Goal: Transaction & Acquisition: Purchase product/service

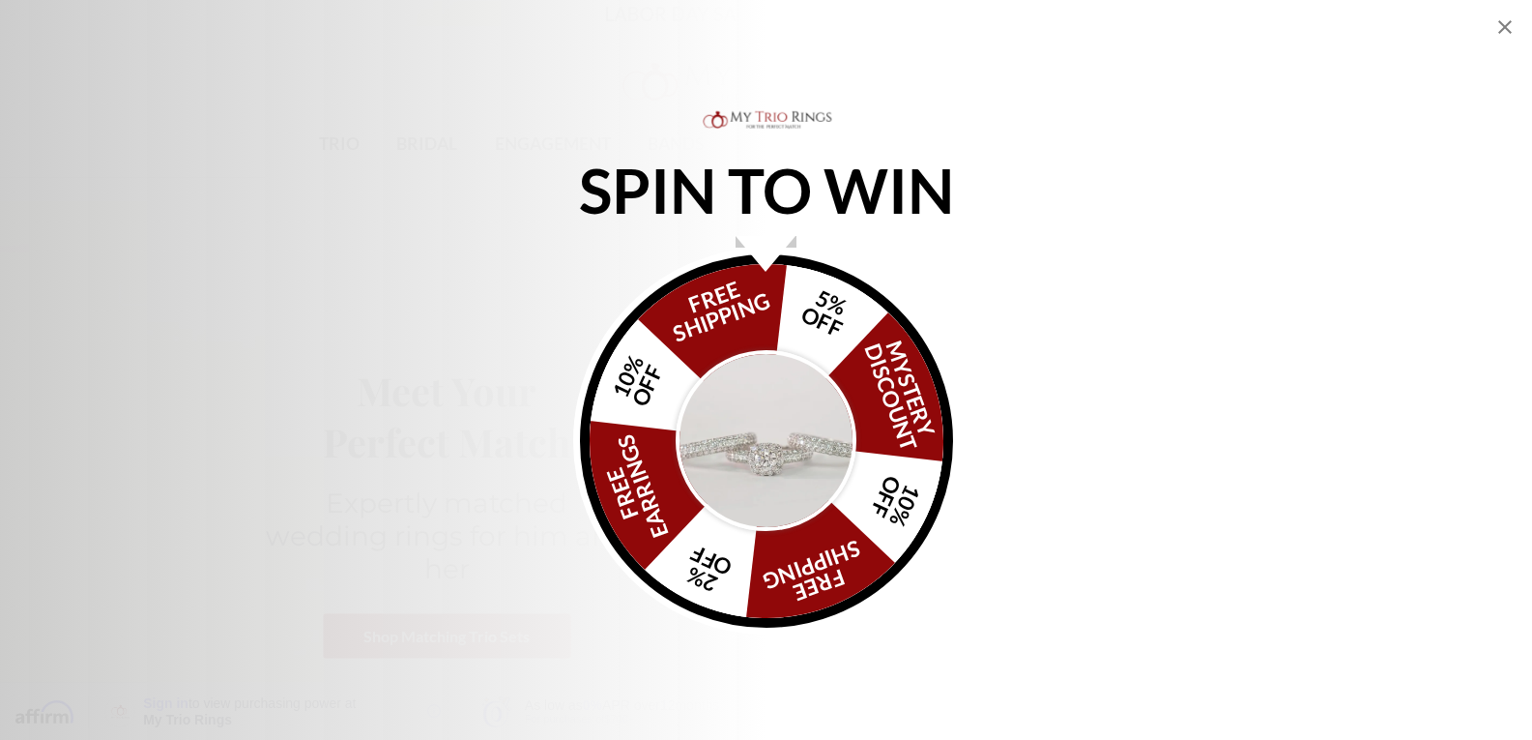
click at [790, 489] on img "Alia popup" at bounding box center [767, 441] width 182 height 182
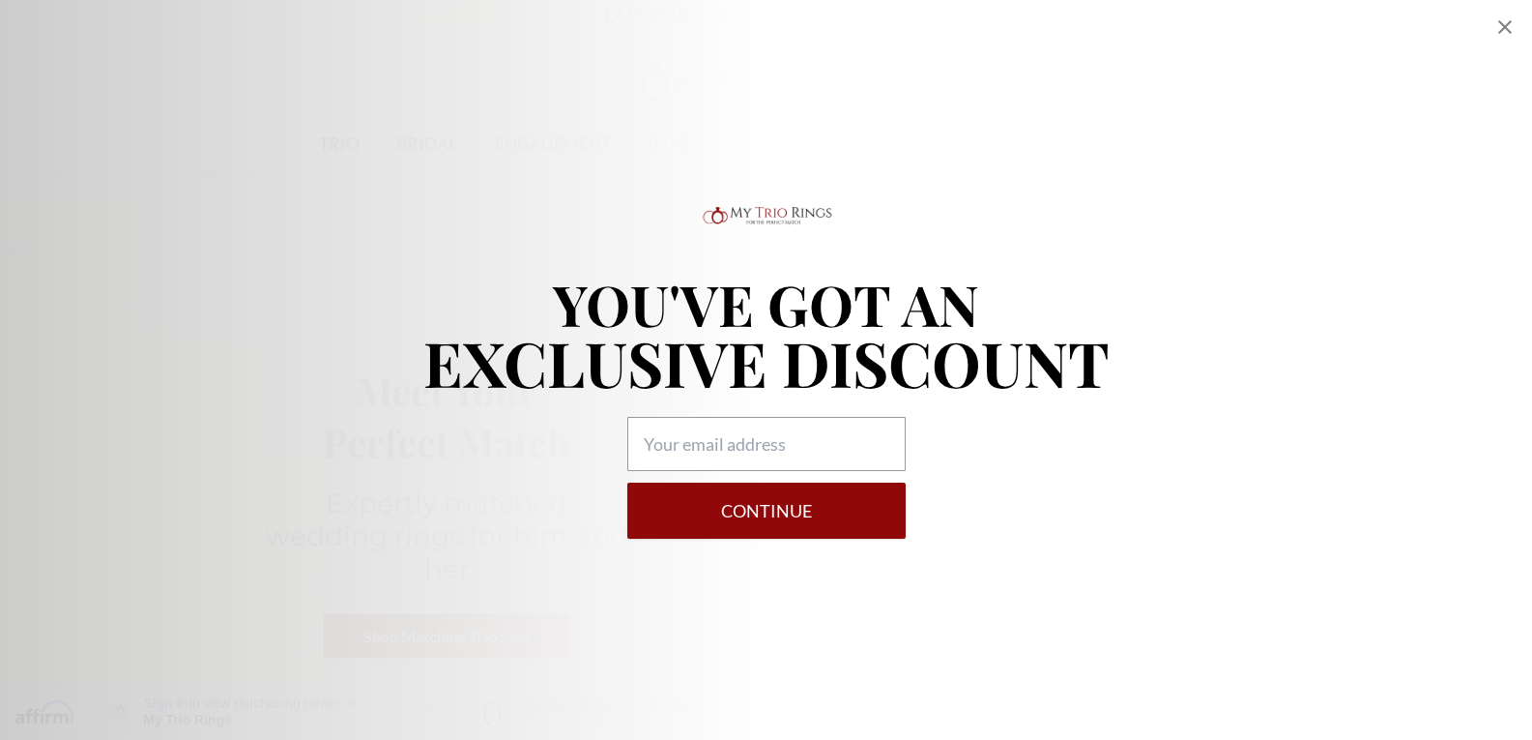
click at [1509, 26] on icon "Close popup" at bounding box center [1505, 26] width 23 height 23
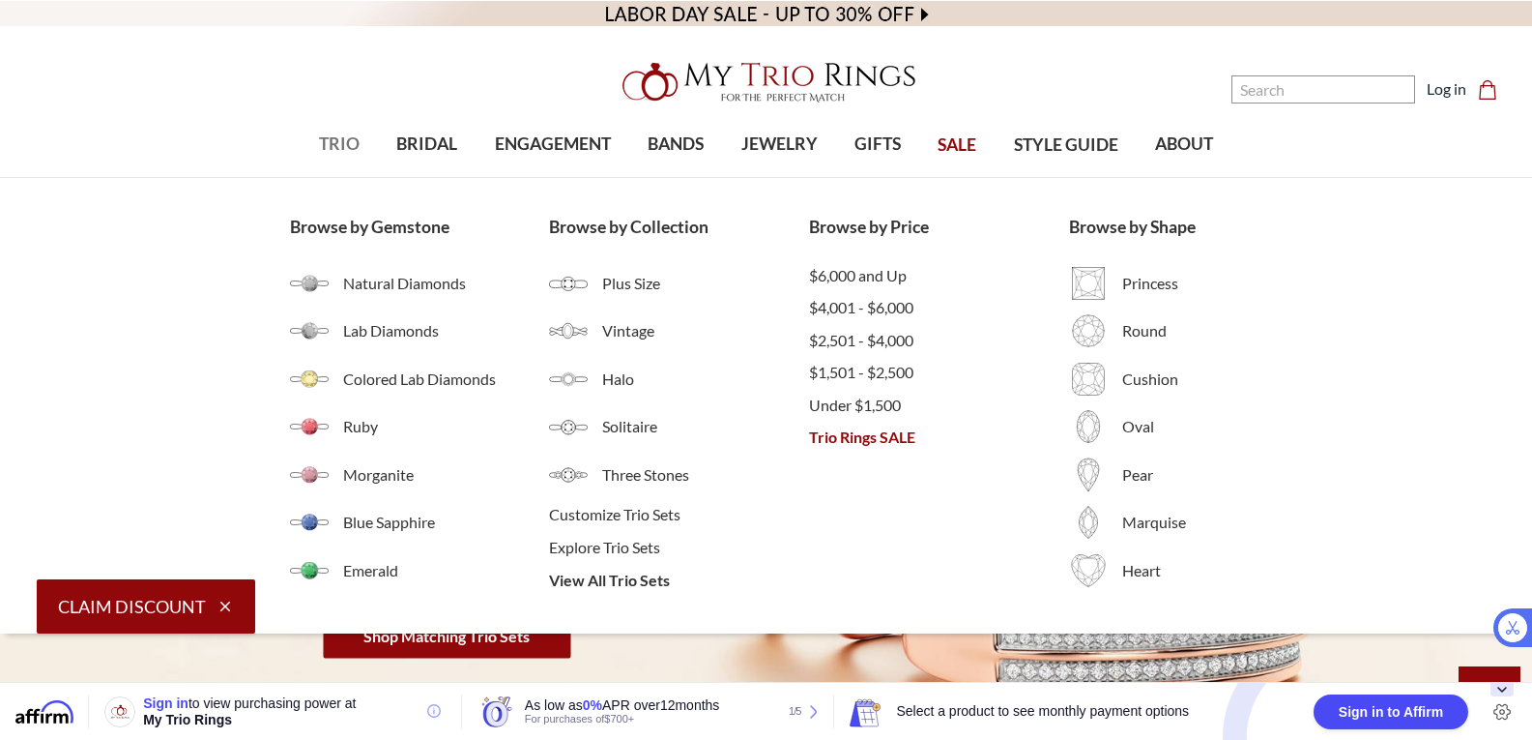
click at [343, 143] on span "TRIO" at bounding box center [339, 143] width 41 height 25
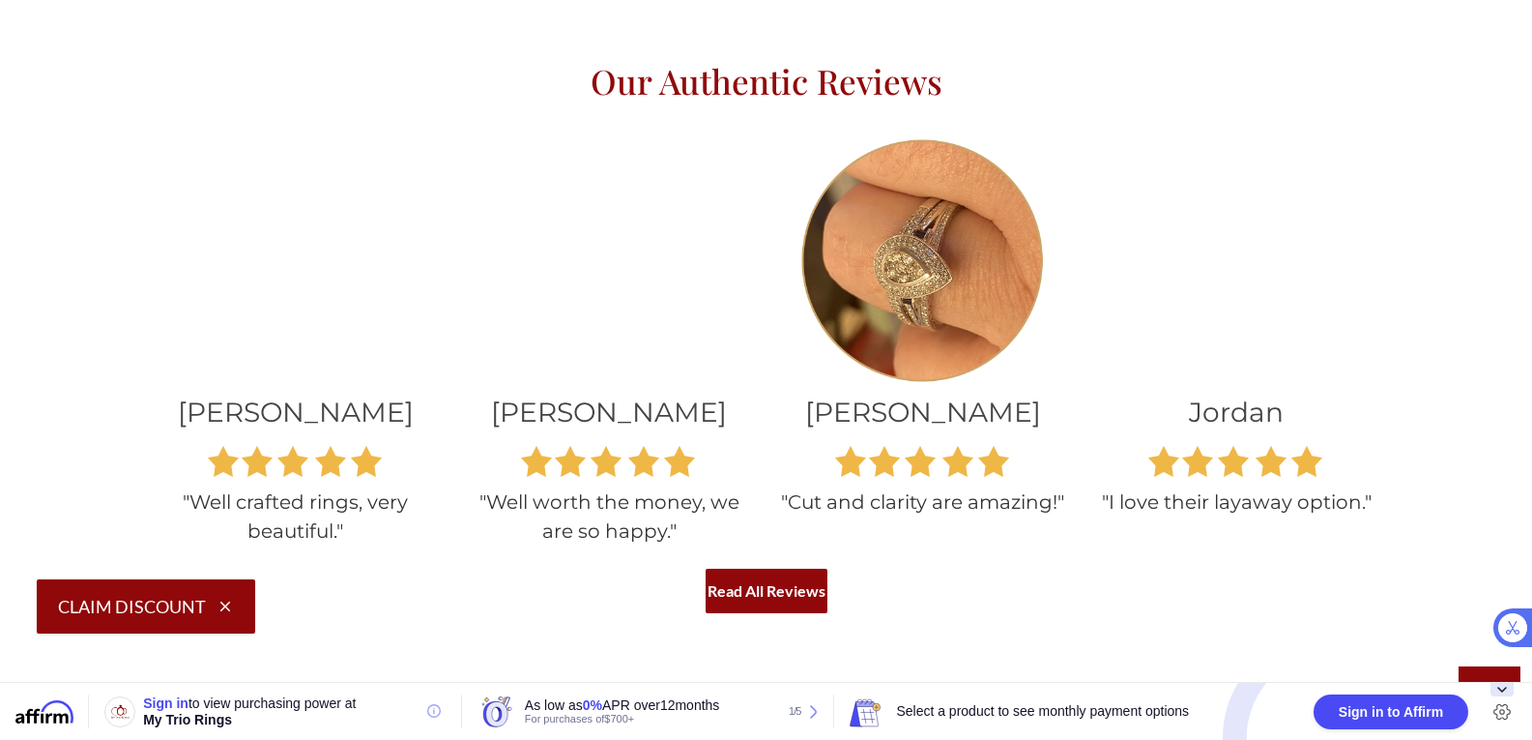
scroll to position [1553, 0]
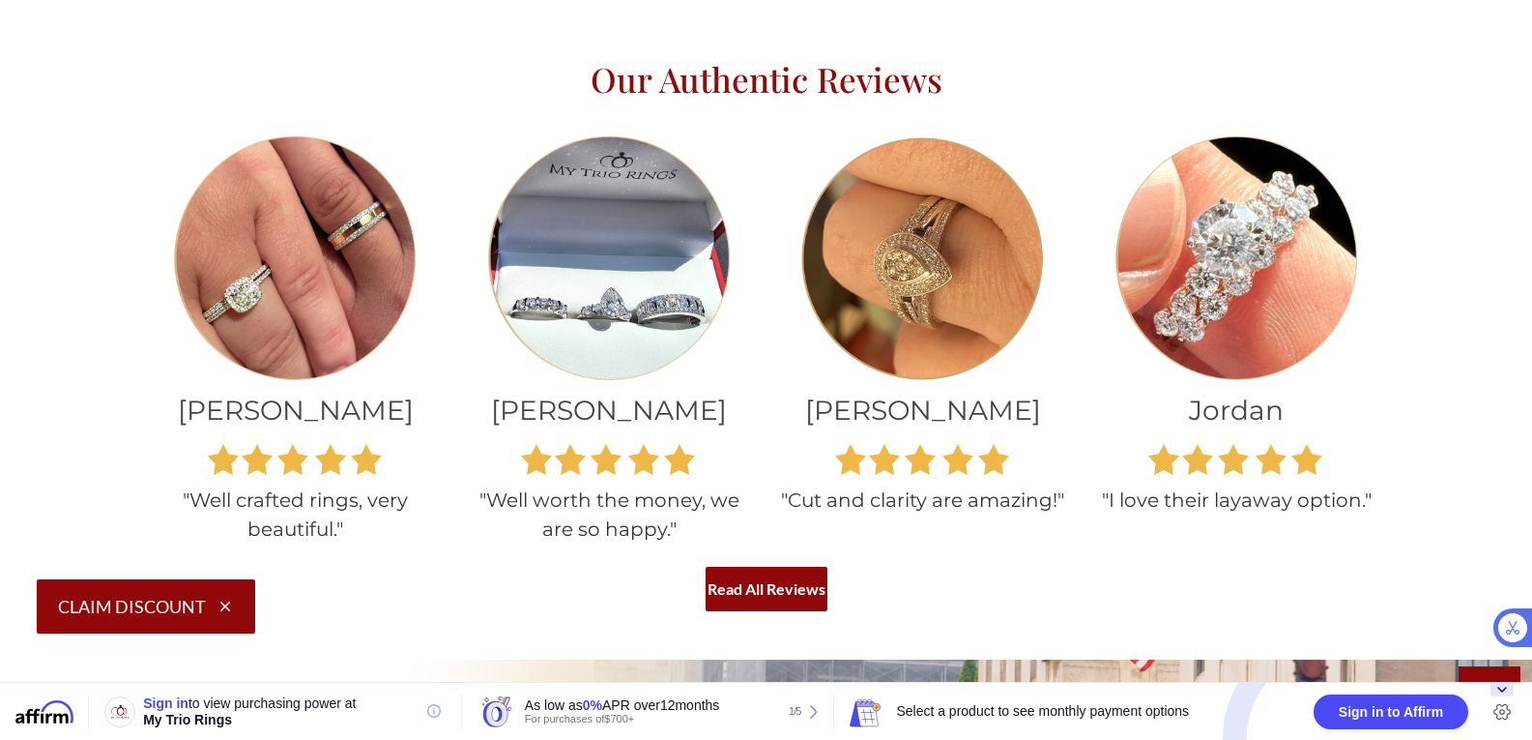
click at [962, 308] on img at bounding box center [923, 258] width 250 height 250
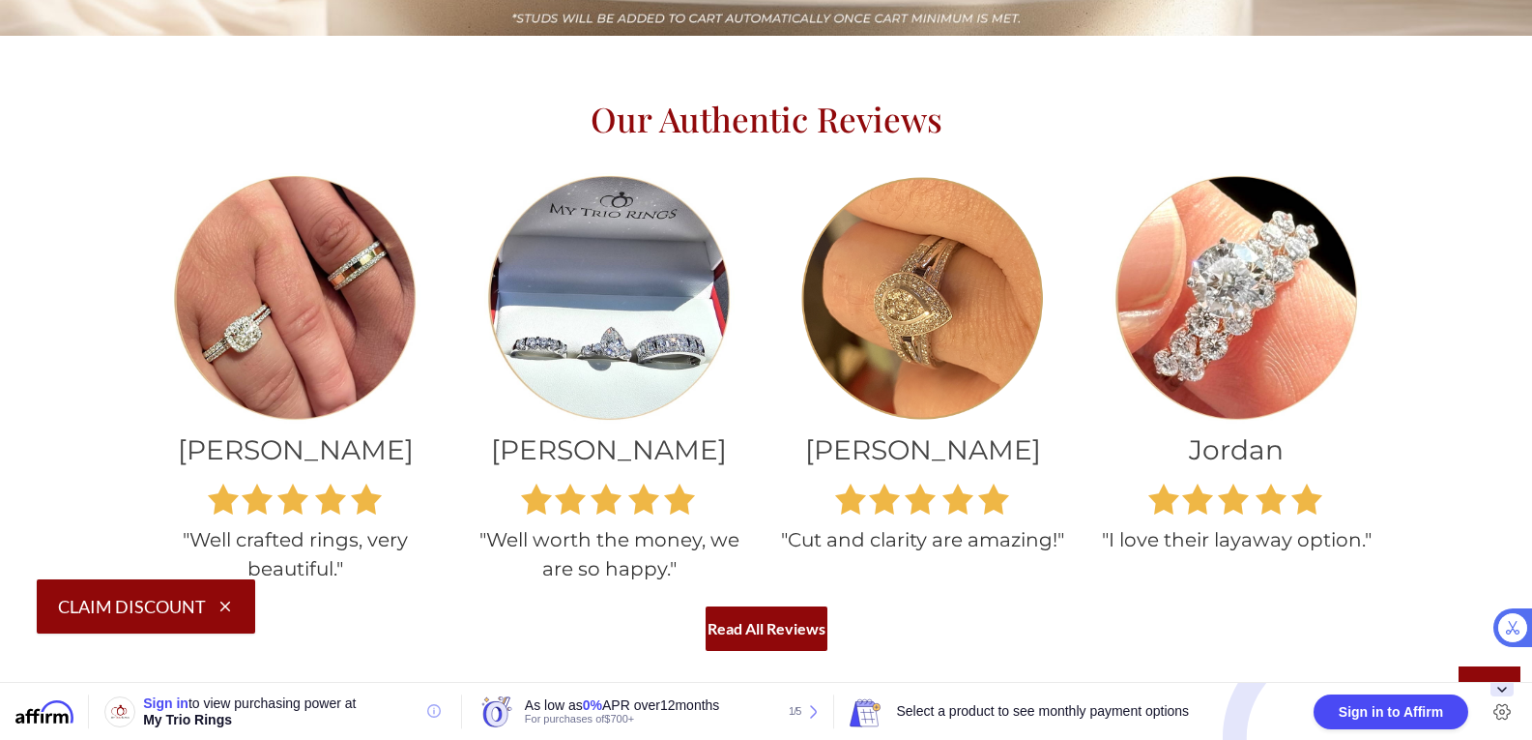
scroll to position [1520, 0]
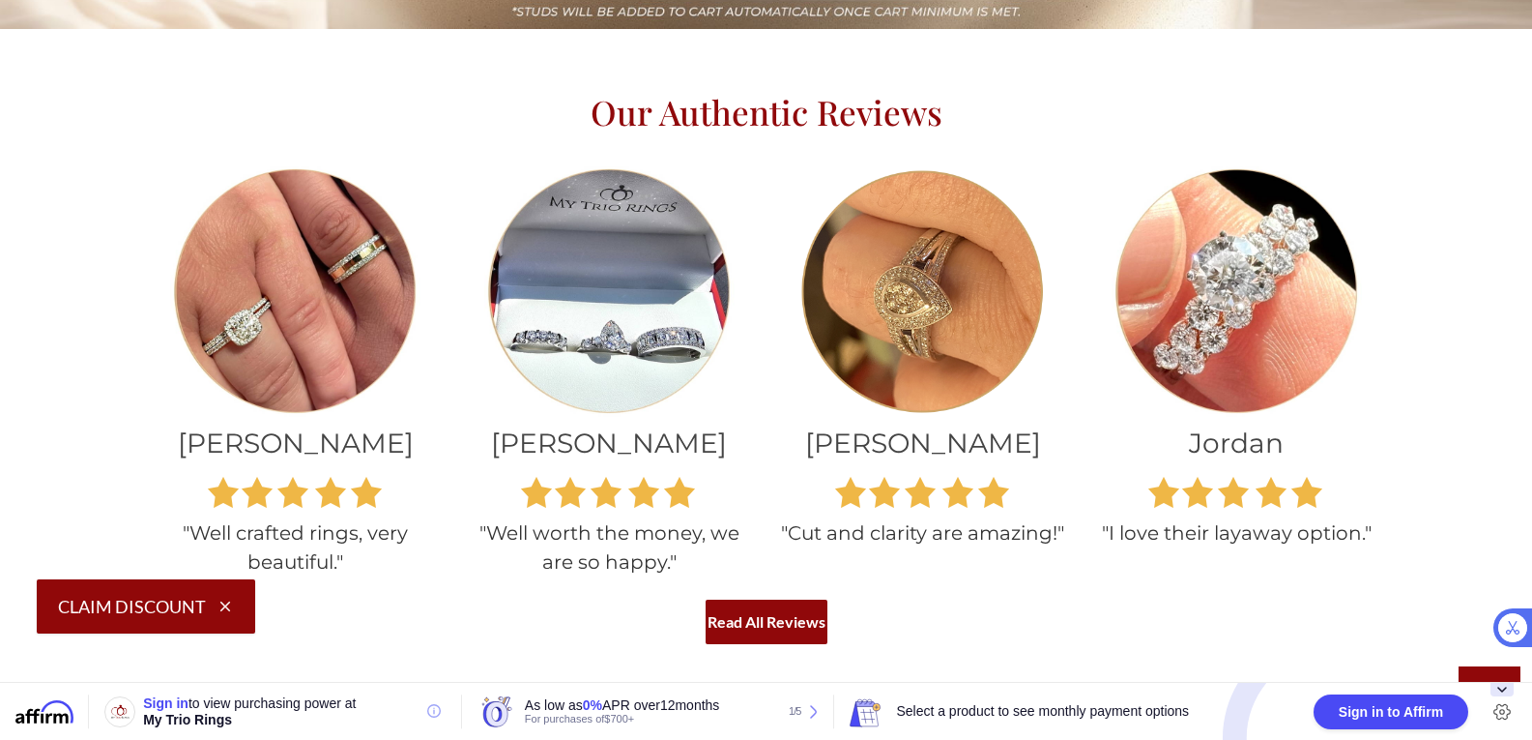
click at [979, 327] on img at bounding box center [923, 291] width 250 height 250
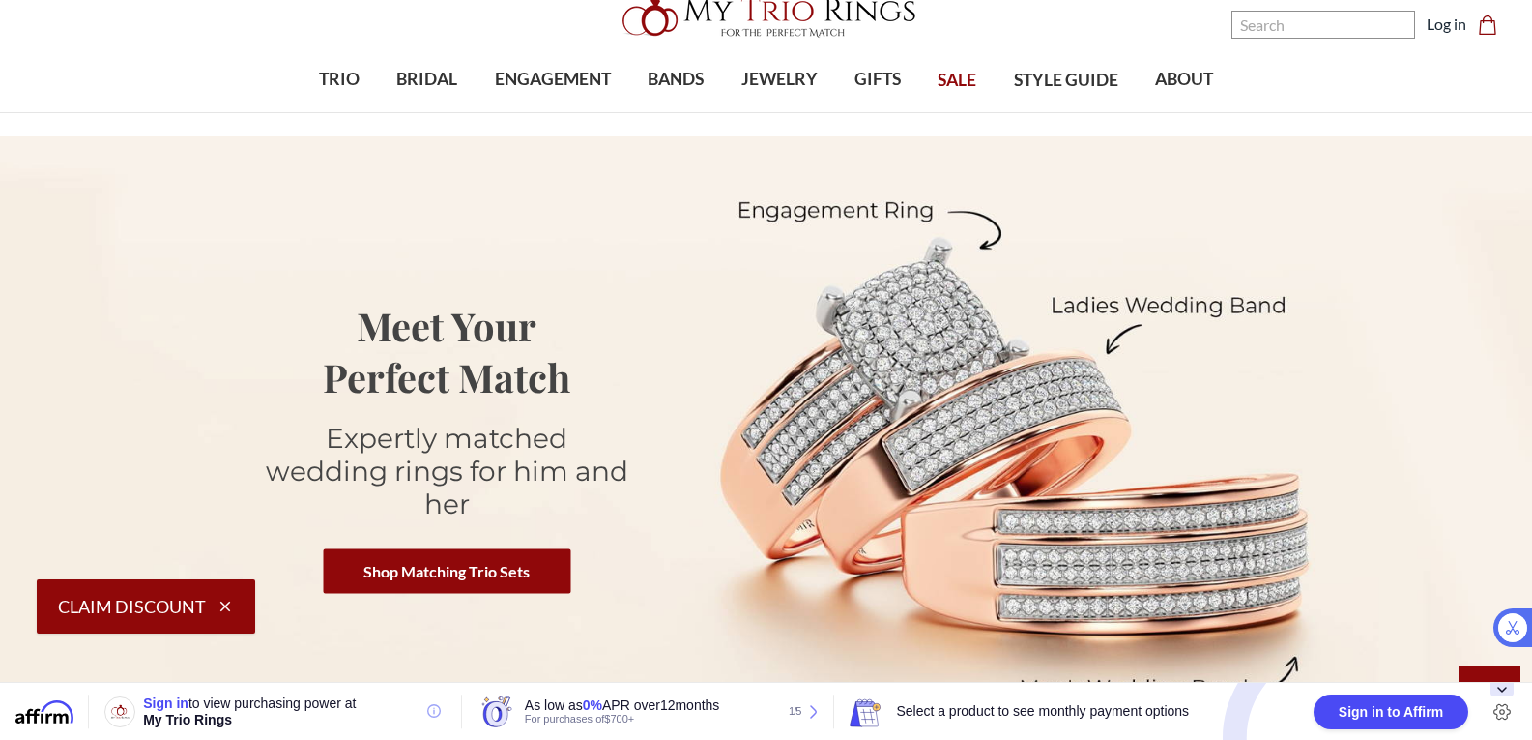
scroll to position [0, 0]
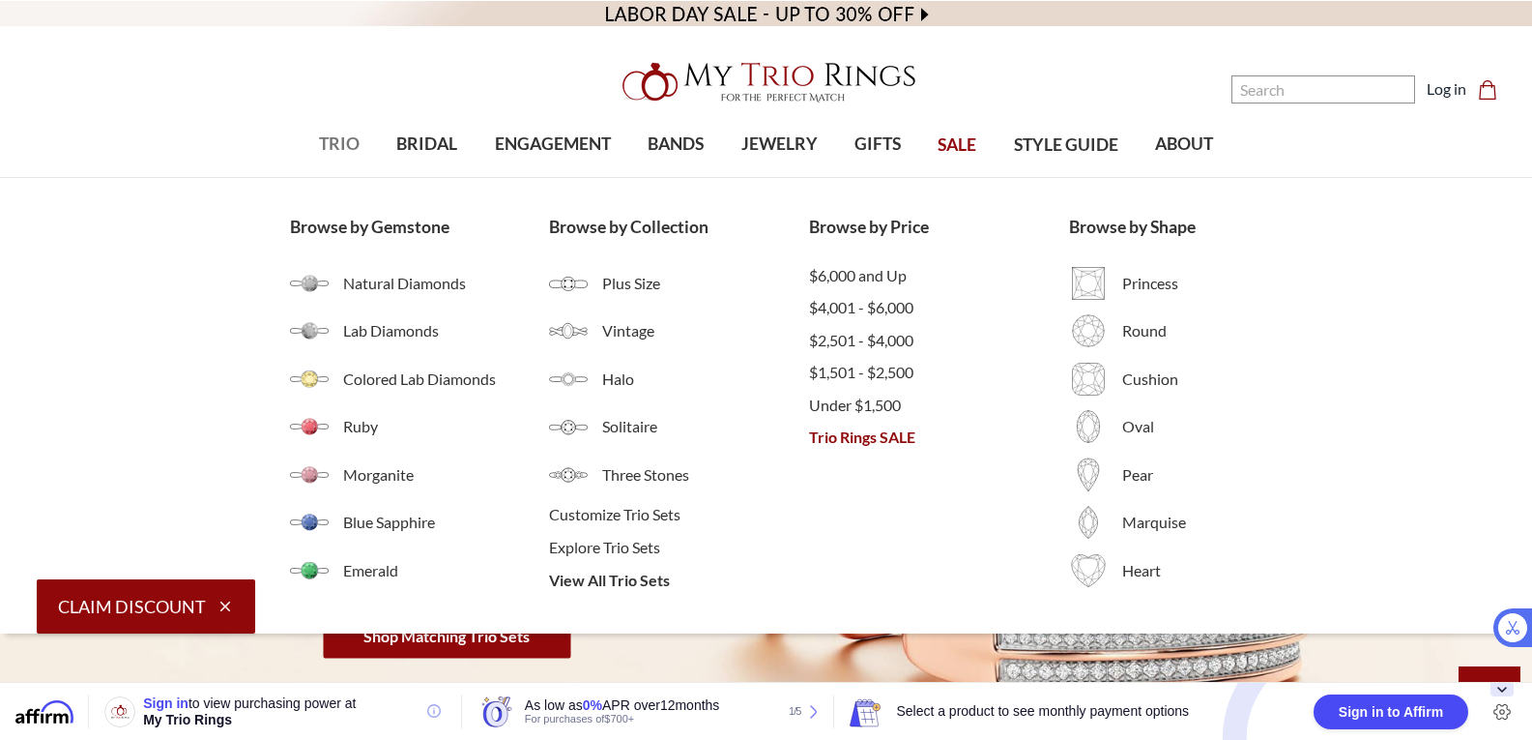
click at [335, 149] on span "TRIO" at bounding box center [339, 143] width 41 height 25
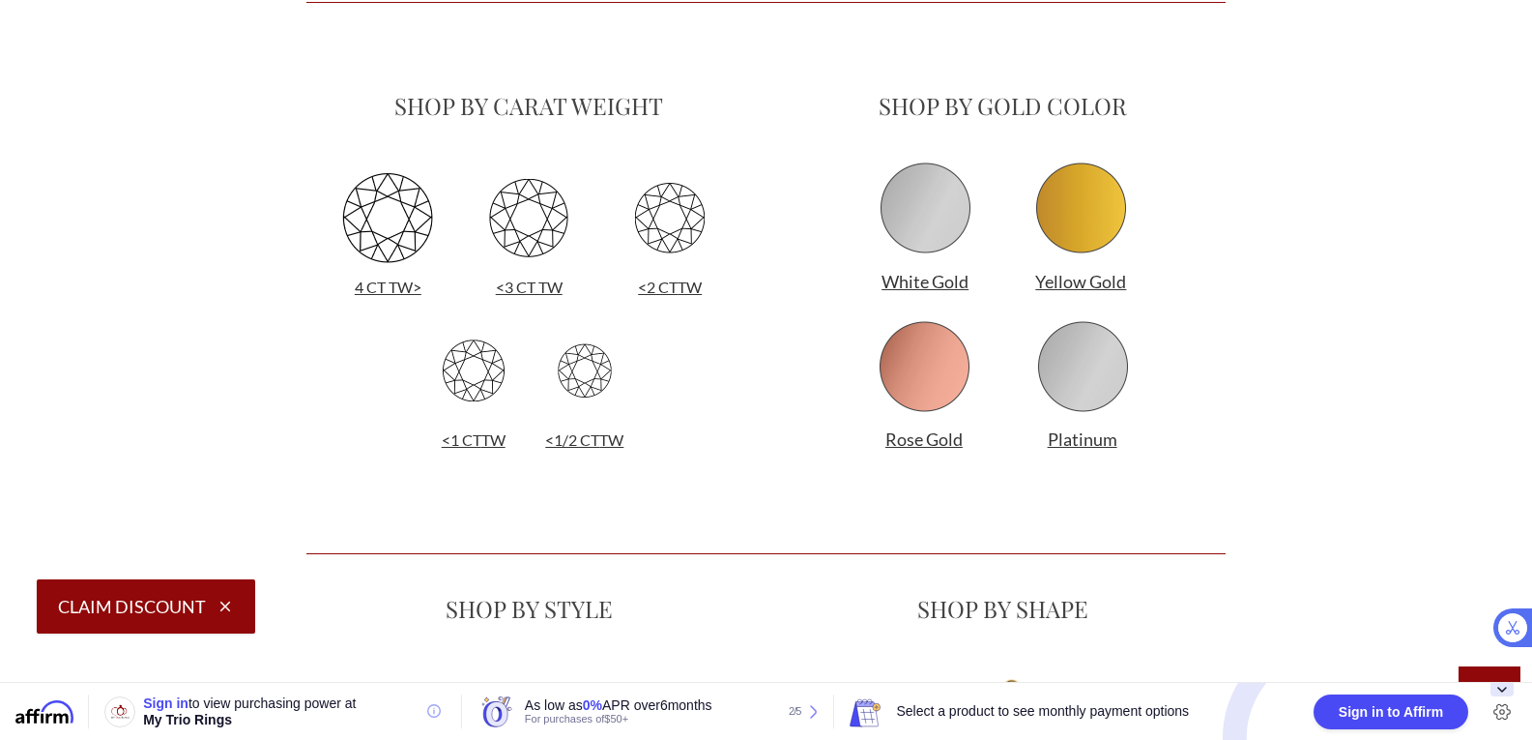
scroll to position [1224, 0]
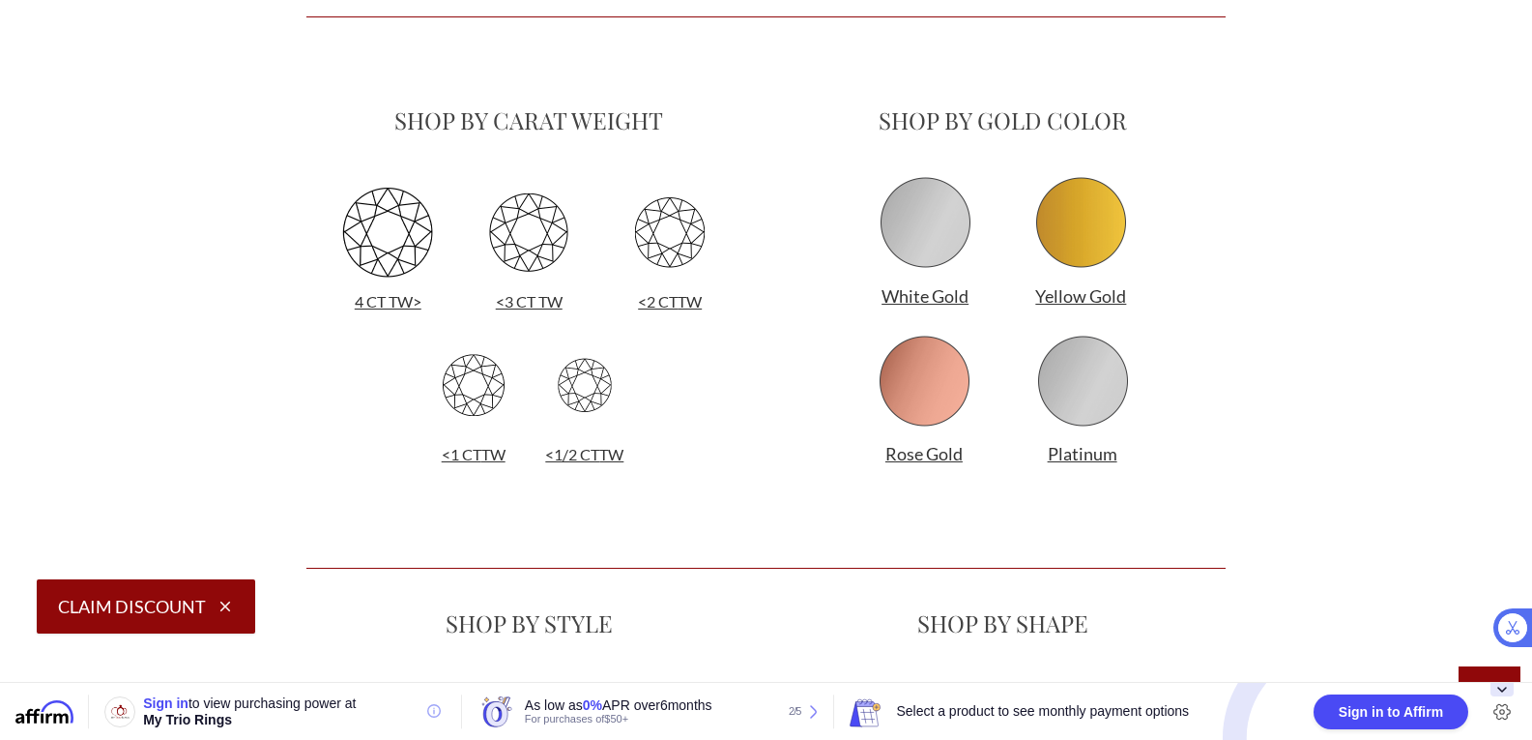
click at [933, 224] on img at bounding box center [925, 222] width 97 height 97
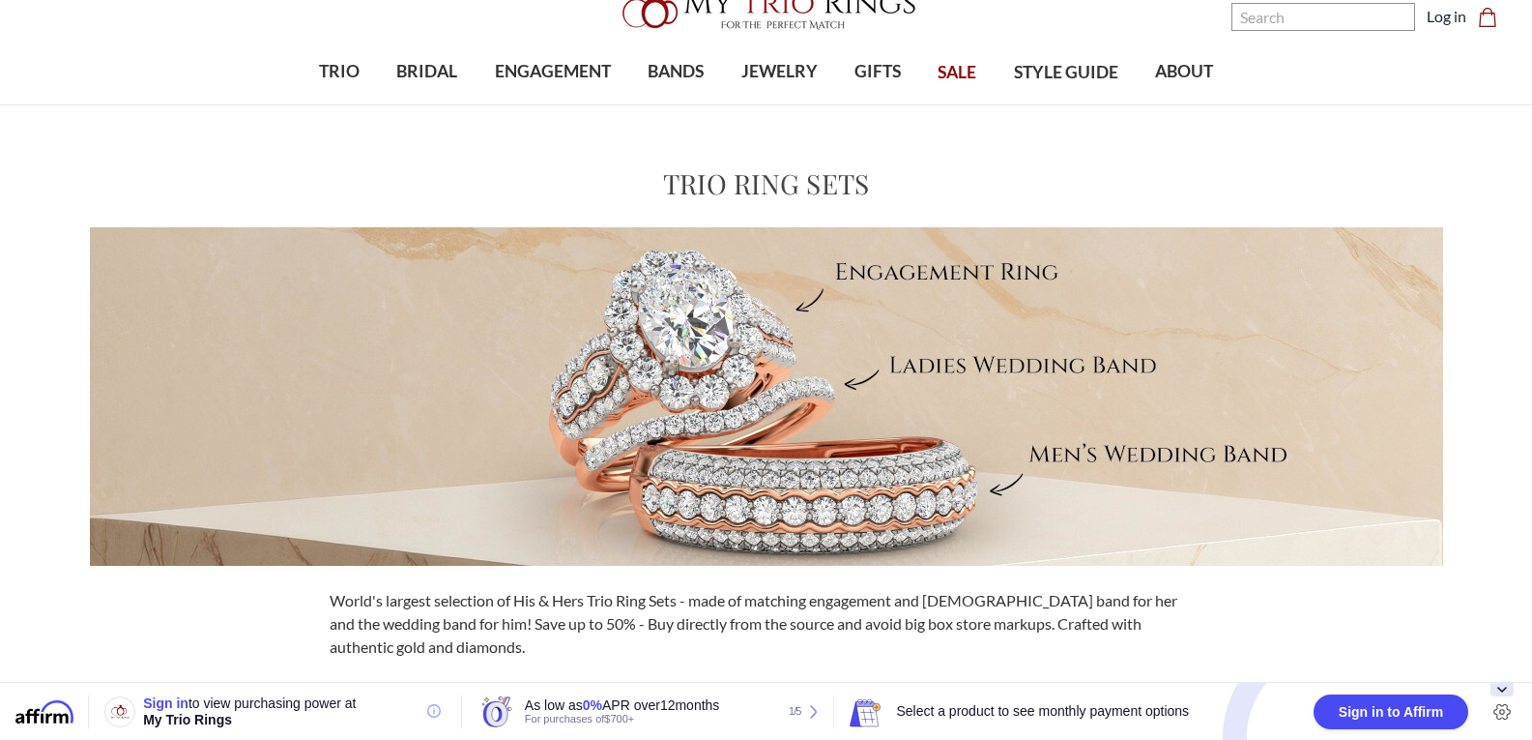
scroll to position [121, 0]
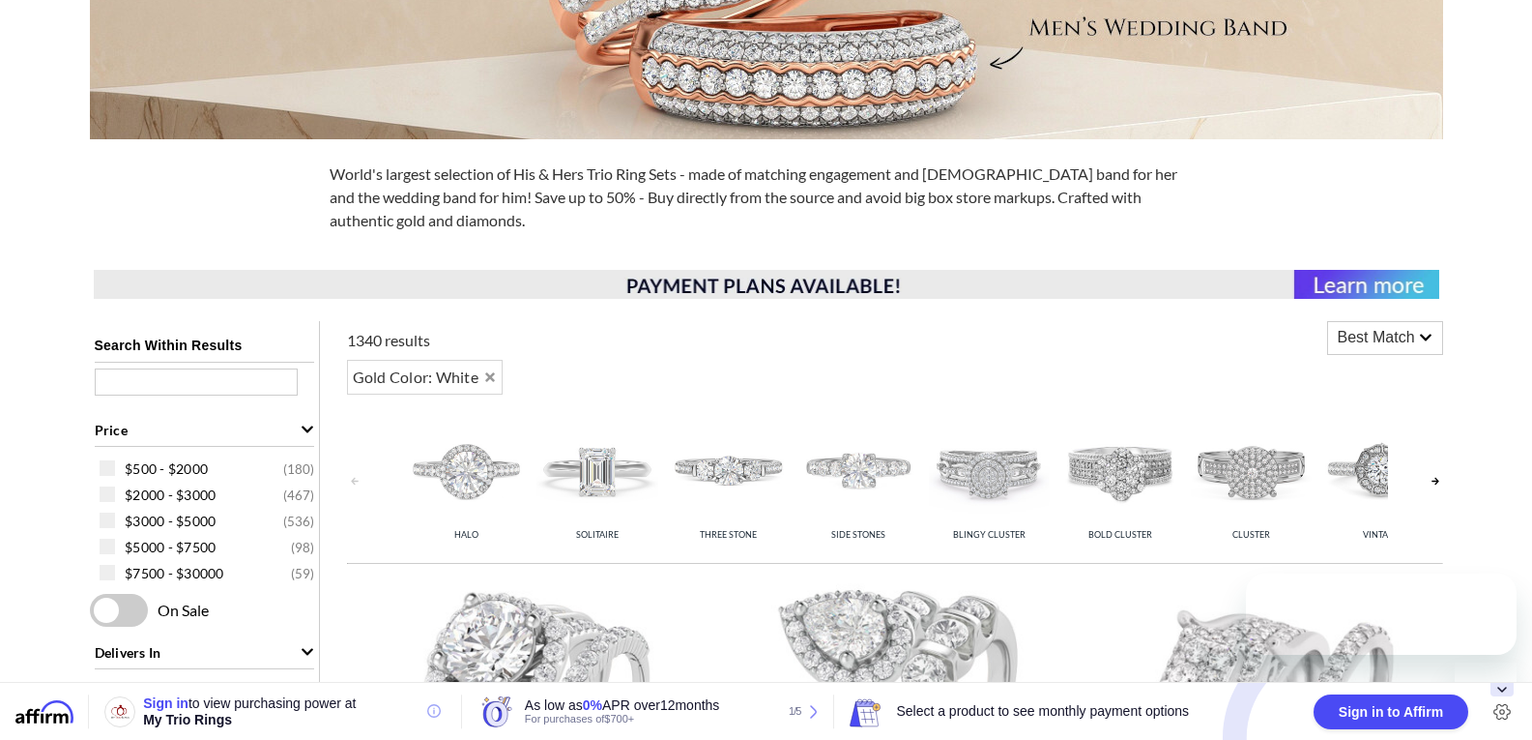
scroll to position [833, 0]
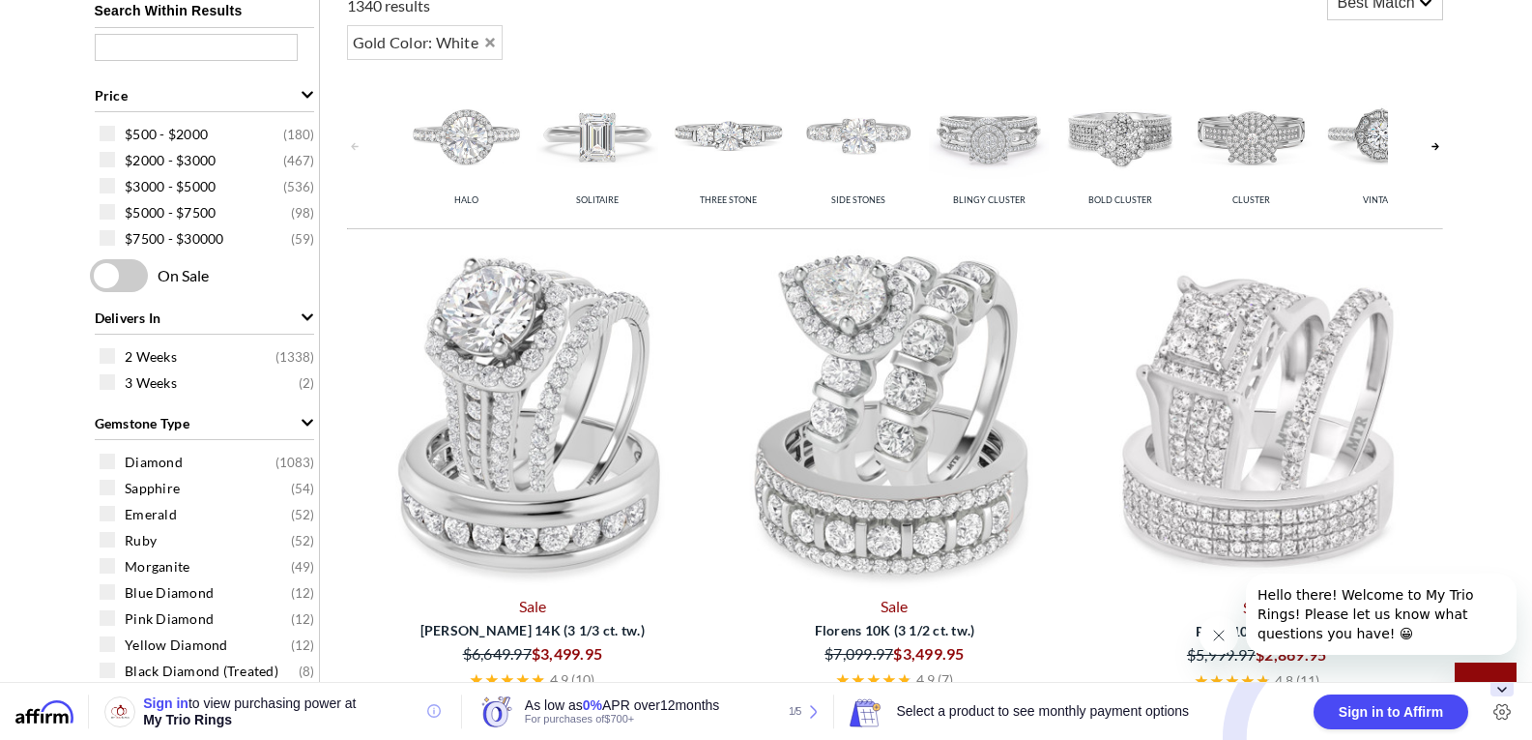
click at [1197, 543] on img at bounding box center [1257, 415] width 347 height 347
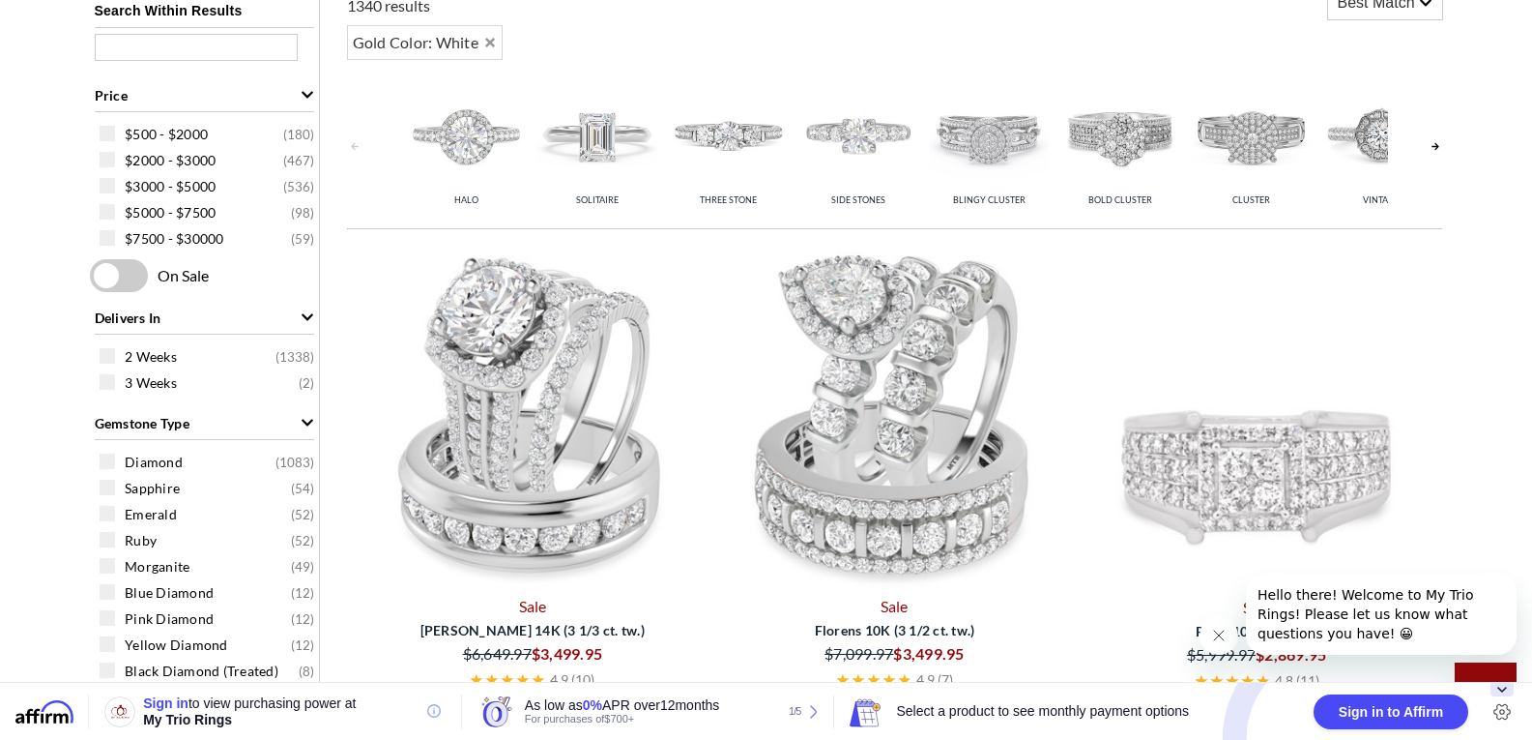
scroll to position [848, 0]
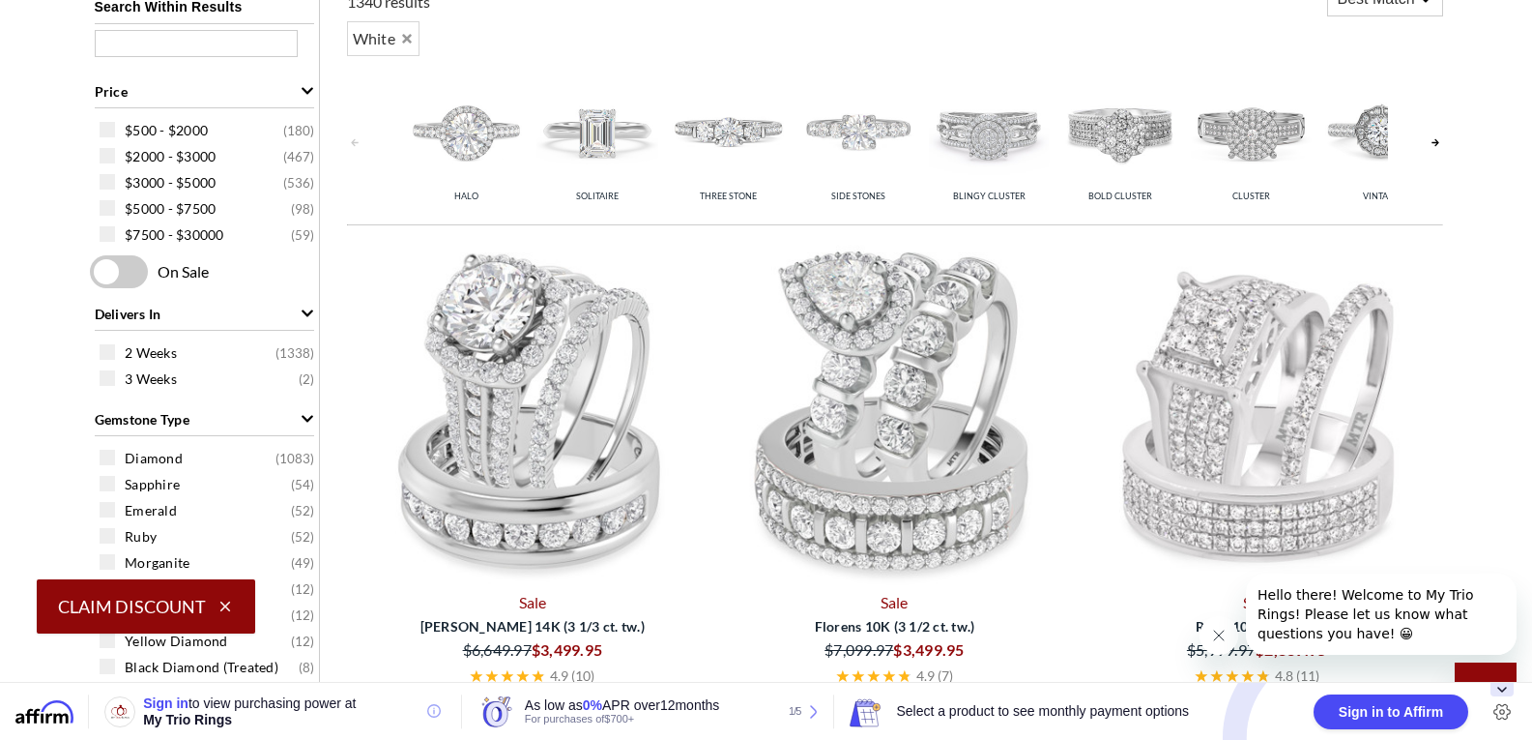
click at [1434, 149] on link at bounding box center [1435, 143] width 15 height 154
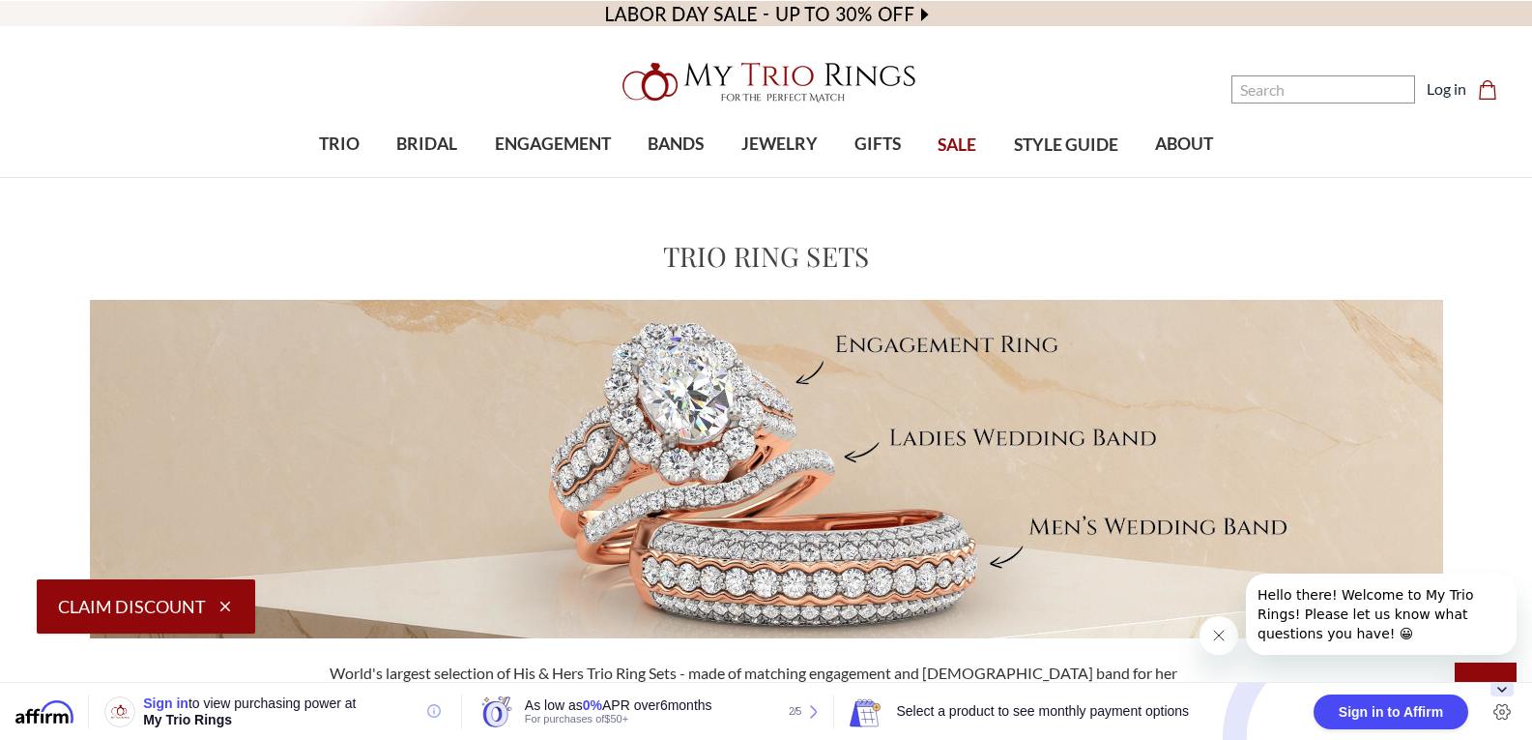
click at [1317, 399] on img at bounding box center [766, 469] width 1353 height 338
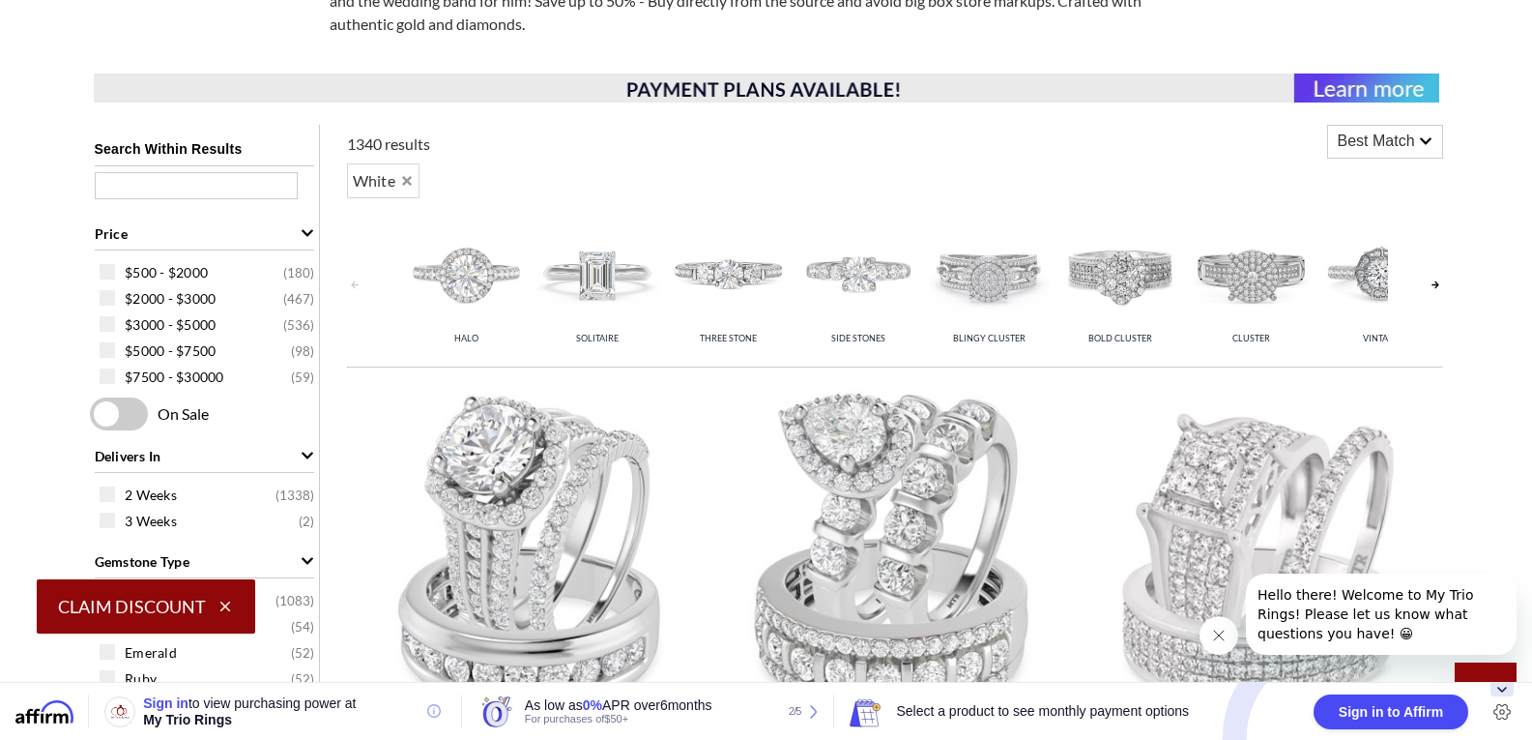
scroll to position [724, 0]
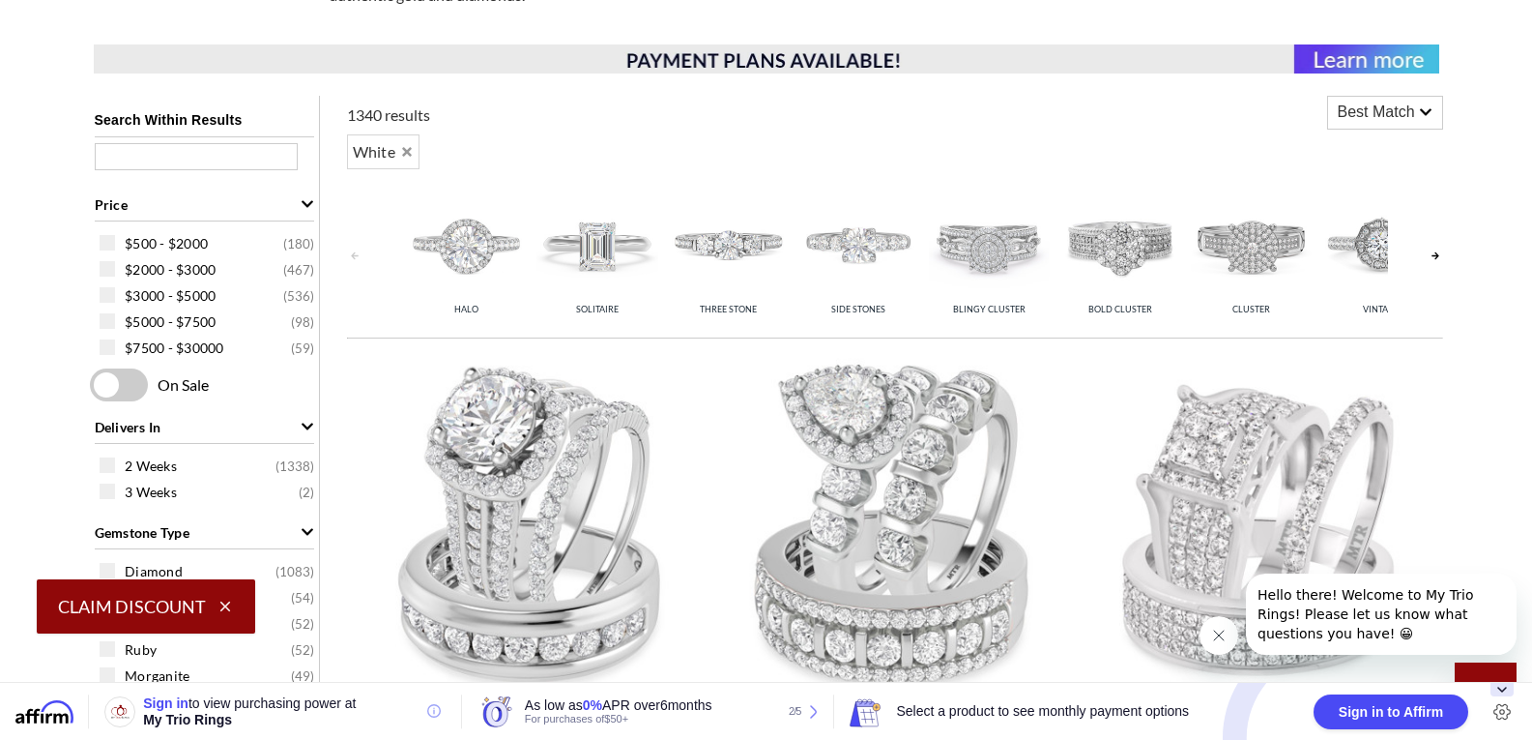
click at [1438, 256] on link at bounding box center [1435, 256] width 15 height 154
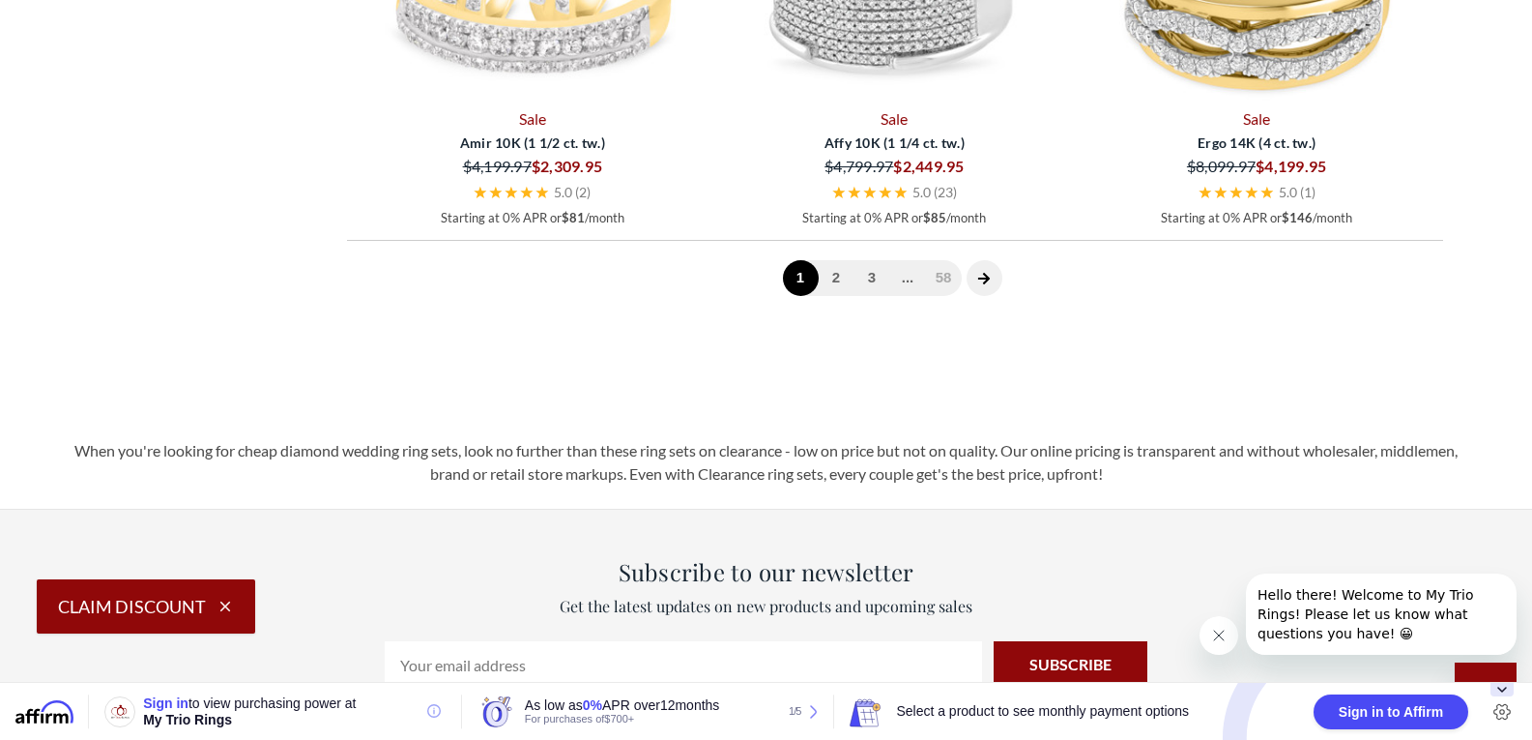
scroll to position [5655, 0]
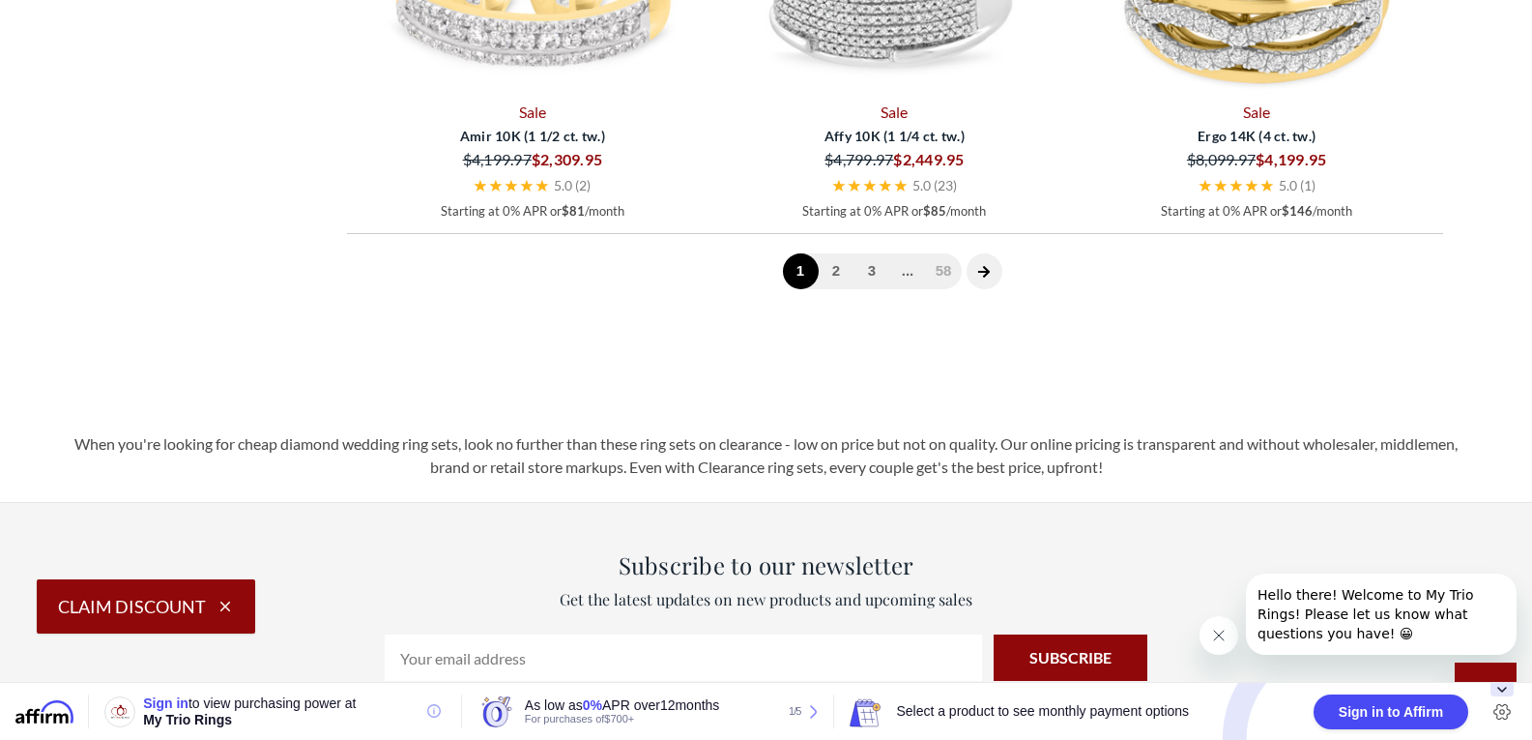
click at [978, 271] on icon "next page" at bounding box center [984, 272] width 12 height 12
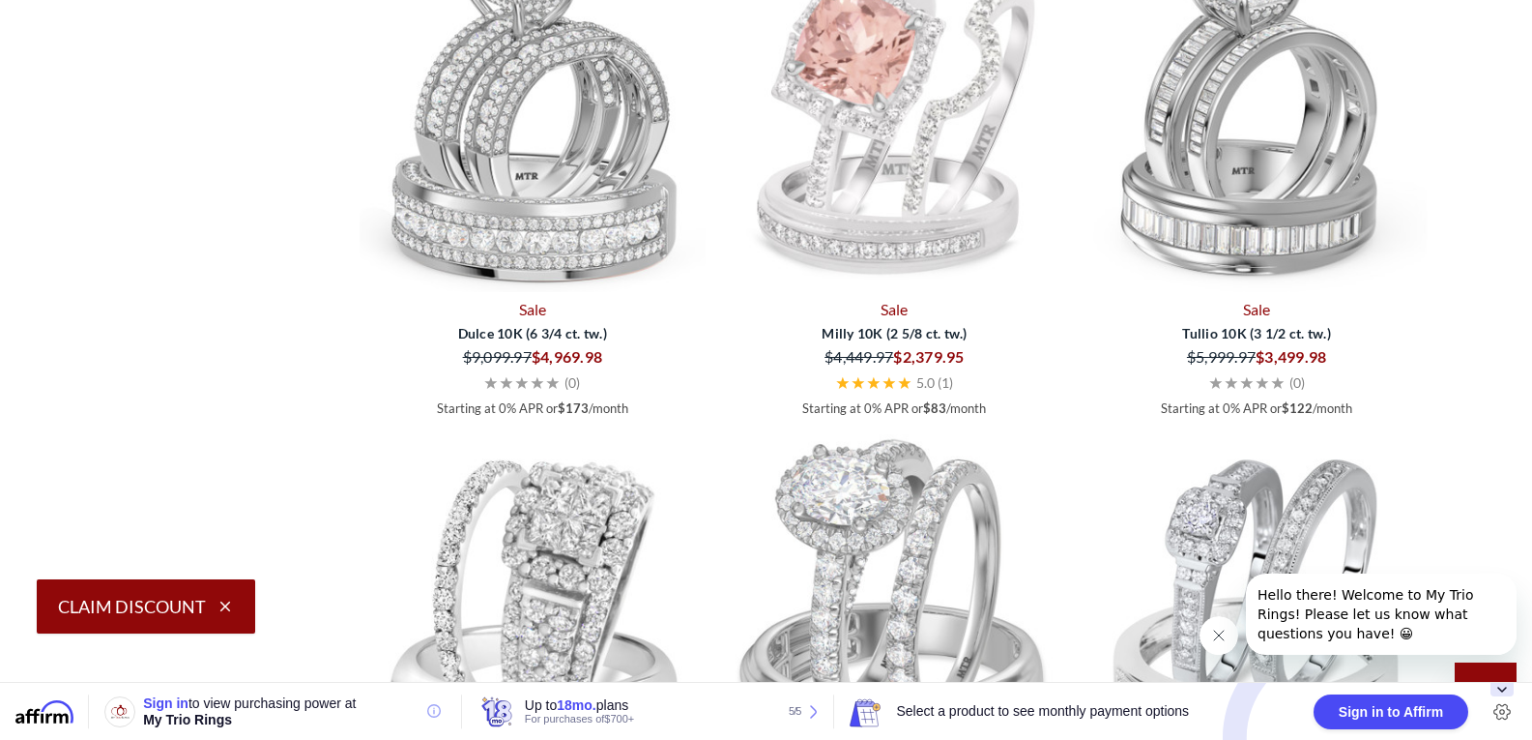
scroll to position [2979, 0]
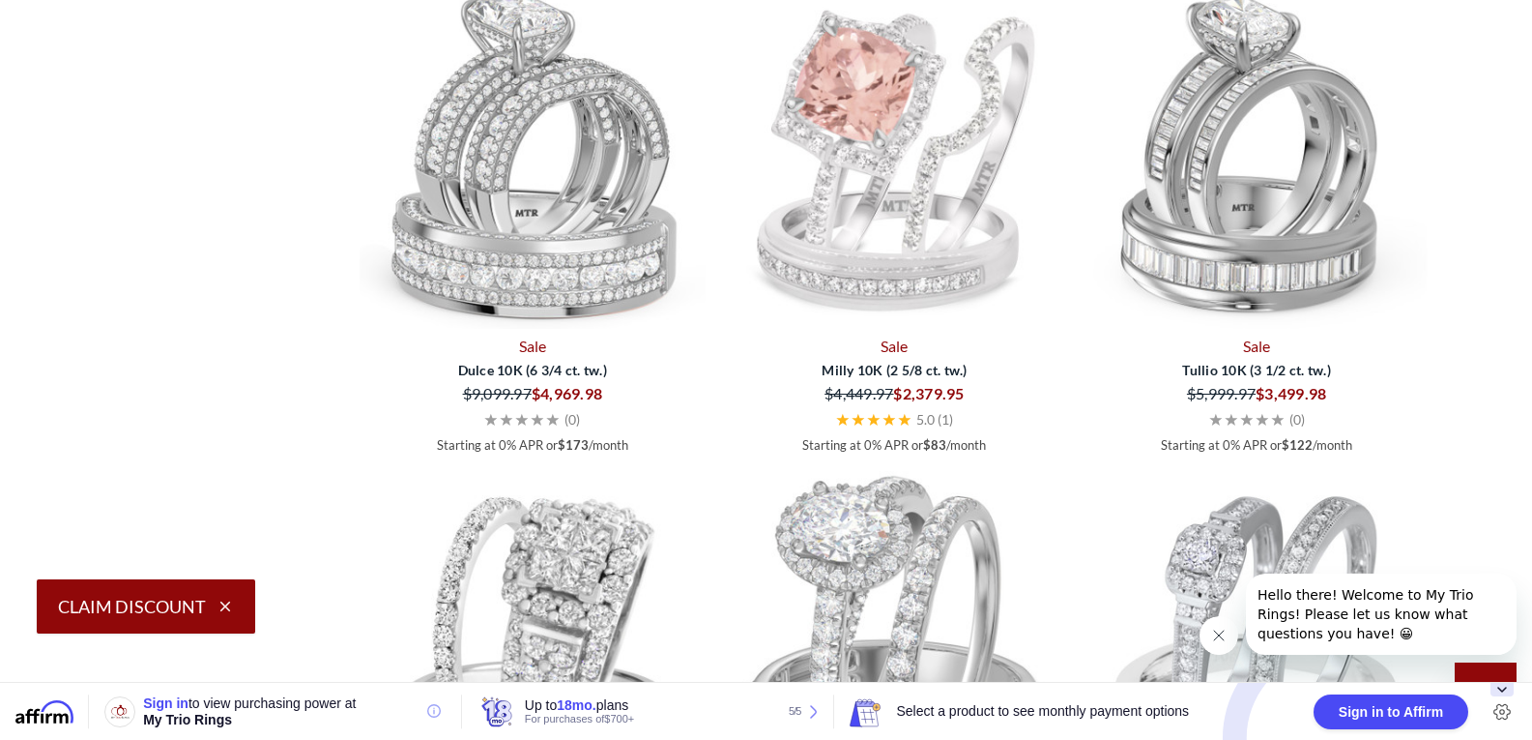
click at [1352, 276] on img at bounding box center [1257, 155] width 347 height 347
click at [948, 256] on img at bounding box center [894, 155] width 347 height 347
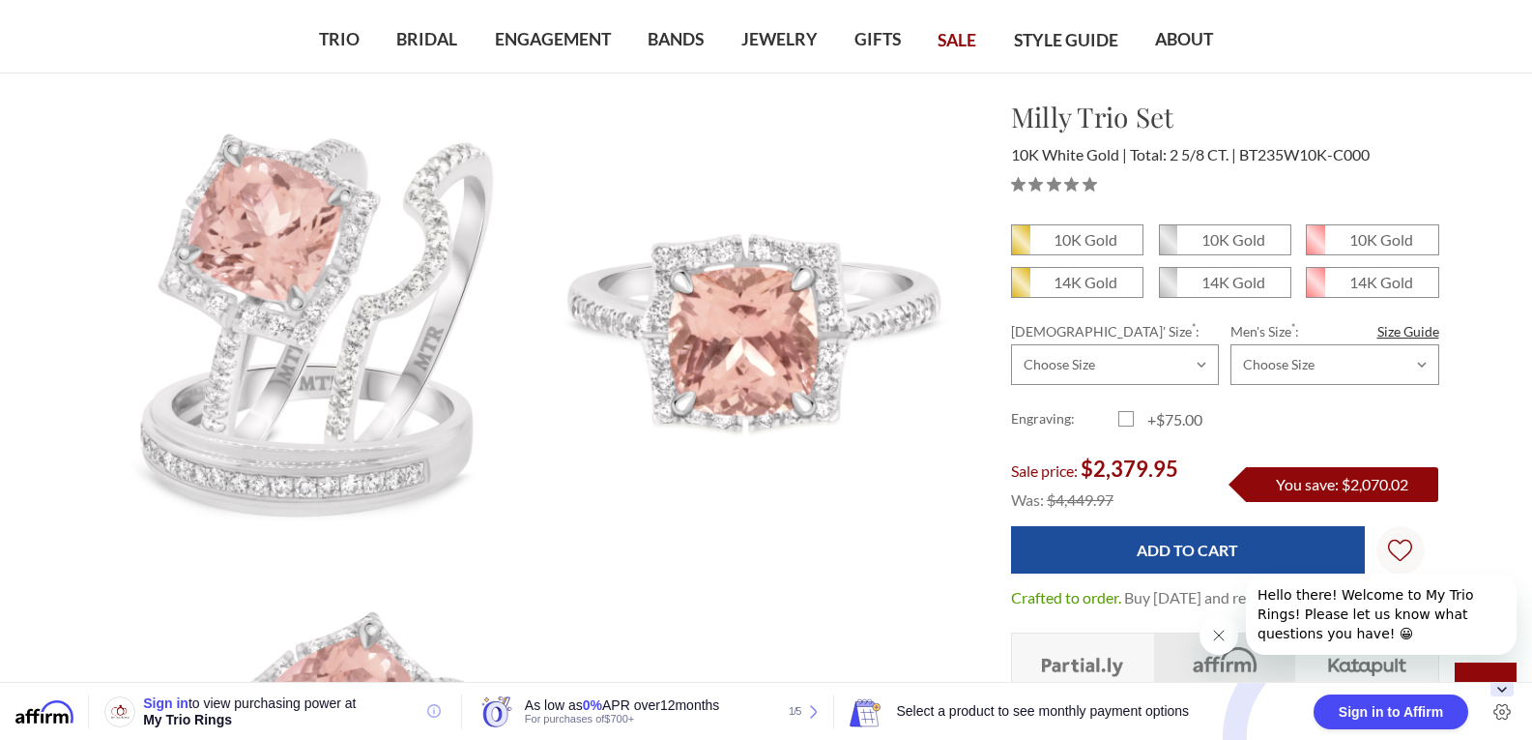
scroll to position [110, 0]
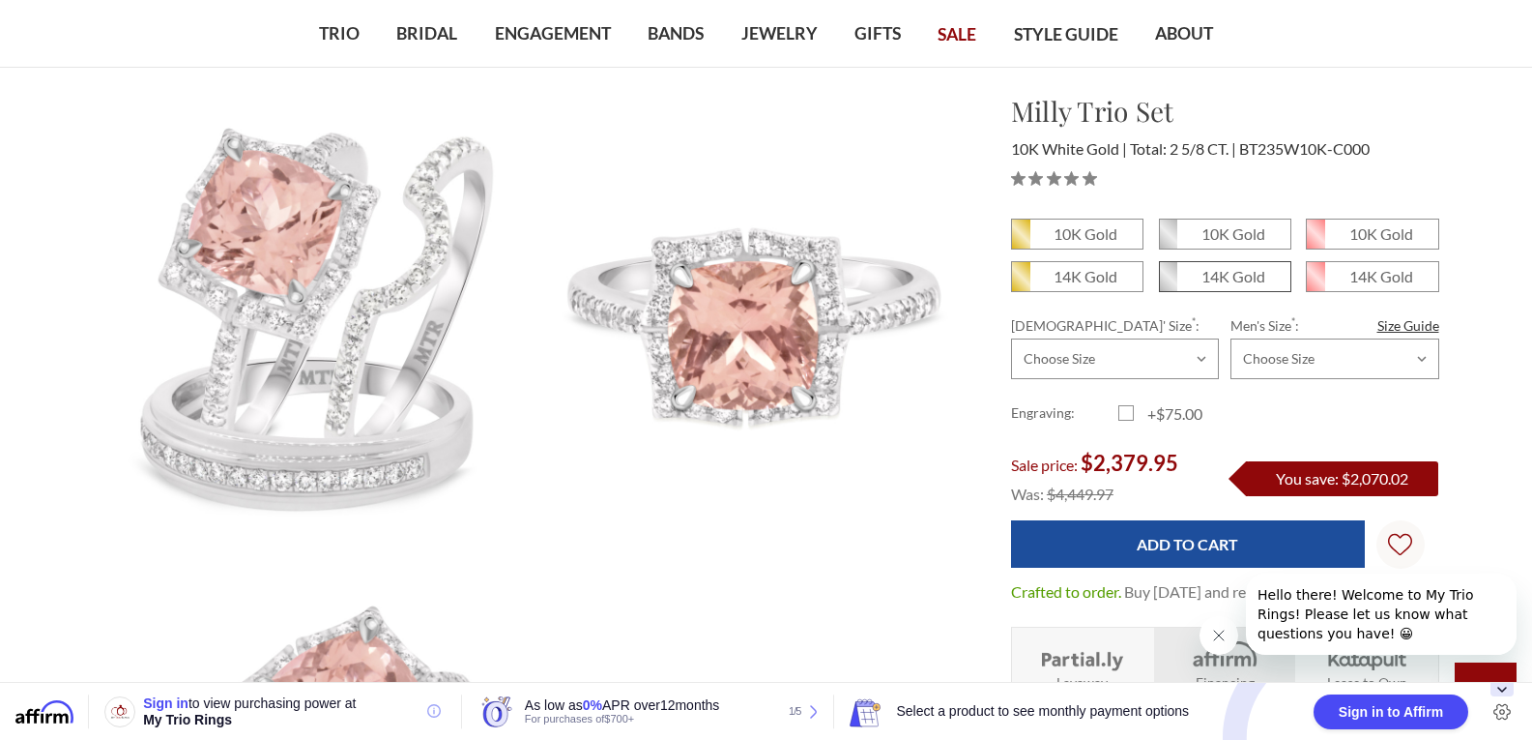
click at [1240, 283] on em "14K Gold" at bounding box center [1234, 276] width 64 height 18
click at [1168, 283] on input "14K Gold" at bounding box center [1167, 283] width 1 height 1
radio input "true"
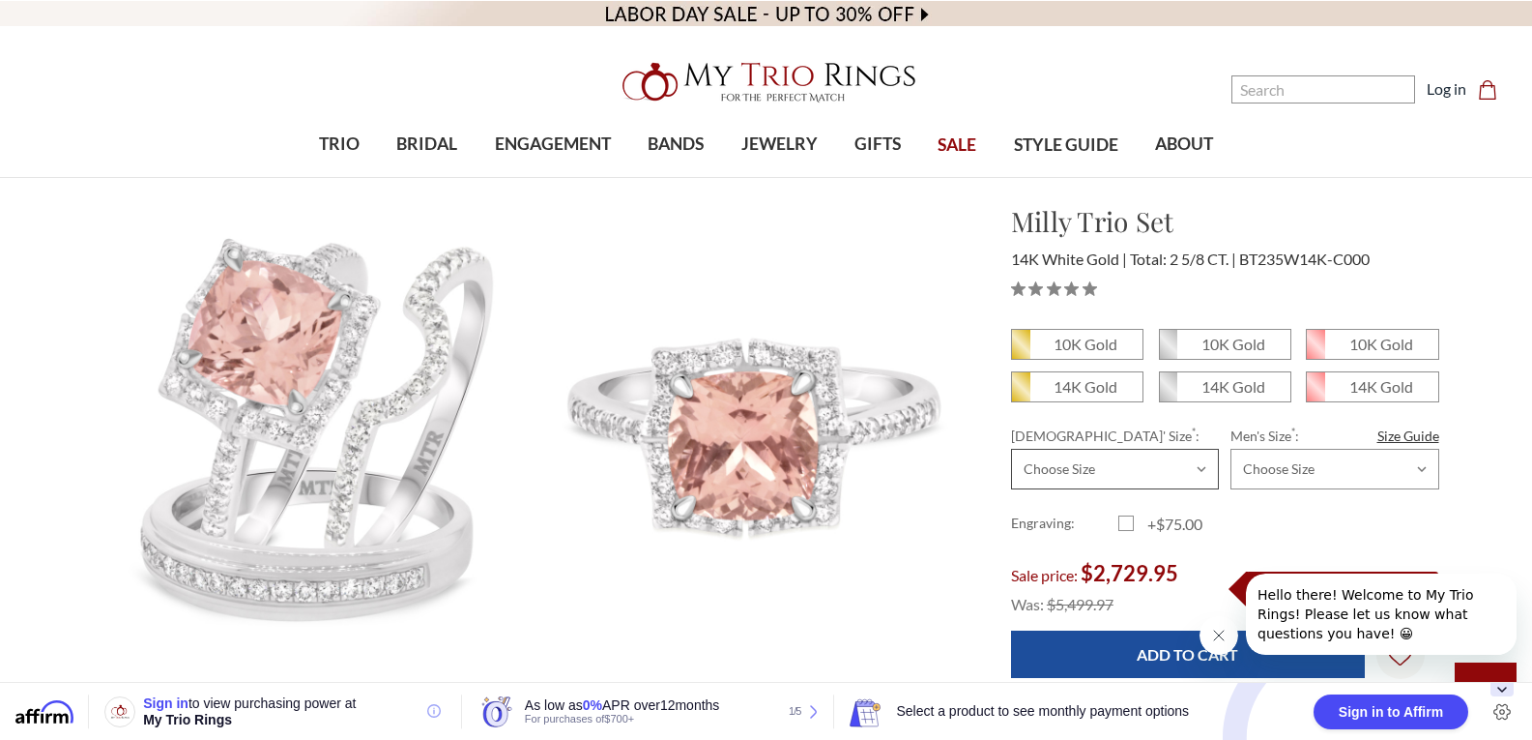
click at [1190, 468] on select "Choose Size 3.00 3.25 3.50 3.75 4.00 4.25 4.50 4.75 5.00 5.25 5.50 5.75 6.00 6.…" at bounding box center [1115, 469] width 208 height 41
select select "22055609"
click at [1011, 449] on select "Choose Size 3.00 3.25 3.50 3.75 4.00 4.25 4.50 4.75 5.00 5.25 5.50 5.75 6.00 6.…" at bounding box center [1115, 469] width 208 height 41
click at [1424, 481] on select "Choose Size 6.00 6.25 6.50 6.75 7.00 7.25 7.50 7.75 8.00 8.25 8.50 8.75 9.00 9.…" at bounding box center [1335, 469] width 208 height 41
select select "22055691"
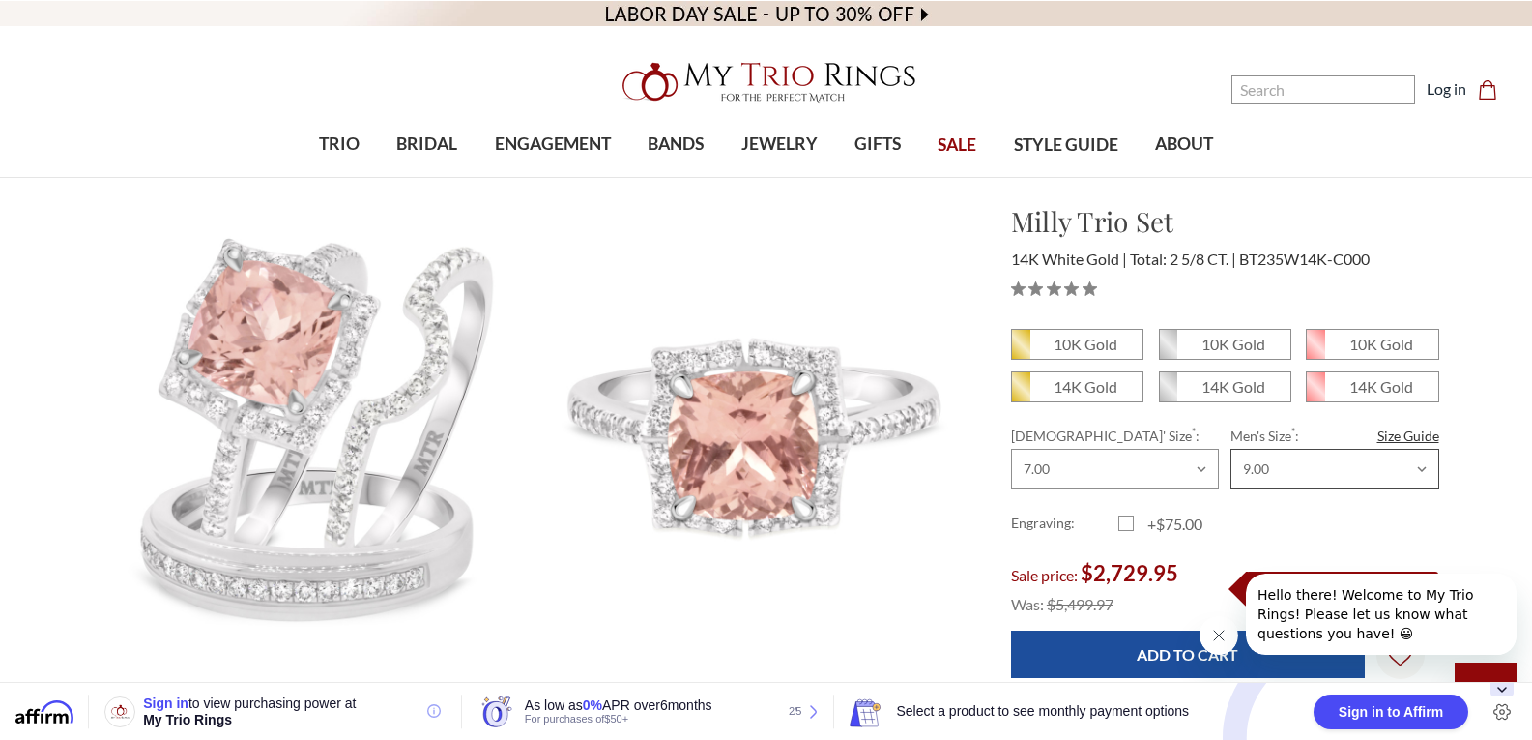
click at [1231, 449] on select "Choose Size 6.00 6.25 6.50 6.75 7.00 7.25 7.50 7.75 8.00 8.25 8.50 8.75 9.00 9.…" at bounding box center [1335, 469] width 208 height 41
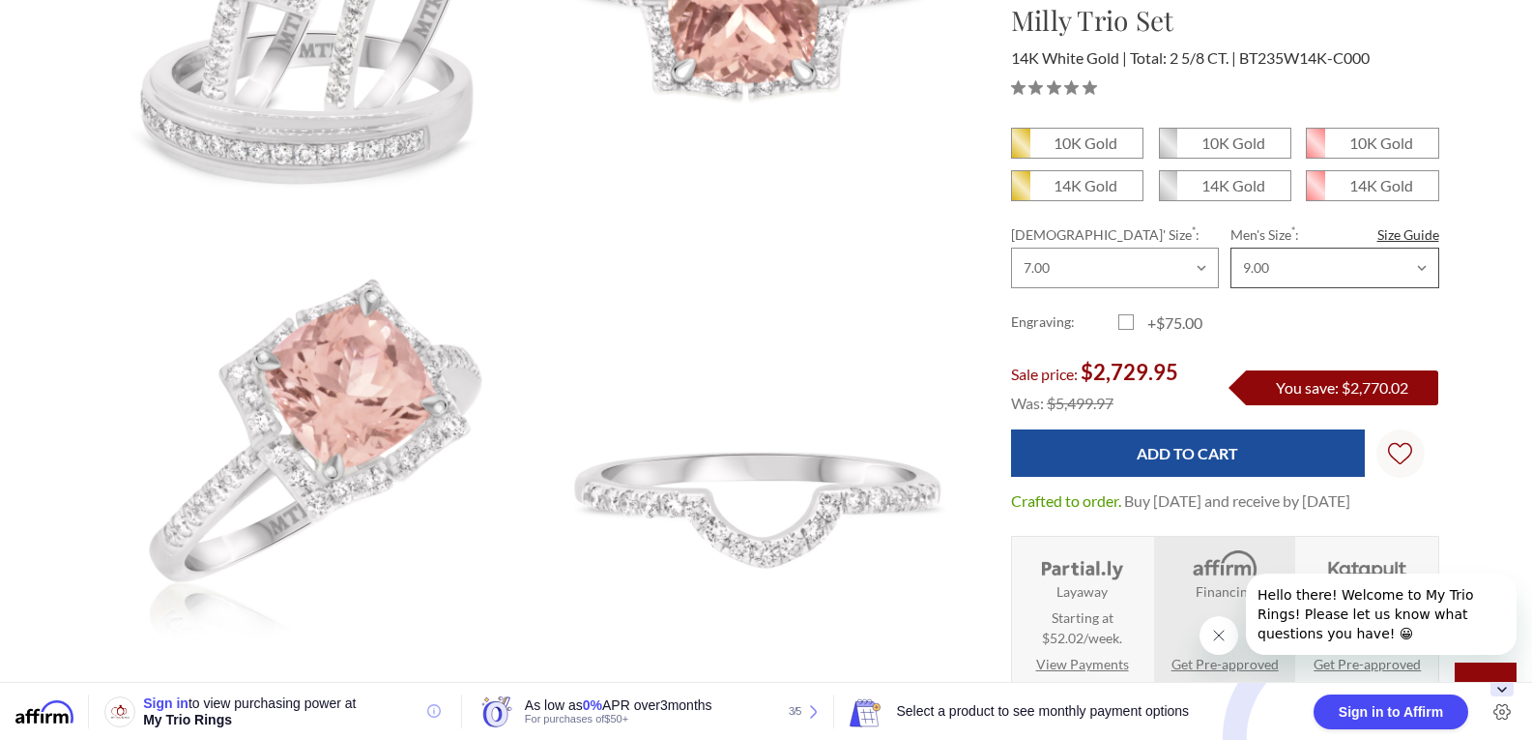
scroll to position [443, 0]
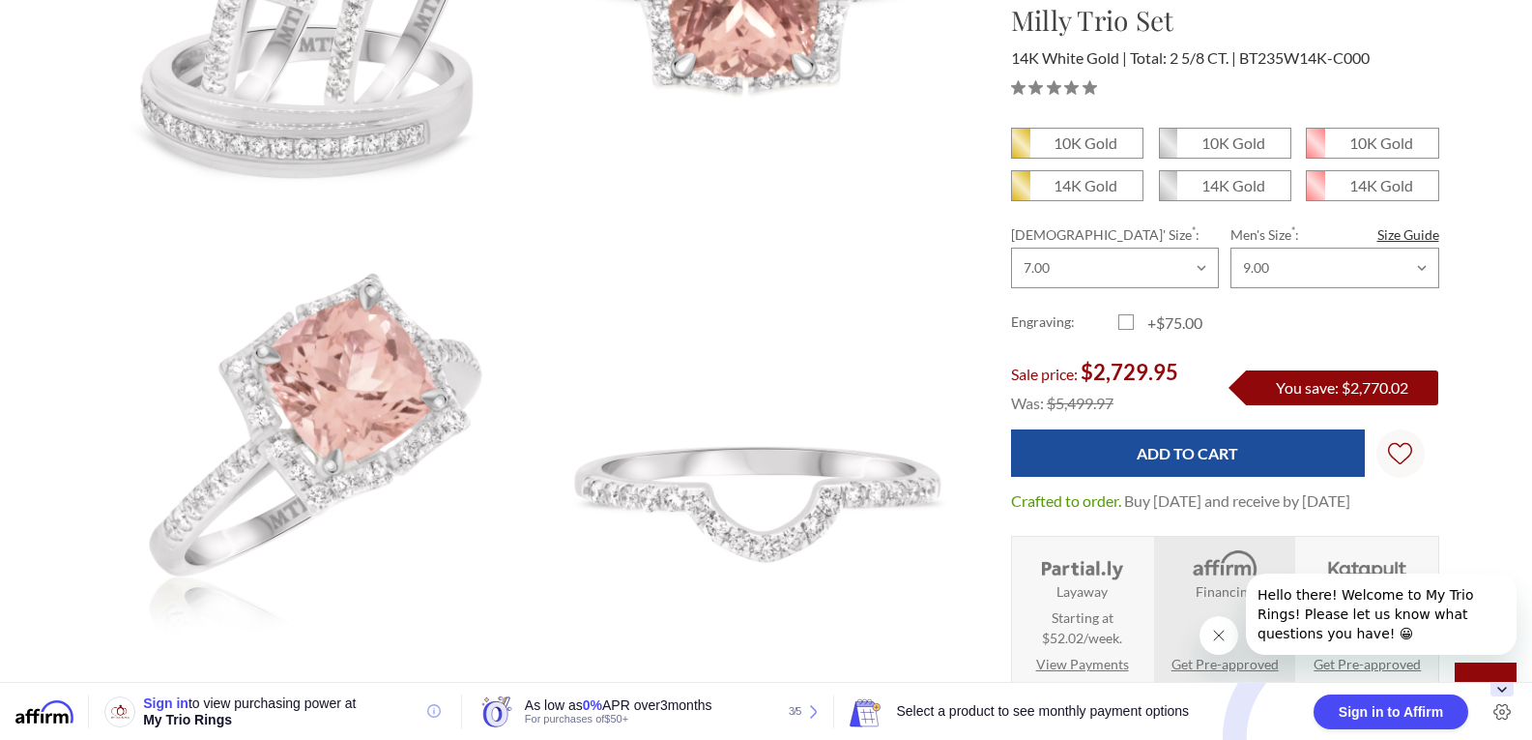
click at [1222, 634] on icon "Close message from company" at bounding box center [1218, 634] width 15 height 15
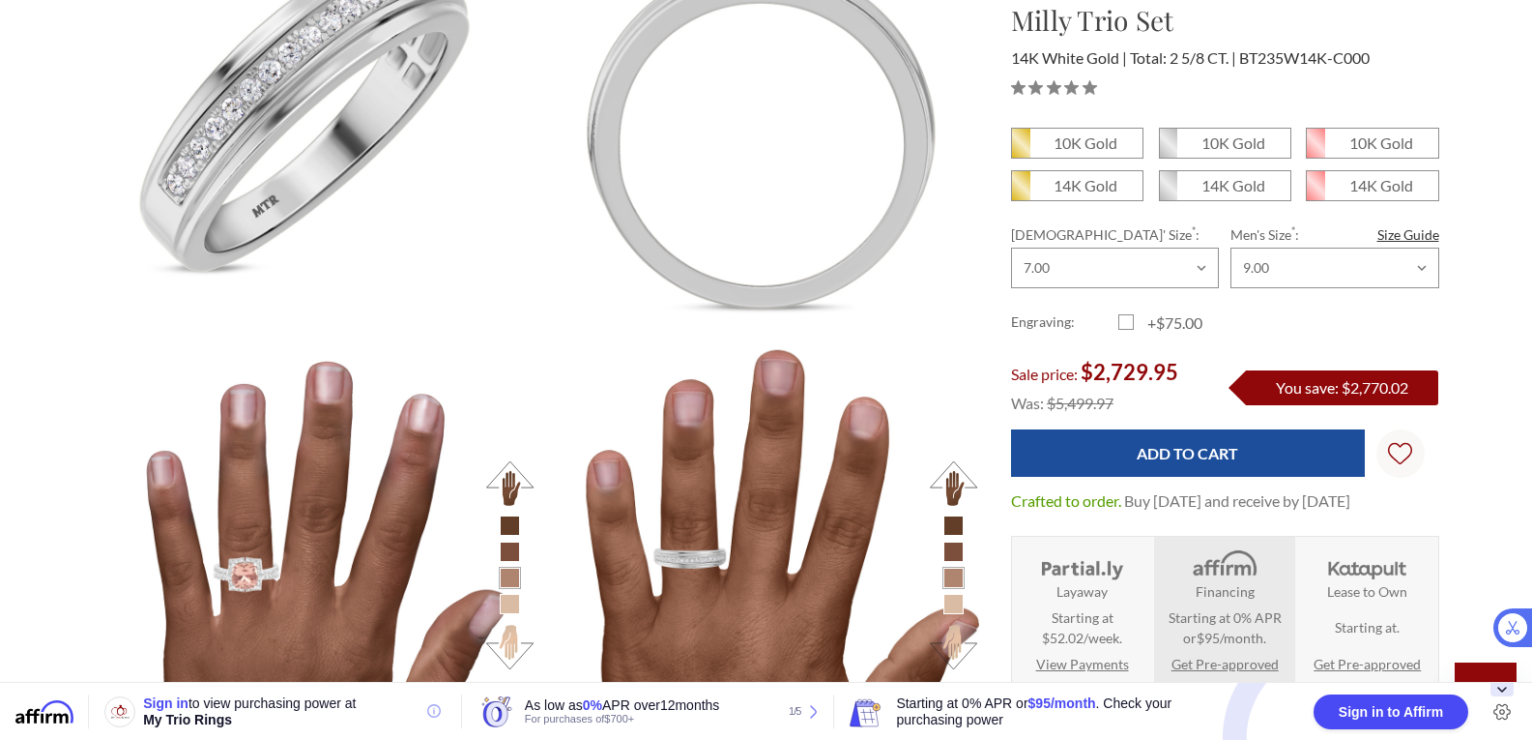
scroll to position [1816, 0]
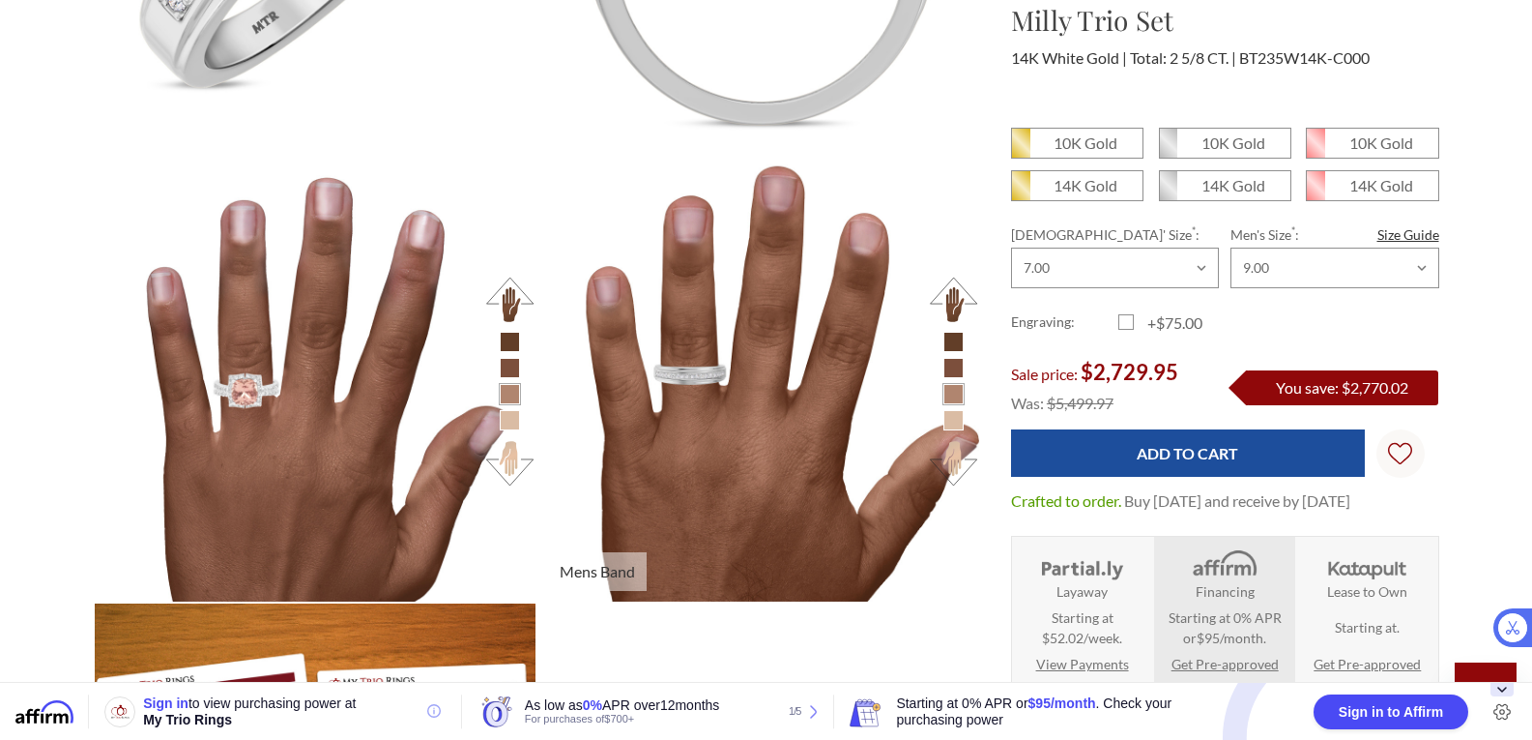
click at [964, 466] on button at bounding box center [953, 462] width 53 height 53
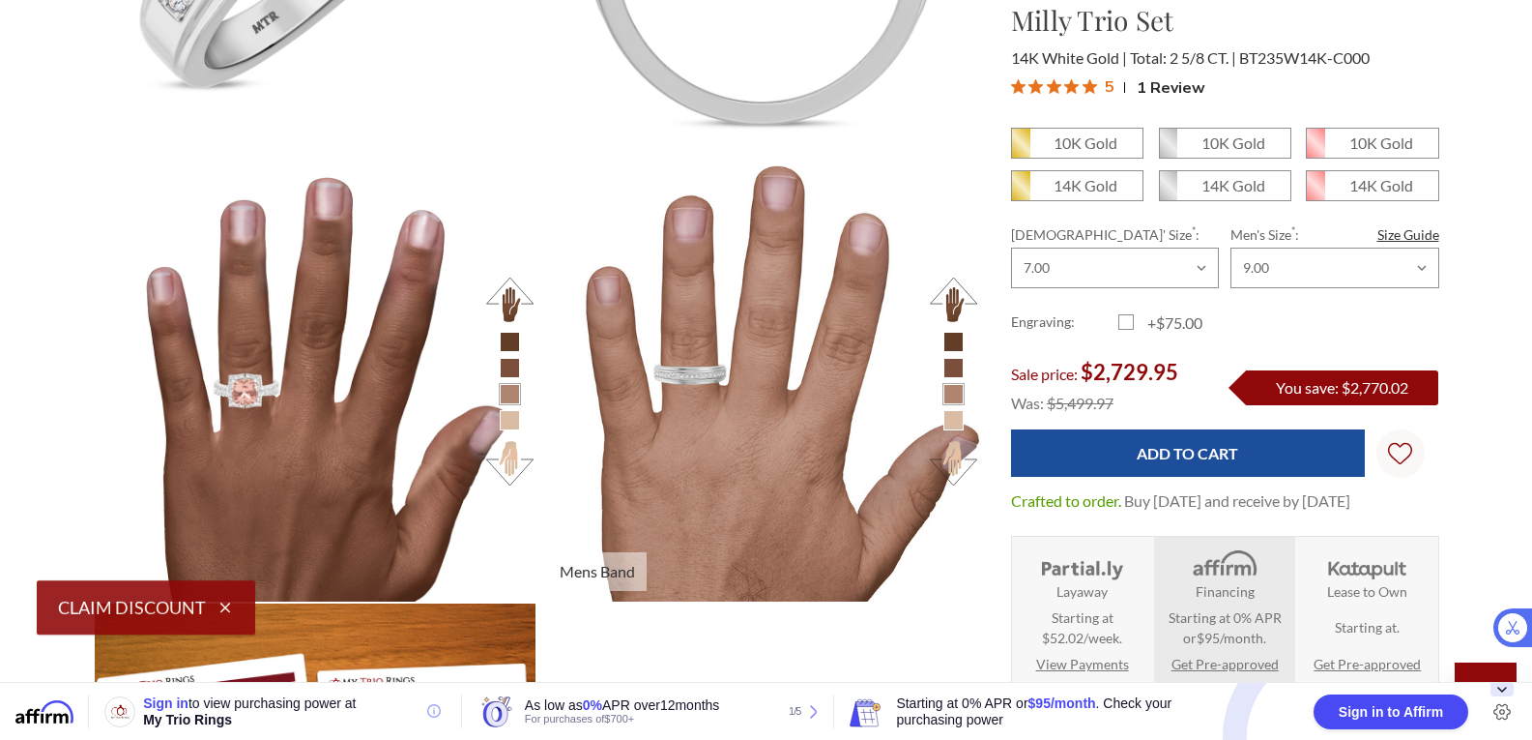
scroll to position [0, 0]
click at [537, 461] on button at bounding box center [509, 462] width 53 height 53
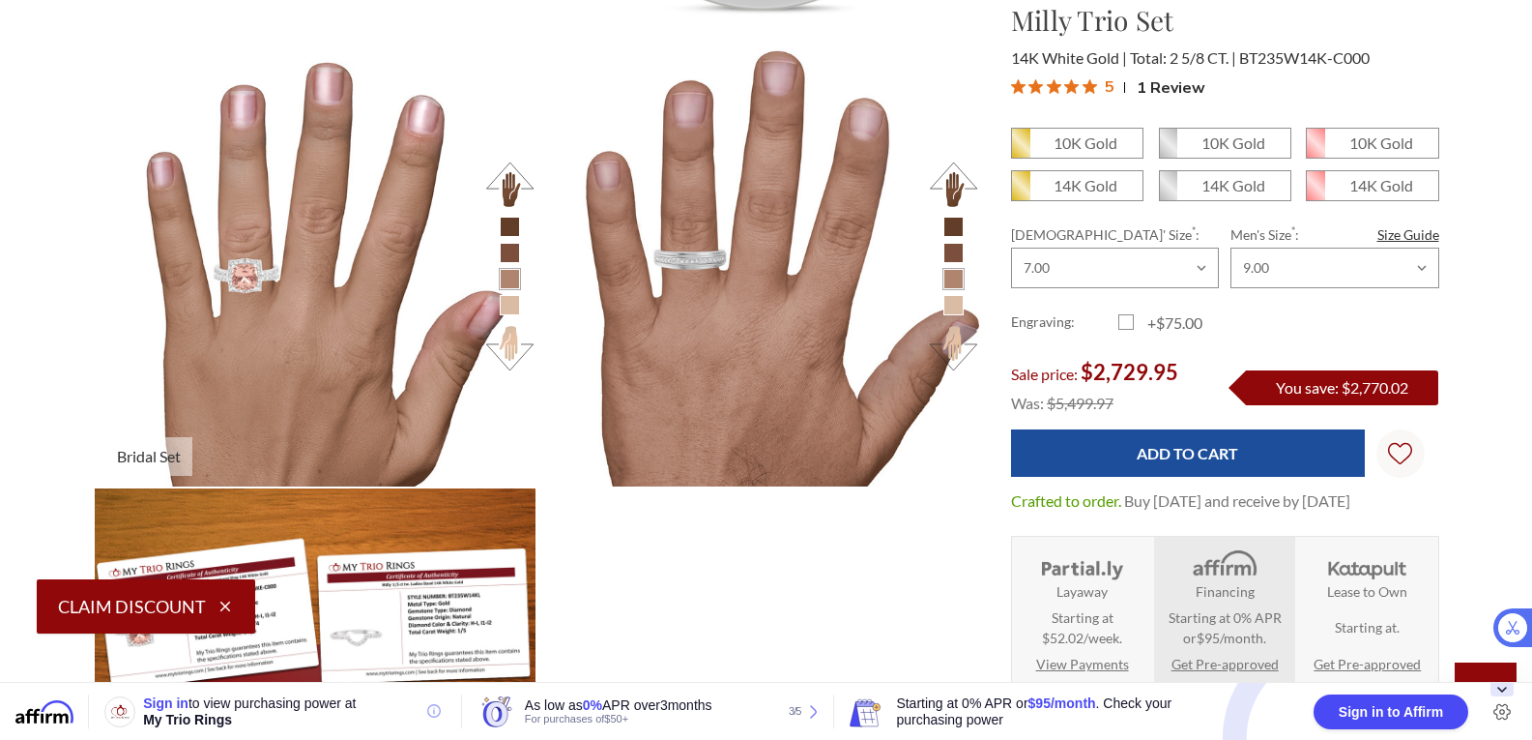
scroll to position [1932, 0]
click at [512, 353] on button at bounding box center [509, 346] width 53 height 53
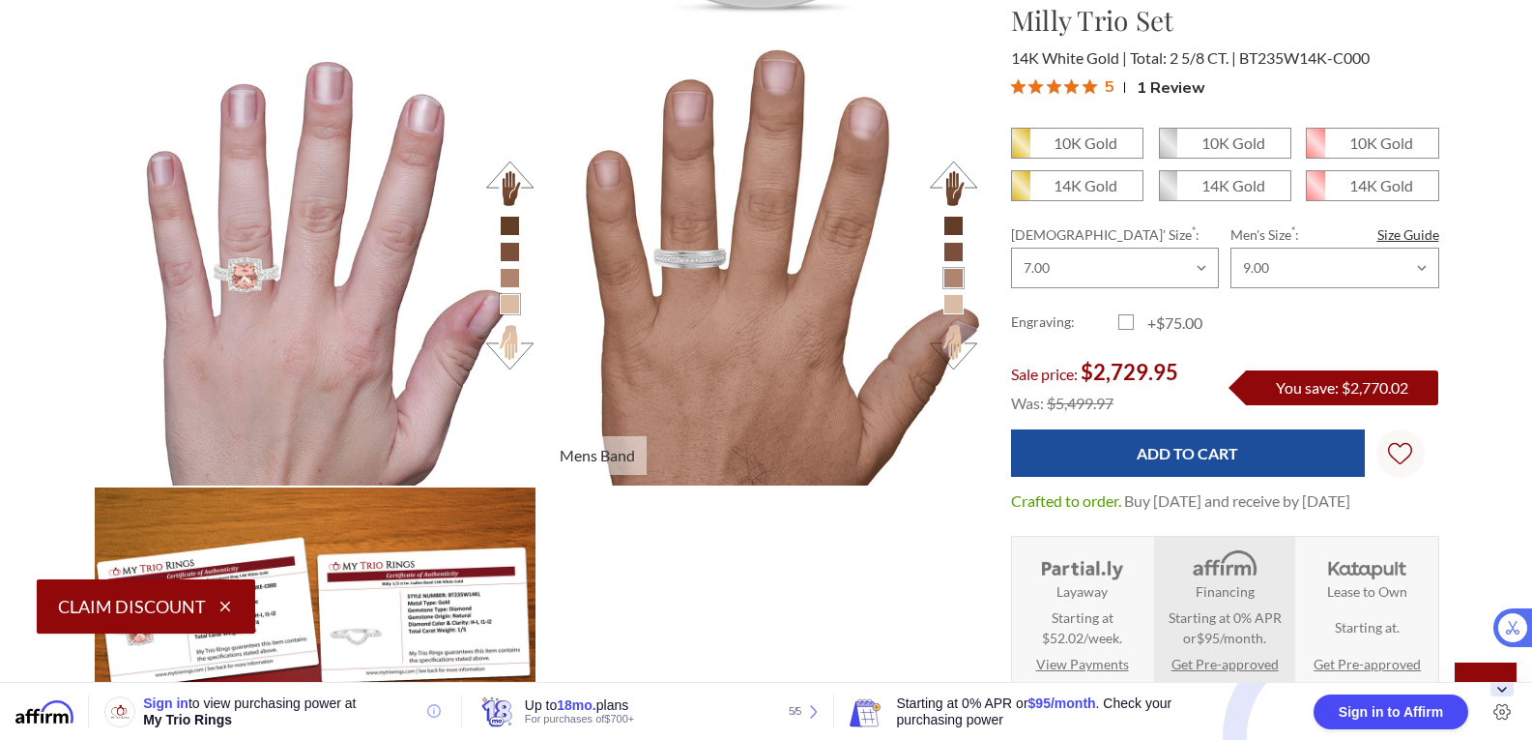
click at [959, 175] on button at bounding box center [953, 183] width 53 height 53
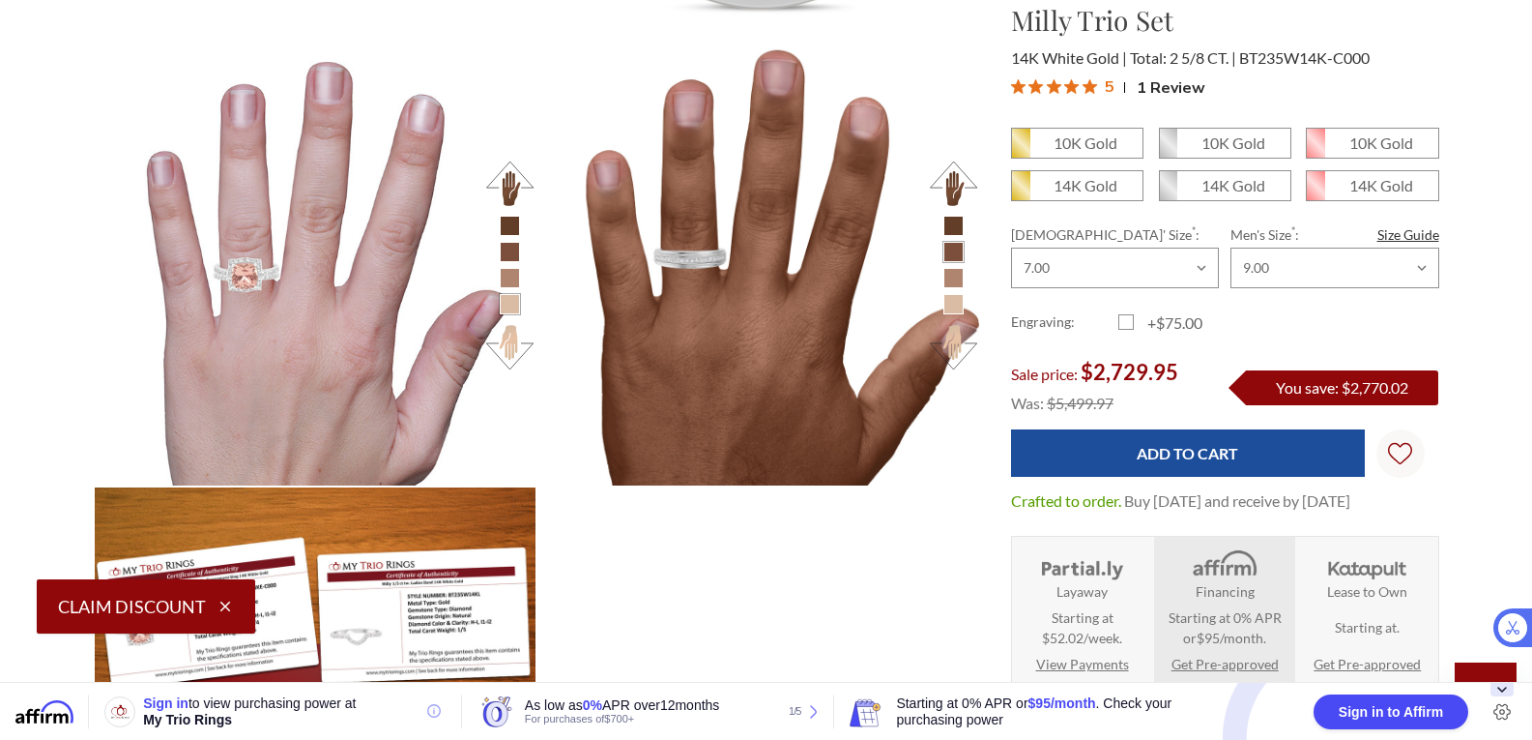
click at [1122, 325] on label "+$75.00" at bounding box center [1172, 322] width 107 height 23
click at [1126, 326] on input "+$75.00" at bounding box center [1126, 326] width 1 height 1
checkbox input "true"
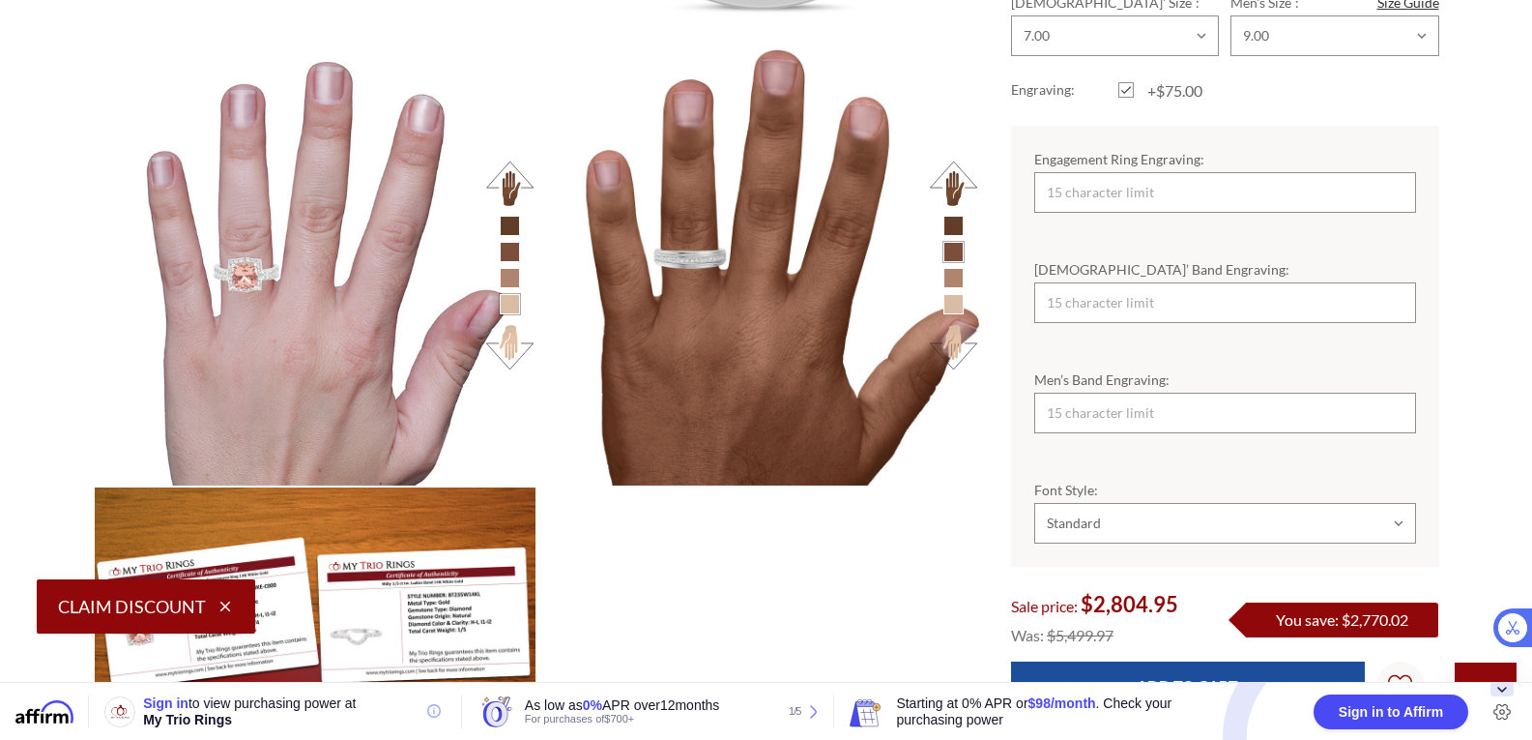
click at [1380, 503] on select "Choose Options Standard Cursive" at bounding box center [1225, 523] width 382 height 41
select select "22055456"
click at [1034, 503] on select "Choose Options Standard Cursive" at bounding box center [1225, 523] width 382 height 41
click at [1240, 172] on input "Engagement Ring Engraving:" at bounding box center [1225, 192] width 382 height 41
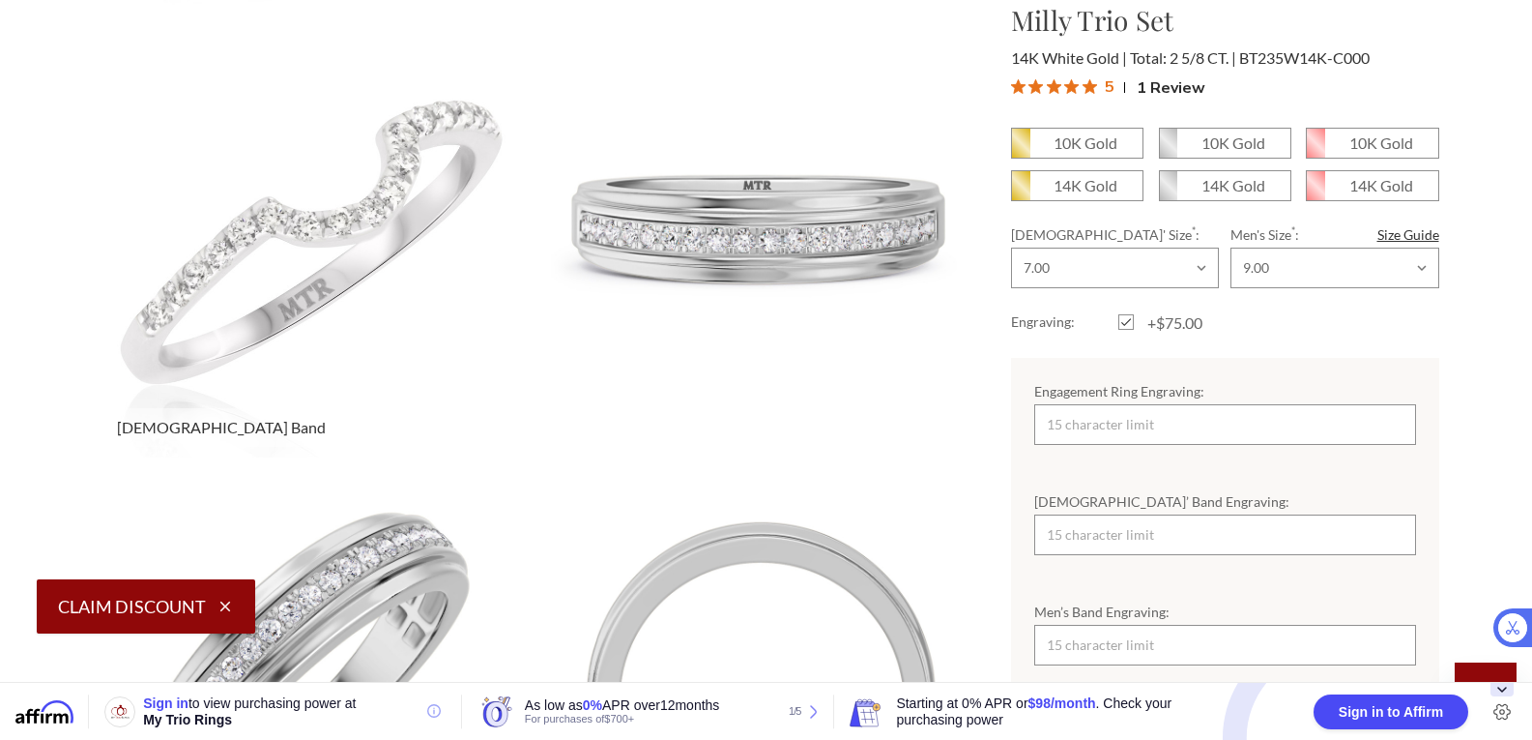
click at [157, 435] on span "[DEMOGRAPHIC_DATA] Band" at bounding box center [221, 427] width 232 height 39
click at [159, 449] on img at bounding box center [315, 236] width 485 height 487
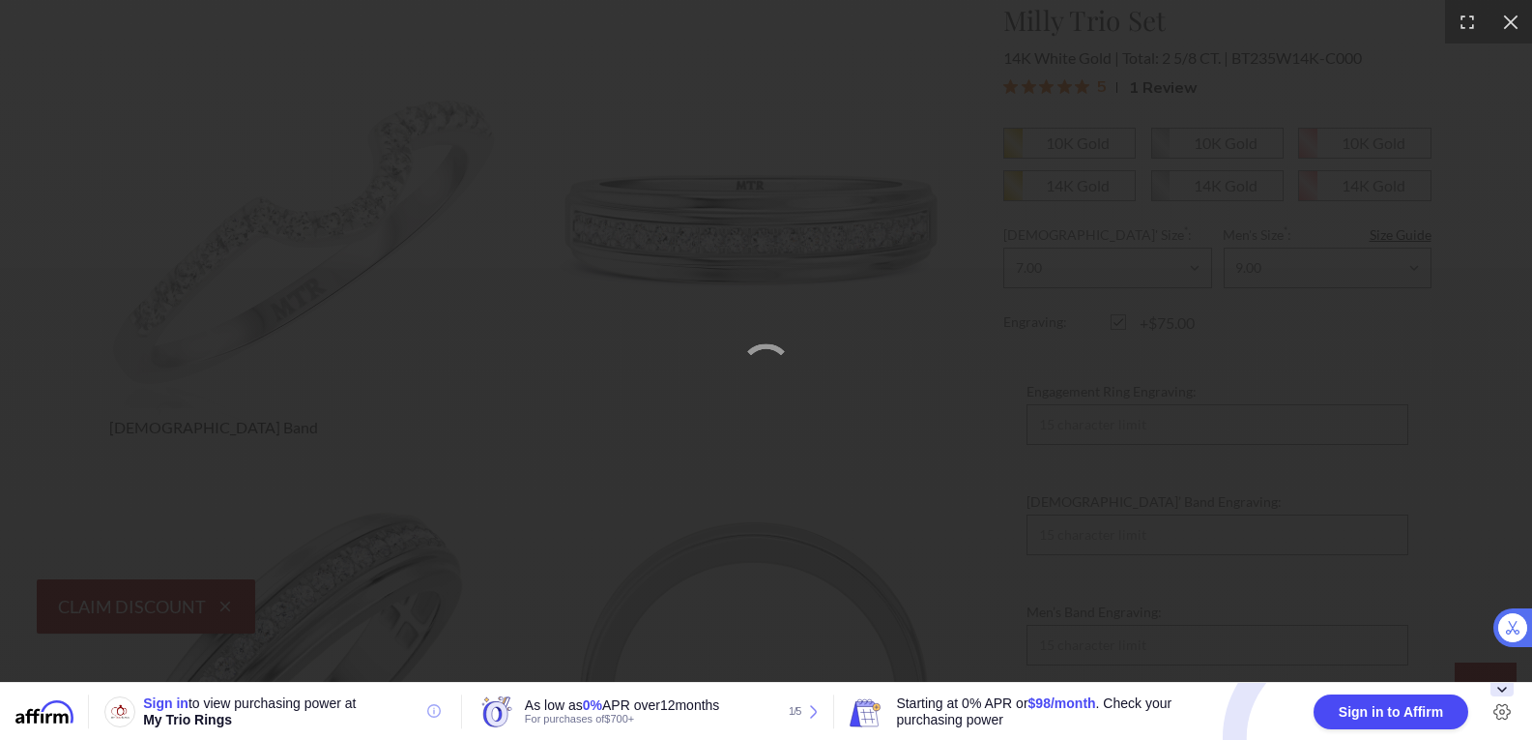
scroll to position [852, 0]
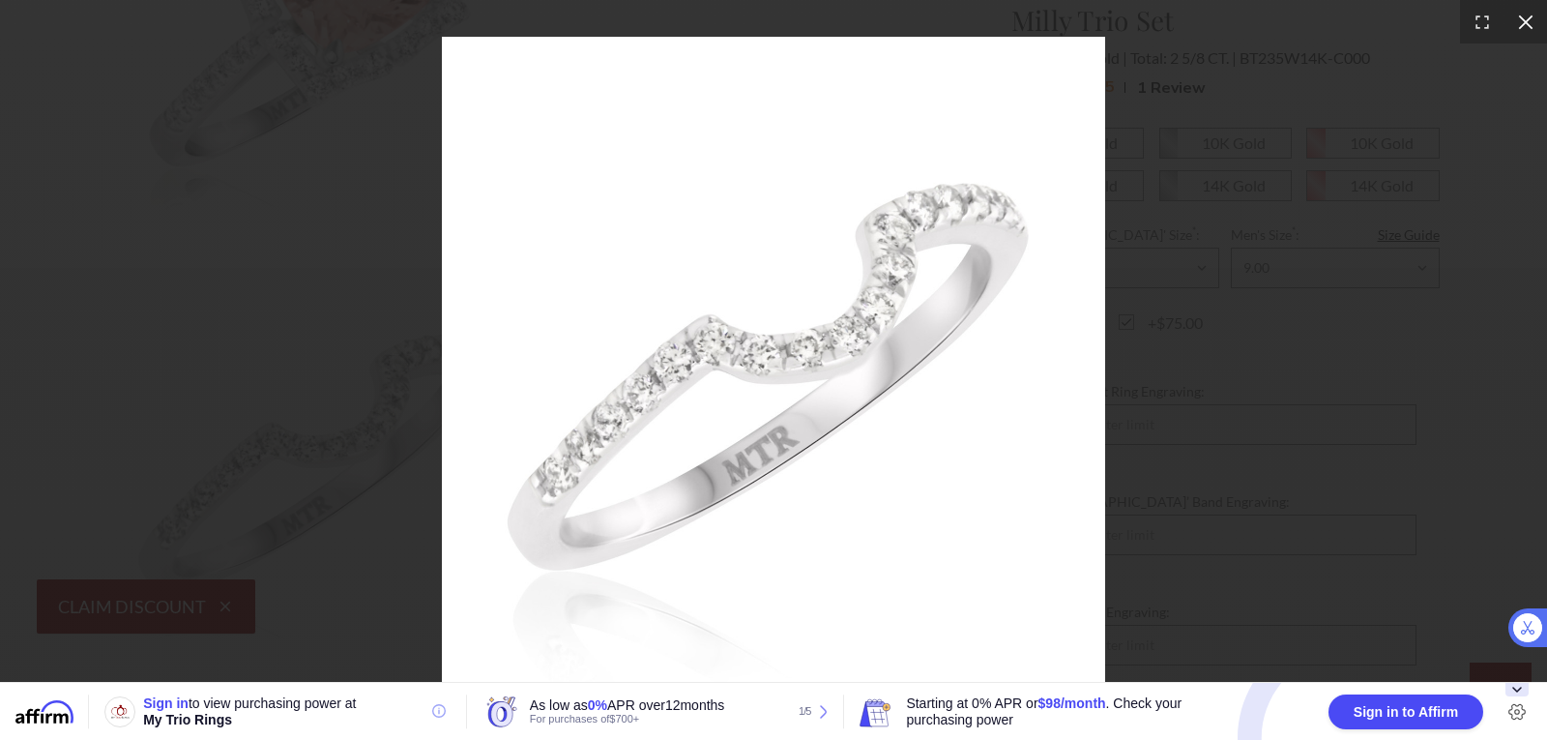
click at [1523, 30] on icon at bounding box center [1525, 22] width 19 height 19
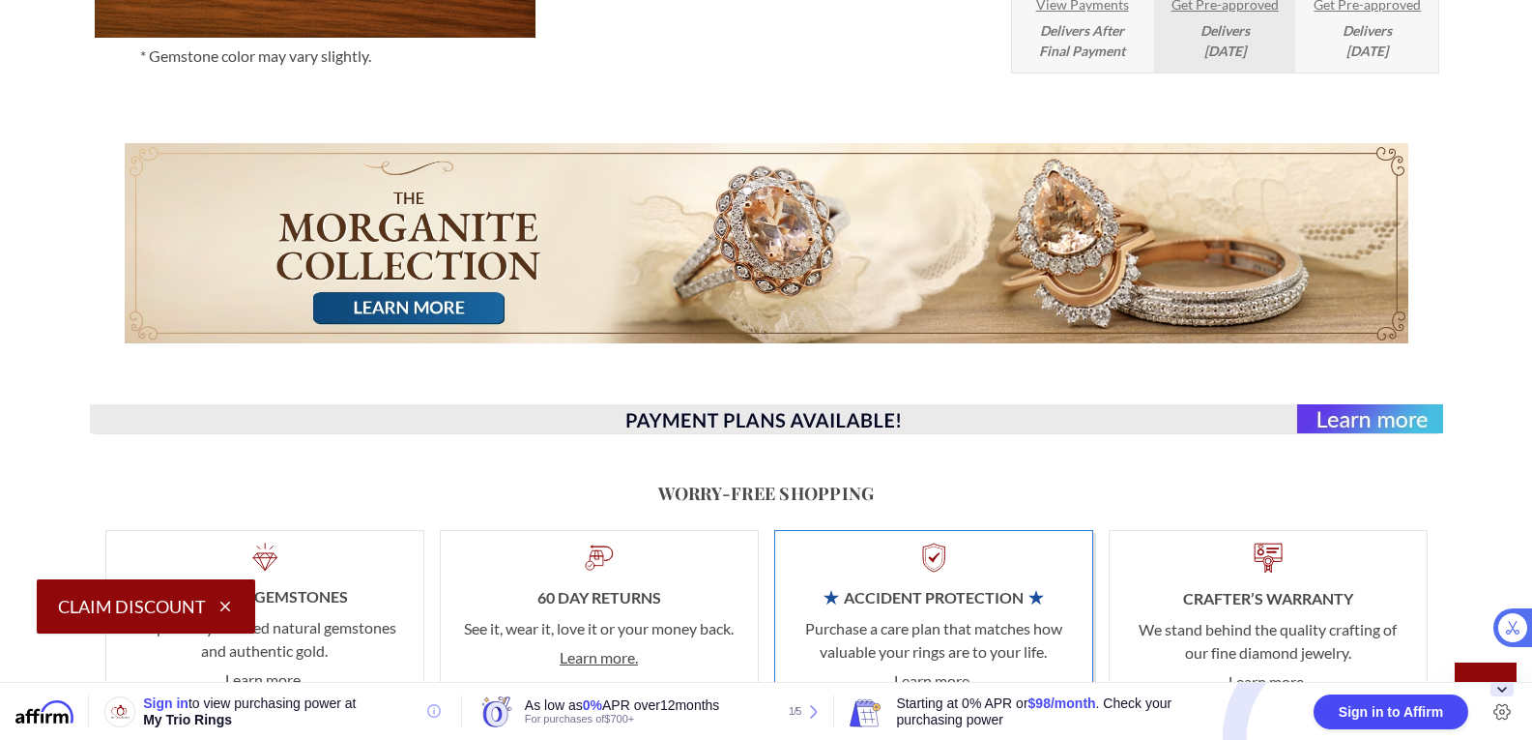
scroll to position [2845, 0]
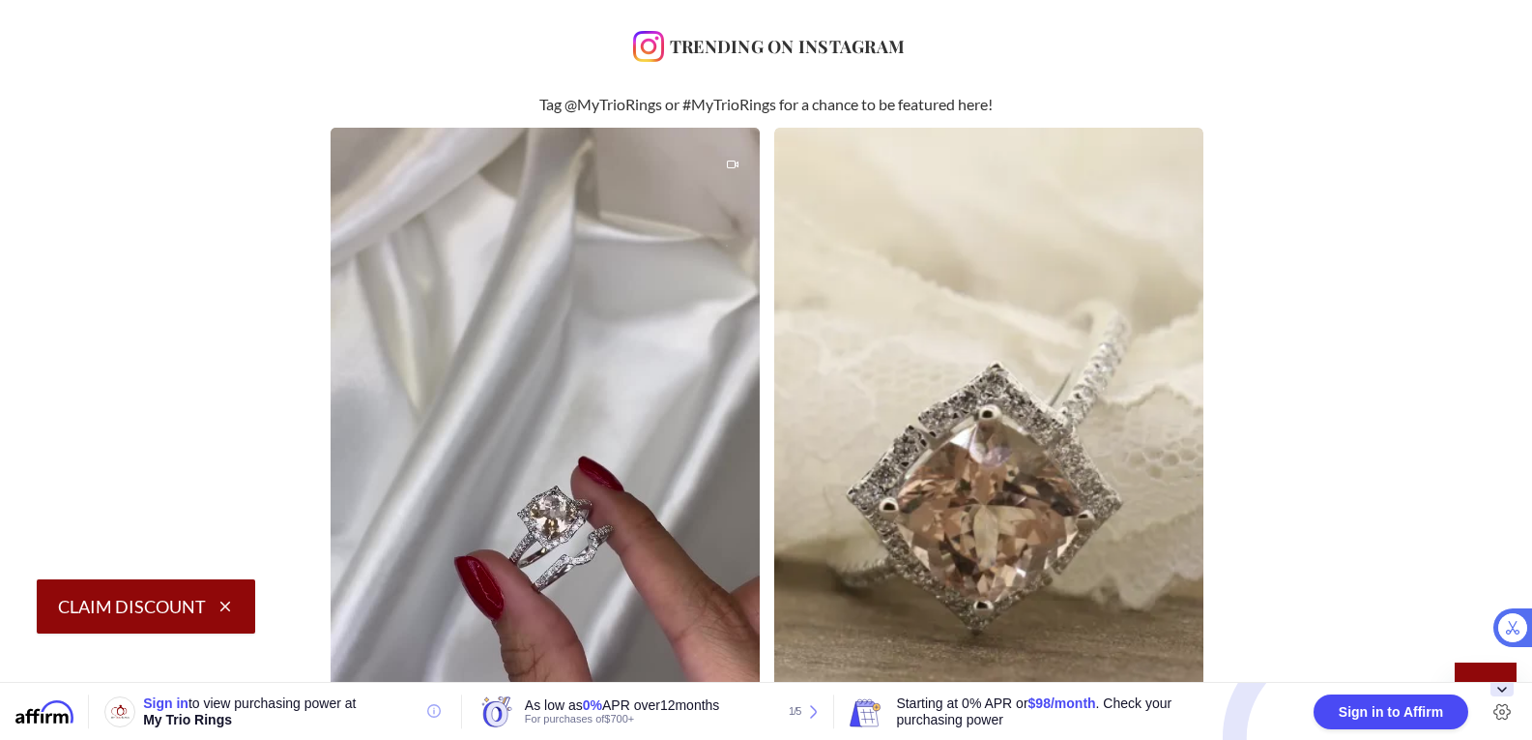
click at [192, 332] on div "@mytriorings 1 @mytriorings 1" at bounding box center [766, 509] width 1317 height 763
click at [191, 319] on div "@mytriorings 1 @mytriorings 1" at bounding box center [766, 509] width 1317 height 763
click at [189, 314] on div "@mytriorings 1 @mytriorings 1" at bounding box center [766, 509] width 1317 height 763
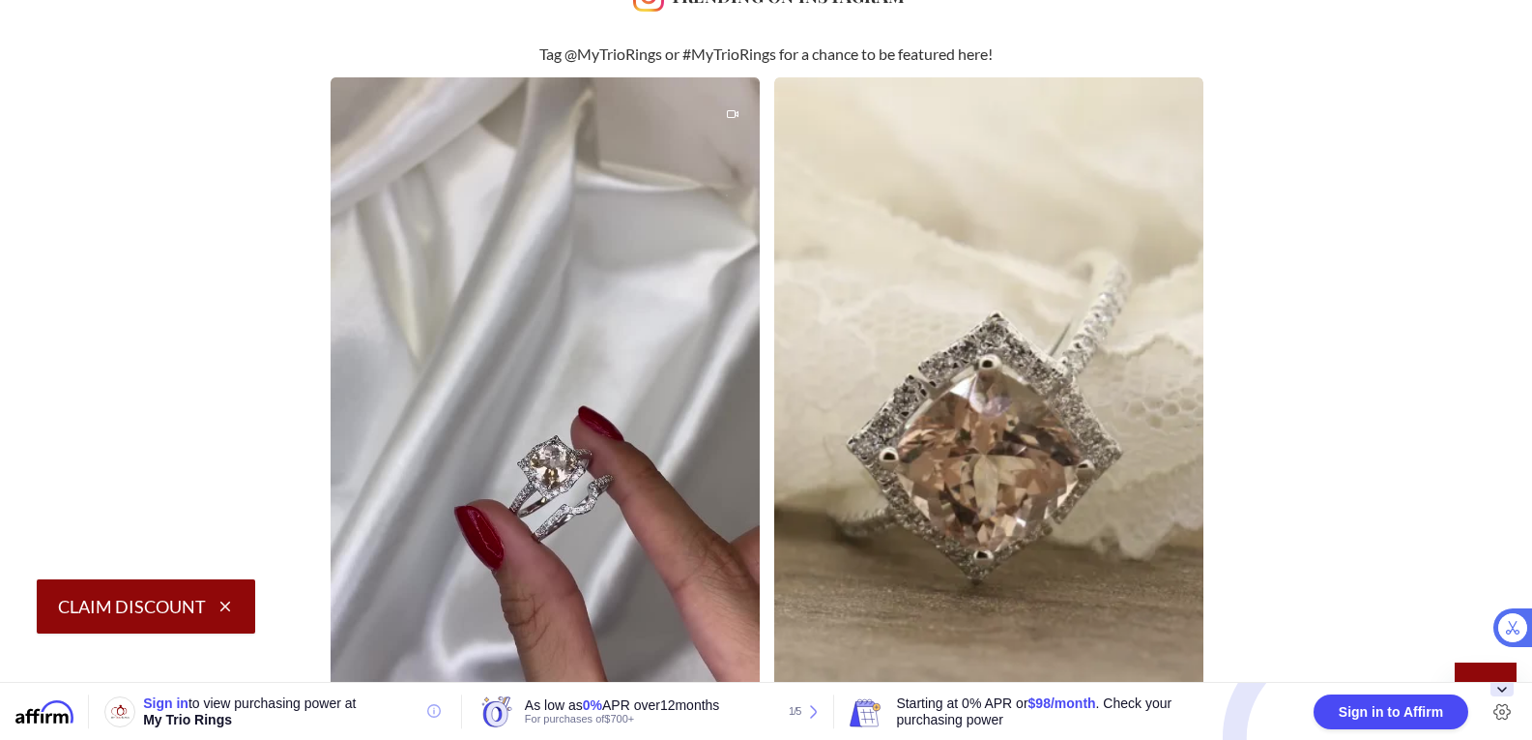
click at [174, 221] on div "@mytriorings 1 @mytriorings 1" at bounding box center [766, 458] width 1317 height 763
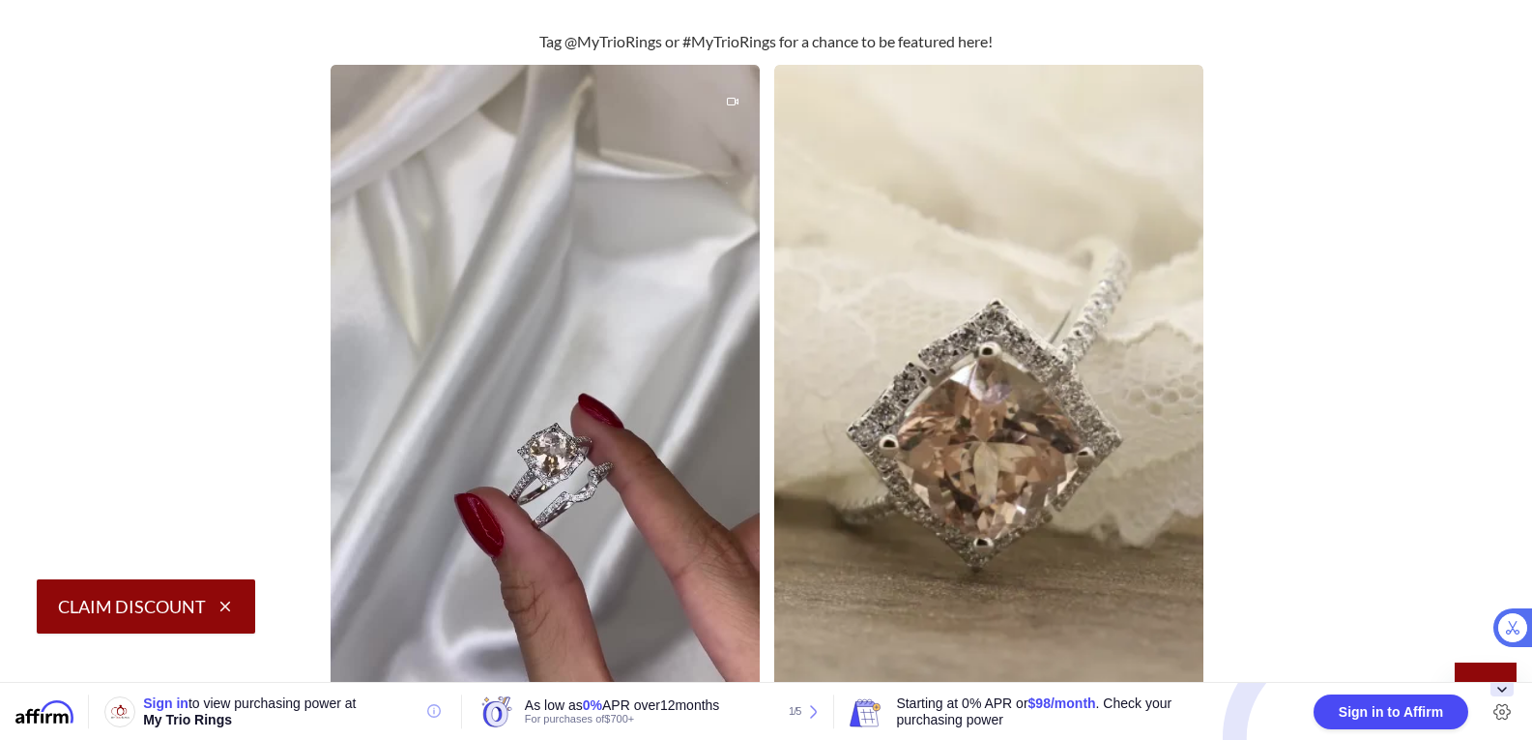
click at [174, 205] on div "@mytriorings 1 @mytriorings 1" at bounding box center [766, 446] width 1317 height 763
click at [171, 178] on div "@mytriorings 1 @mytriorings 1" at bounding box center [766, 447] width 1317 height 763
click at [169, 171] on div "@mytriorings 1 @mytriorings 1" at bounding box center [766, 447] width 1317 height 763
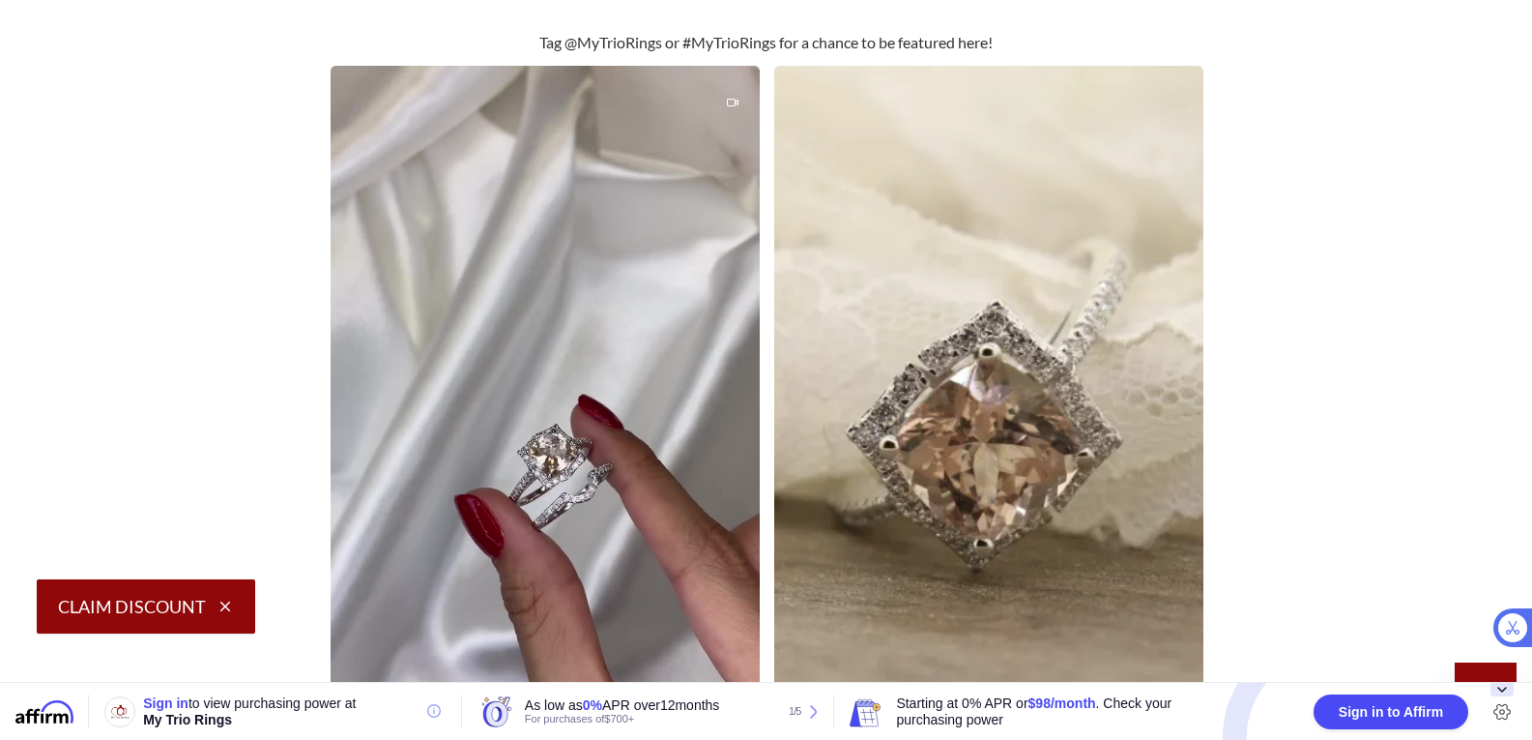
click at [168, 175] on div "@mytriorings 1 @mytriorings 1" at bounding box center [766, 447] width 1317 height 763
click at [167, 171] on div "@mytriorings 1 @mytriorings 1" at bounding box center [766, 447] width 1317 height 763
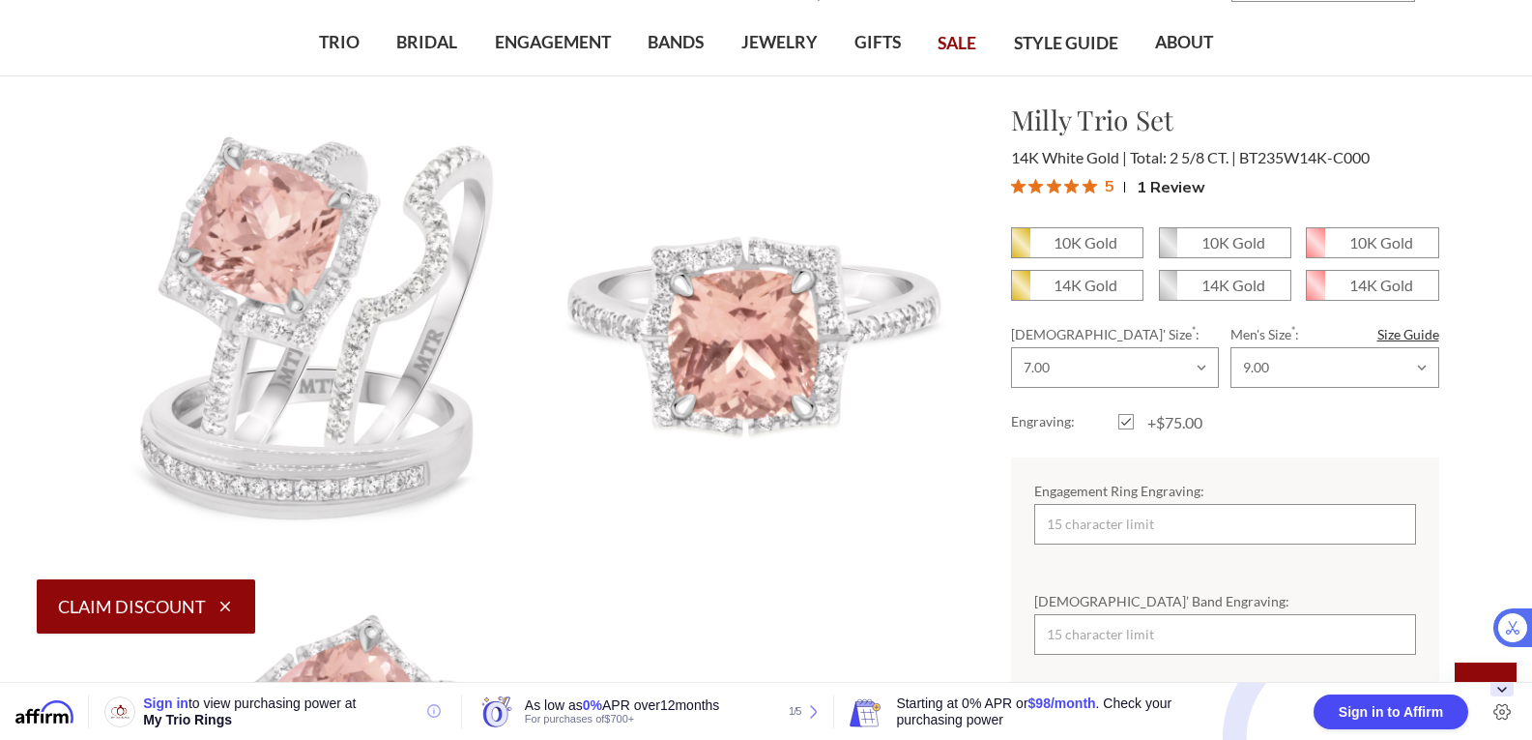
scroll to position [0, 0]
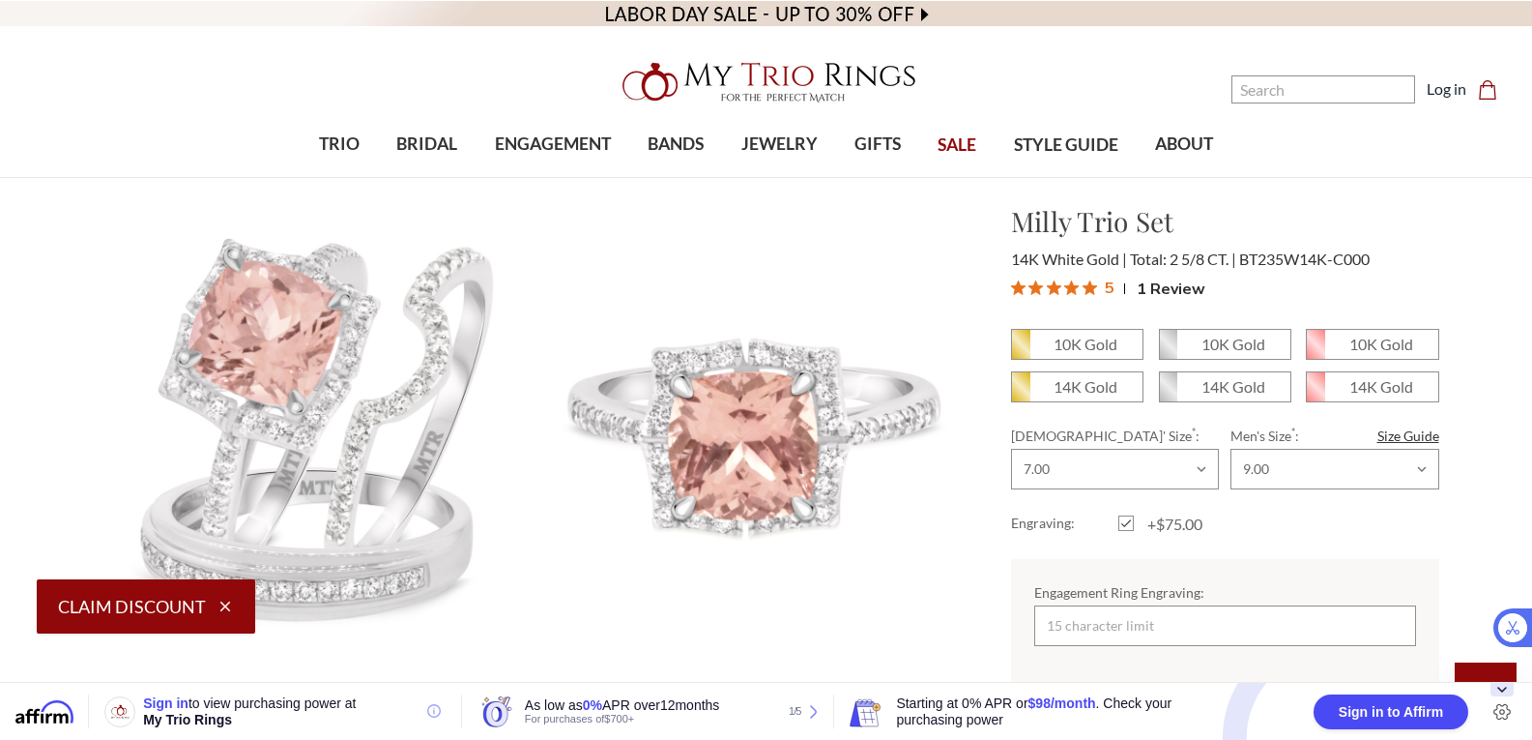
click at [227, 606] on icon "button" at bounding box center [225, 605] width 17 height 17
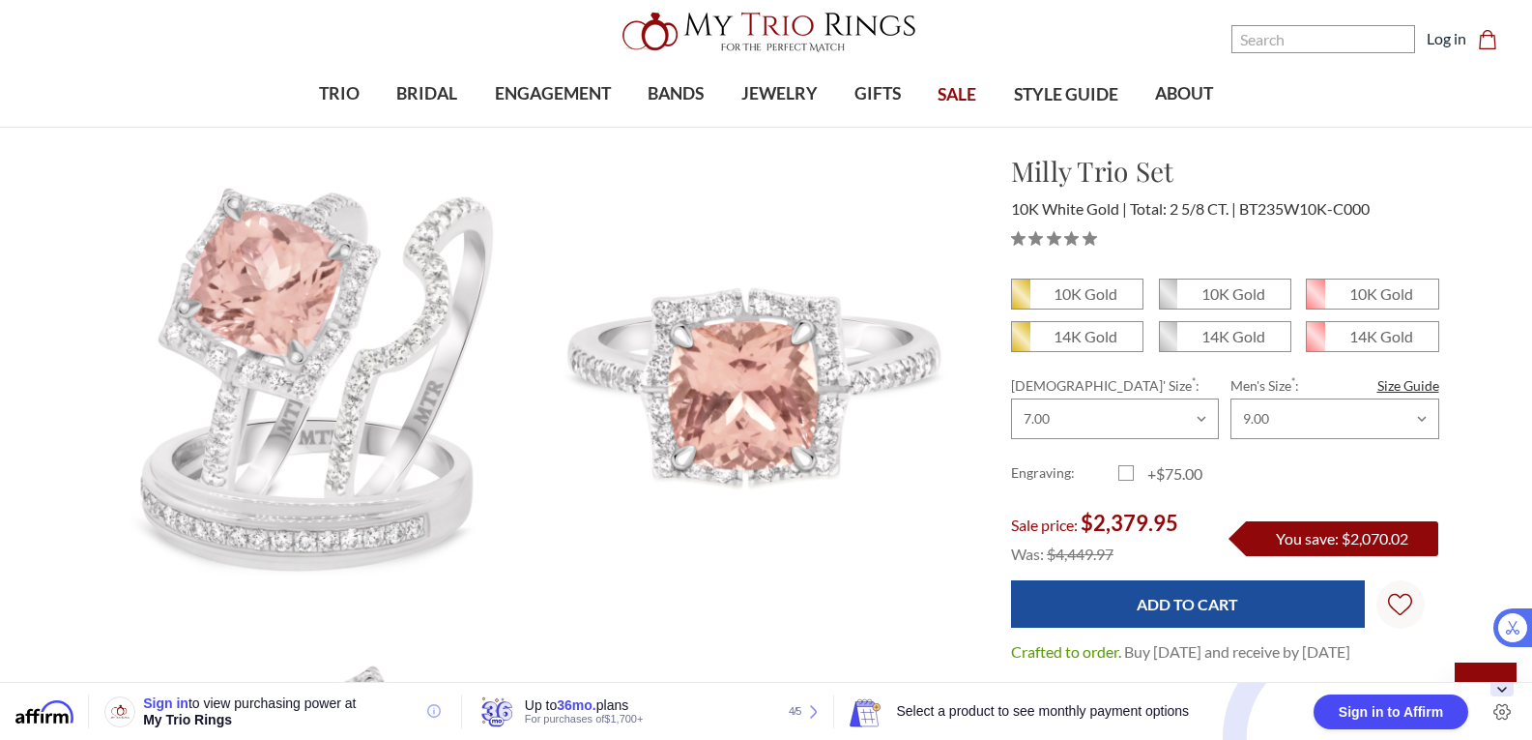
scroll to position [40, 0]
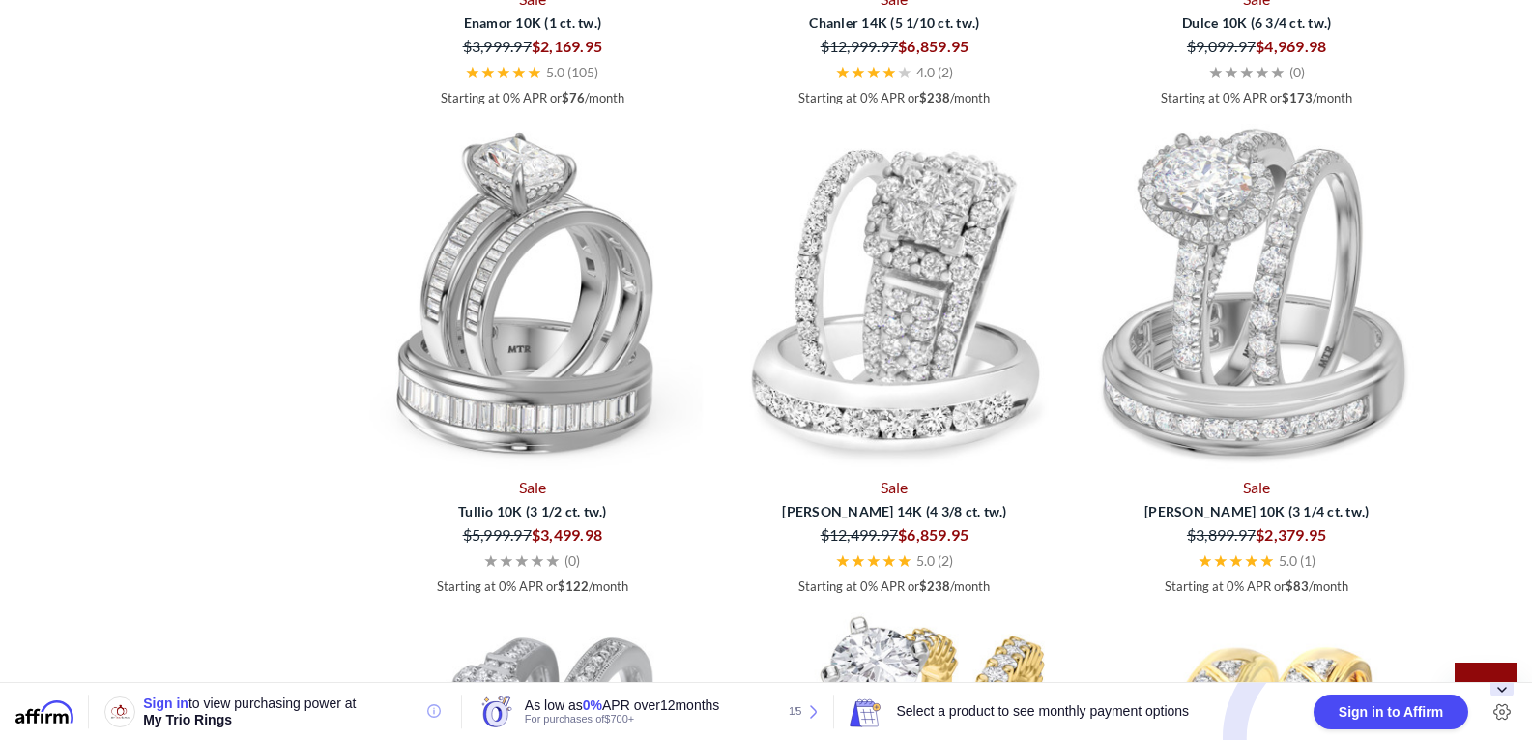
click at [1393, 541] on div "$2,379.95" at bounding box center [1342, 534] width 173 height 27
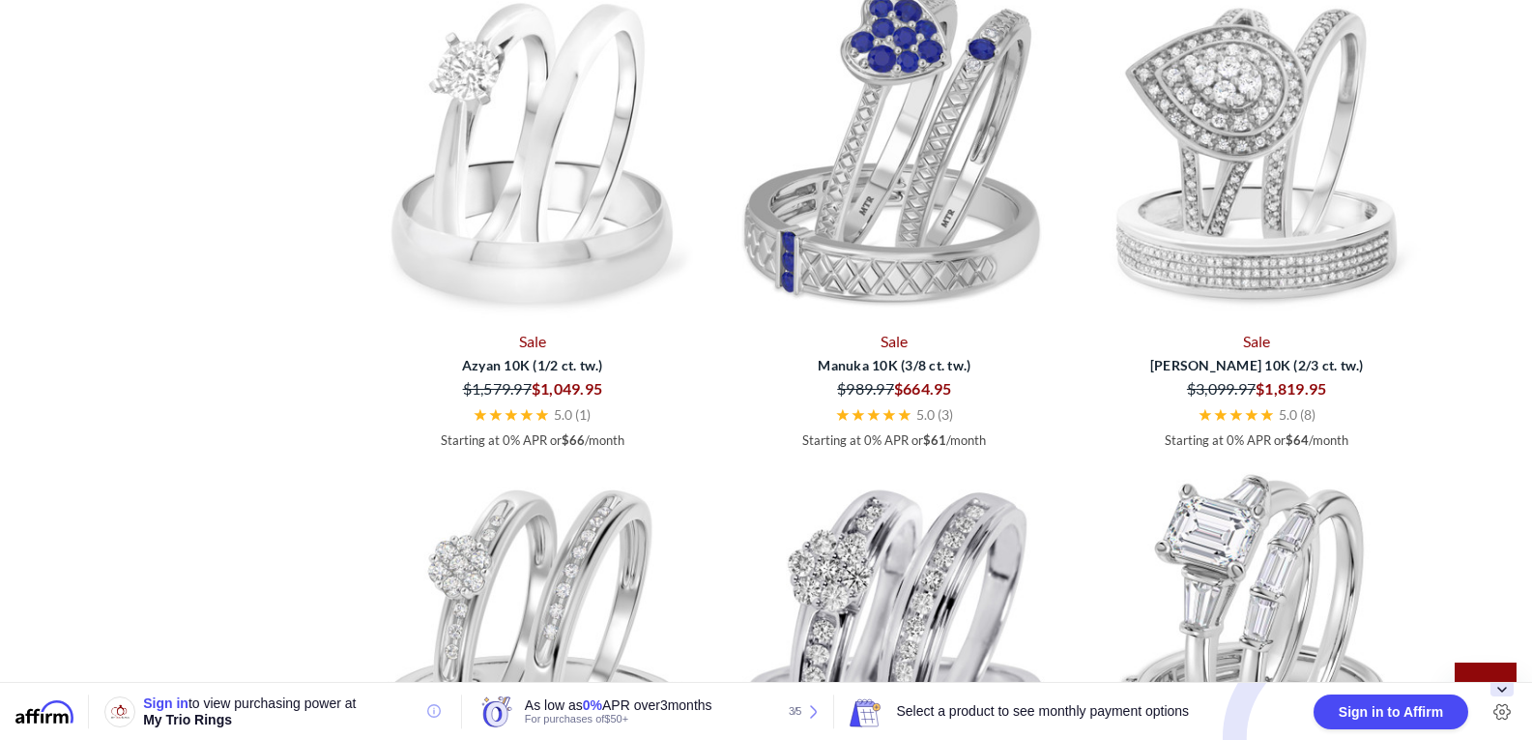
click at [1334, 611] on img at bounding box center [1257, 638] width 347 height 347
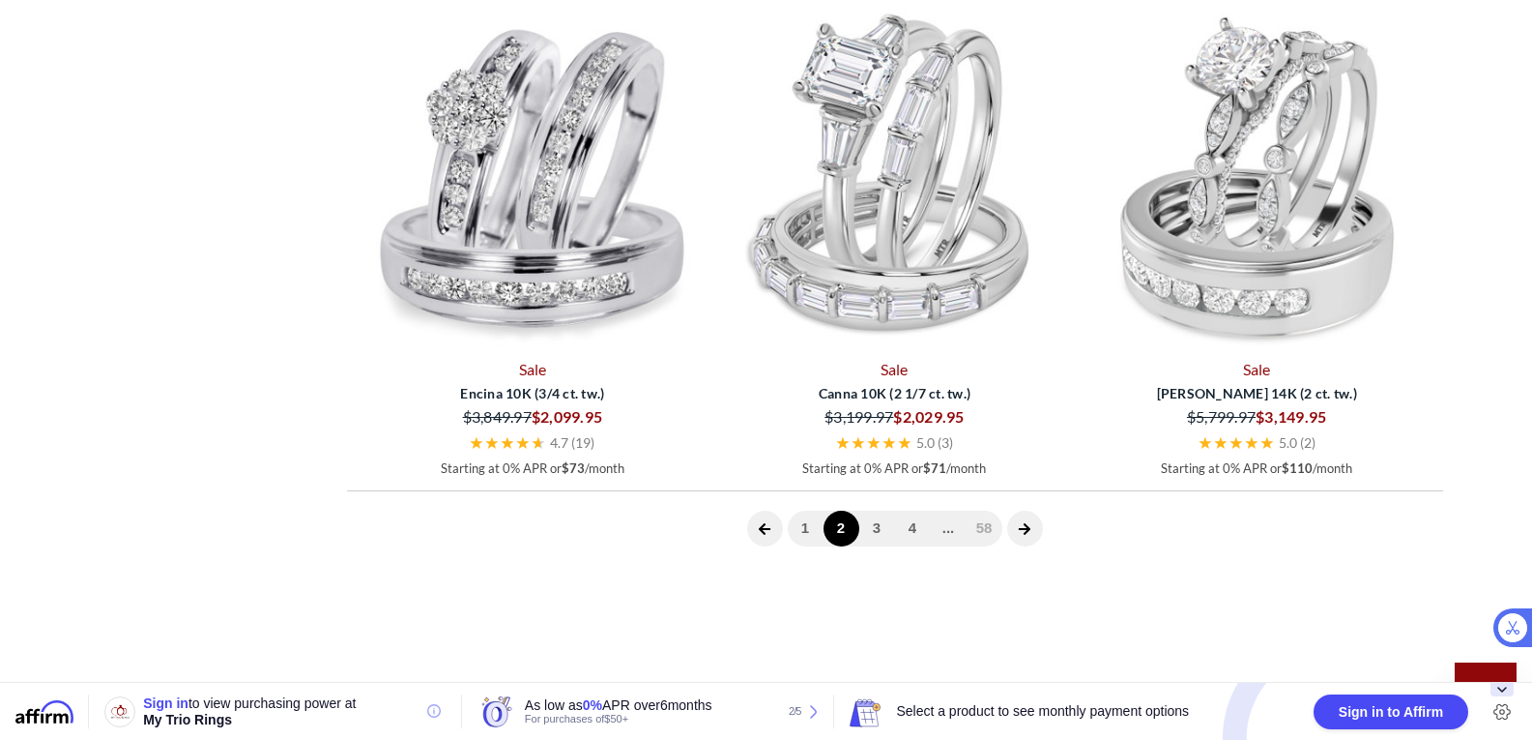
scroll to position [5321, 0]
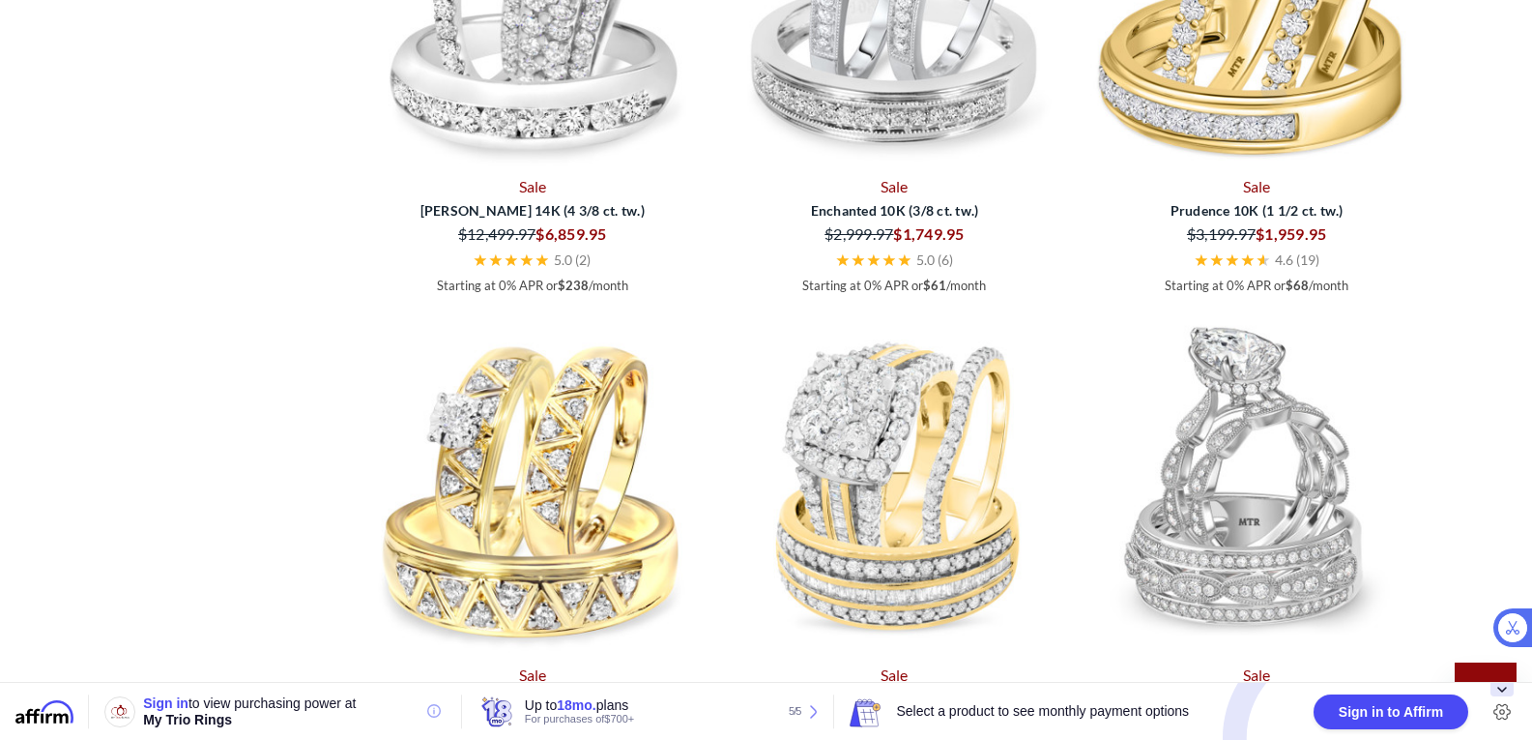
scroll to position [3669, 0]
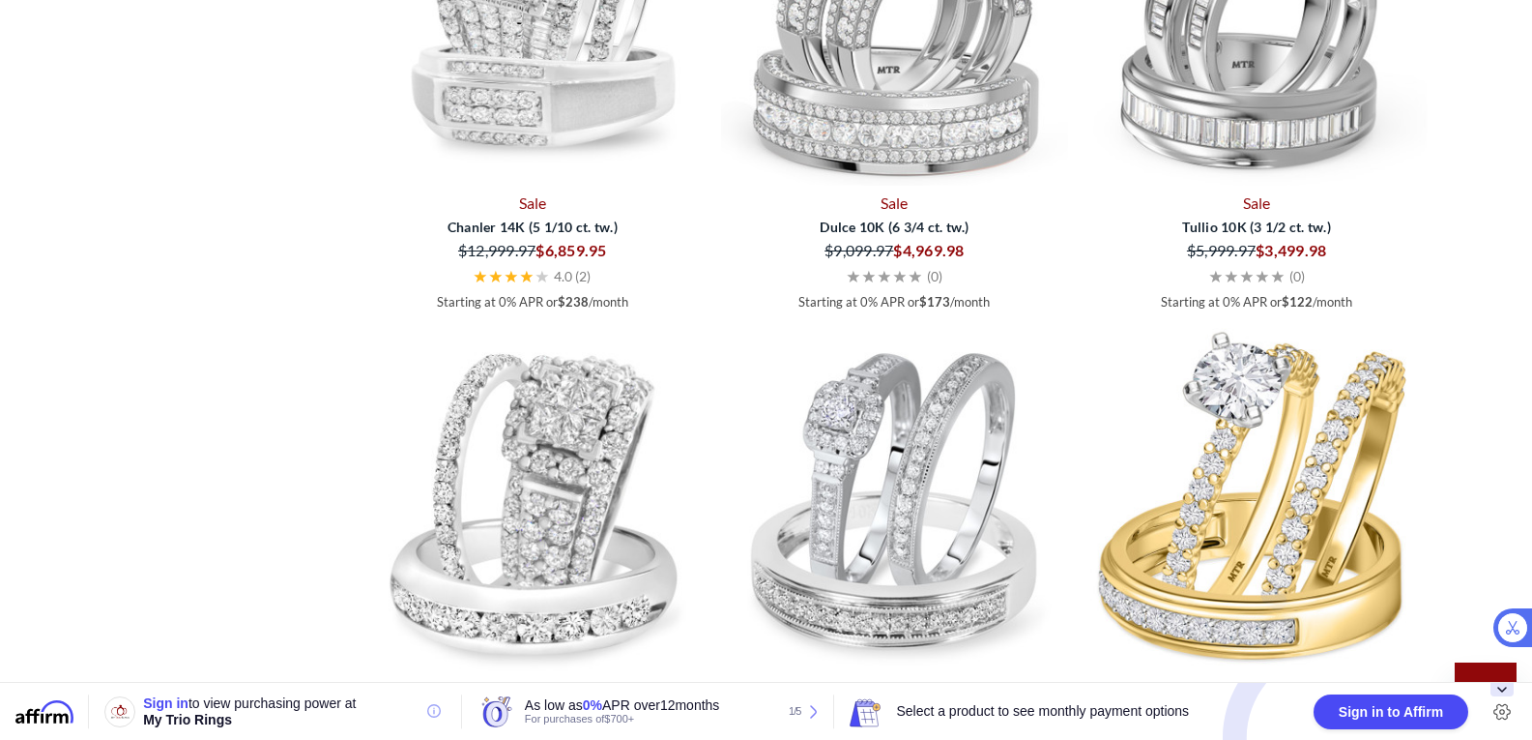
scroll to position [3120, 0]
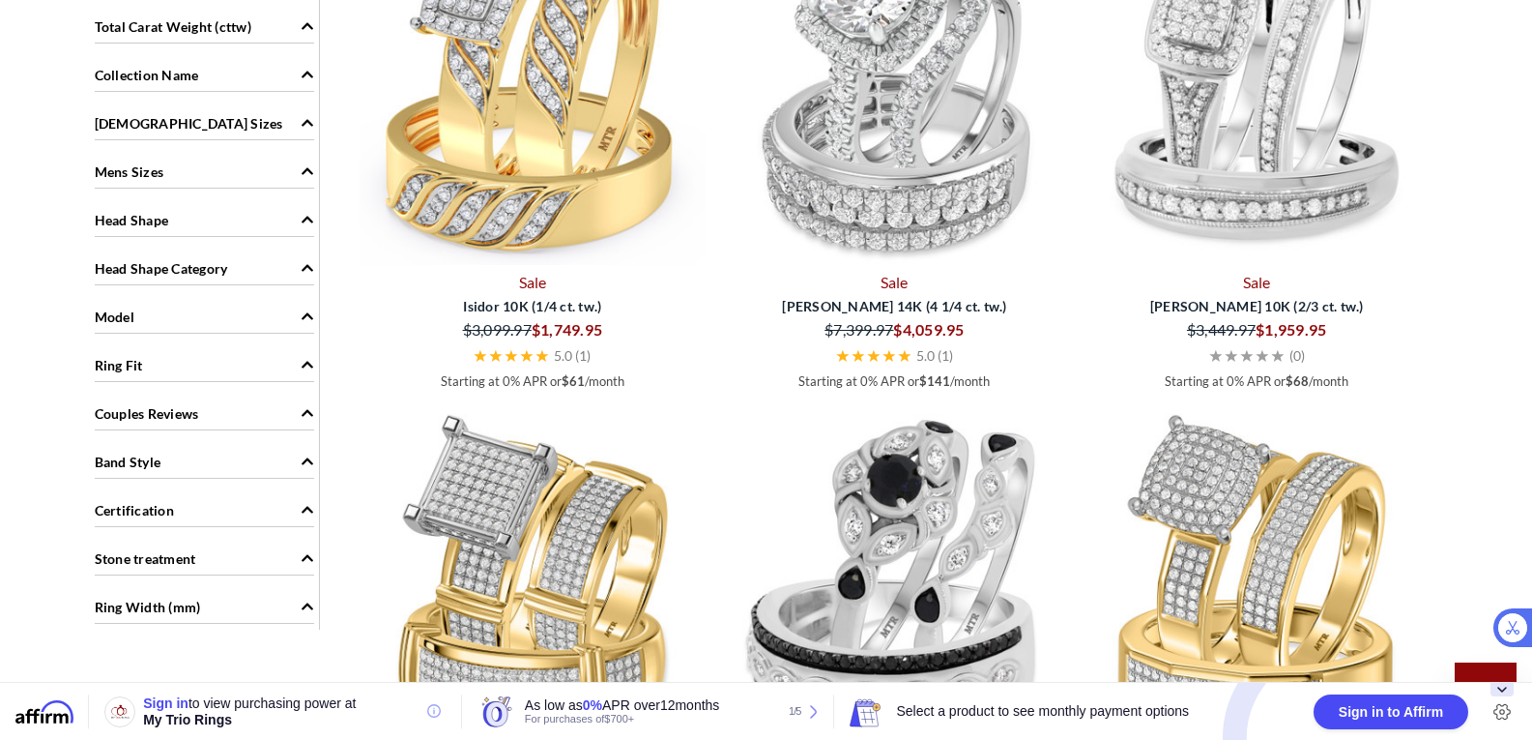
scroll to position [2038, 0]
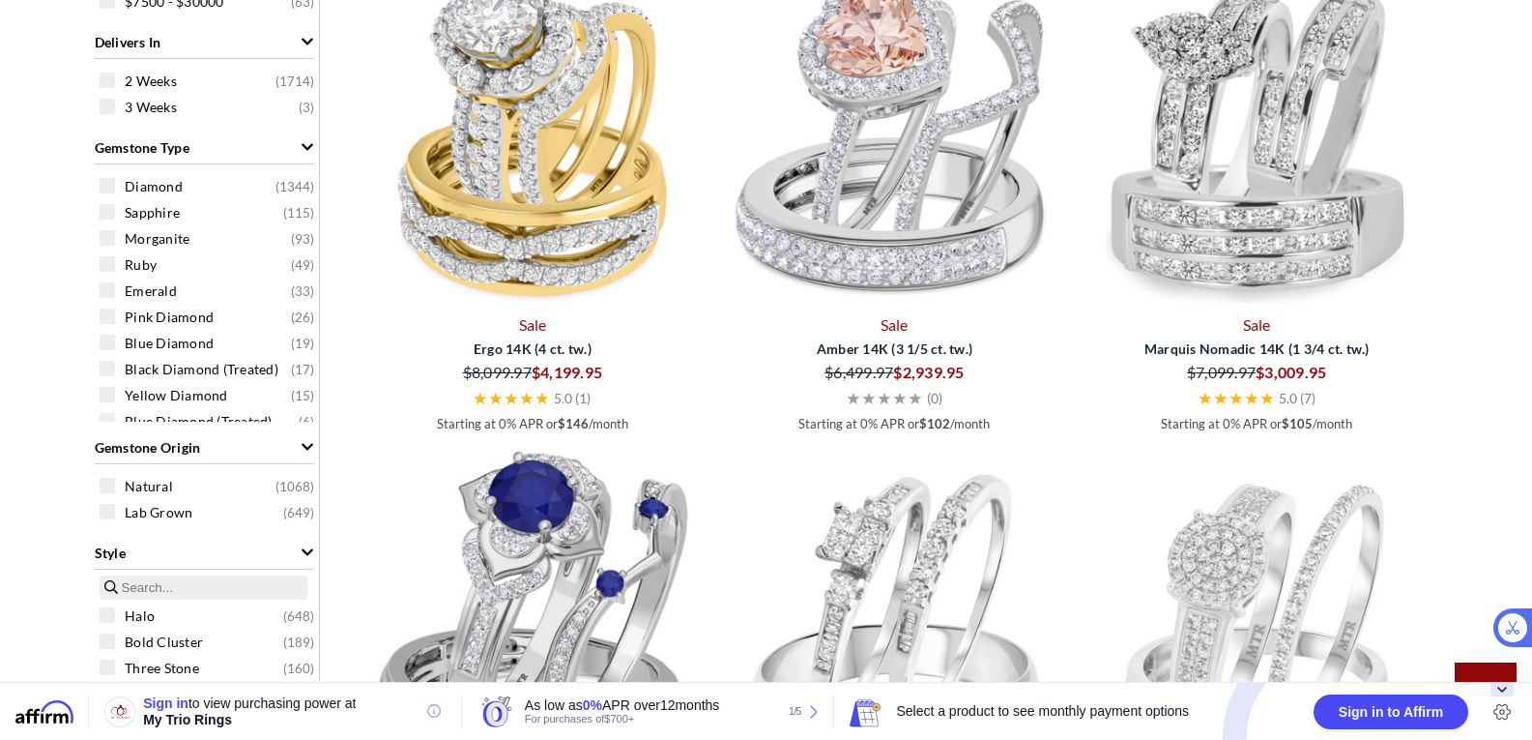
scroll to position [1045, 0]
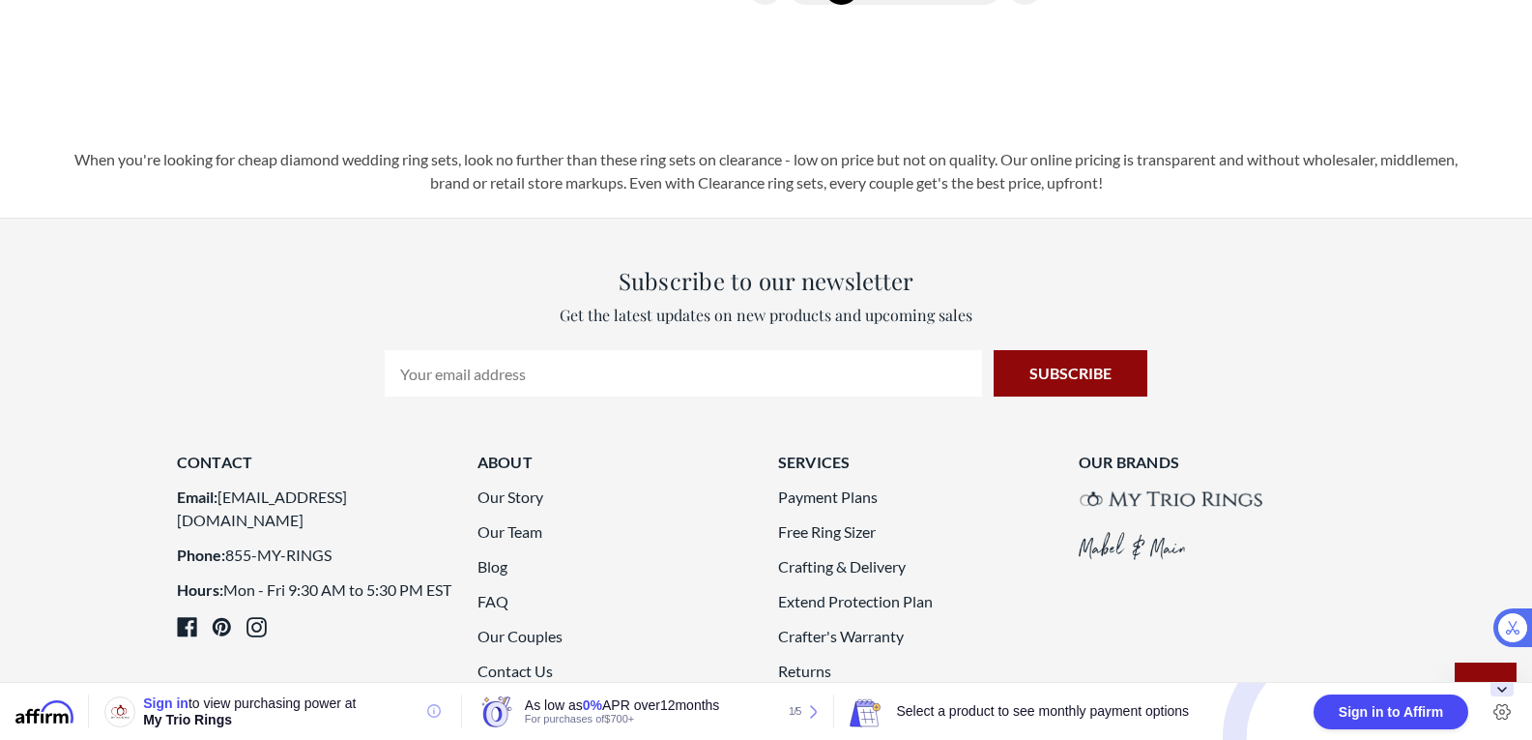
click at [1493, 606] on div "Contact Email: contactus@mytriorings.com Phone: 855-MY-RINGS Hours: Mon - Fri 9…" at bounding box center [766, 631] width 1532 height 360
click at [1493, 594] on div "Contact Email: contactus@mytriorings.com Phone: 855-MY-RINGS Hours: Mon - Fri 9…" at bounding box center [766, 631] width 1532 height 360
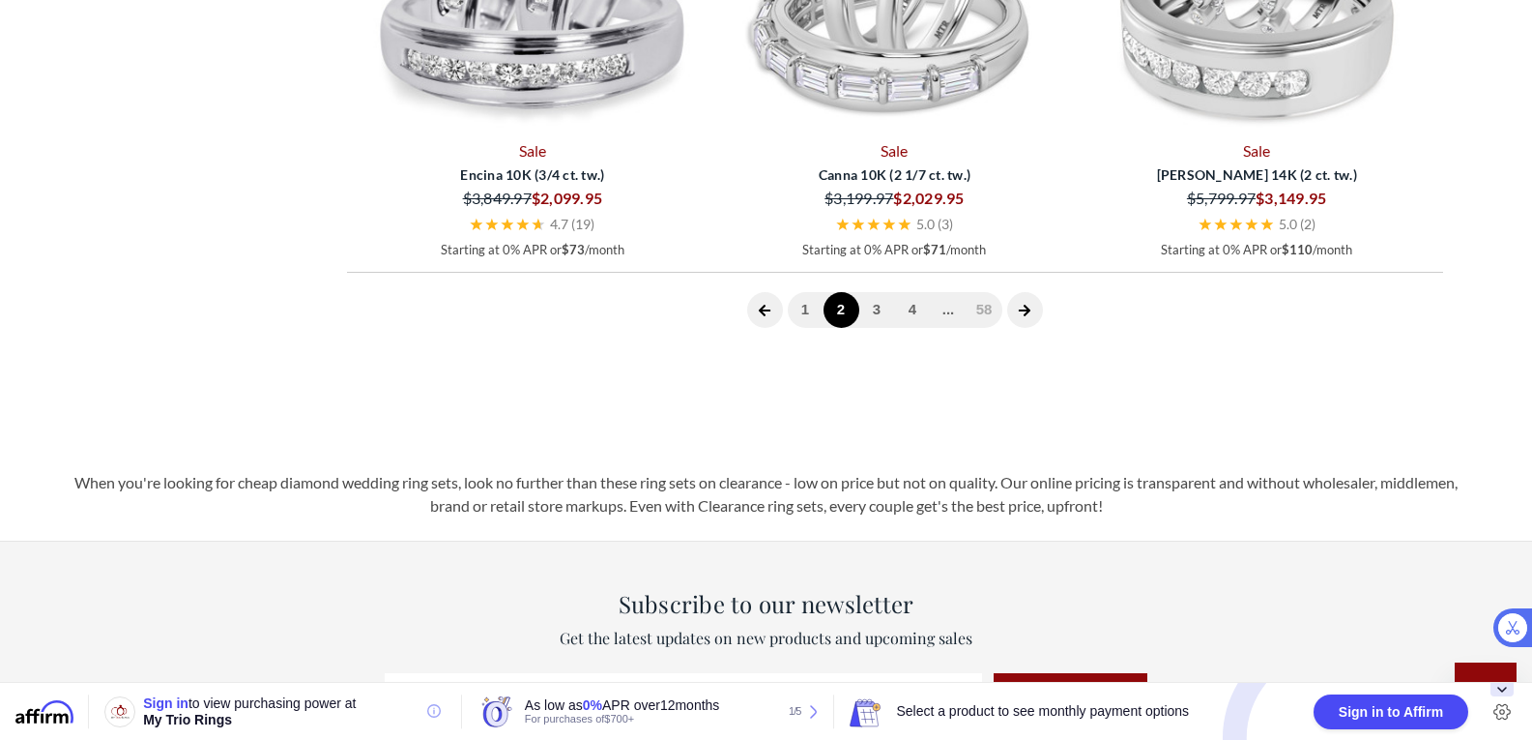
scroll to position [5615, 0]
click at [1021, 316] on icon "next page" at bounding box center [1025, 312] width 14 height 14
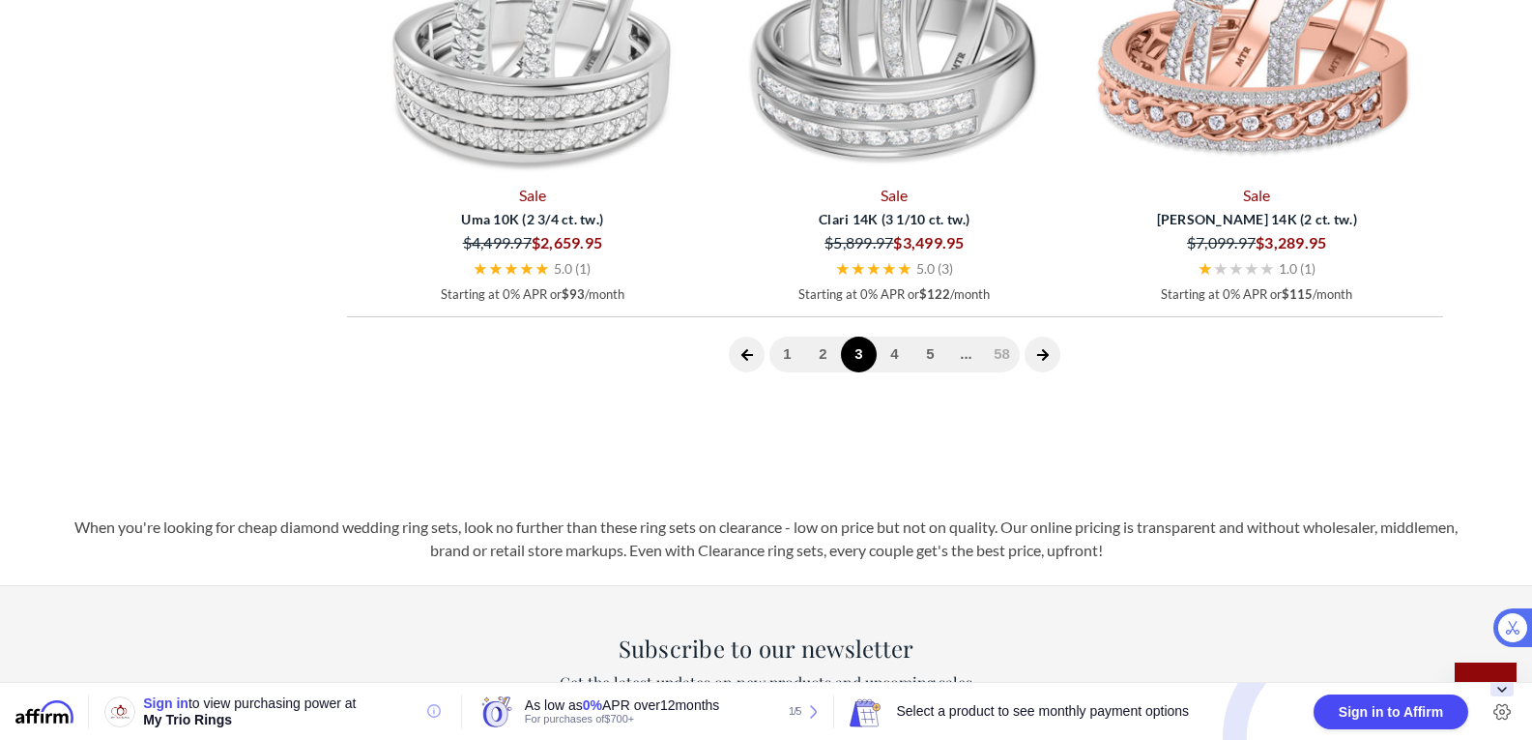
scroll to position [5581, 0]
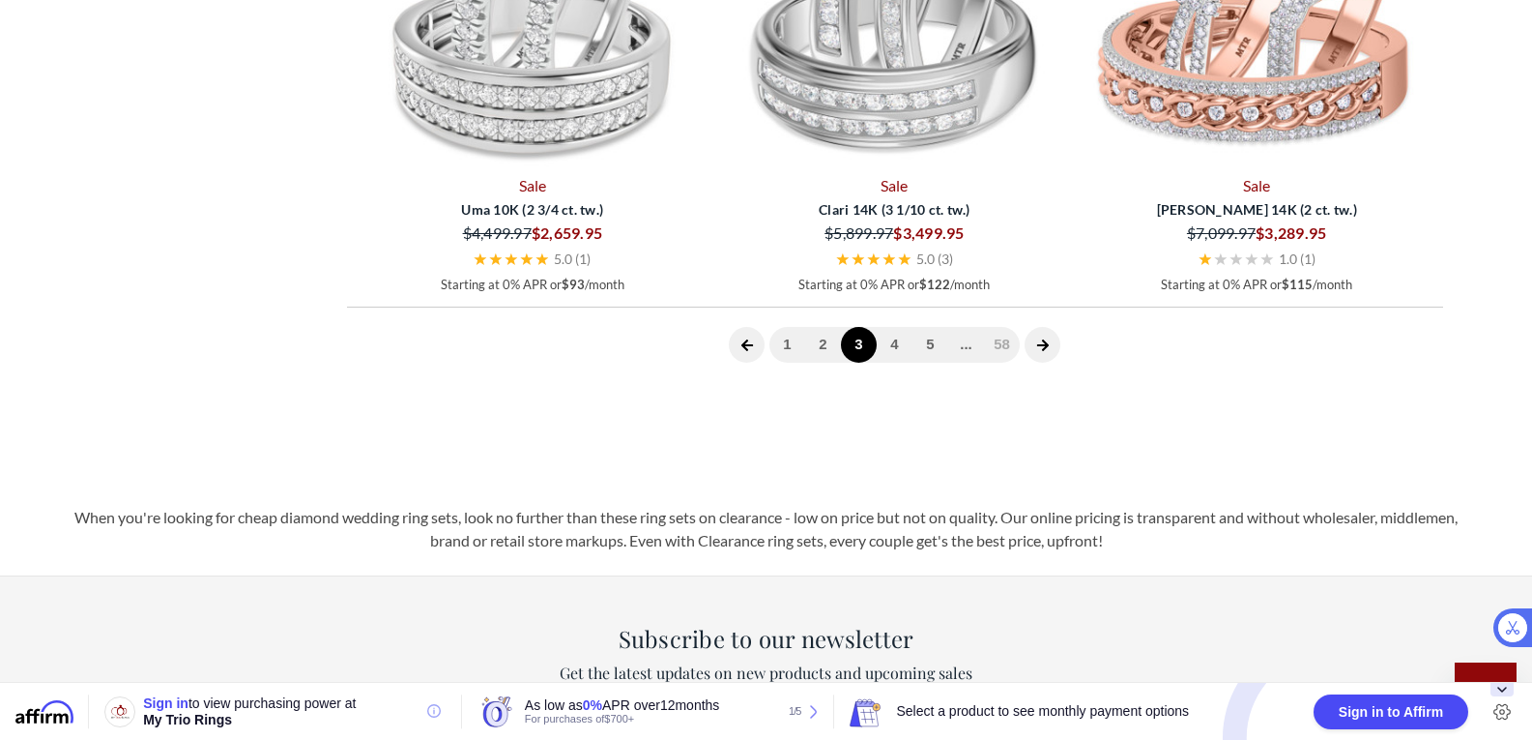
click at [1046, 344] on icon "next page" at bounding box center [1042, 345] width 12 height 12
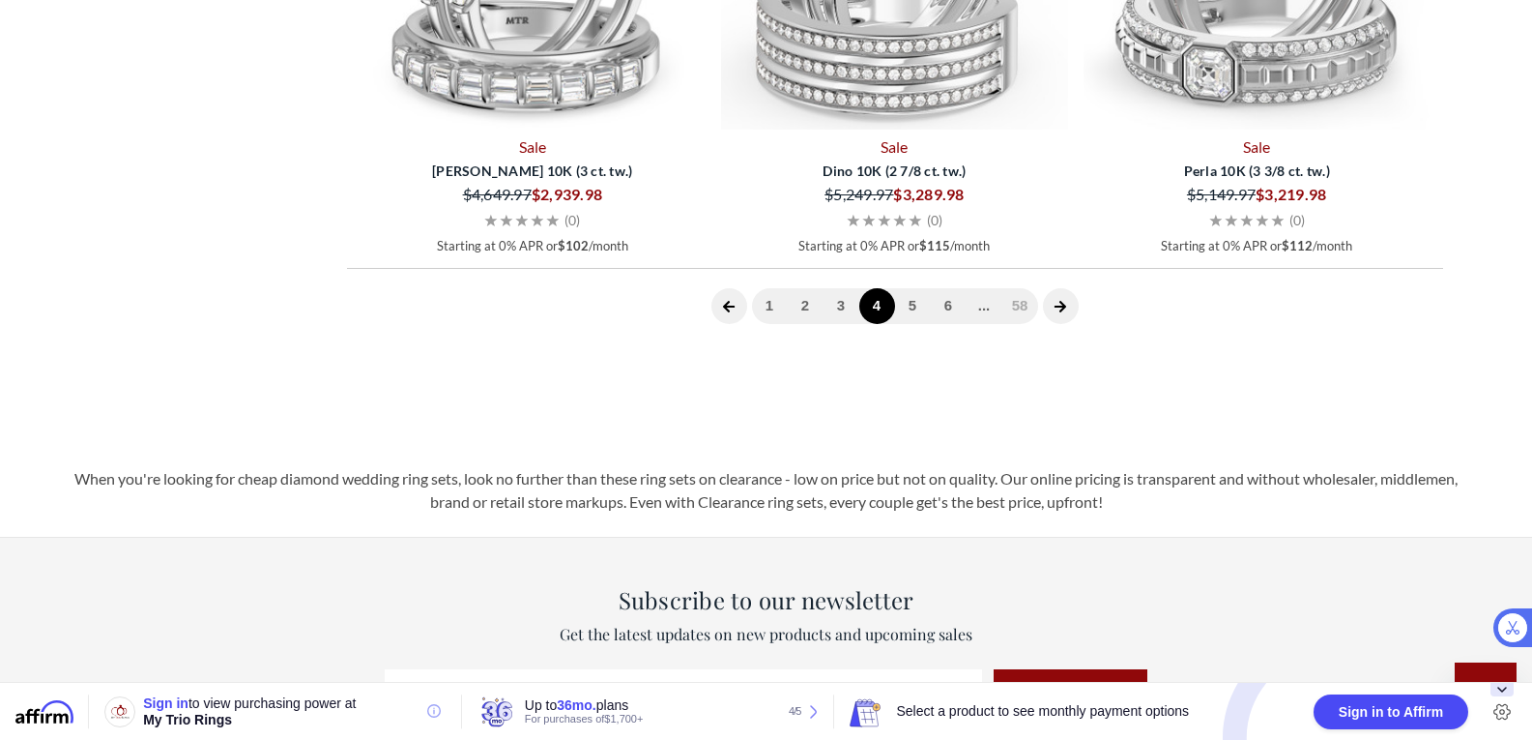
scroll to position [5657, 0]
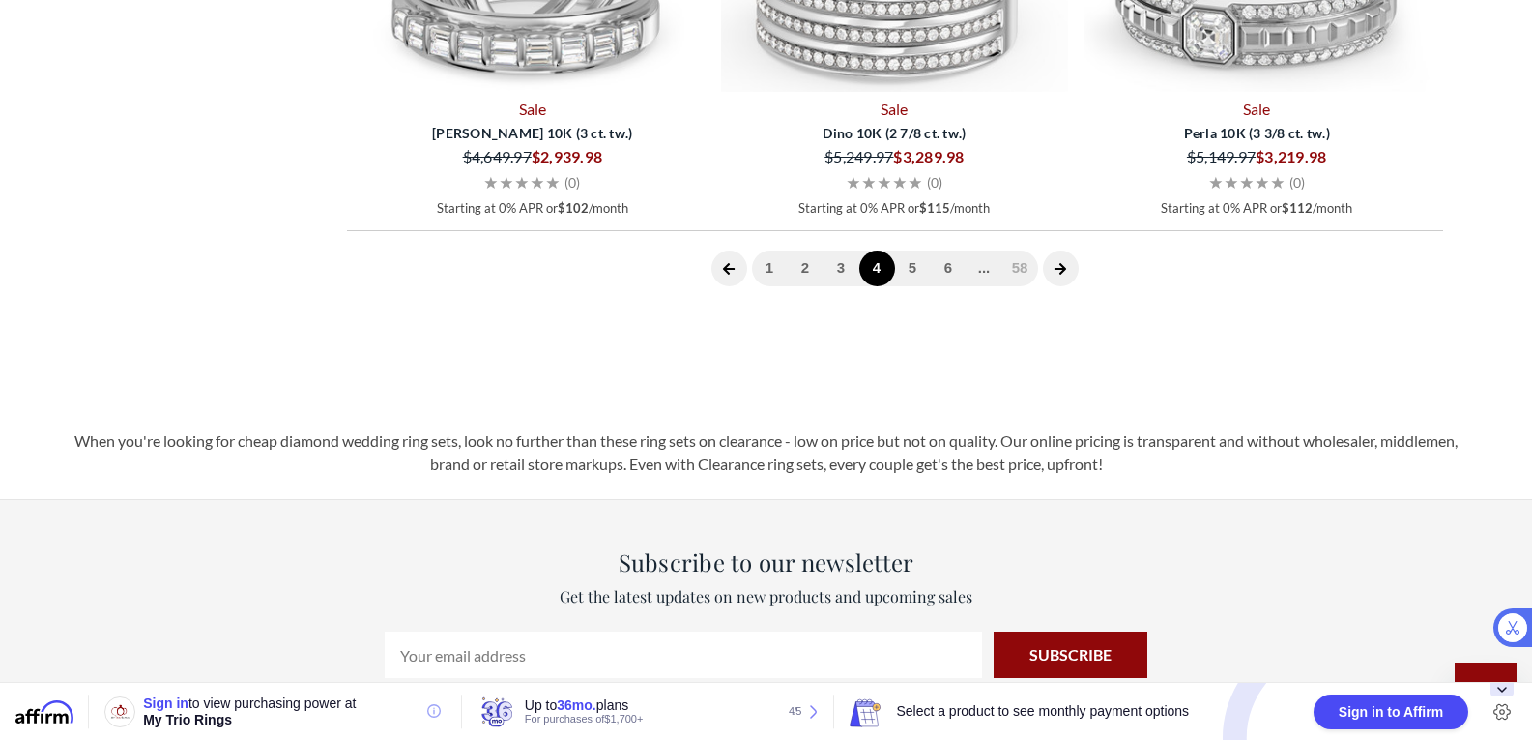
click at [1063, 266] on icon "next page" at bounding box center [1061, 269] width 12 height 12
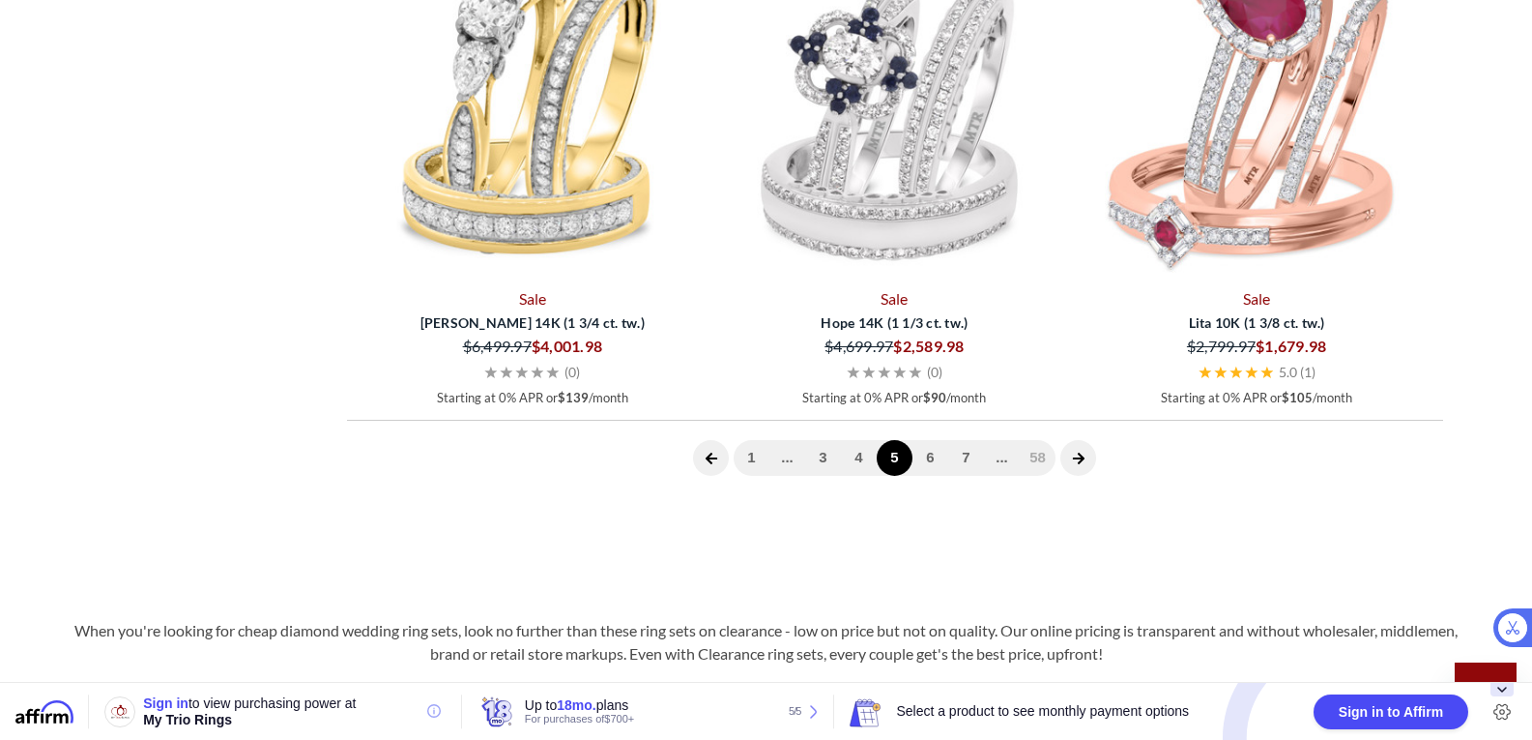
scroll to position [5487, 0]
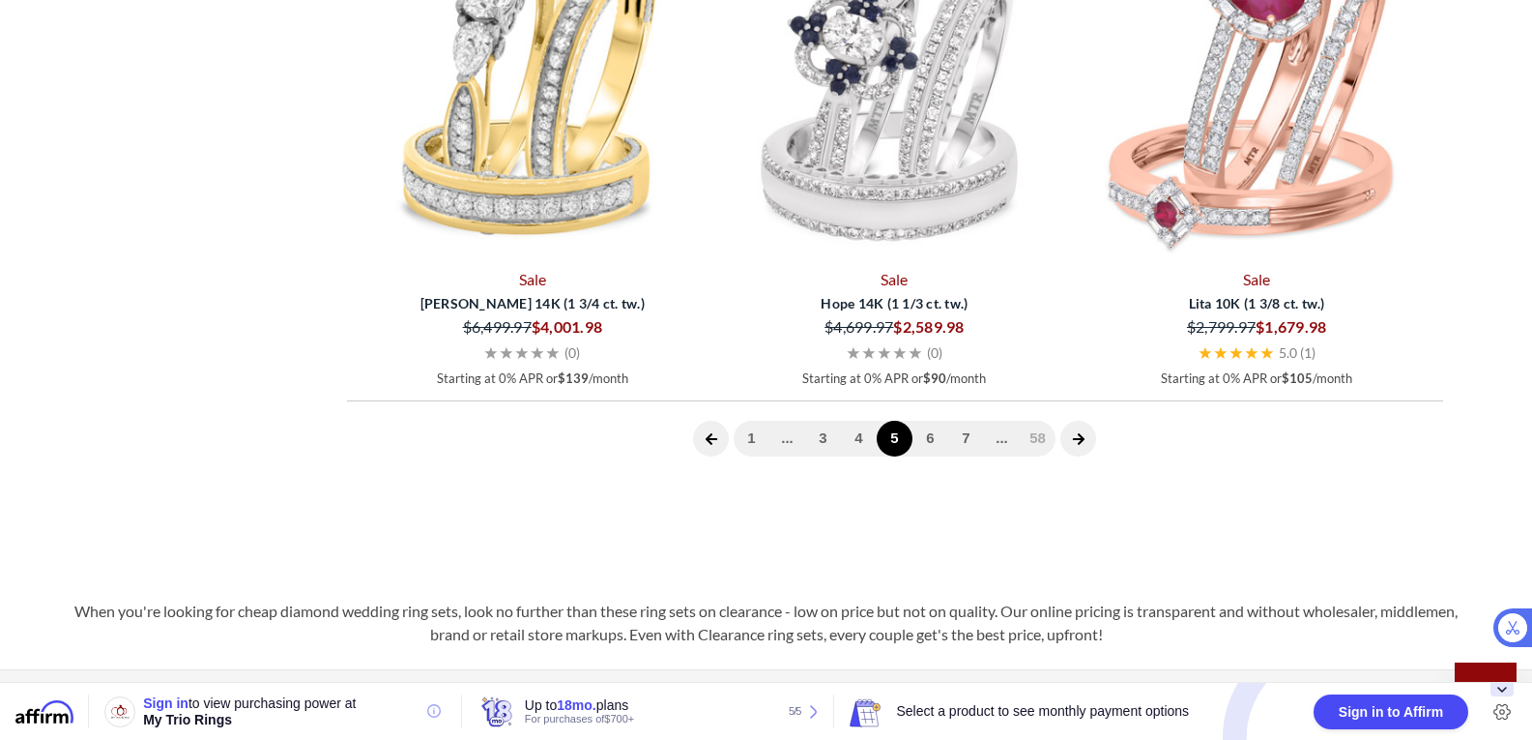
click at [1080, 440] on icon "next page" at bounding box center [1079, 439] width 14 height 14
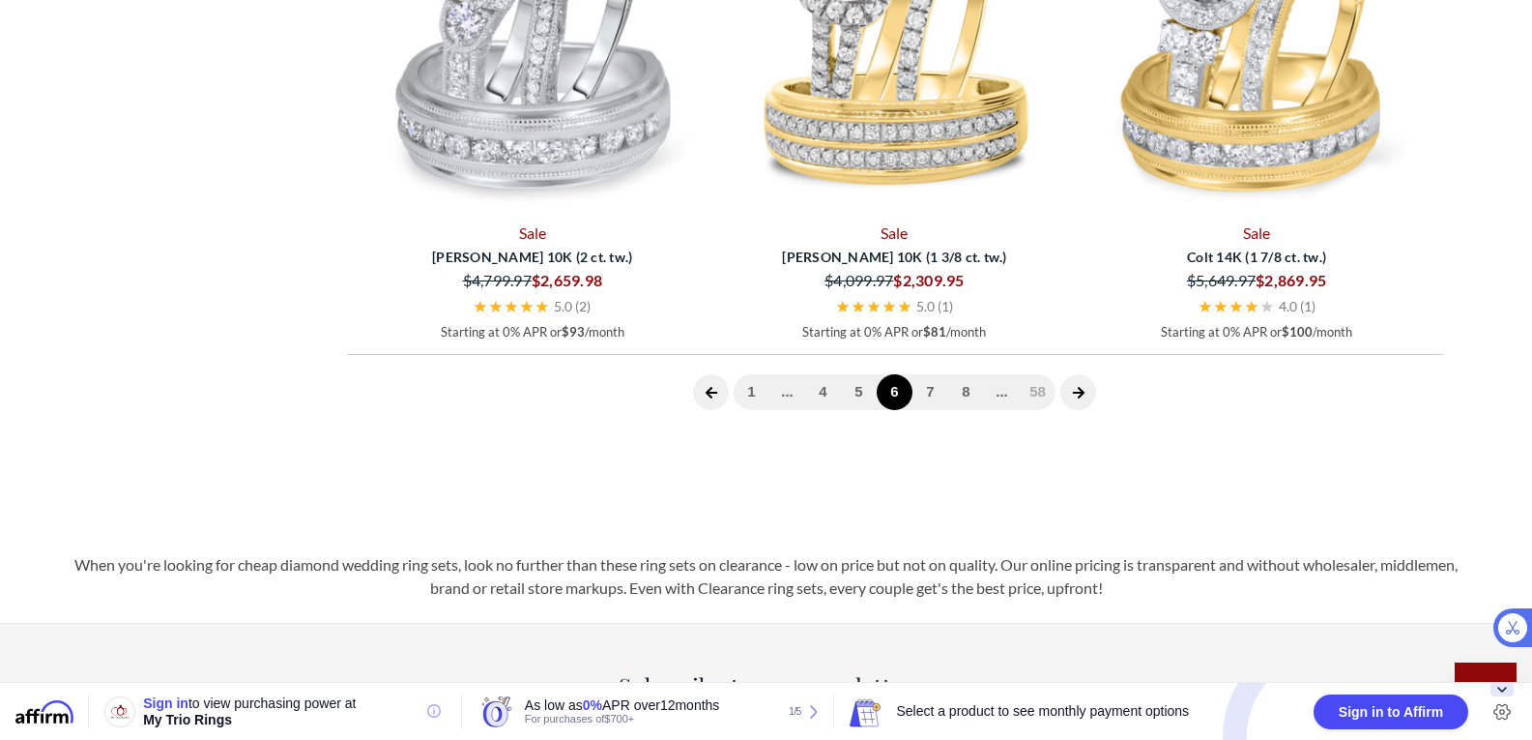
scroll to position [5524, 0]
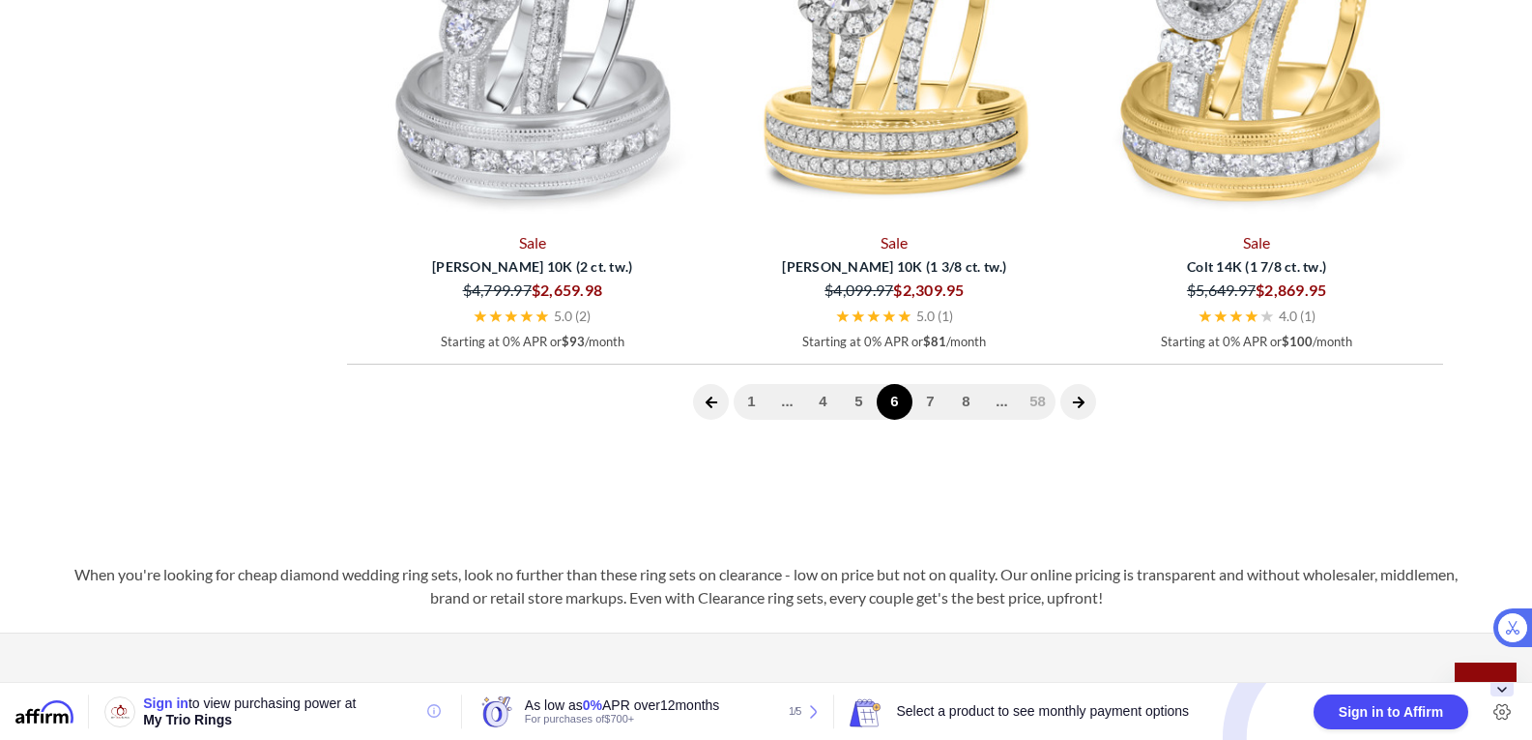
click at [1079, 402] on icon "next page" at bounding box center [1078, 402] width 12 height 12
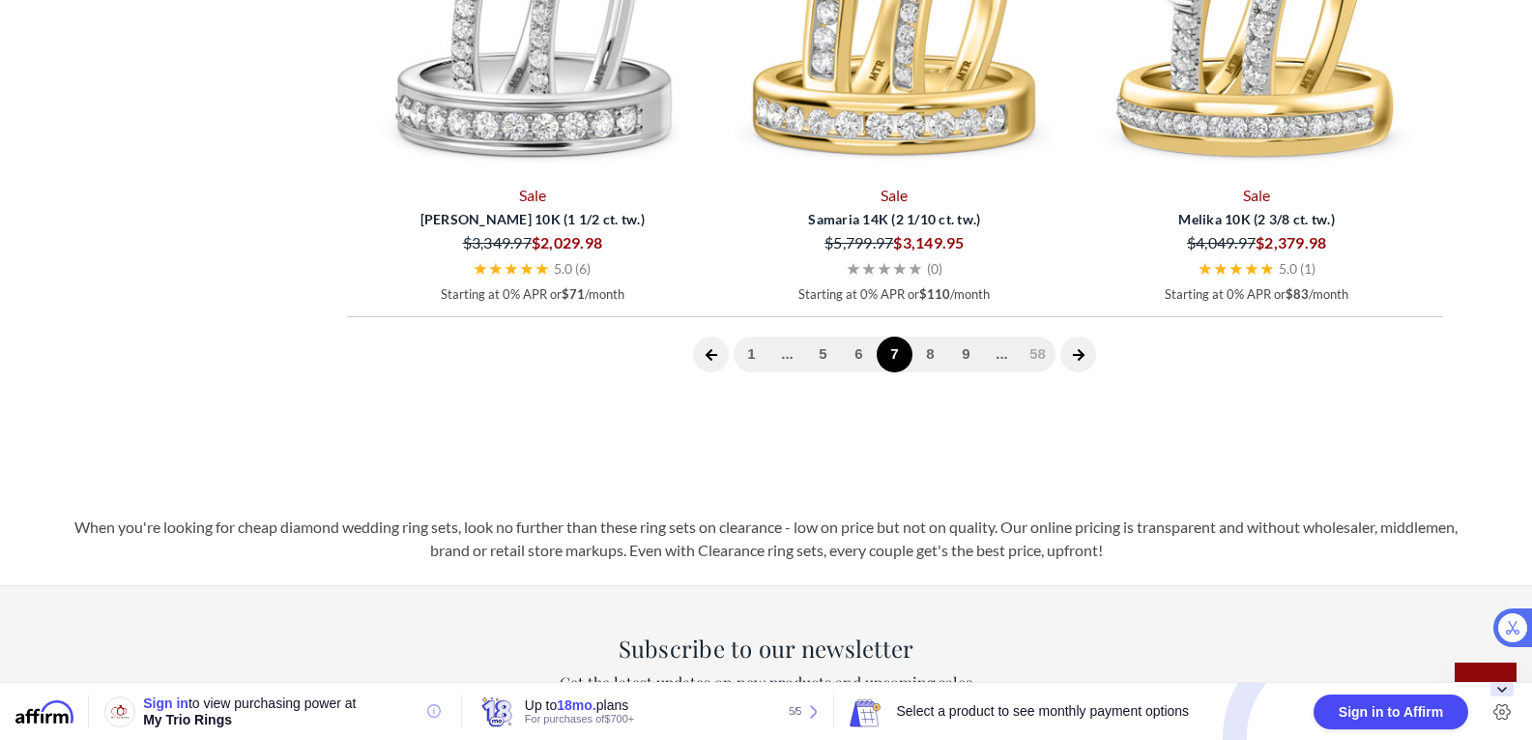
scroll to position [5591, 0]
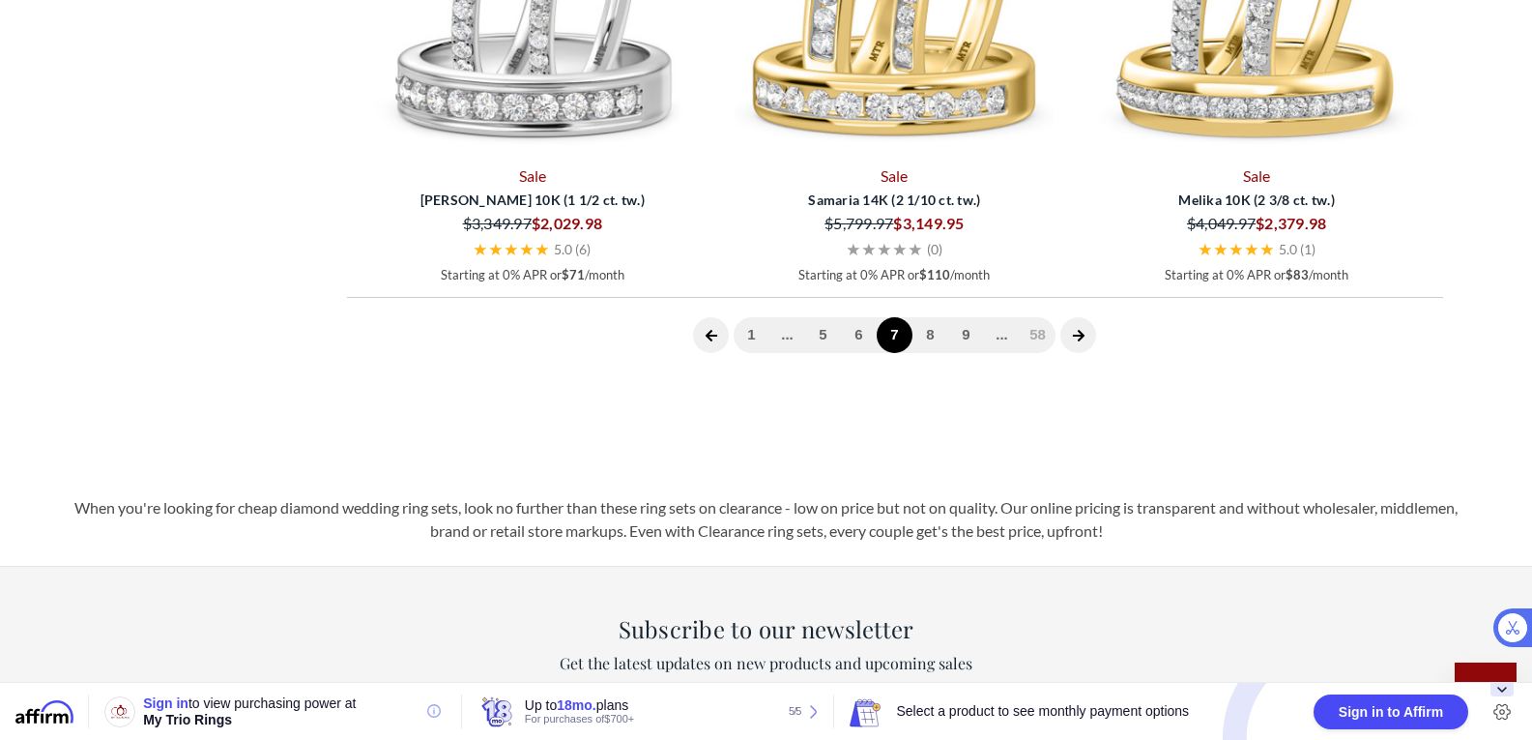
click at [1082, 340] on icon "next page" at bounding box center [1079, 336] width 14 height 14
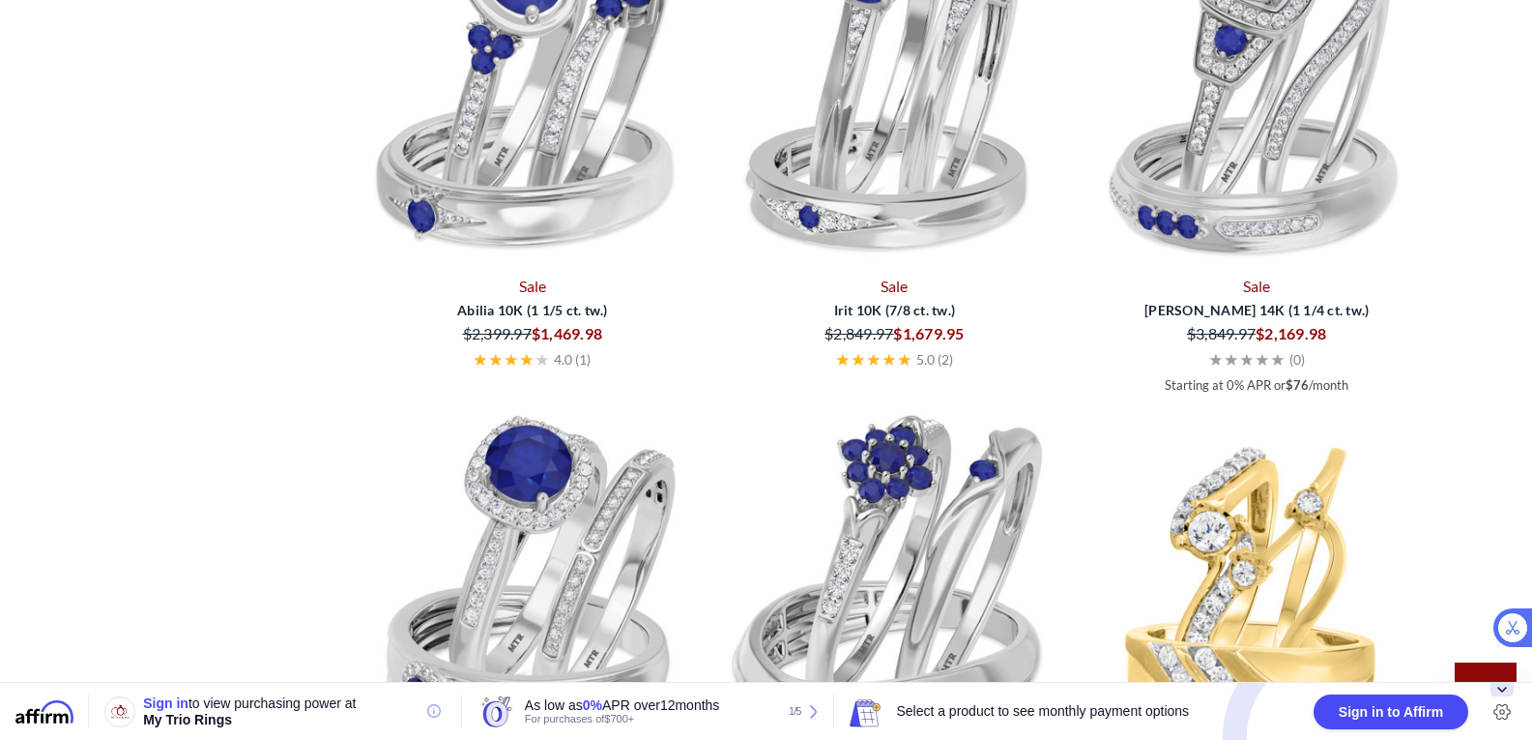
scroll to position [5002, 0]
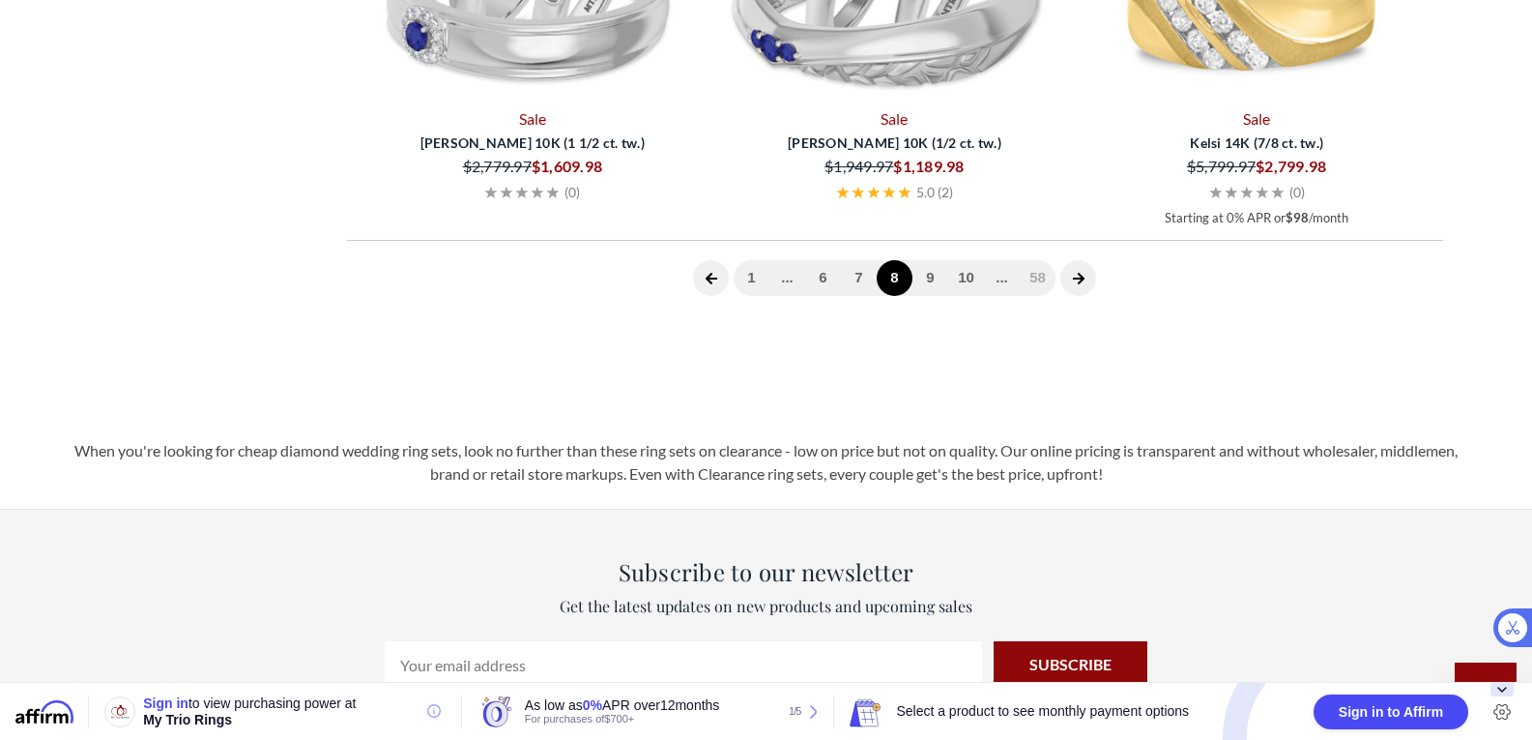
scroll to position [5685, 0]
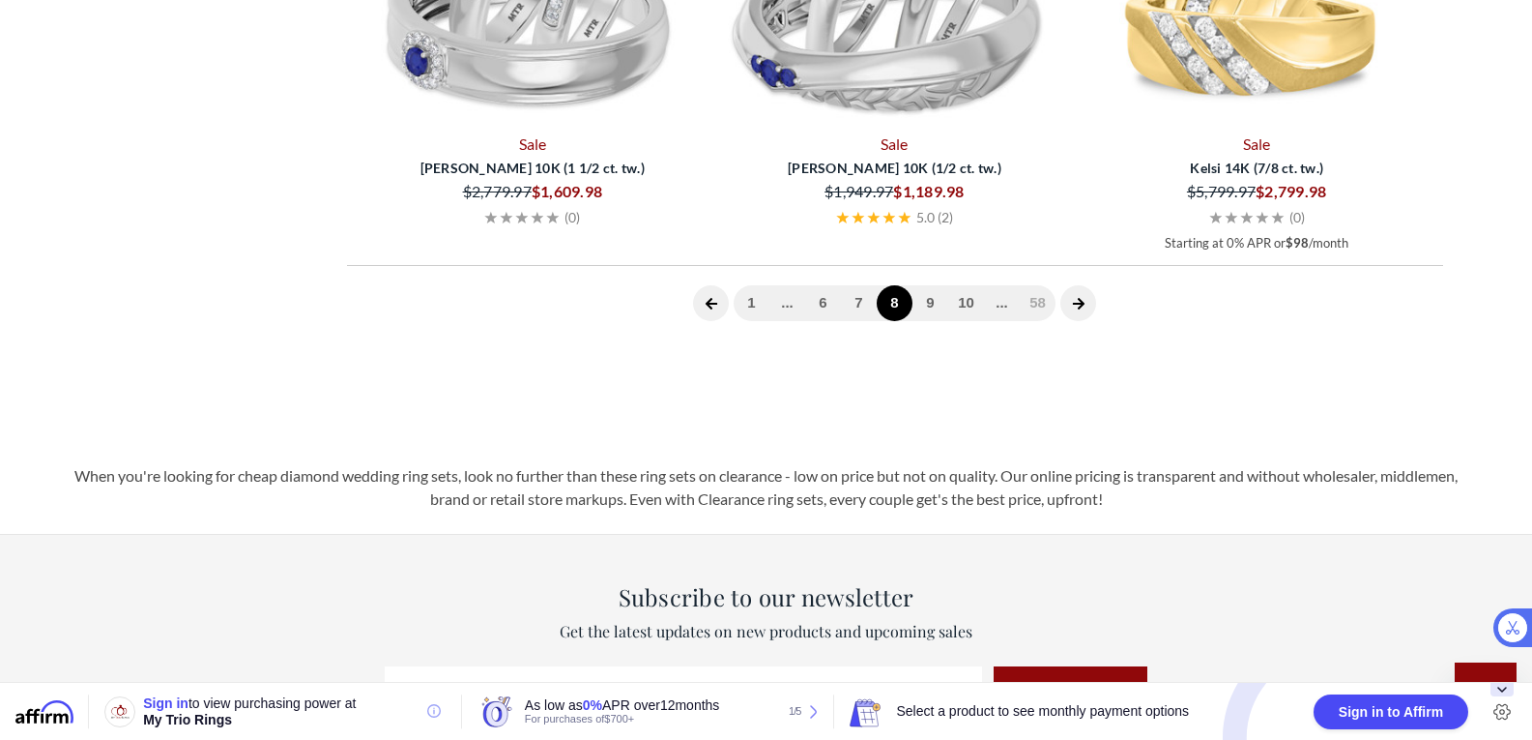
scroll to position [5680, 0]
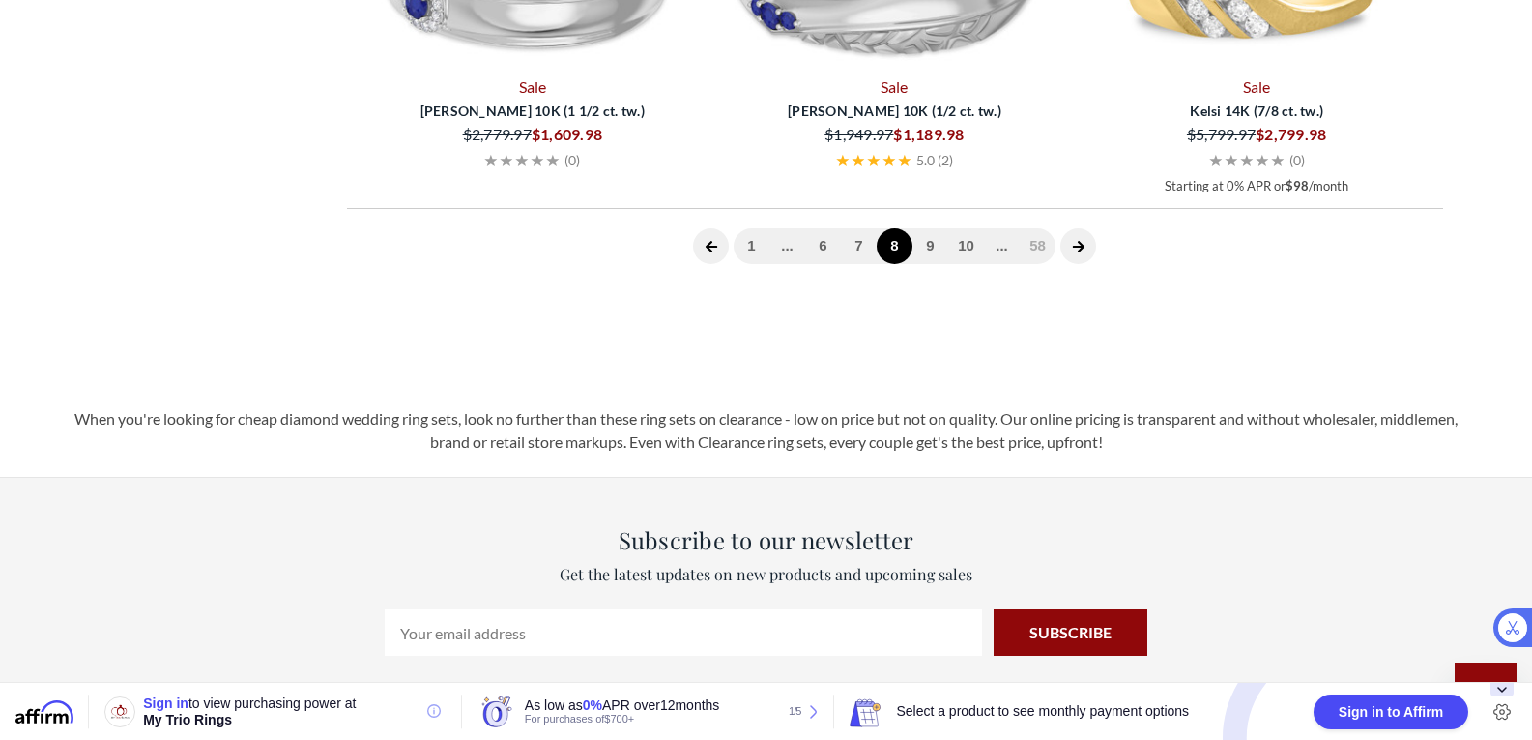
click at [1079, 243] on icon "next page" at bounding box center [1078, 247] width 12 height 12
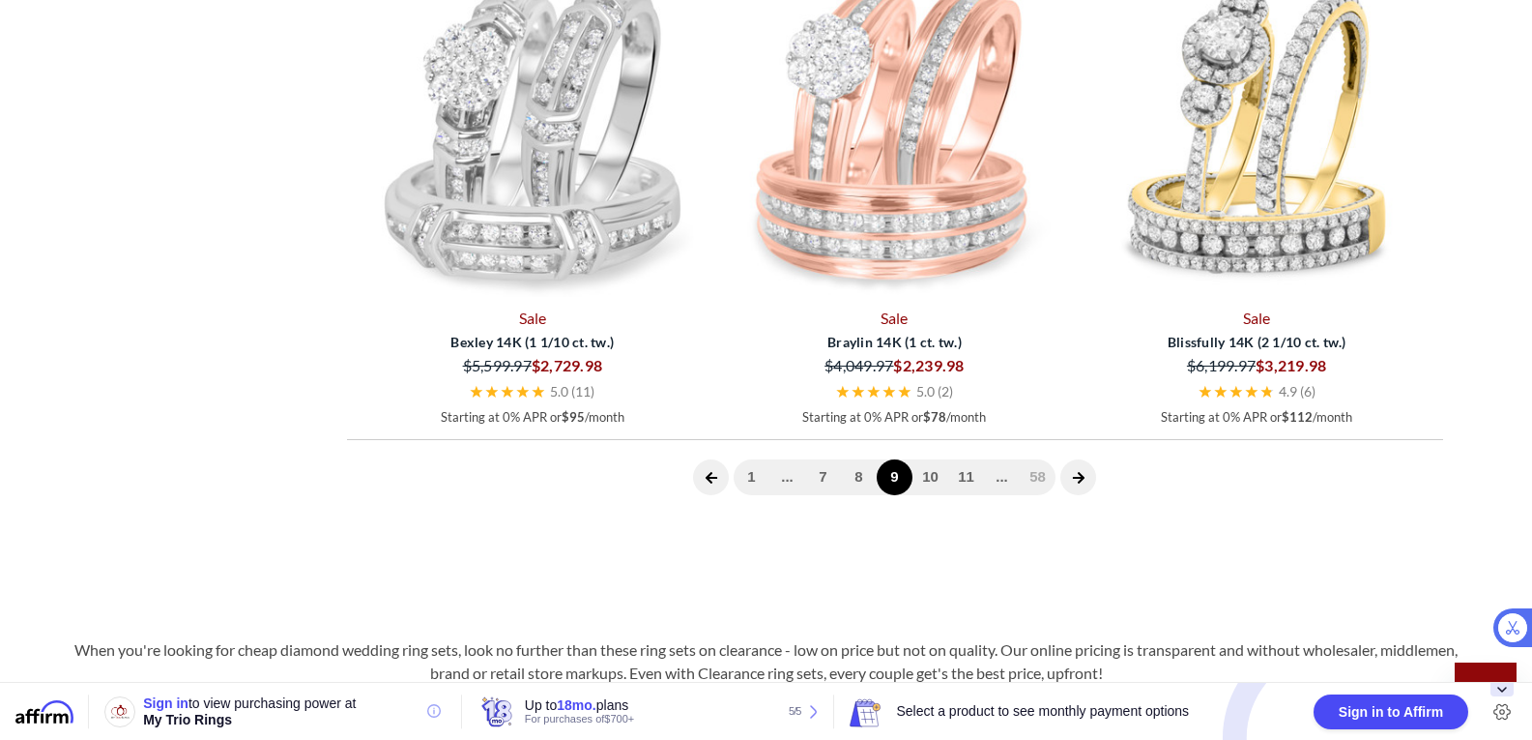
scroll to position [5467, 0]
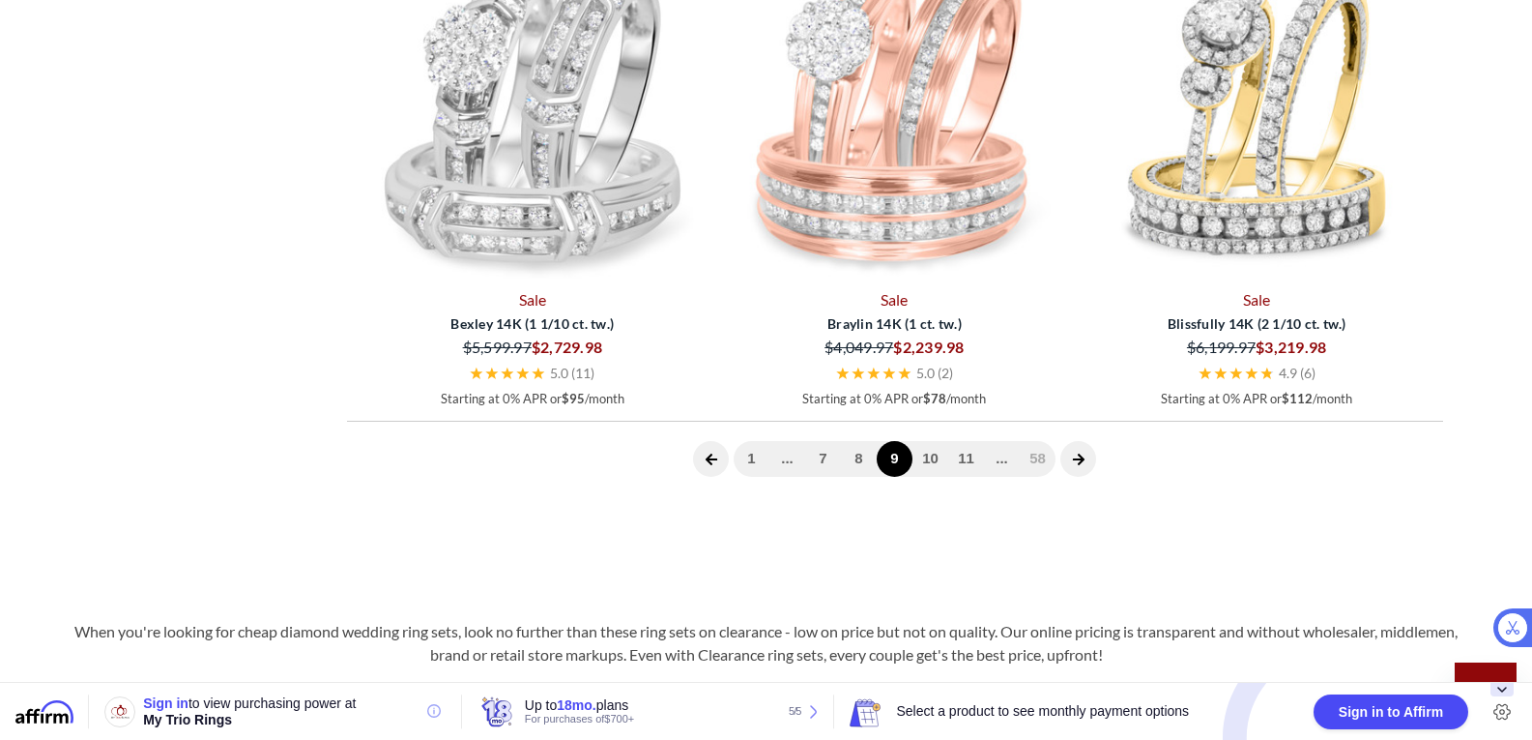
click at [1074, 458] on icon "next page" at bounding box center [1078, 459] width 12 height 12
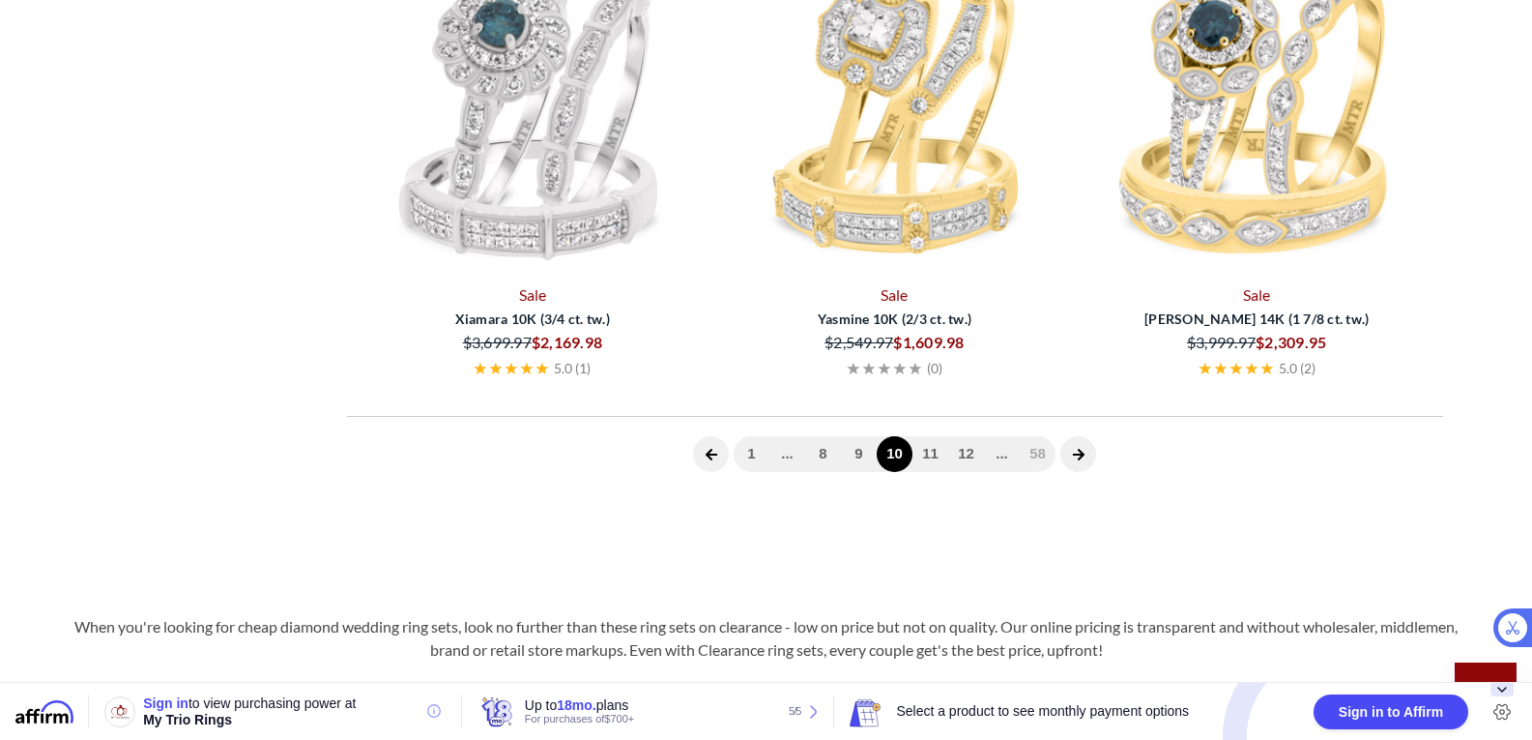
scroll to position [774, 0]
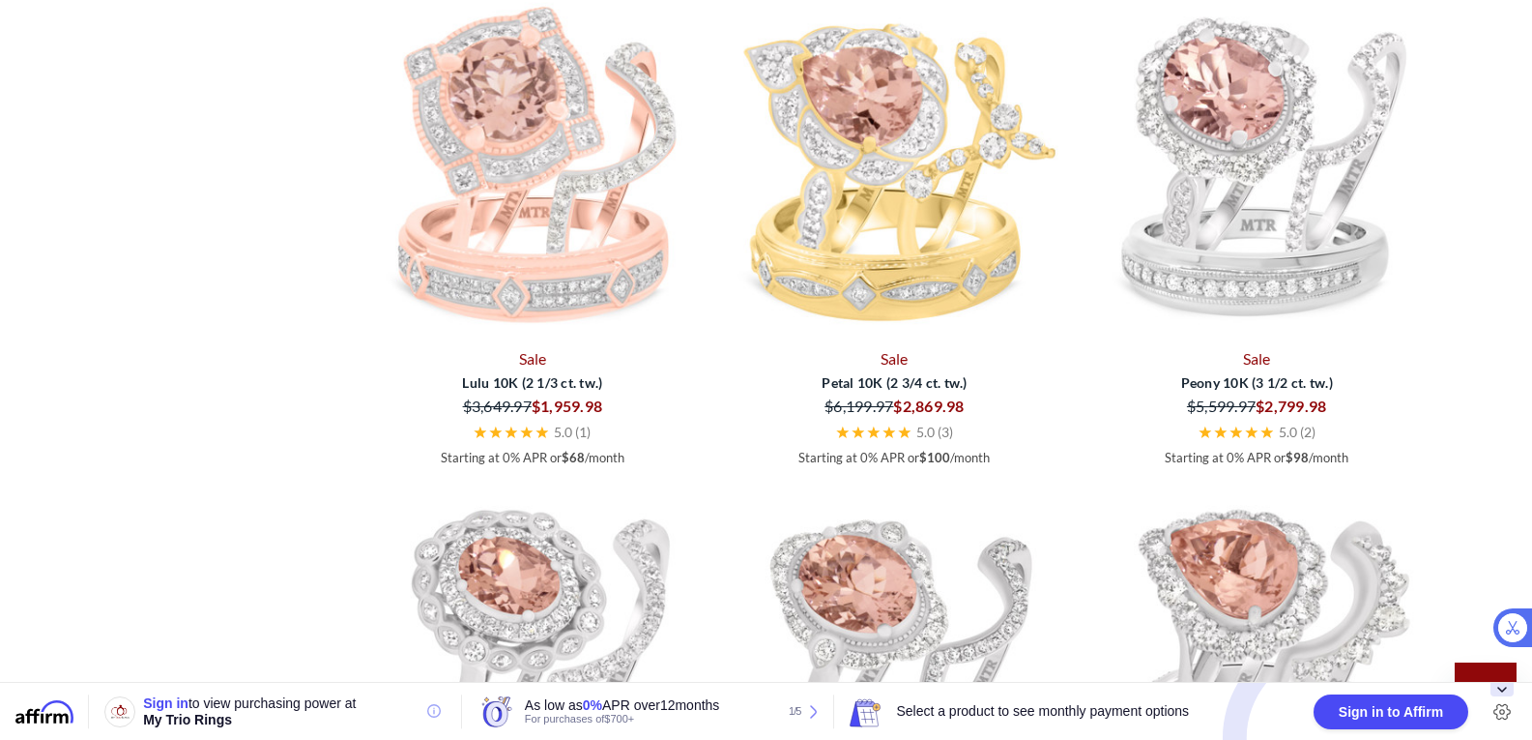
scroll to position [3452, 0]
click at [961, 247] on img at bounding box center [894, 170] width 347 height 347
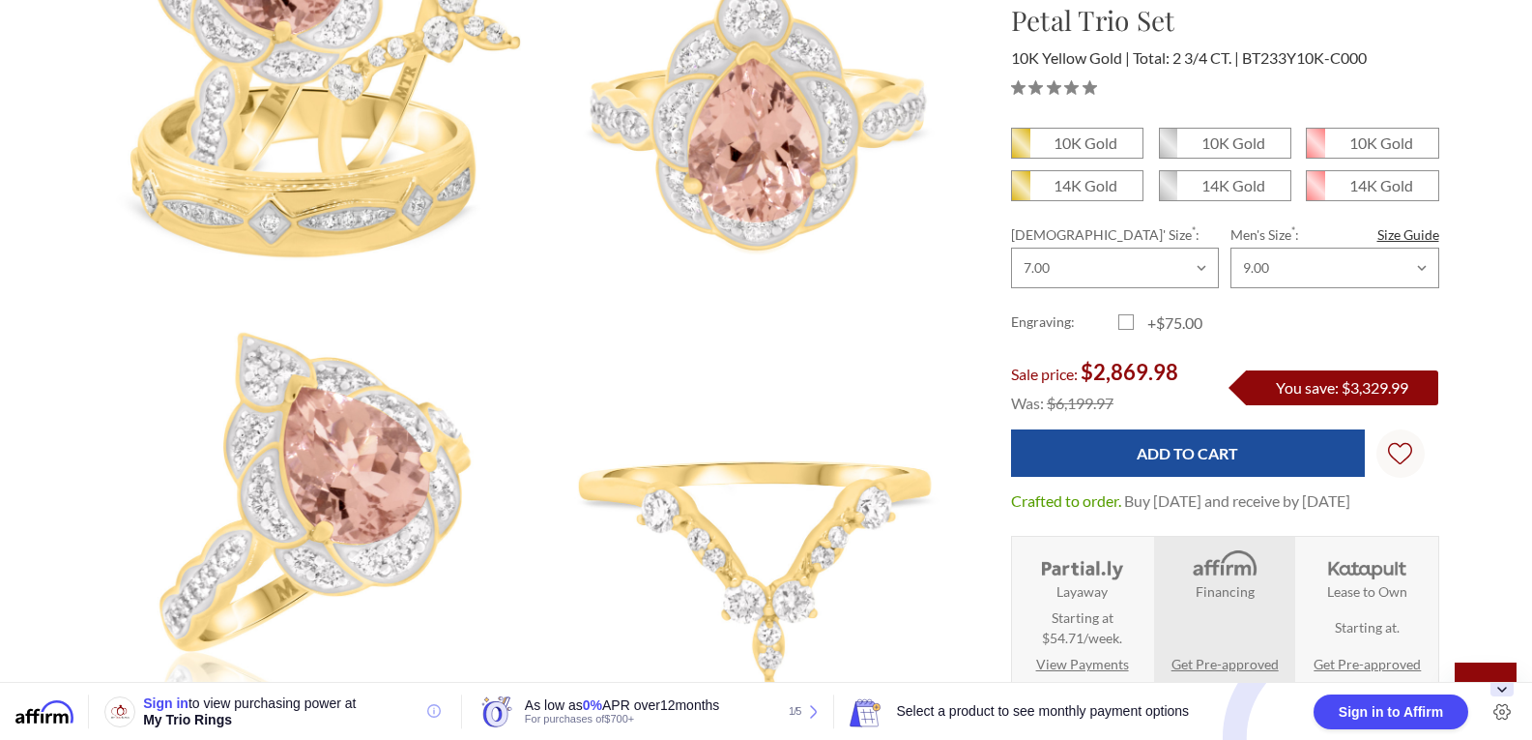
scroll to position [360, 0]
click at [1252, 186] on em "14K Gold" at bounding box center [1234, 185] width 64 height 18
click at [1168, 192] on input "14K Gold" at bounding box center [1167, 192] width 1 height 1
radio input "true"
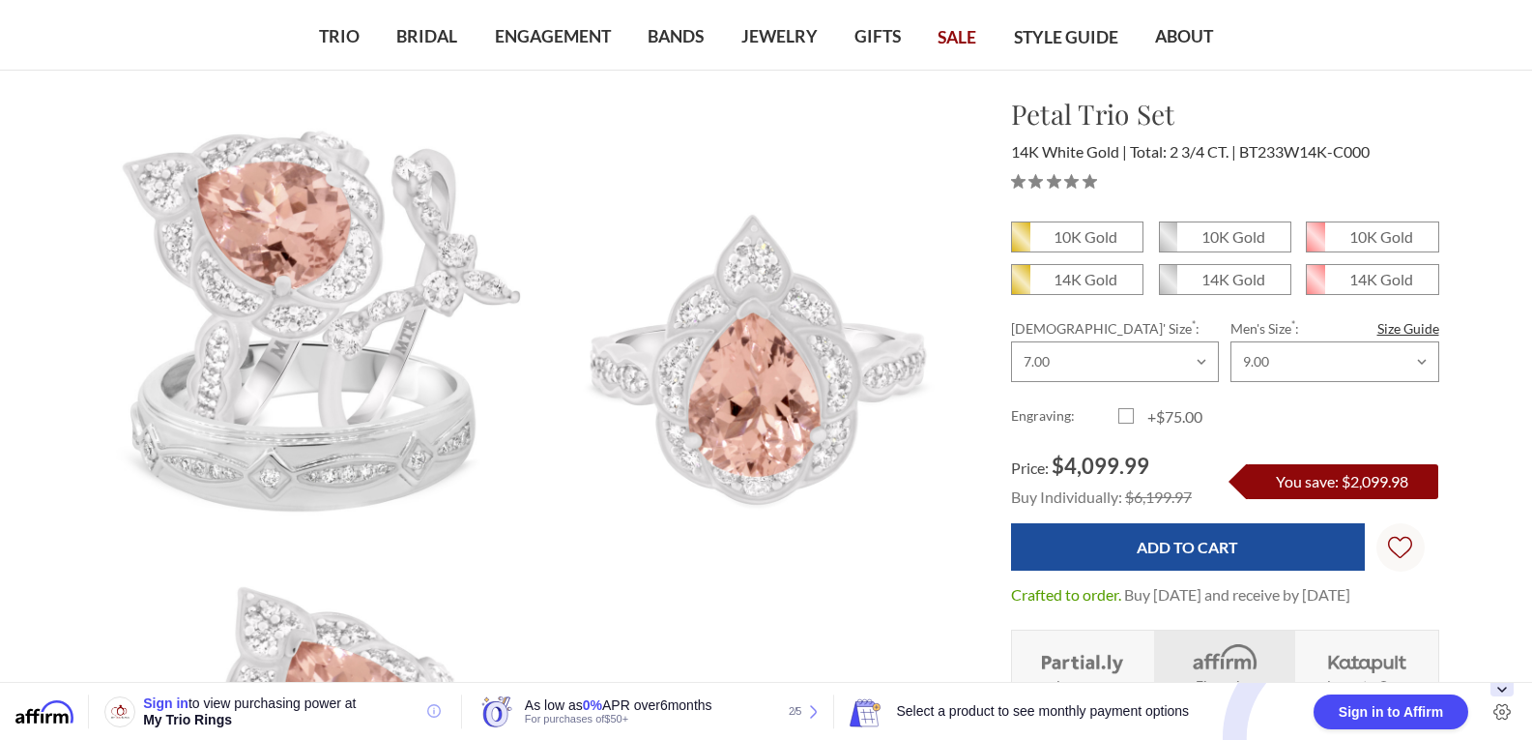
scroll to position [110, 0]
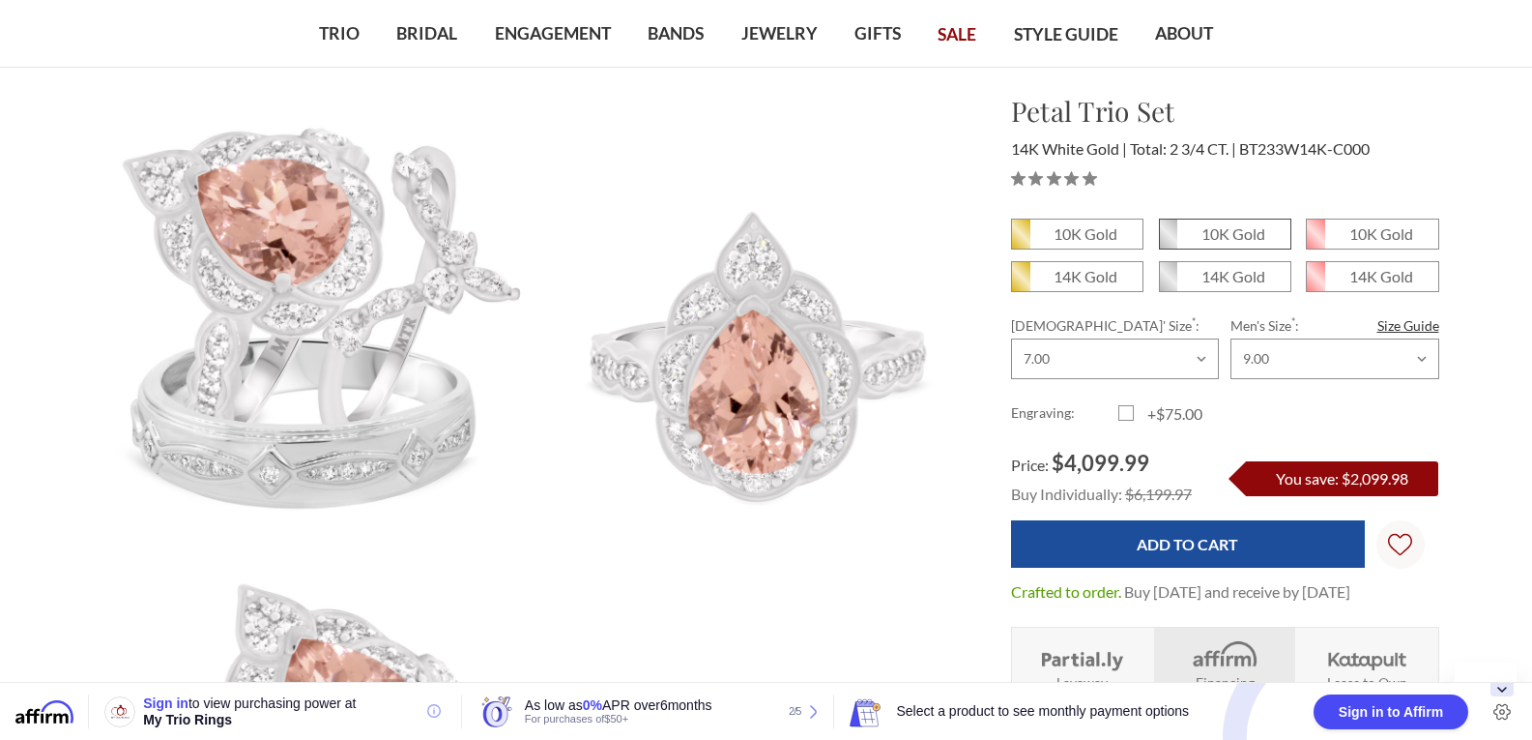
click at [1260, 228] on em "10K Gold" at bounding box center [1234, 233] width 64 height 18
click at [1168, 241] on input "10K Gold" at bounding box center [1167, 241] width 1 height 1
radio input "true"
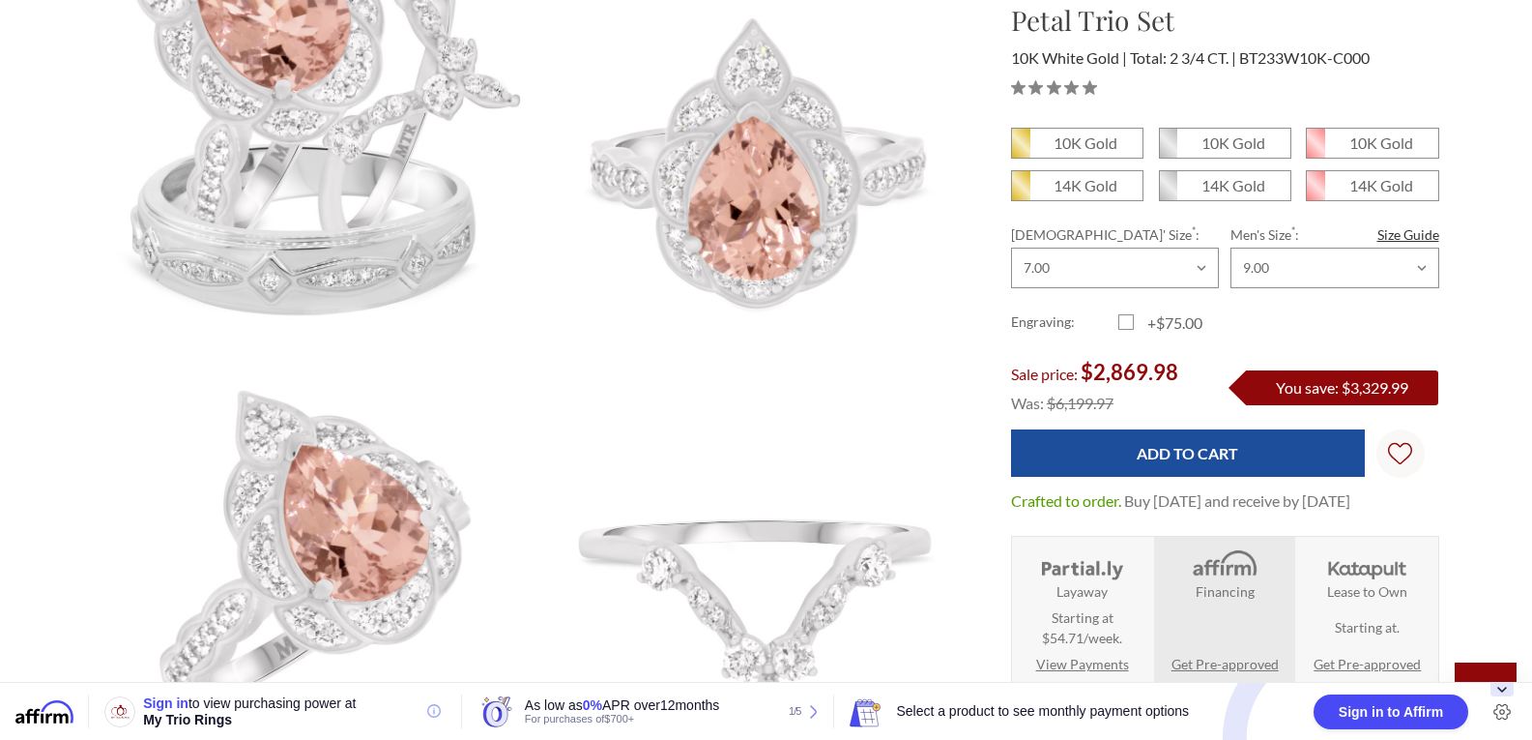
scroll to position [307, 0]
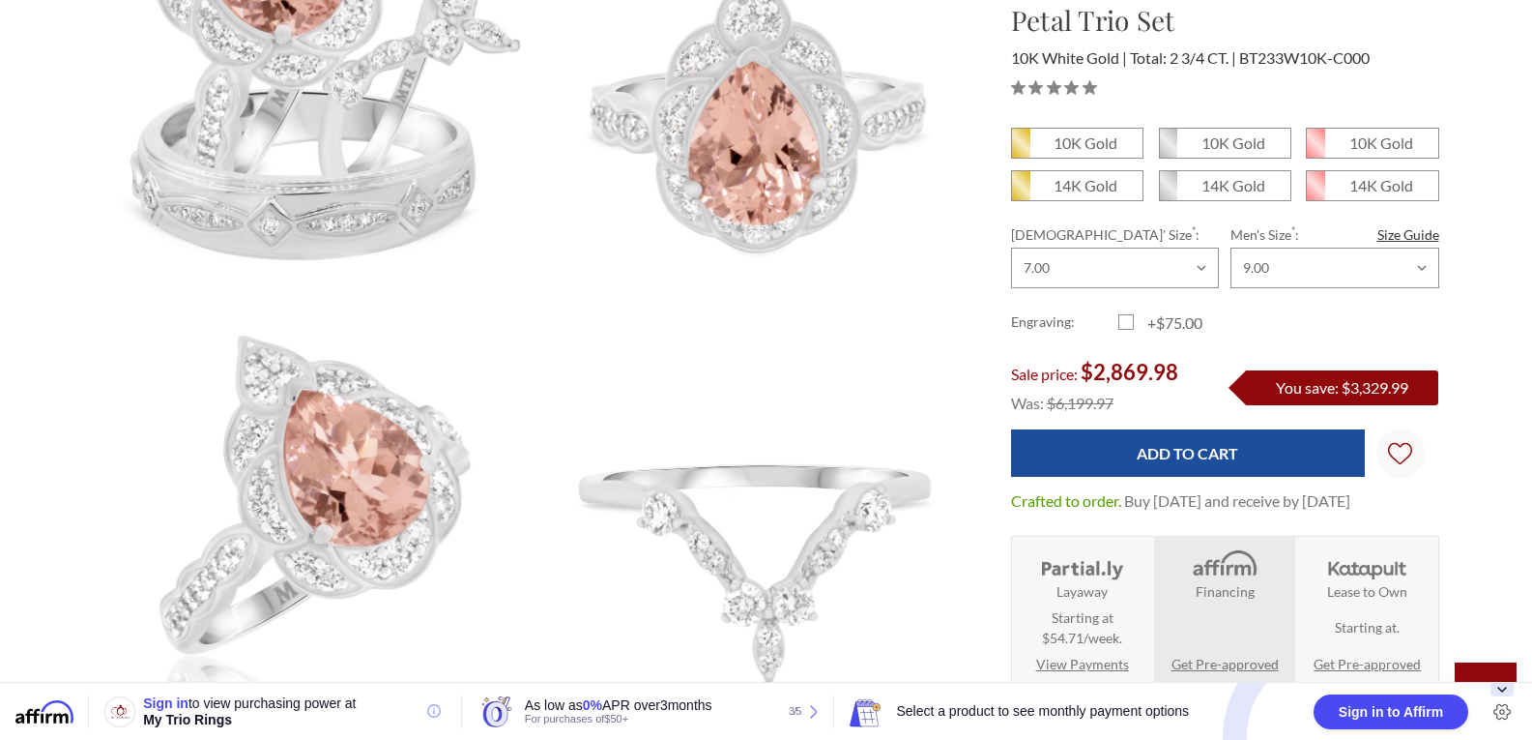
click at [1451, 556] on div "10K Gold 10K Gold" at bounding box center [1225, 430] width 459 height 605
click at [1450, 543] on div "10K Gold 10K Gold" at bounding box center [1225, 430] width 459 height 605
click at [1452, 478] on div "10K Gold 10K Gold" at bounding box center [1225, 430] width 459 height 605
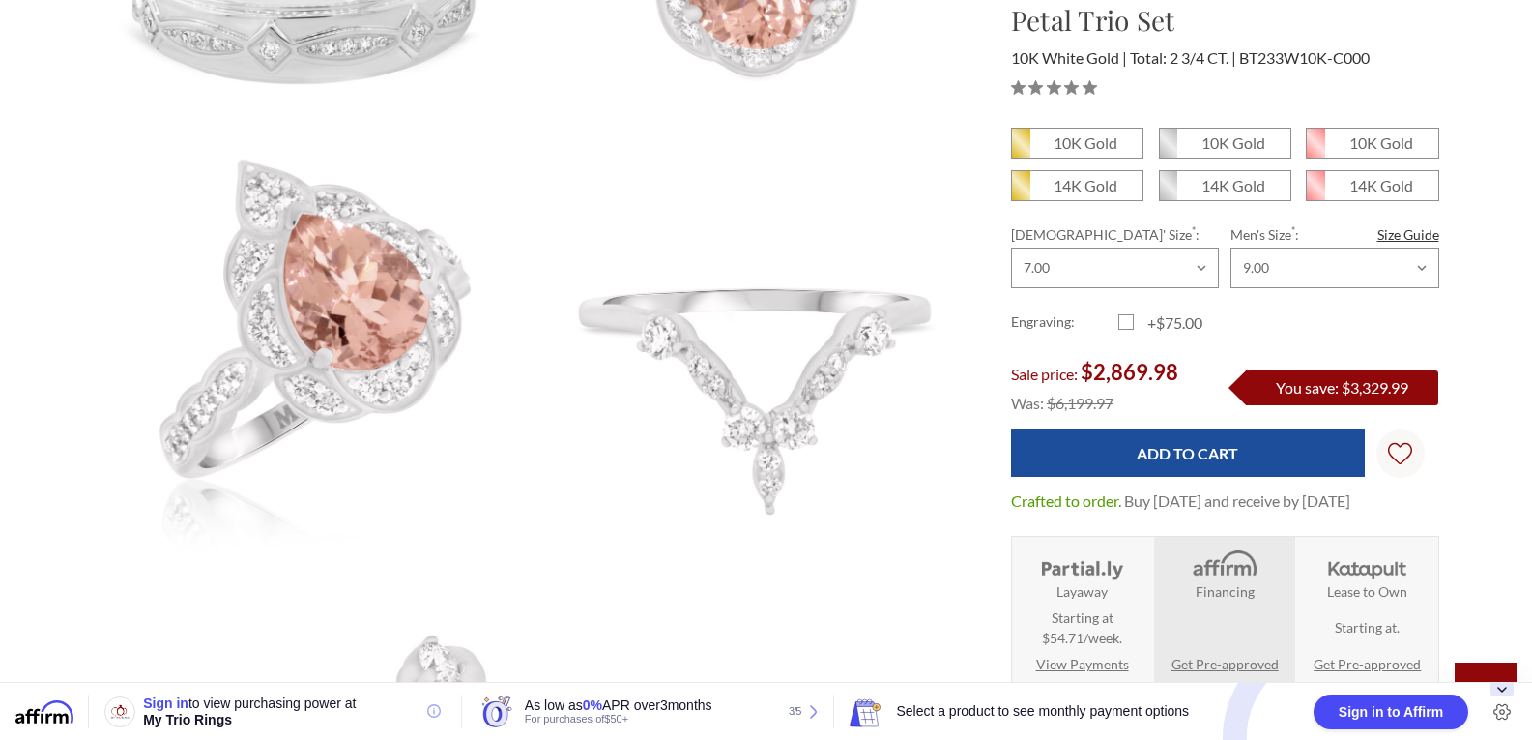
click at [1451, 538] on div "10K Gold 10K Gold" at bounding box center [1225, 430] width 459 height 605
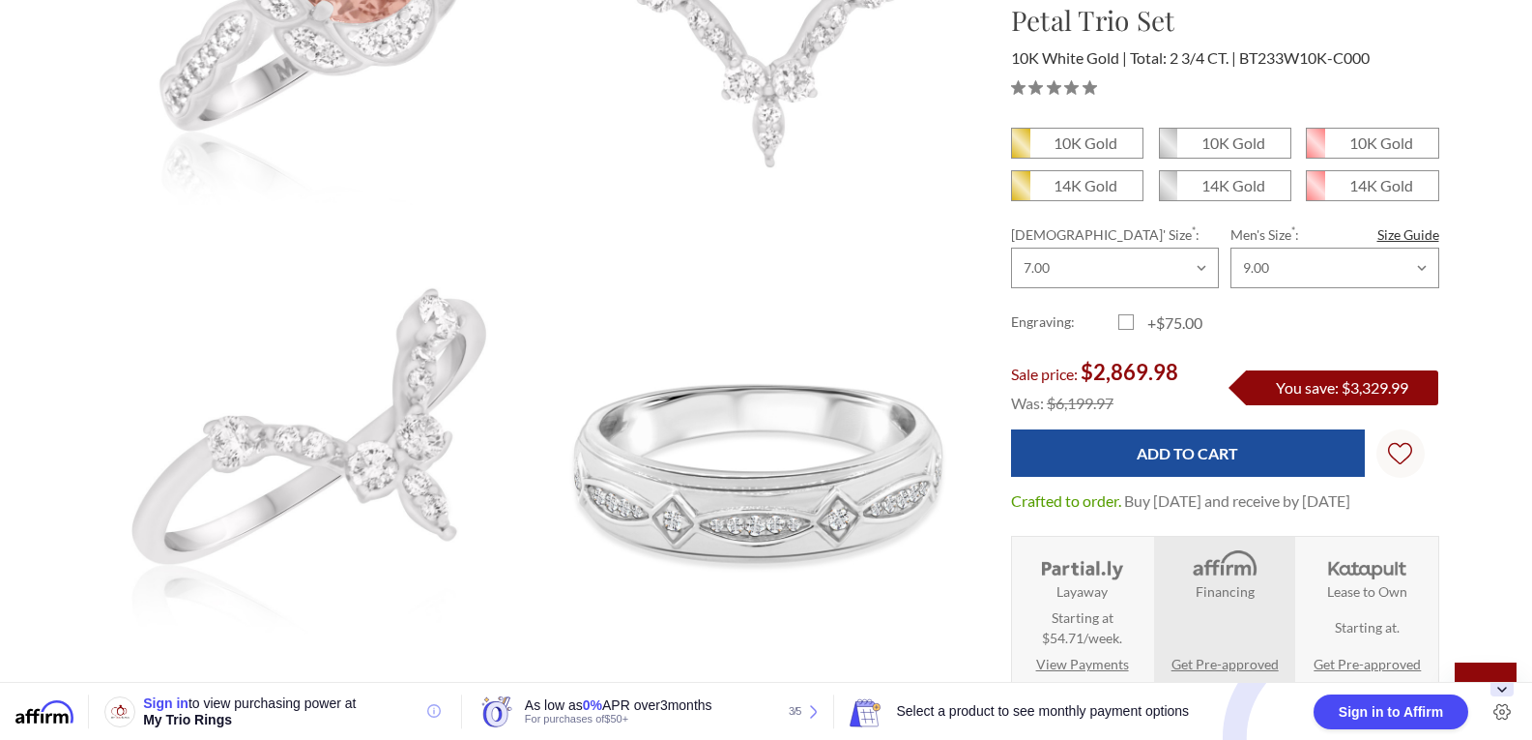
scroll to position [934, 0]
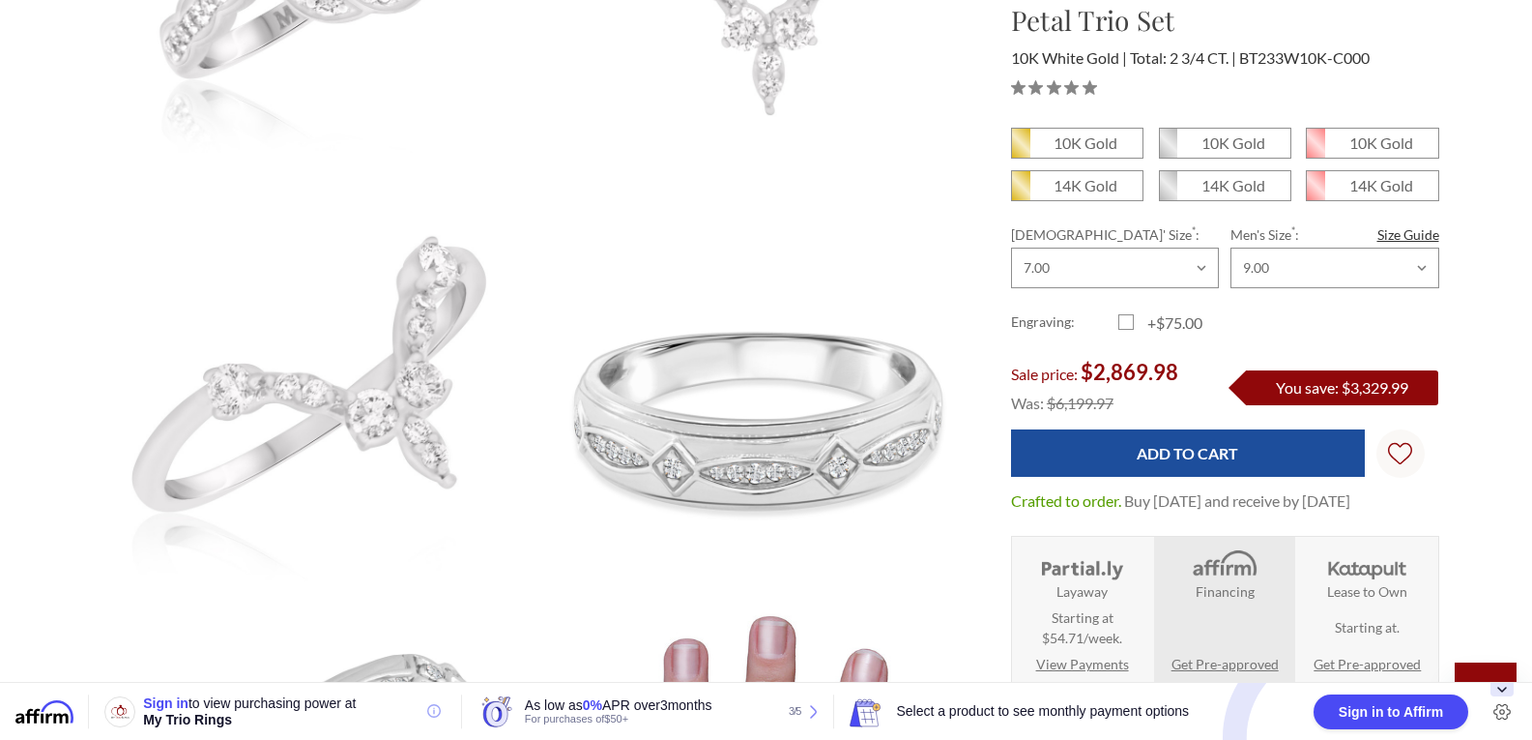
click at [1447, 520] on div "10K Gold 10K Gold" at bounding box center [1225, 430] width 459 height 605
click at [1450, 500] on div "10K Gold 10K Gold" at bounding box center [1225, 430] width 459 height 605
click at [1450, 481] on div "10K Gold 10K Gold" at bounding box center [1225, 430] width 459 height 605
click at [1453, 499] on div "10K Gold 10K Gold" at bounding box center [1225, 430] width 459 height 605
click at [1453, 496] on div "10K Gold 10K Gold" at bounding box center [1225, 430] width 459 height 605
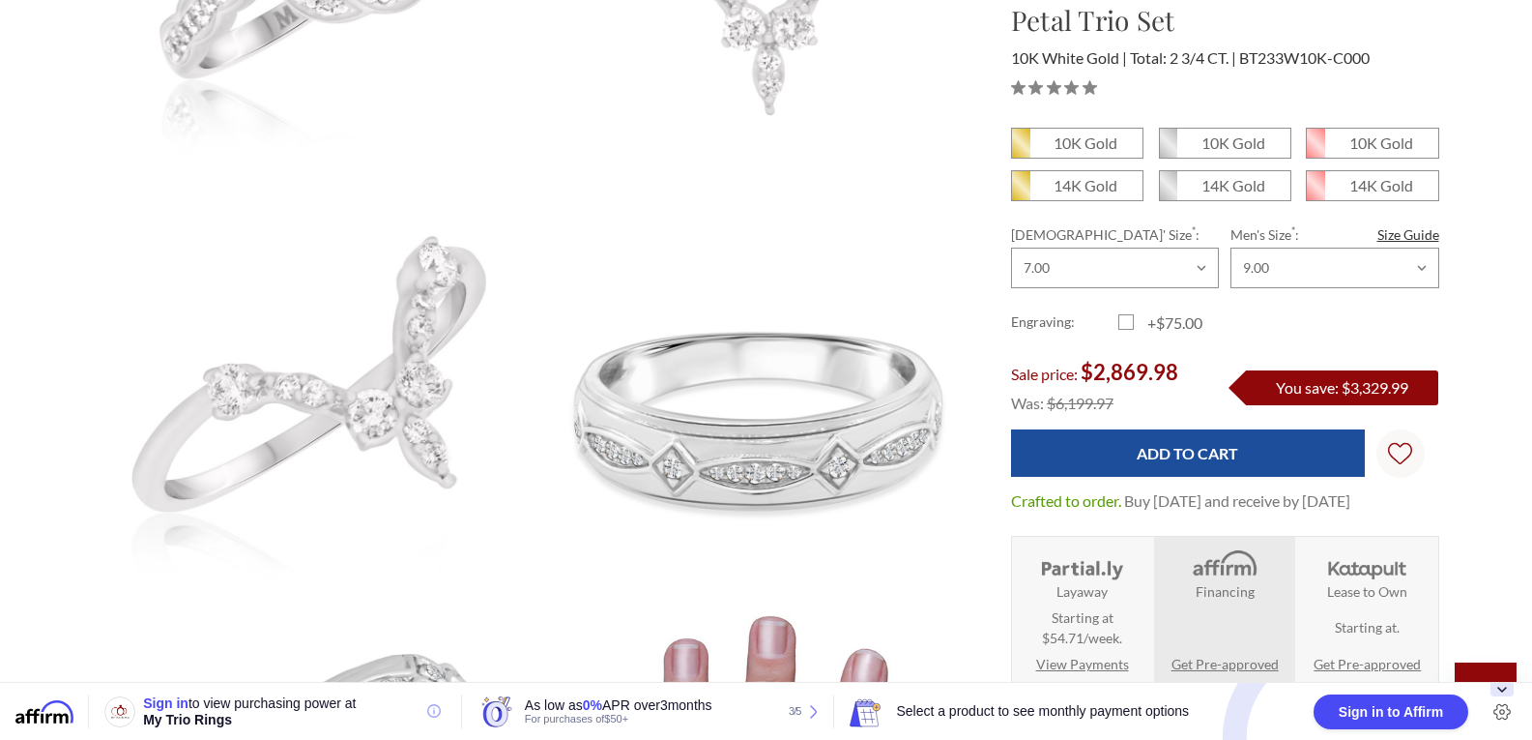
click at [1450, 482] on div "10K Gold 10K Gold" at bounding box center [1225, 430] width 459 height 605
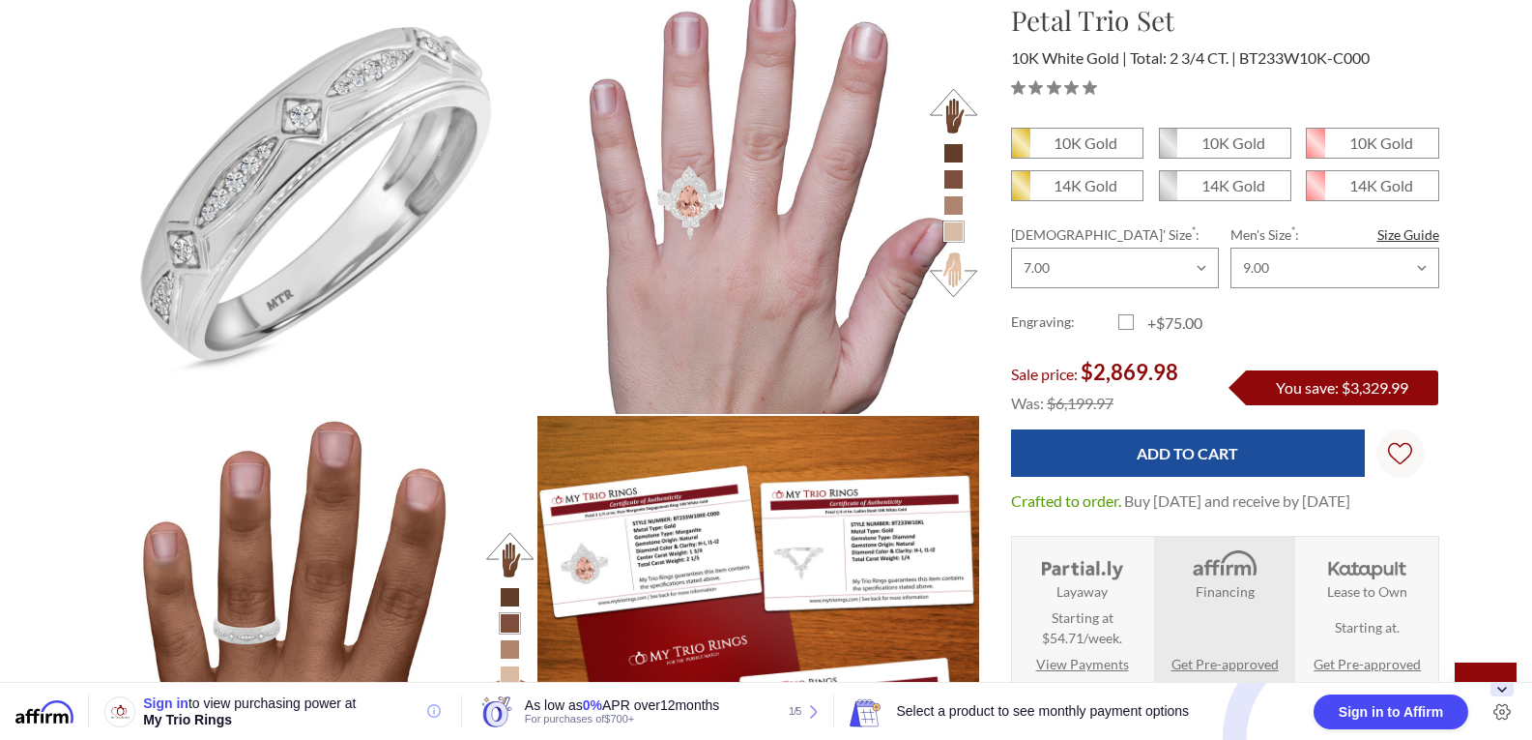
scroll to position [1556, 0]
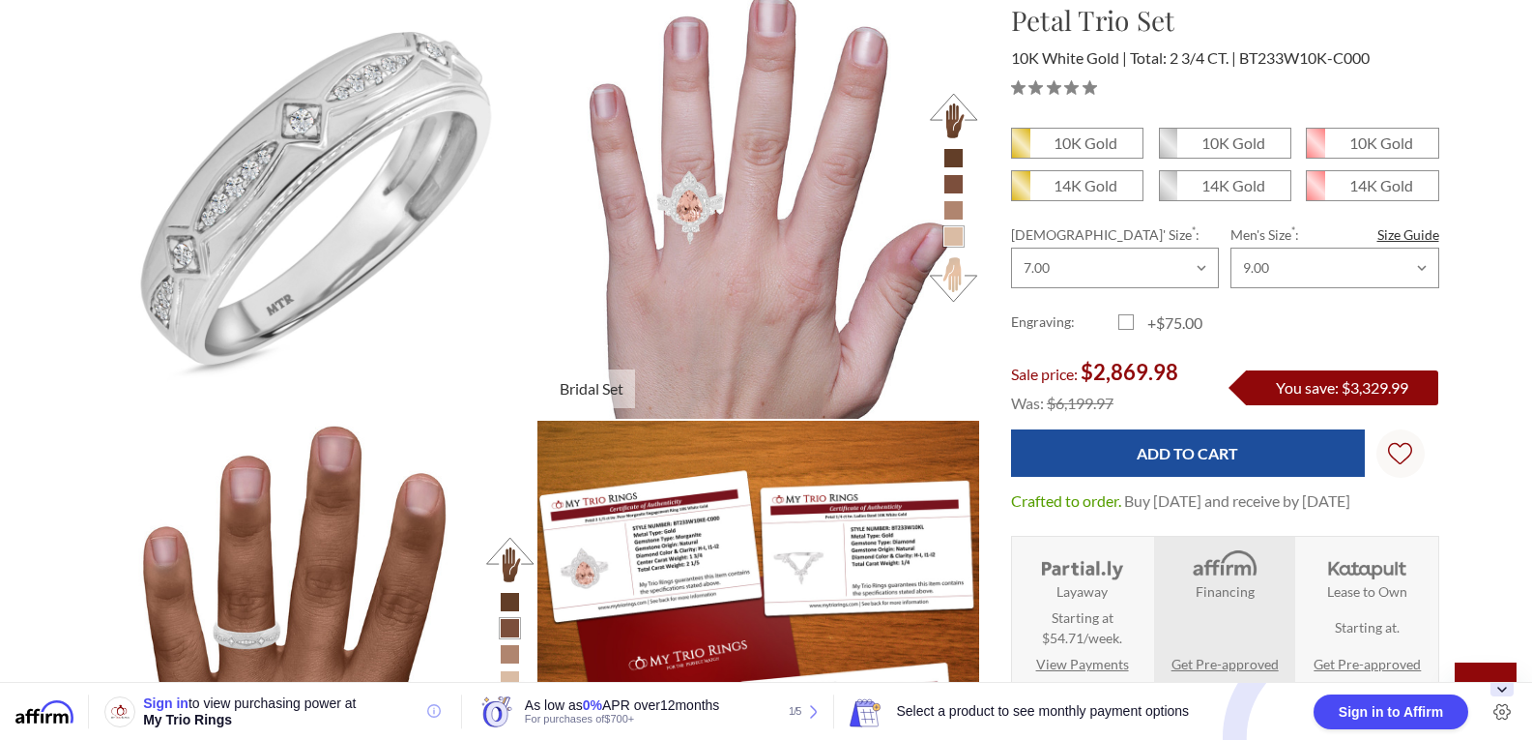
click at [955, 103] on button at bounding box center [953, 115] width 53 height 53
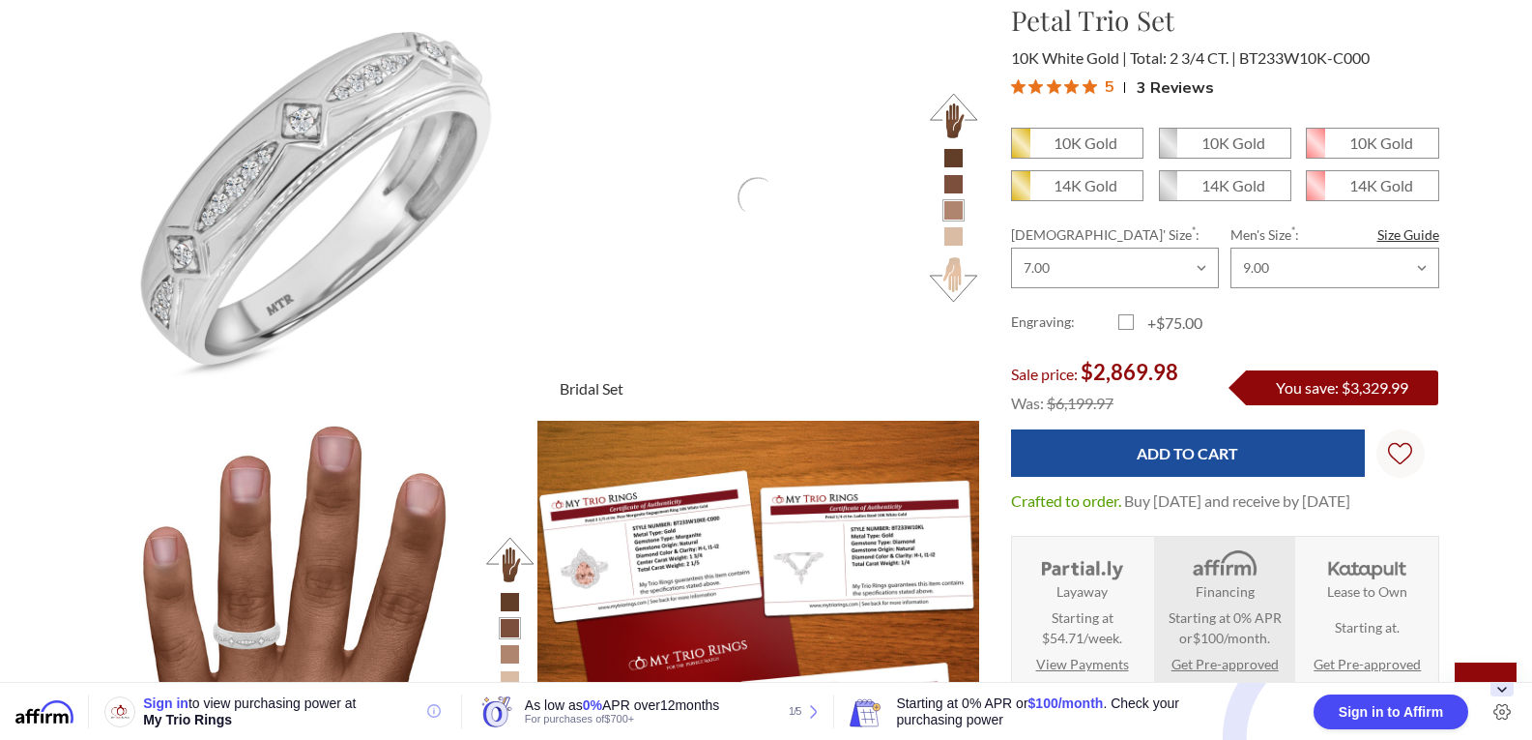
scroll to position [859, 1331]
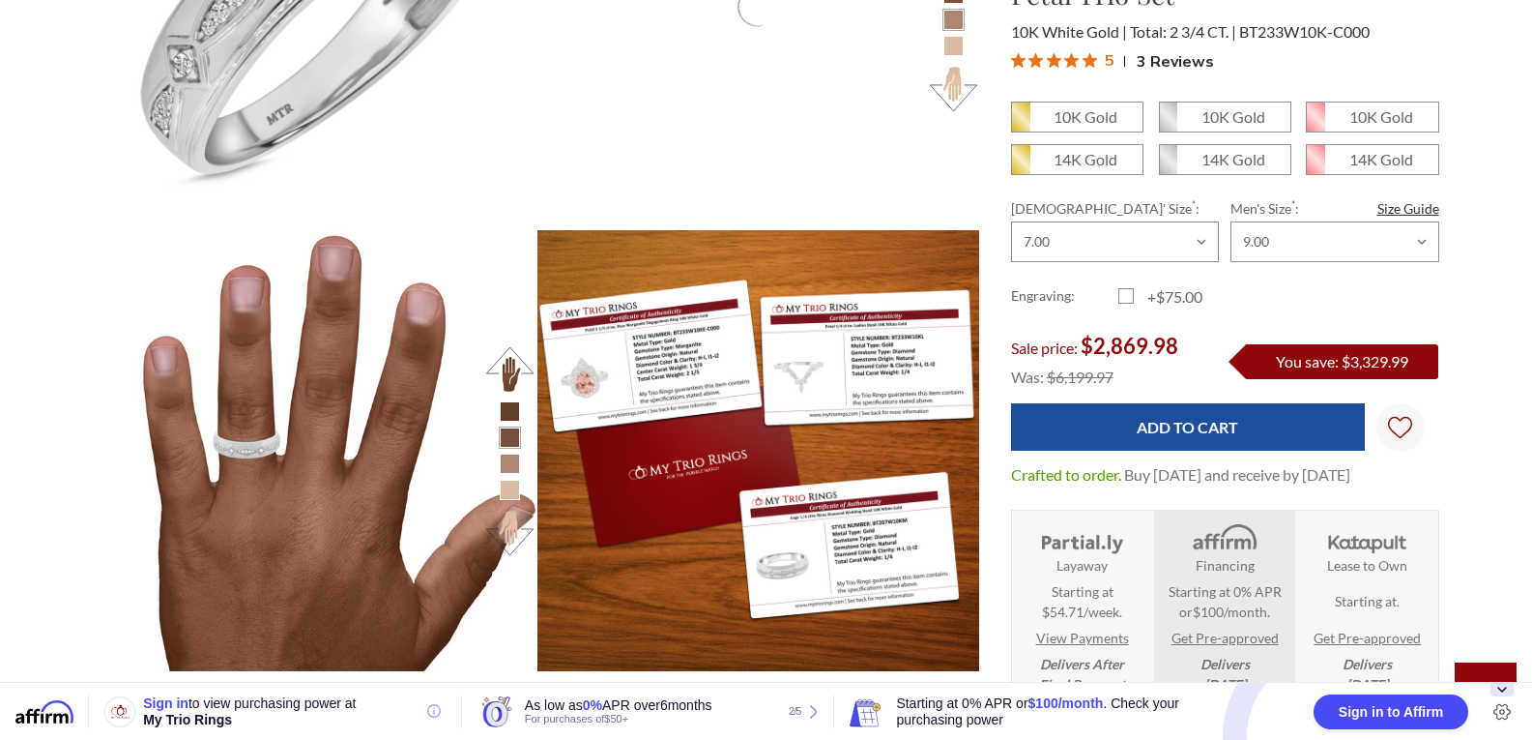
scroll to position [1817, 0]
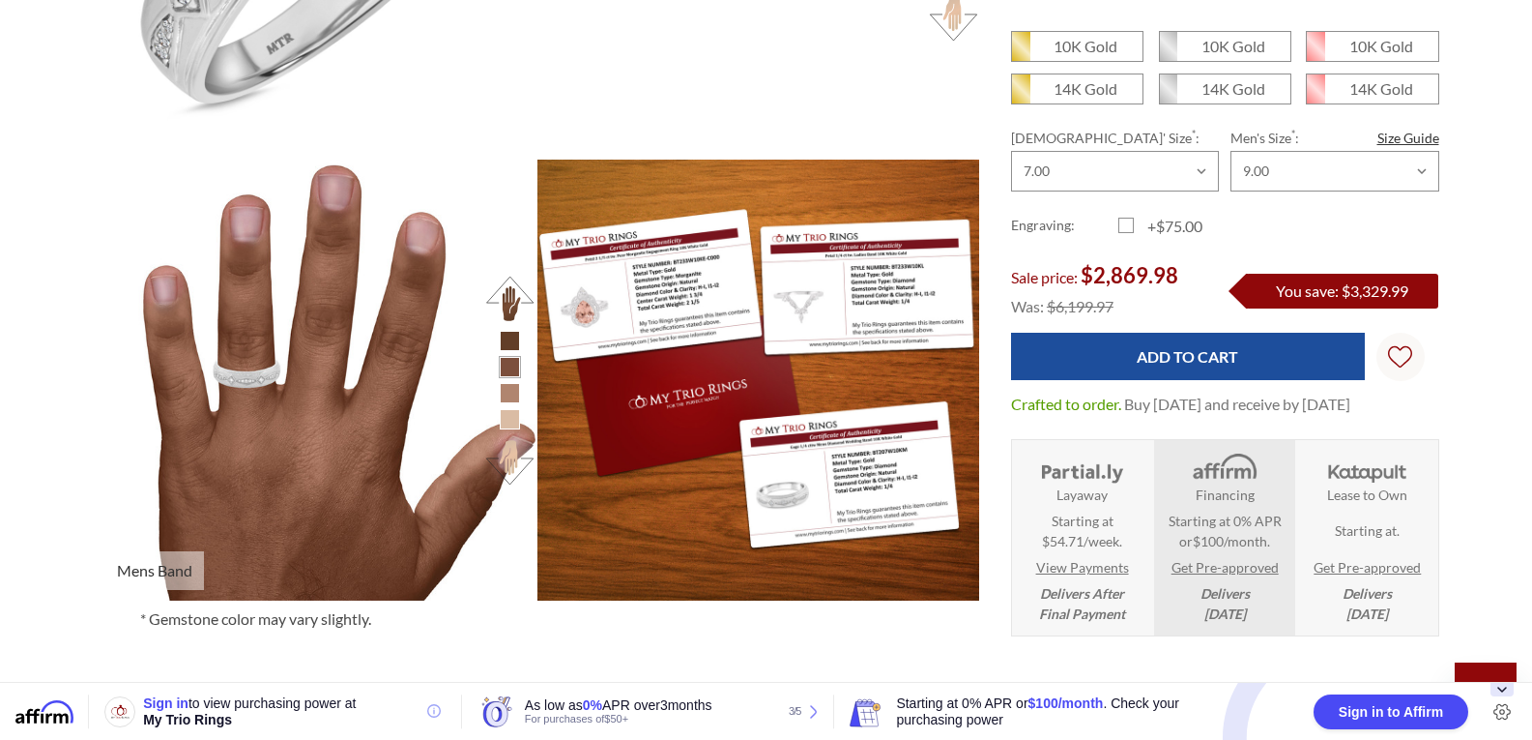
click at [521, 471] on button at bounding box center [509, 461] width 53 height 53
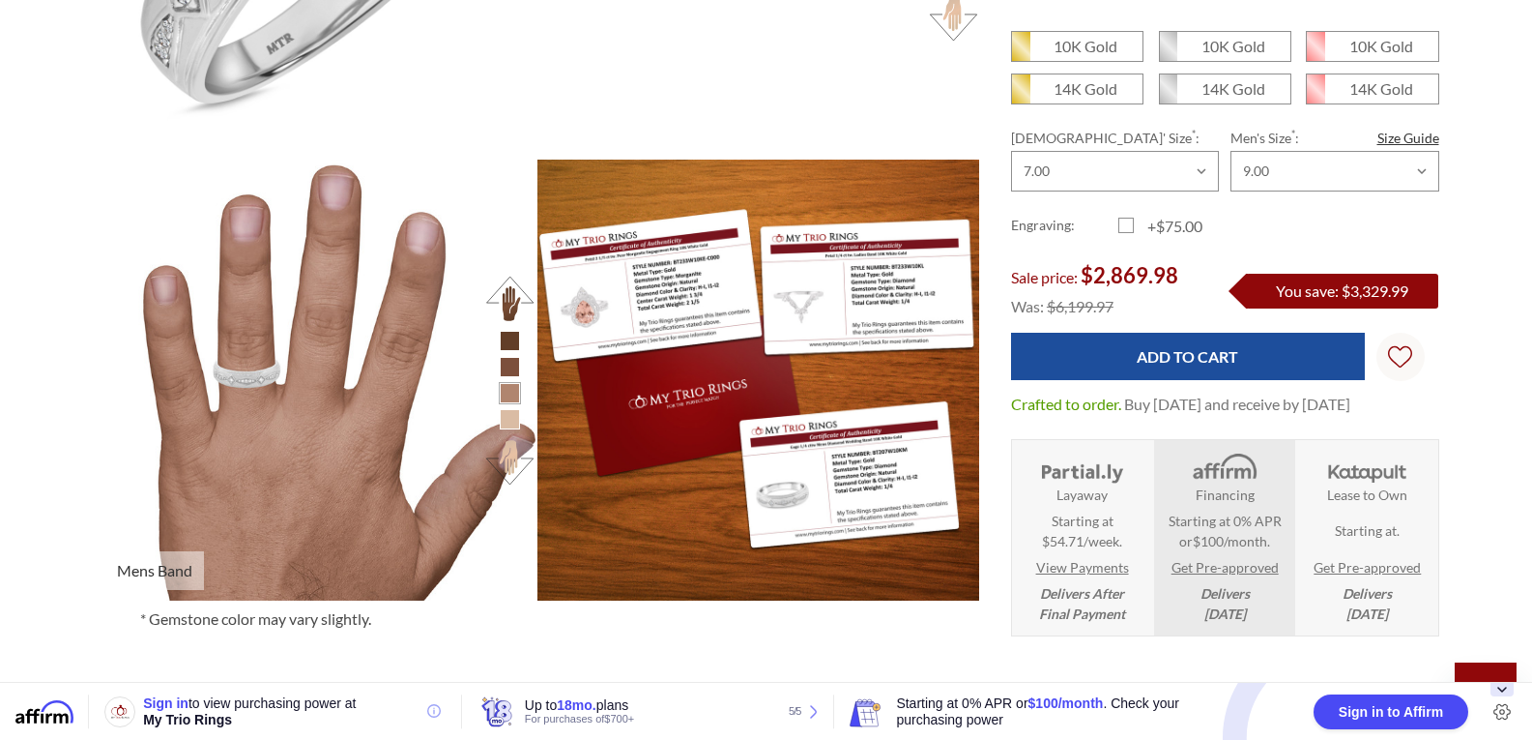
click at [518, 291] on button at bounding box center [509, 298] width 53 height 53
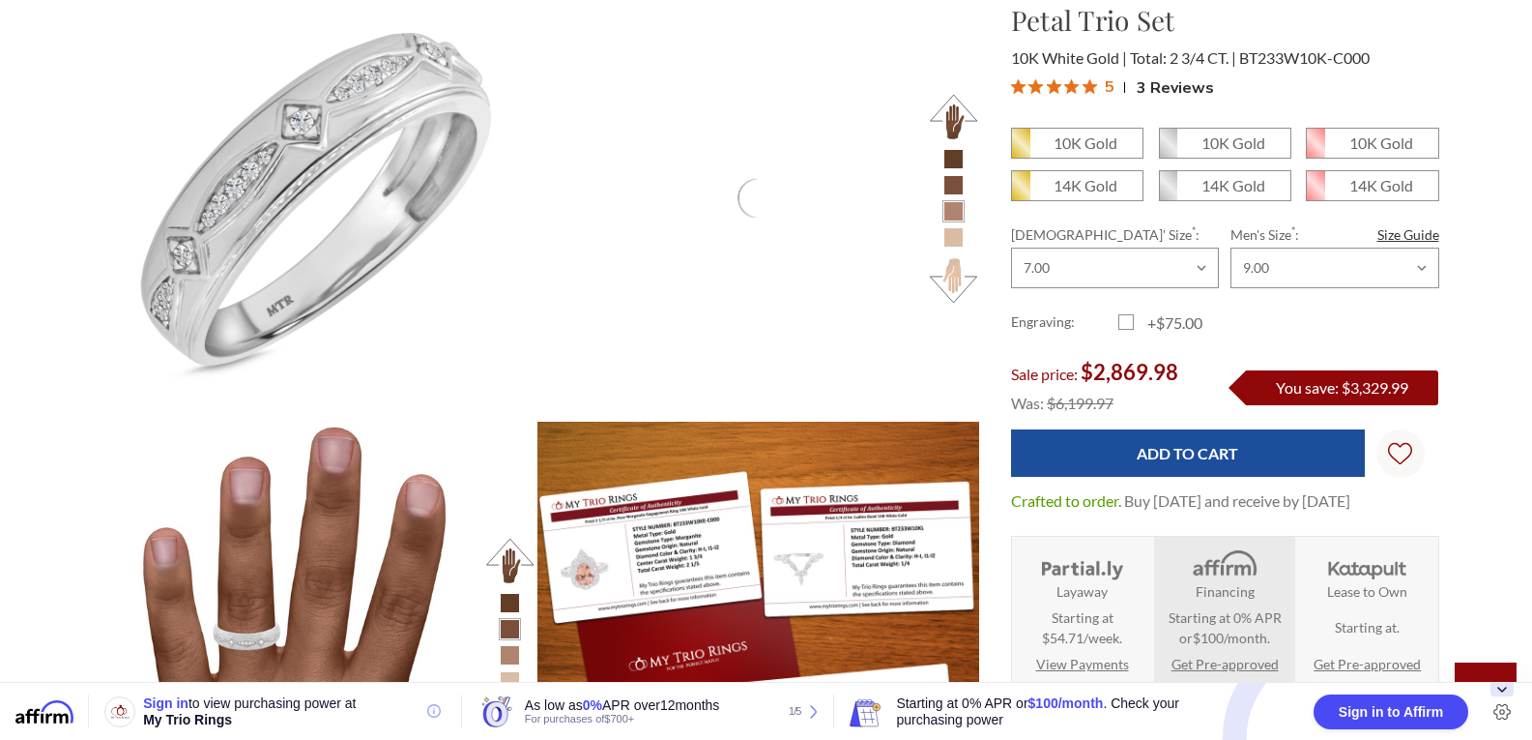
scroll to position [1552, 0]
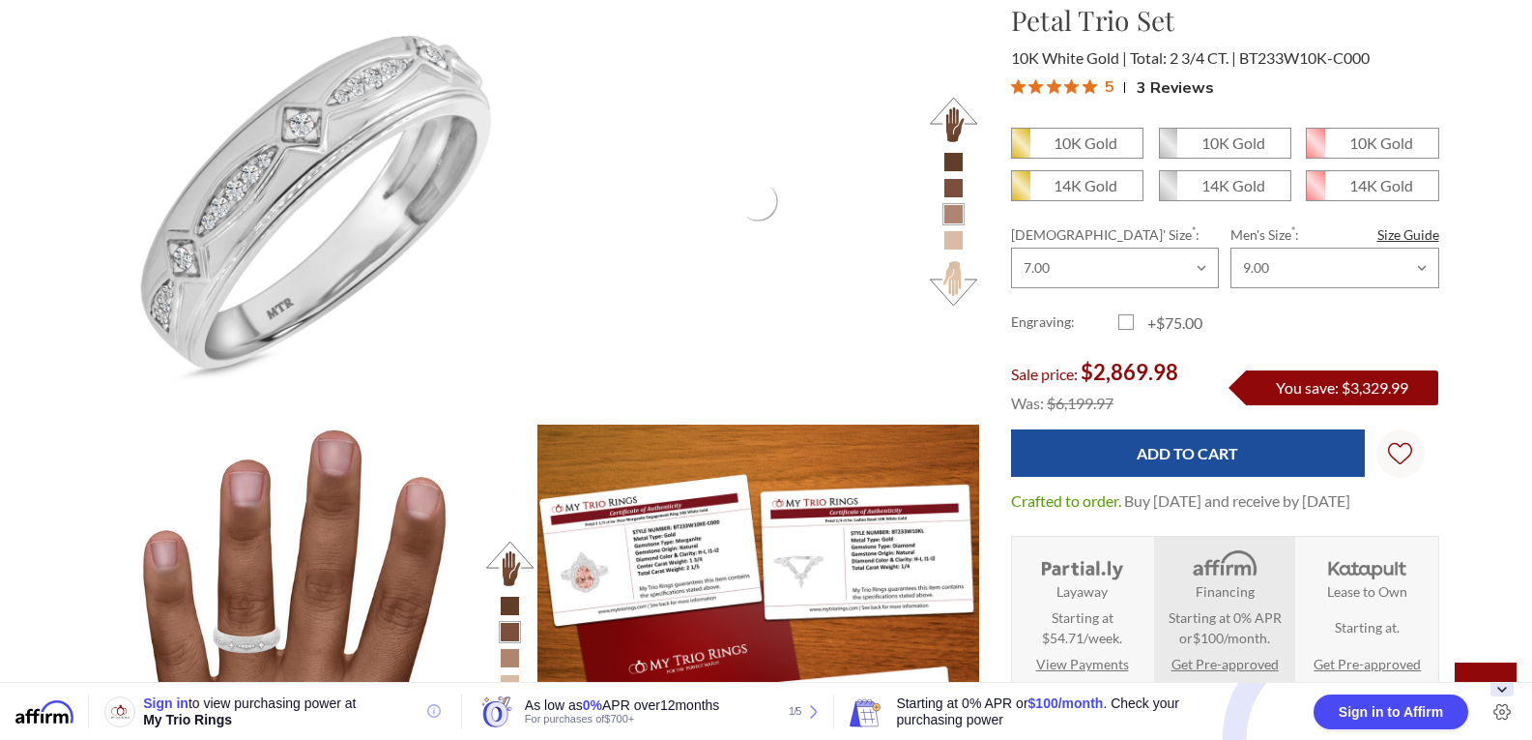
click at [1131, 323] on label "+$75.00" at bounding box center [1172, 322] width 107 height 23
click at [1127, 326] on input "+$75.00" at bounding box center [1126, 326] width 1 height 1
checkbox input "true"
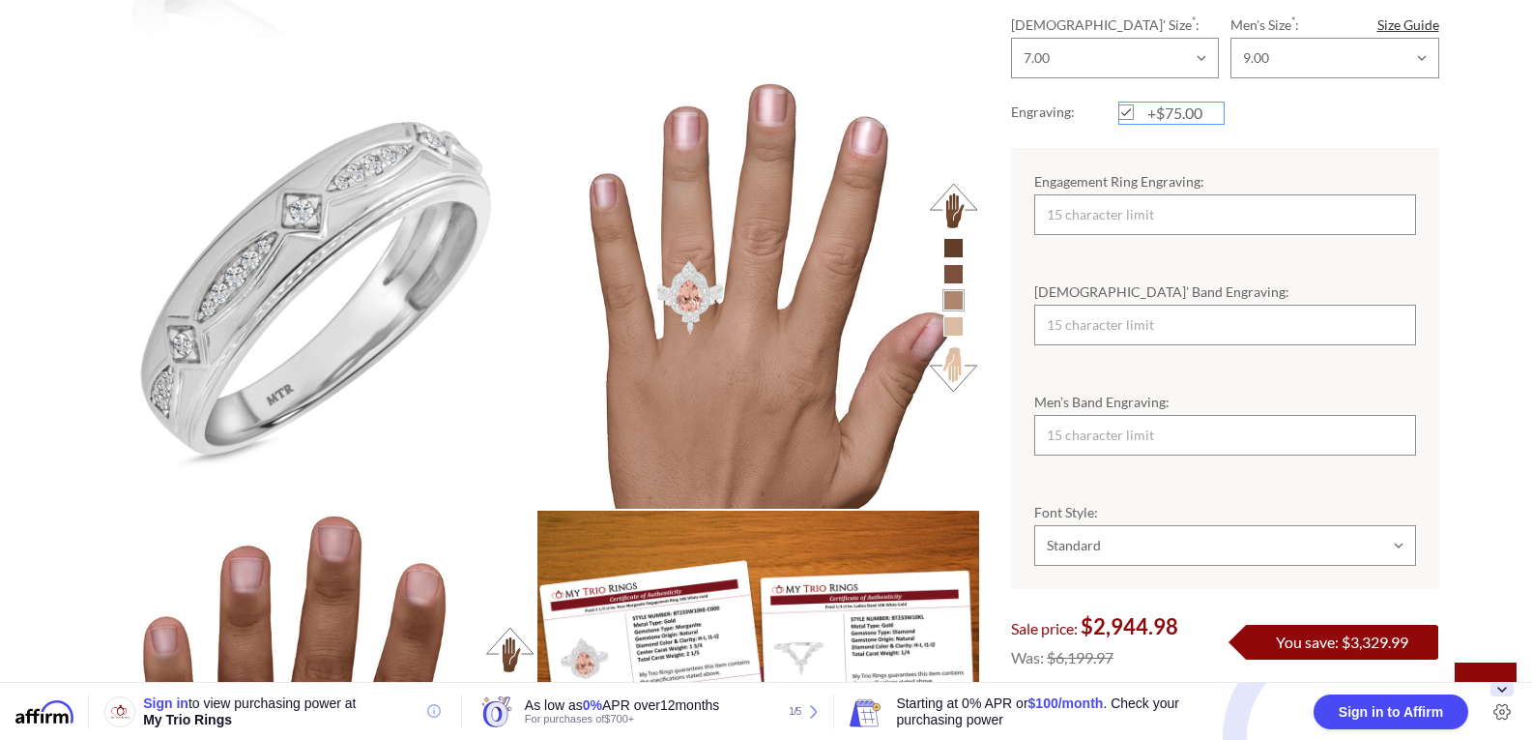
scroll to position [1428, 0]
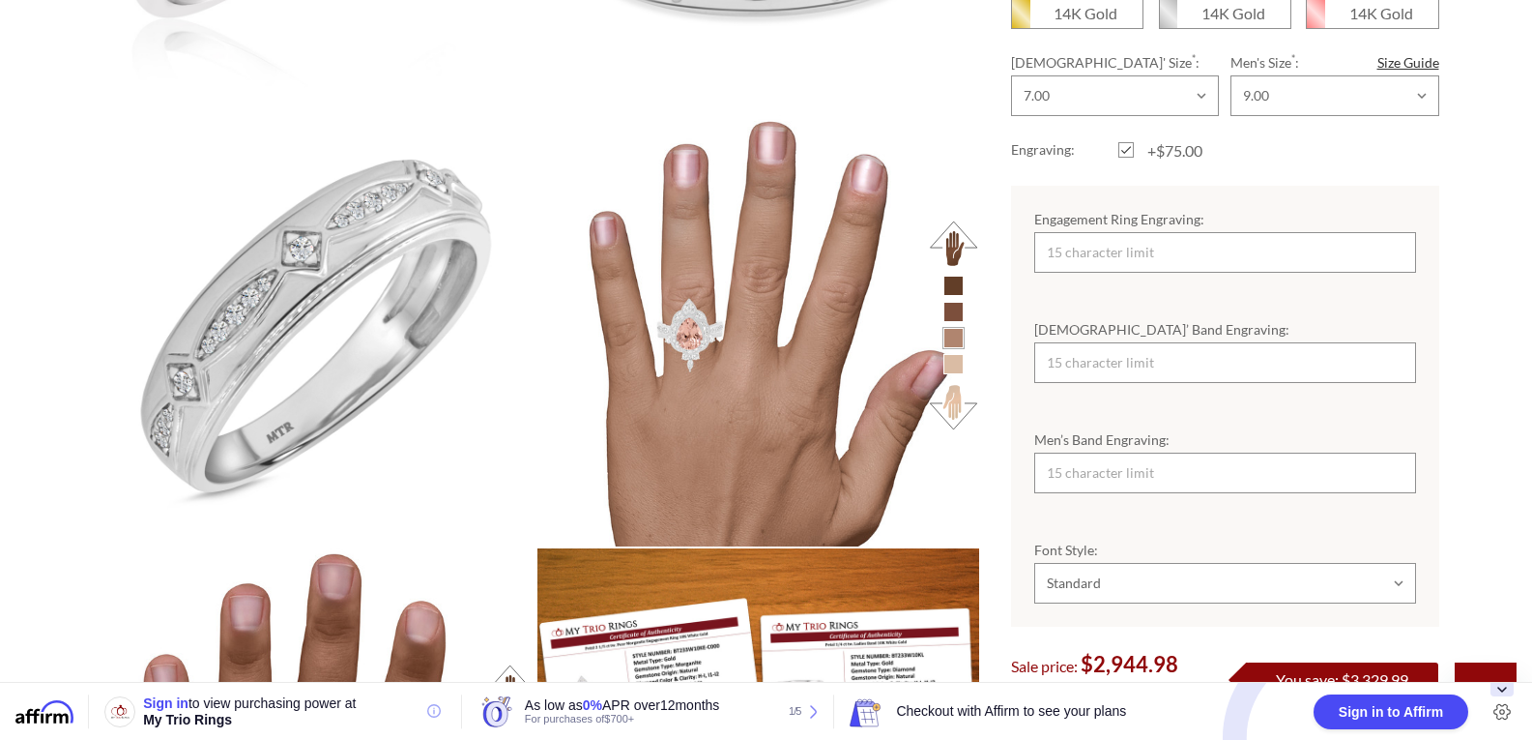
click at [1453, 396] on div "10K Gold 10K Gold" at bounding box center [1225, 490] width 459 height 1069
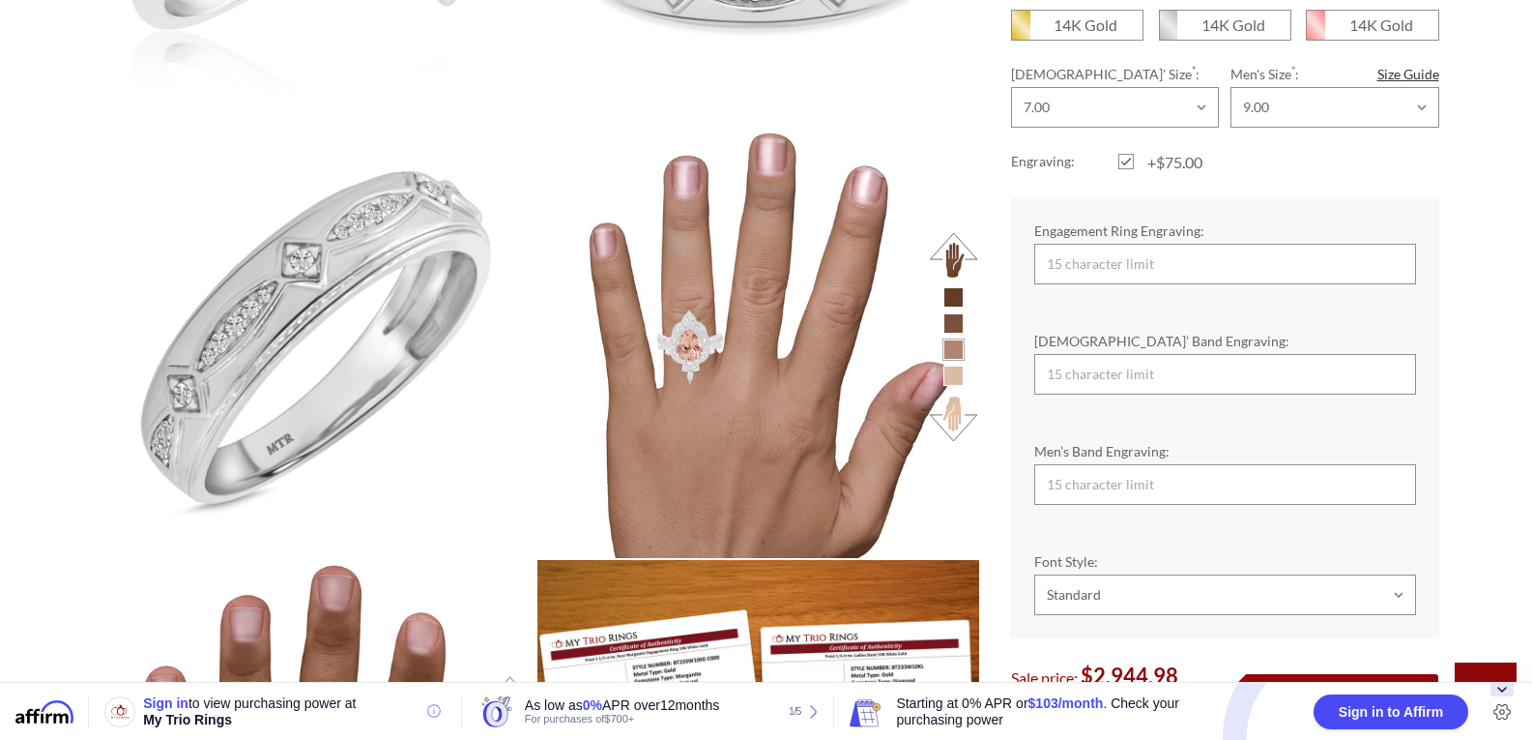
scroll to position [1415, 0]
click at [1195, 245] on input "Engagement Ring Engraving:" at bounding box center [1225, 265] width 382 height 41
type input "KROME FOREVER"
click at [1267, 355] on input "Ladies’ Band Engraving:" at bounding box center [1225, 375] width 382 height 41
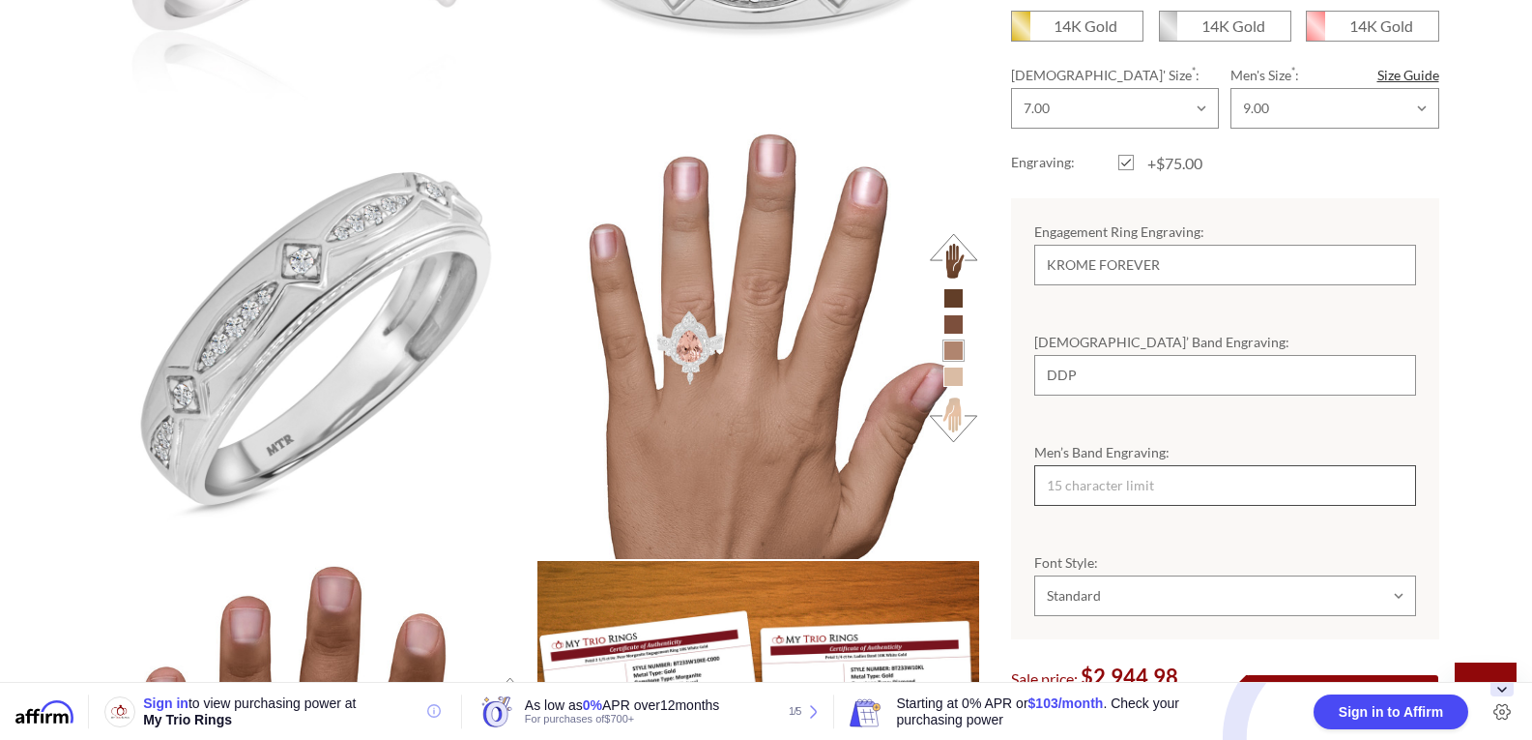
click at [1128, 465] on input "Men’s Band Engraving:" at bounding box center [1225, 485] width 382 height 41
click at [1116, 359] on input "DDP" at bounding box center [1225, 375] width 382 height 41
type input "D"
type input "MRS. D. PALMER"
click at [1147, 465] on input "Men’s Band Engraving:" at bounding box center [1225, 485] width 382 height 41
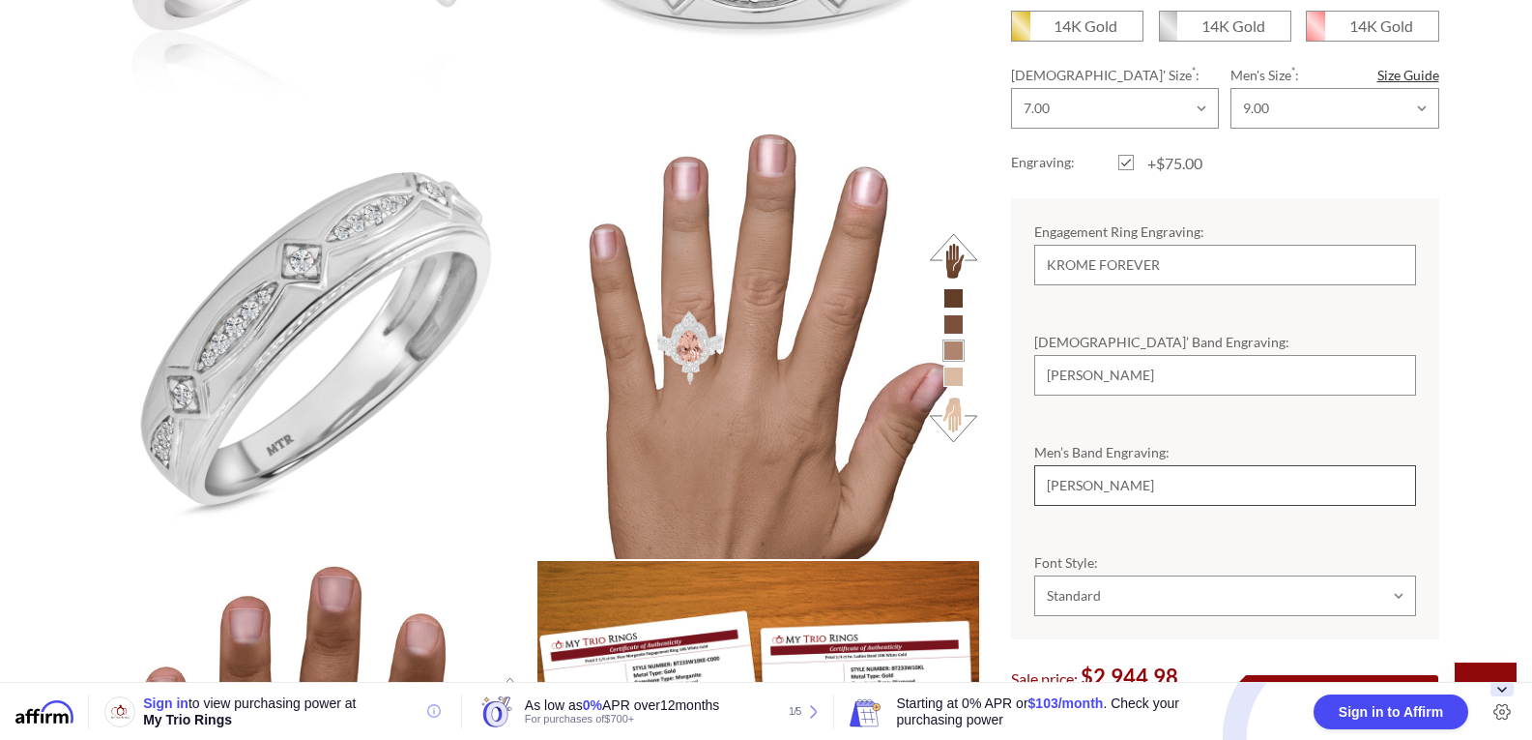
type input "MR. R. PALMER"
click at [1385, 577] on select "Choose Options Standard Cursive" at bounding box center [1225, 595] width 382 height 41
click at [1391, 575] on select "Choose Options Standard Cursive" at bounding box center [1225, 595] width 382 height 41
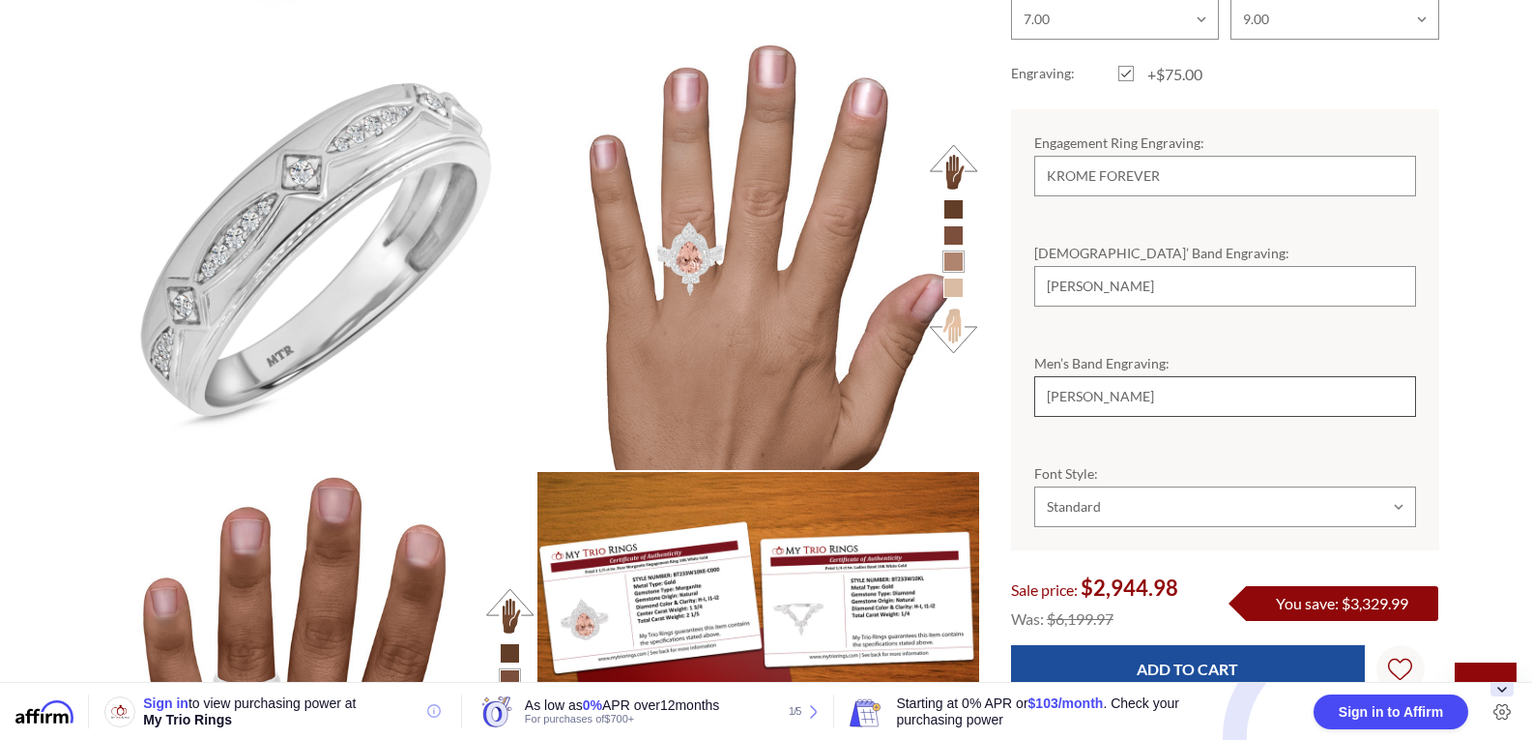
click at [1400, 376] on input "MR. R. PALMER" at bounding box center [1225, 396] width 382 height 41
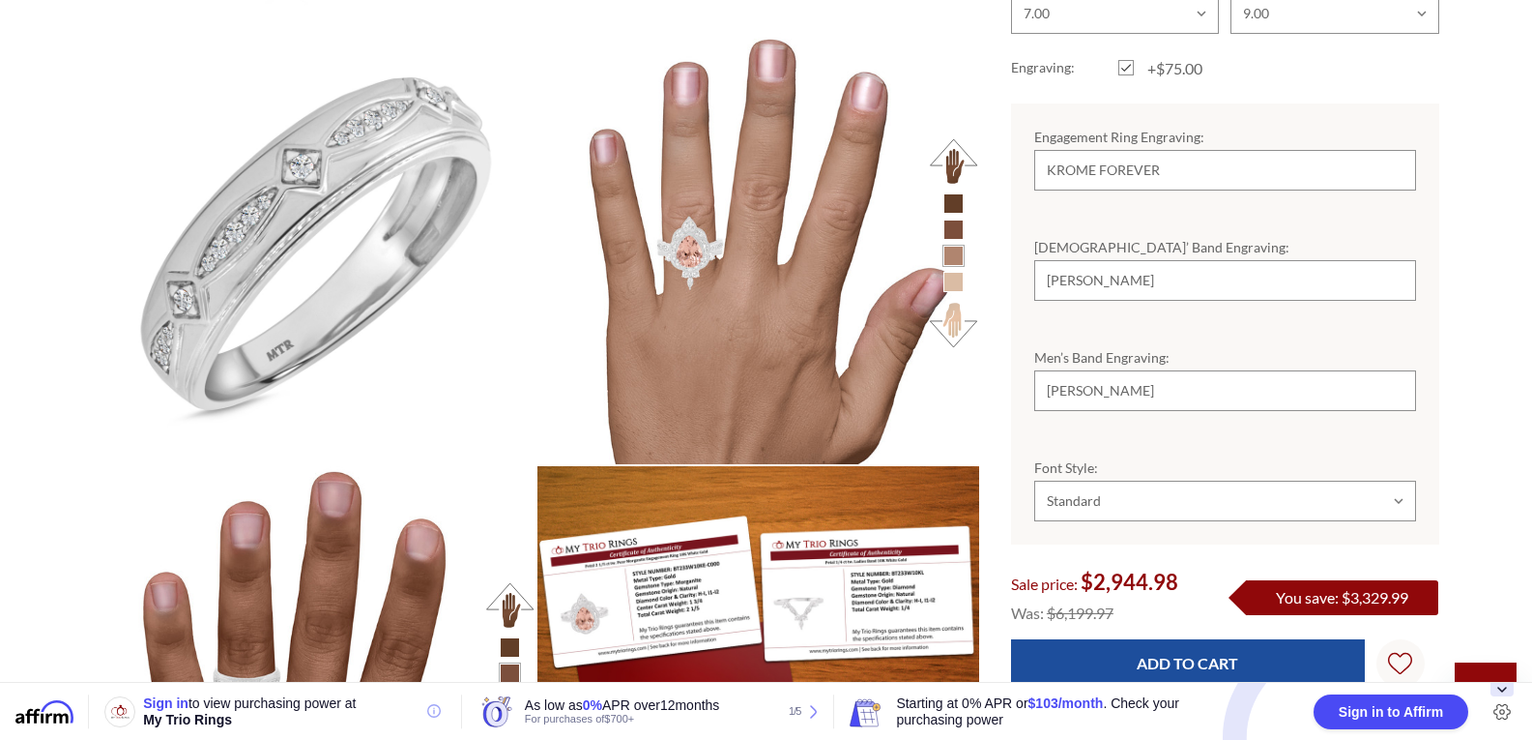
click at [1403, 347] on label "Men’s Band Engraving:" at bounding box center [1225, 357] width 382 height 20
click at [1403, 370] on input "MR. R. PALMER" at bounding box center [1225, 390] width 382 height 41
click at [1403, 347] on label "Men’s Band Engraving:" at bounding box center [1225, 357] width 382 height 20
click at [1403, 370] on input "MR. R. PALMER" at bounding box center [1225, 390] width 382 height 41
click at [1401, 324] on div "Men’s Band Engraving: MR. R. PALMER" at bounding box center [1225, 379] width 428 height 110
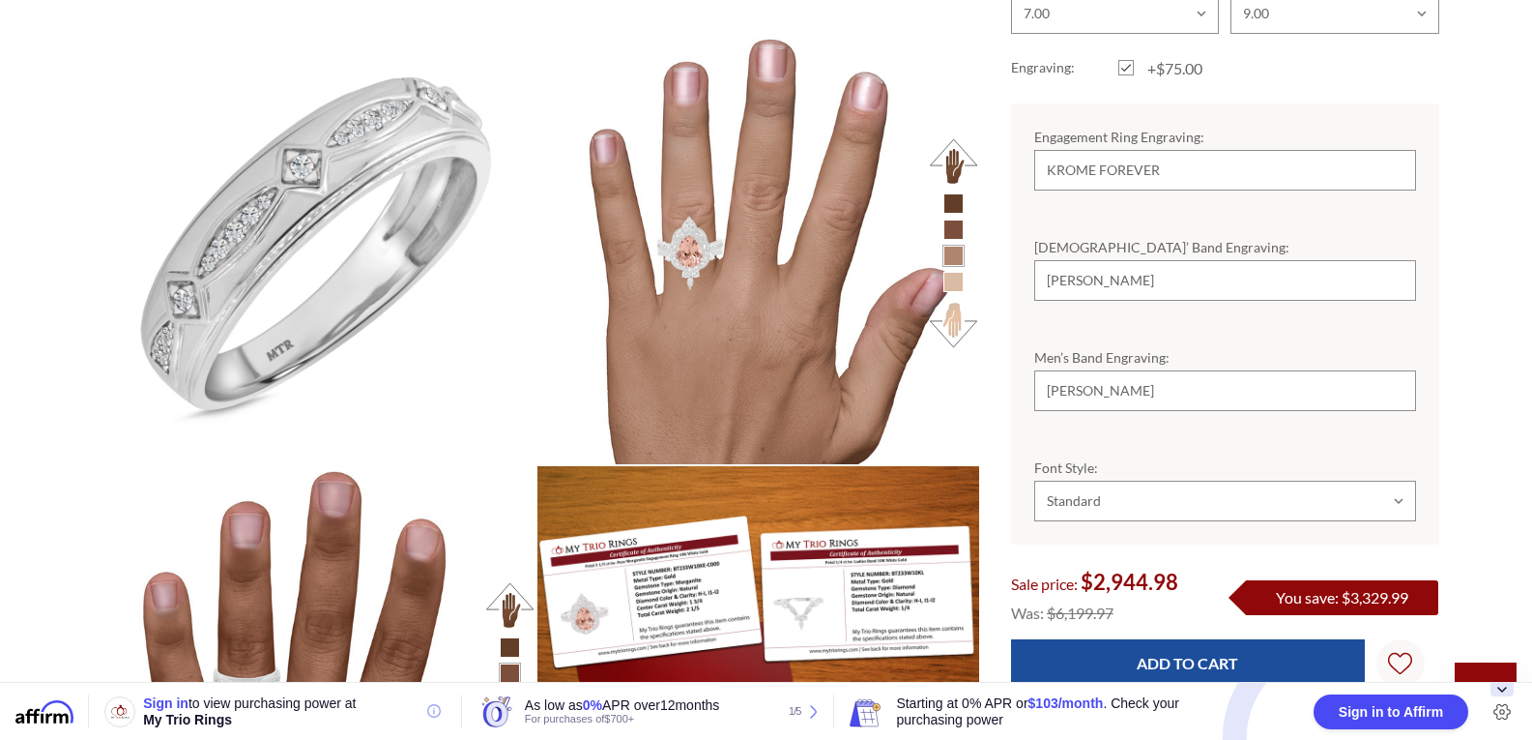
scroll to position [1547, 0]
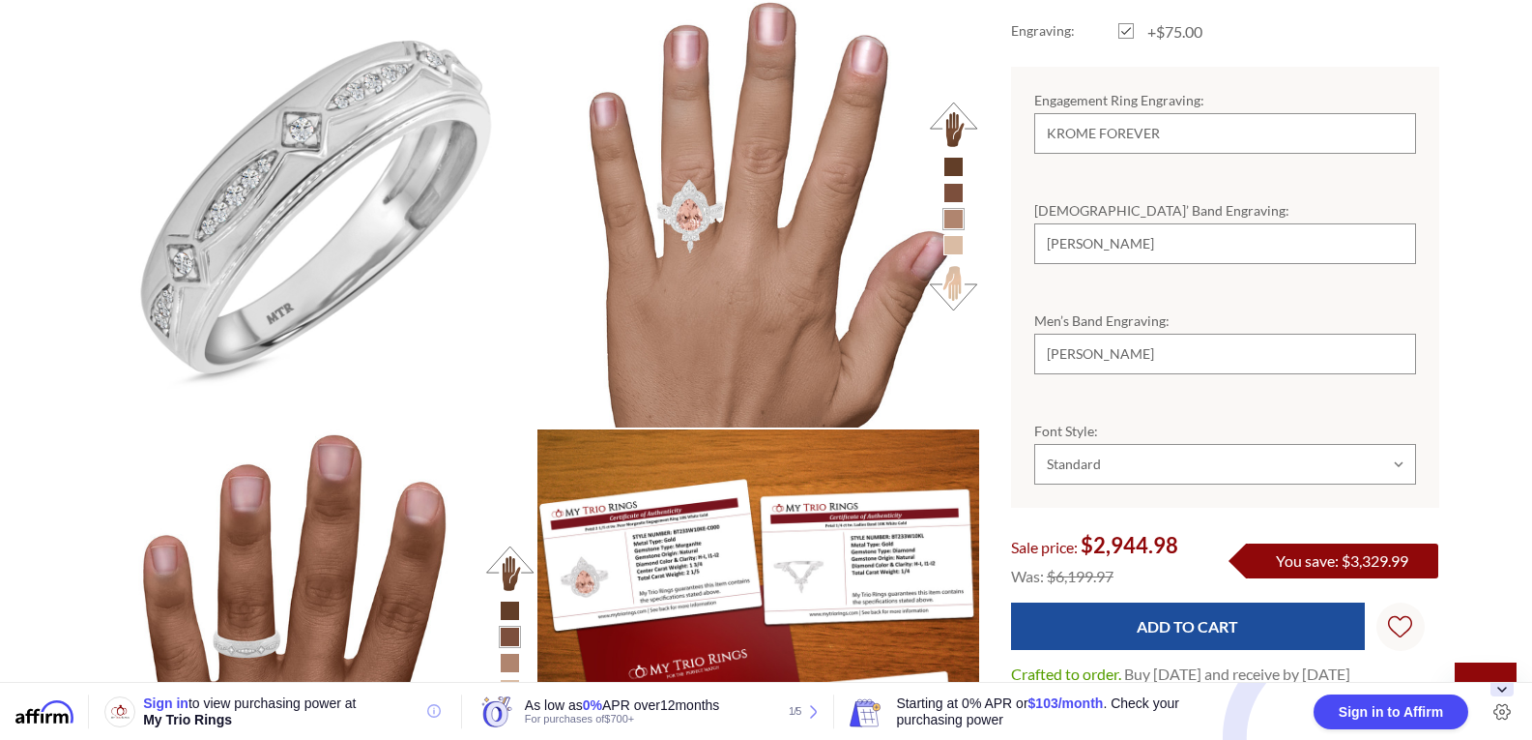
click at [1401, 260] on div "Ladies’ Band Engraving: MRS. D. PALMER" at bounding box center [1225, 232] width 428 height 110
click at [1402, 237] on input "MRS. D. PALMER" at bounding box center [1225, 243] width 382 height 41
click at [1393, 454] on select "Choose Options Standard Cursive" at bounding box center [1225, 464] width 382 height 41
select select "22045104"
click at [1034, 444] on select "Choose Options Standard Cursive" at bounding box center [1225, 464] width 382 height 41
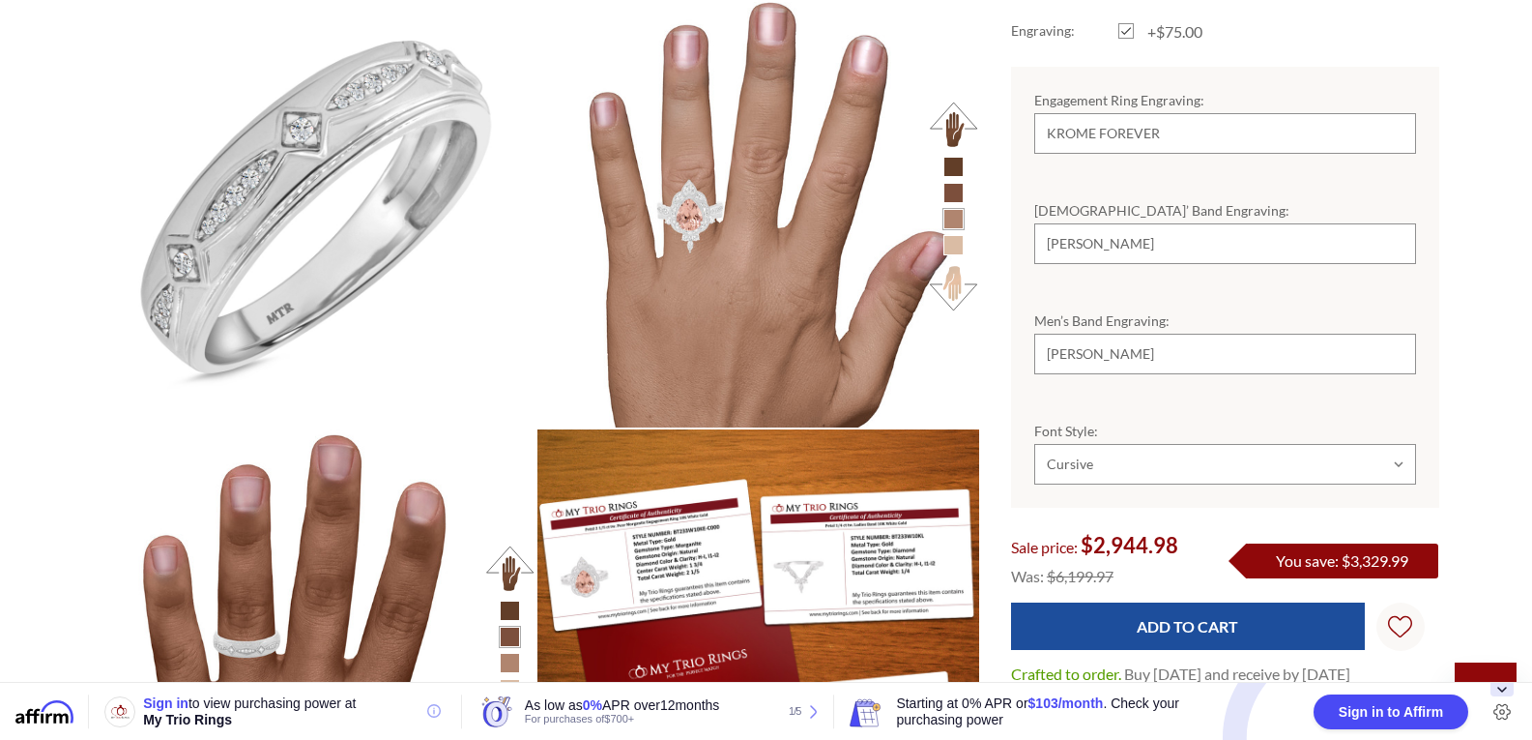
click at [1122, 532] on span "$2,944.98" at bounding box center [1130, 545] width 98 height 26
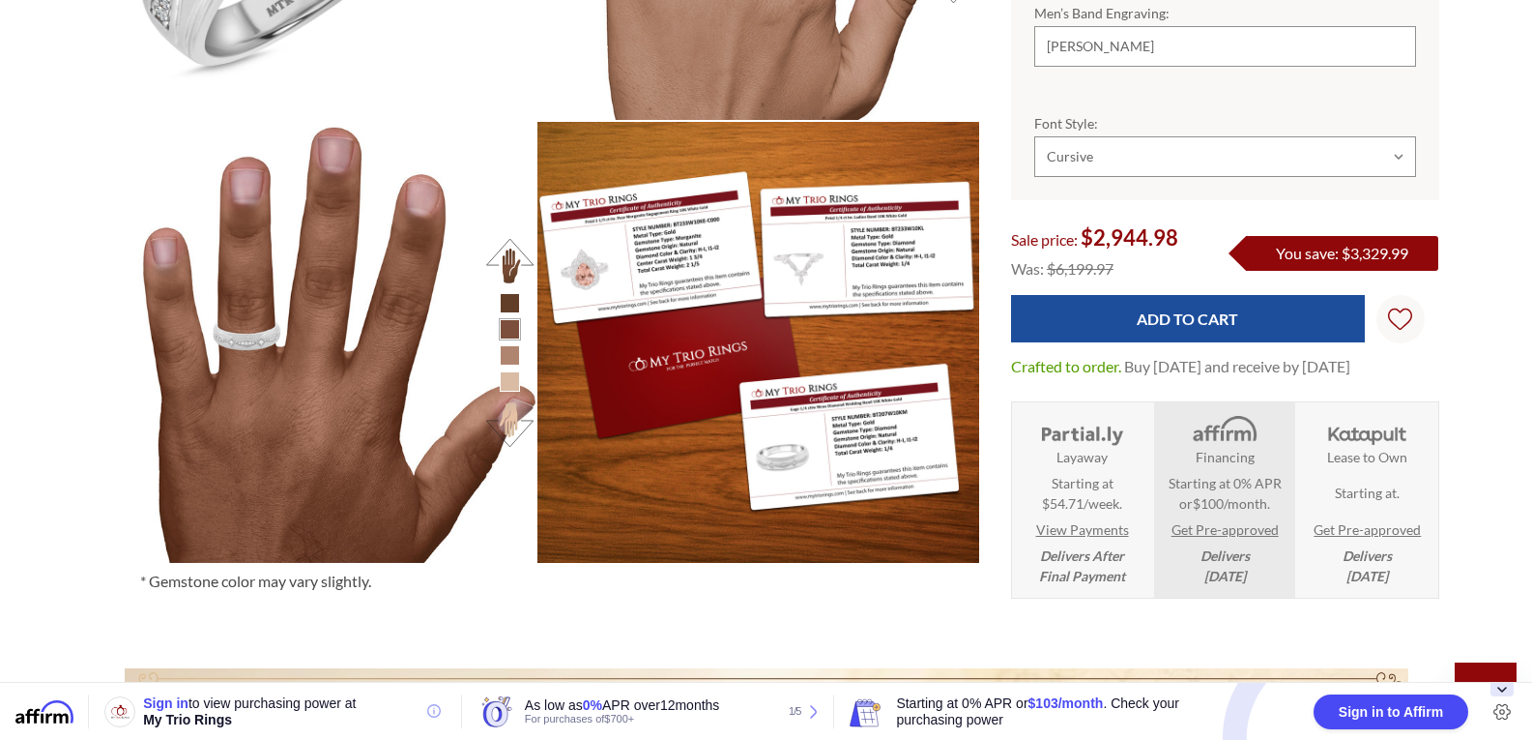
scroll to position [1856, 0]
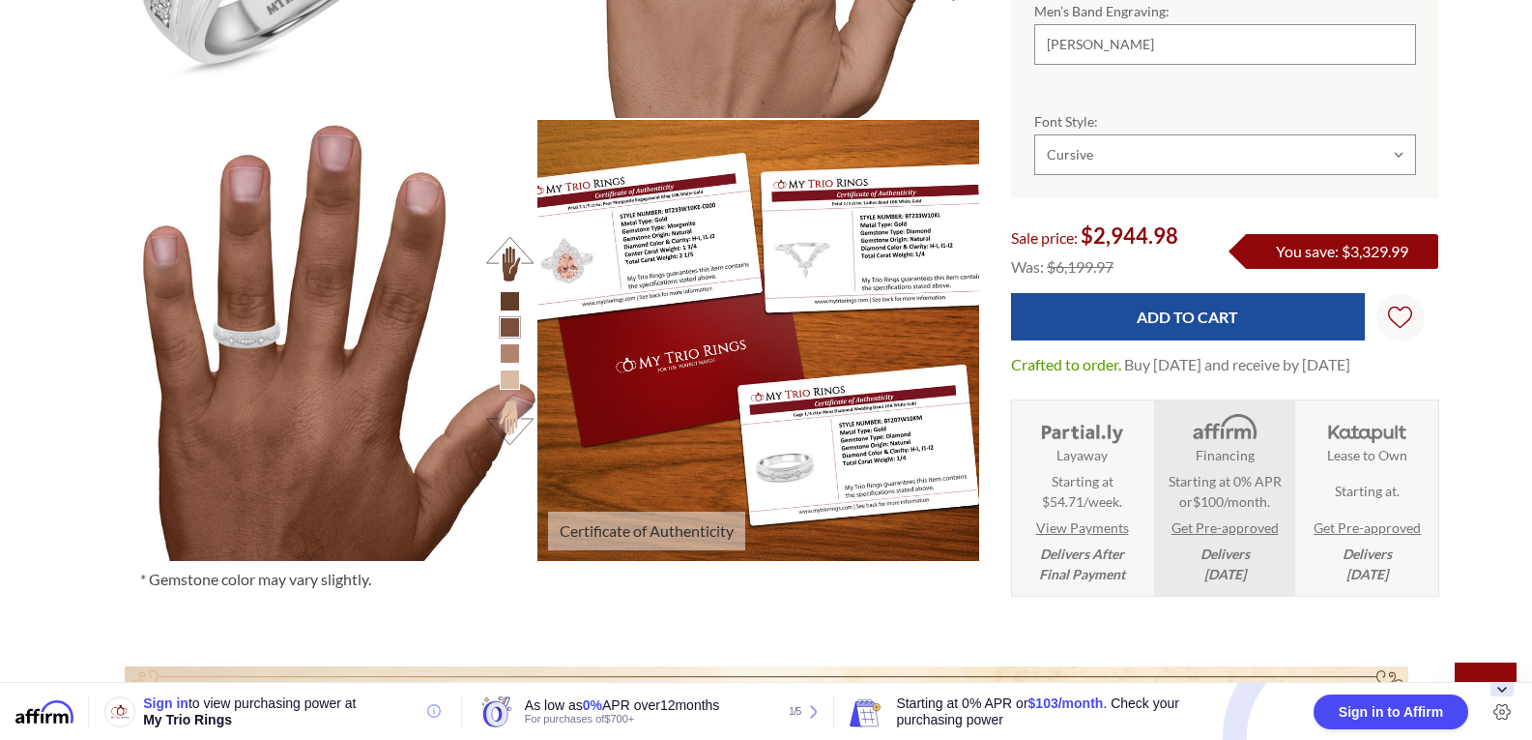
click at [927, 457] on img at bounding box center [757, 340] width 485 height 485
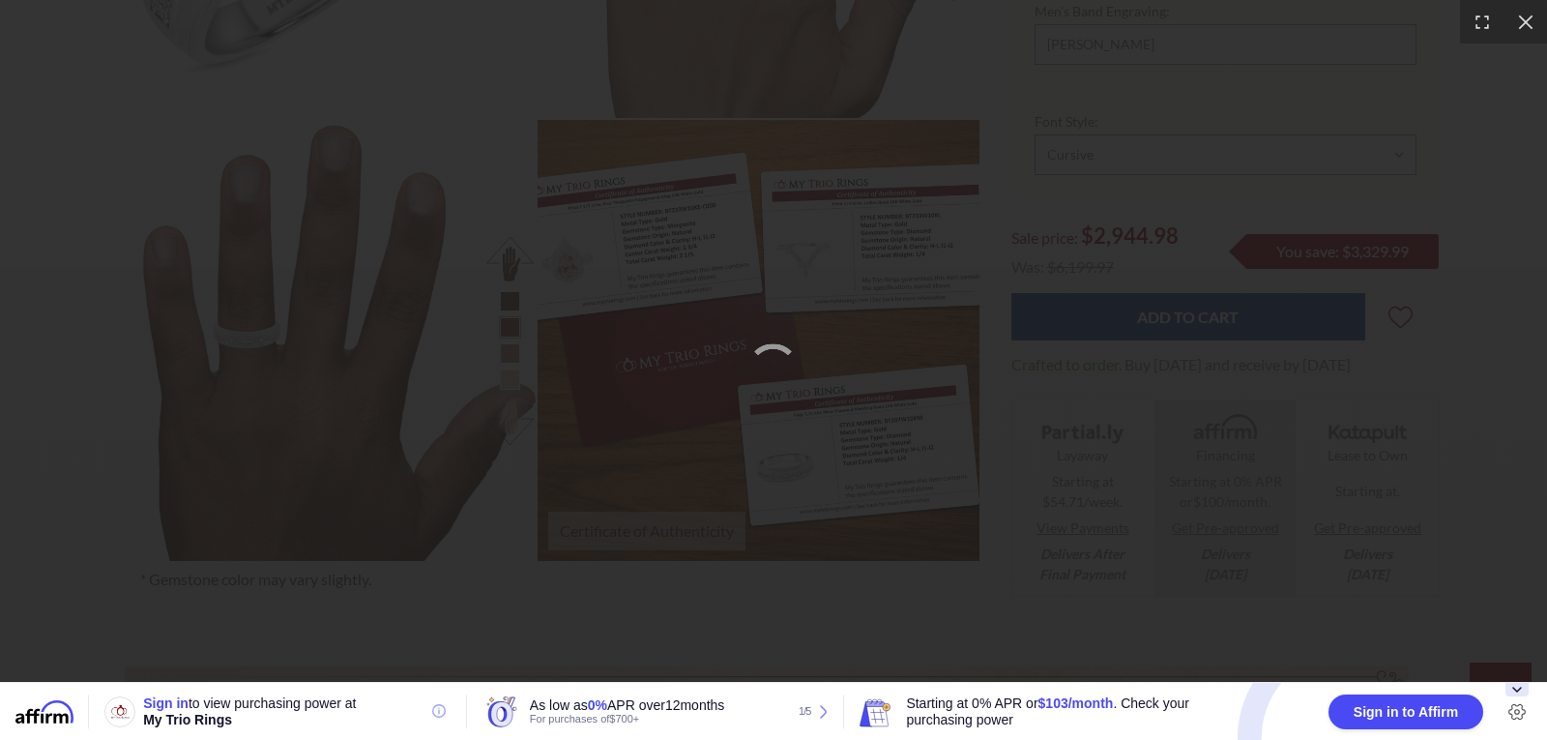
click at [936, 195] on div at bounding box center [773, 370] width 1547 height 740
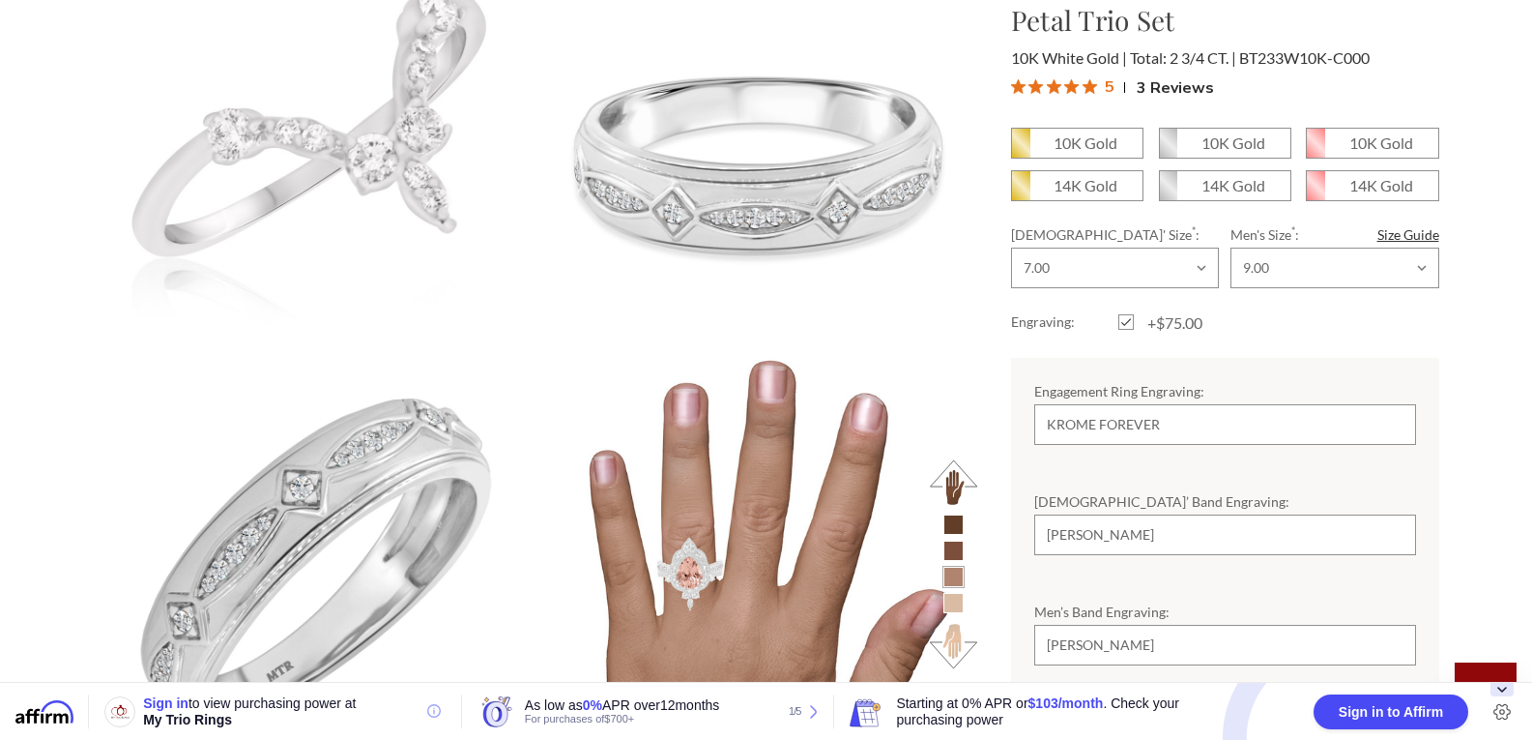
scroll to position [1068, 0]
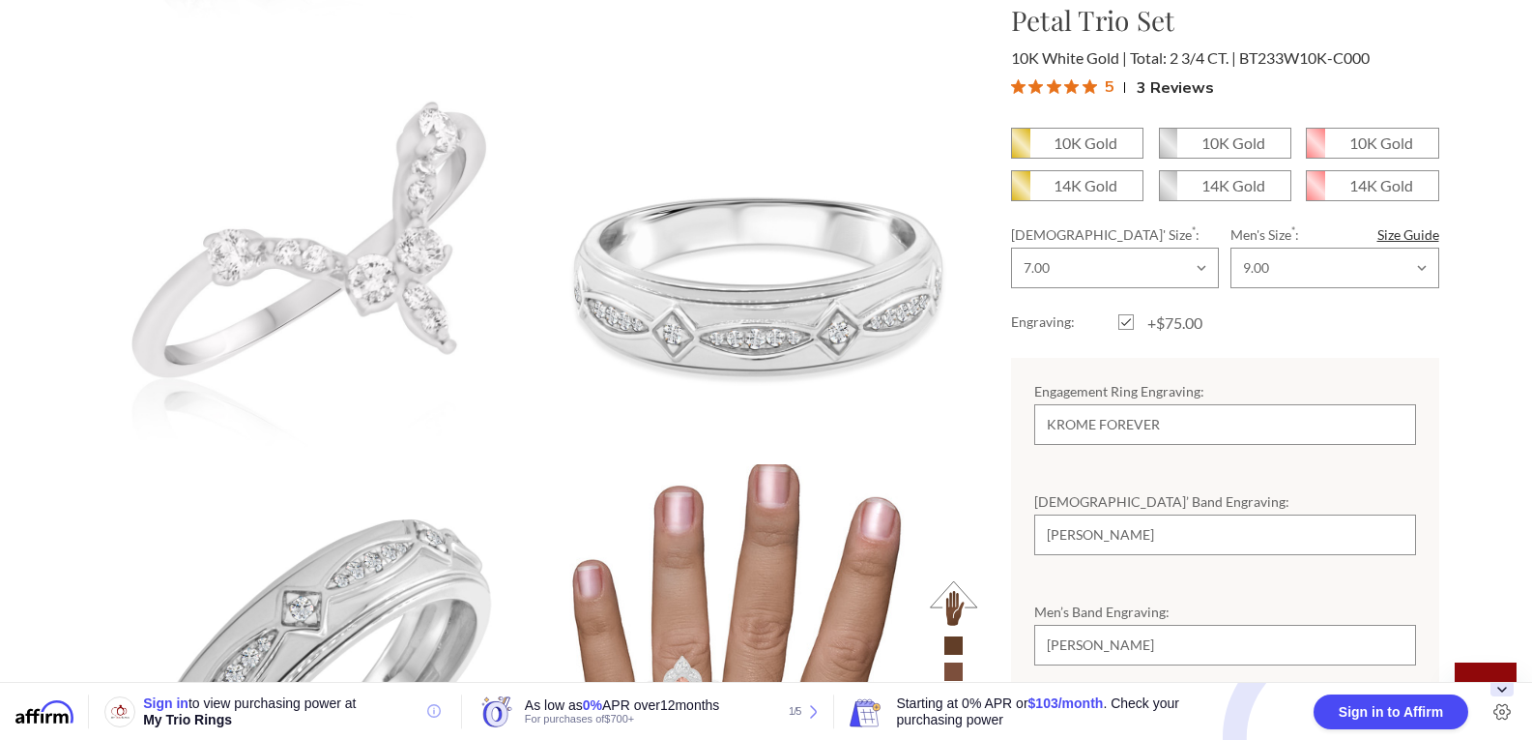
click at [889, 480] on img at bounding box center [757, 684] width 485 height 485
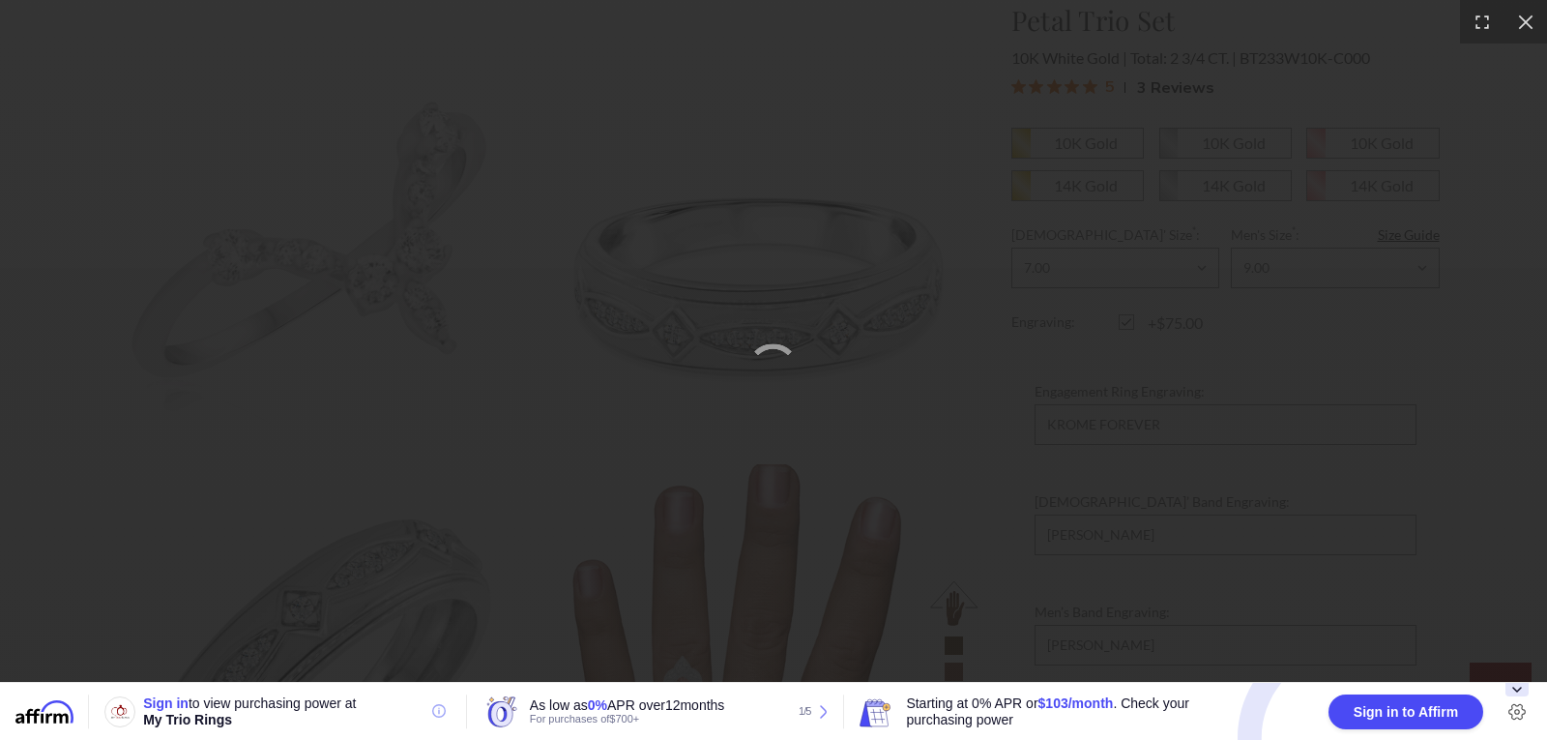
click at [944, 431] on div at bounding box center [773, 370] width 1547 height 740
click at [1526, 22] on icon at bounding box center [1525, 22] width 15 height 15
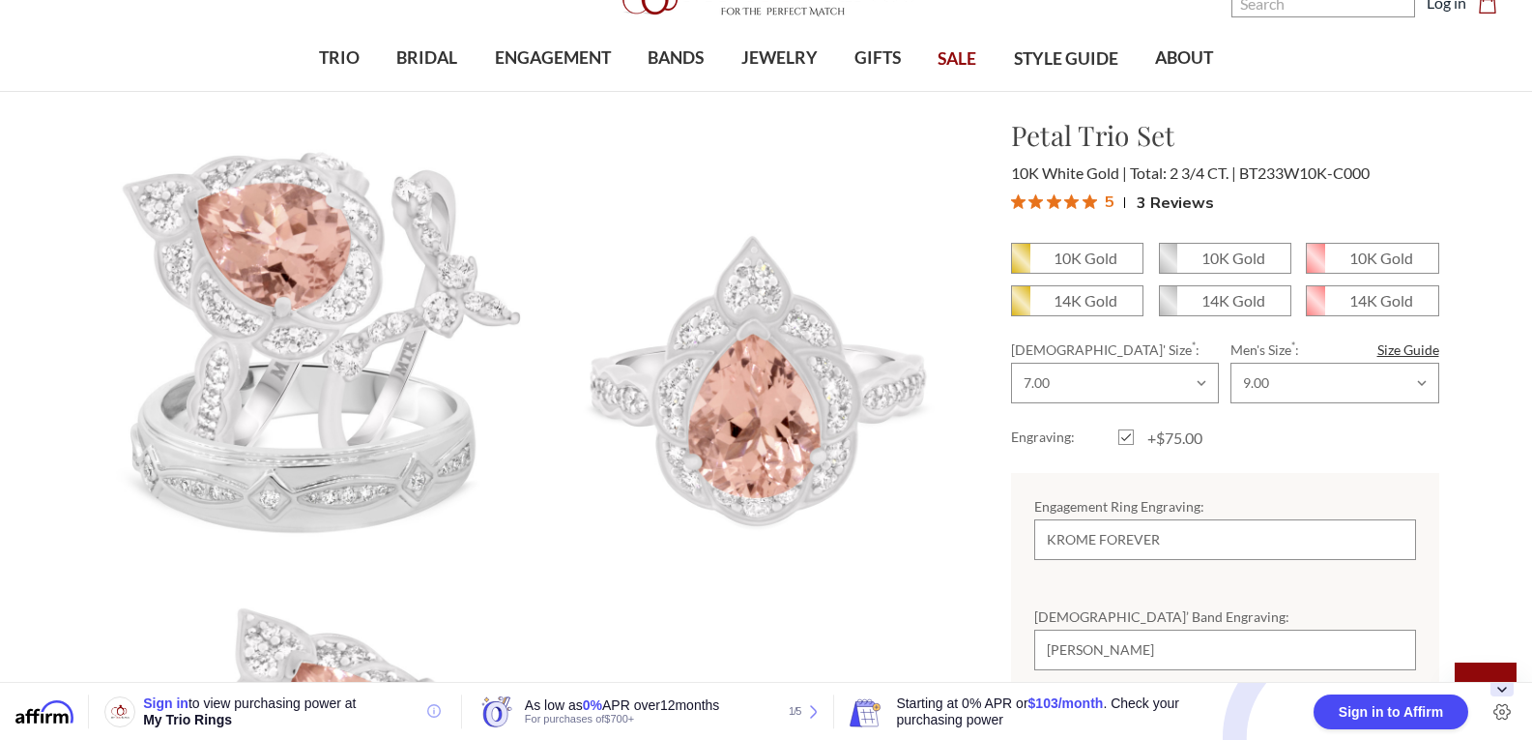
scroll to position [500, 0]
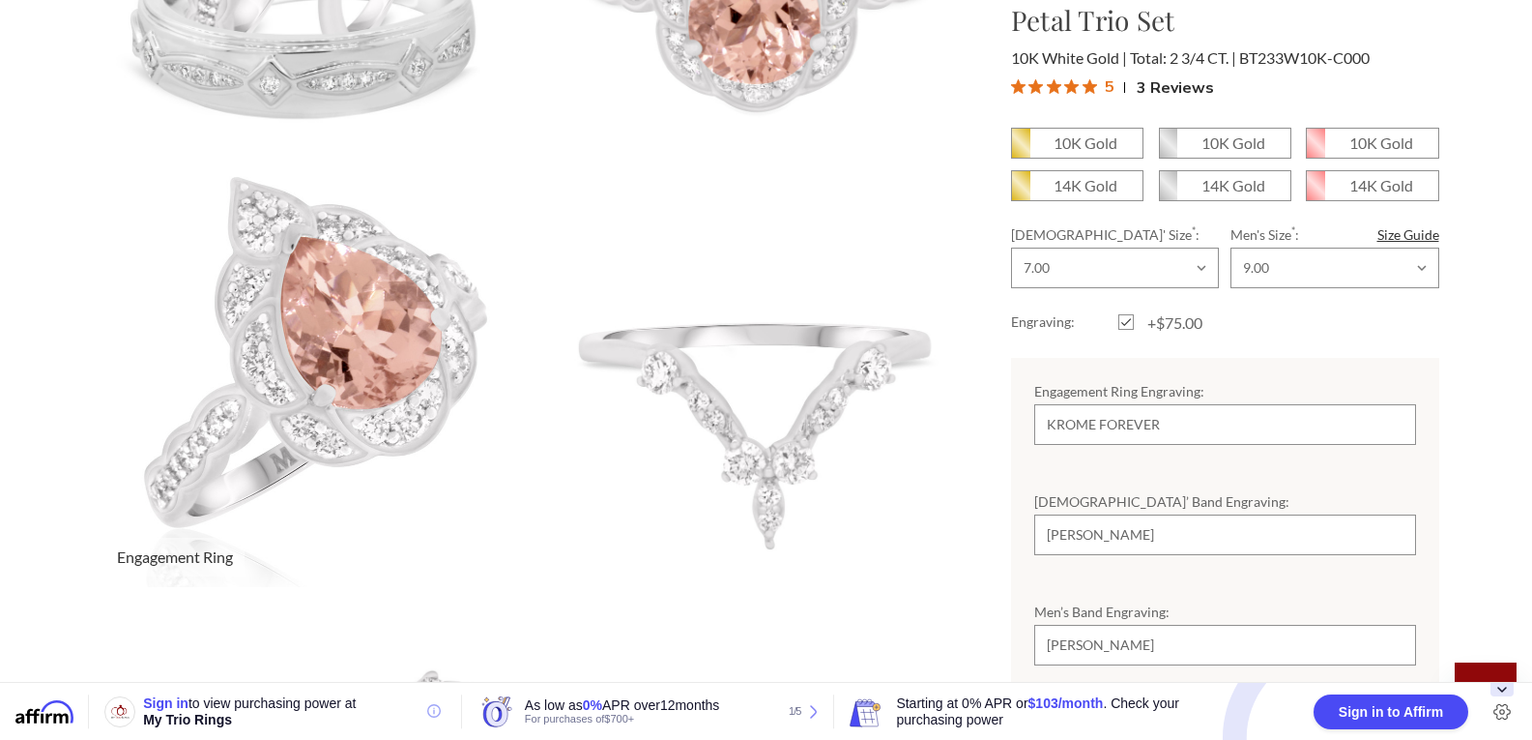
click at [292, 422] on img at bounding box center [315, 367] width 485 height 487
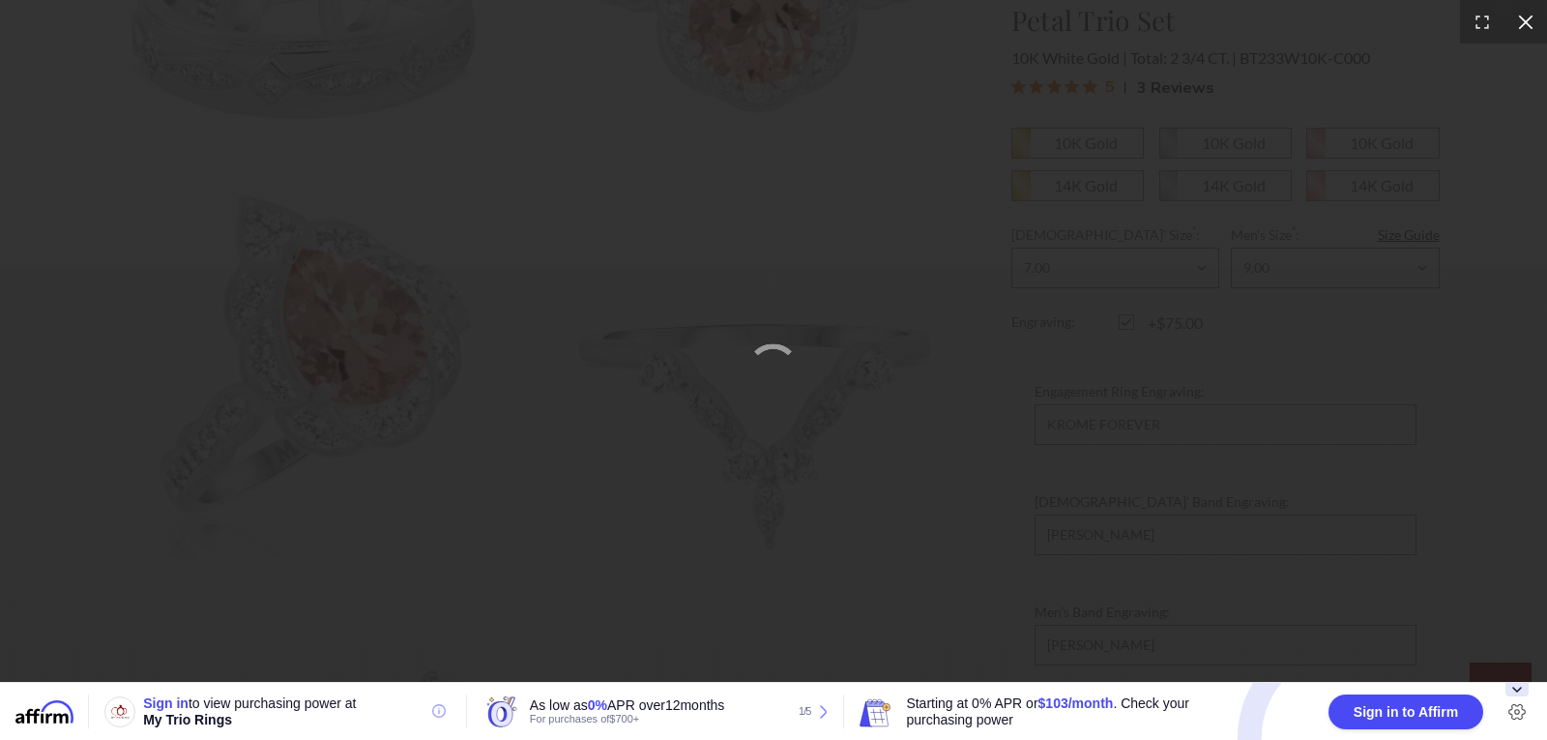
click at [1527, 29] on icon at bounding box center [1525, 22] width 19 height 19
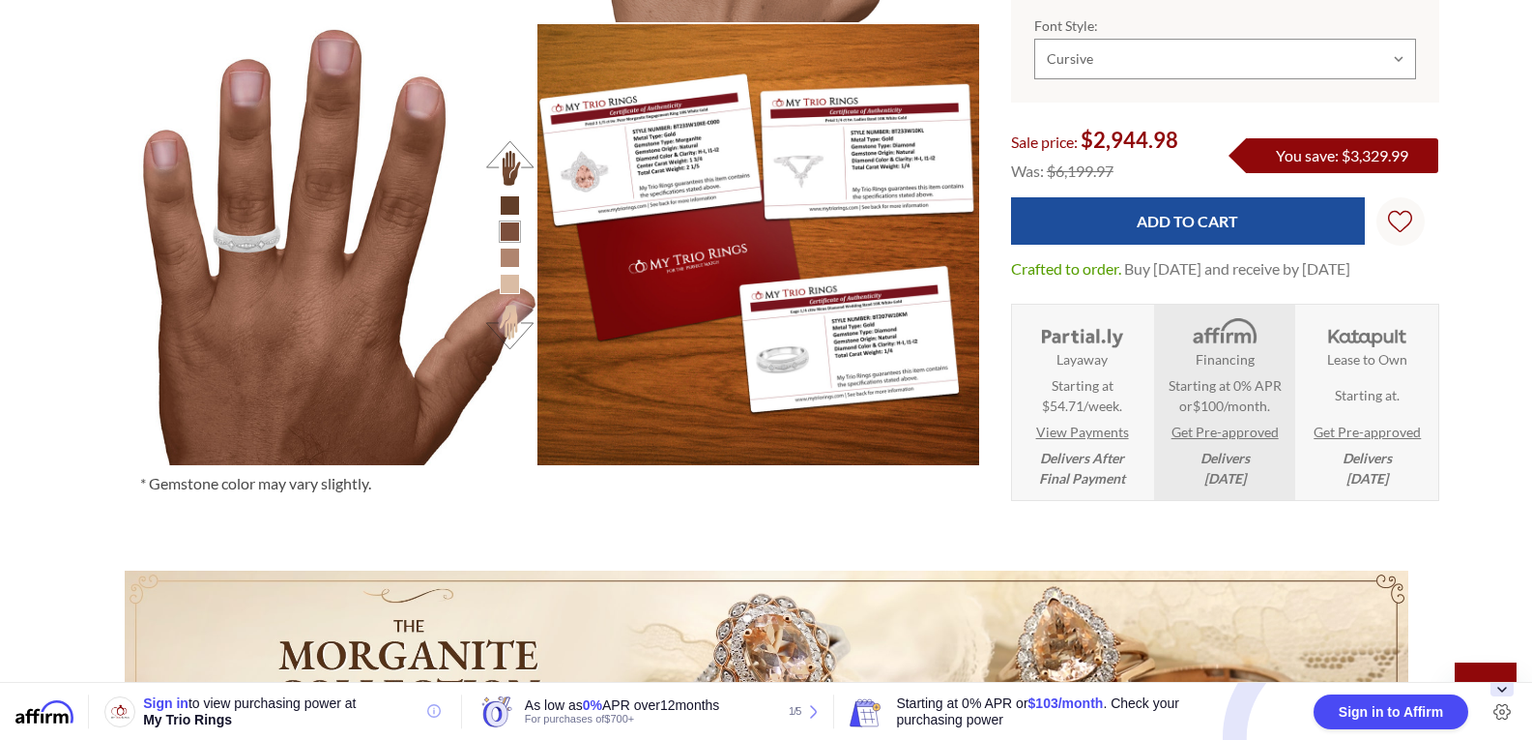
scroll to position [1939, 0]
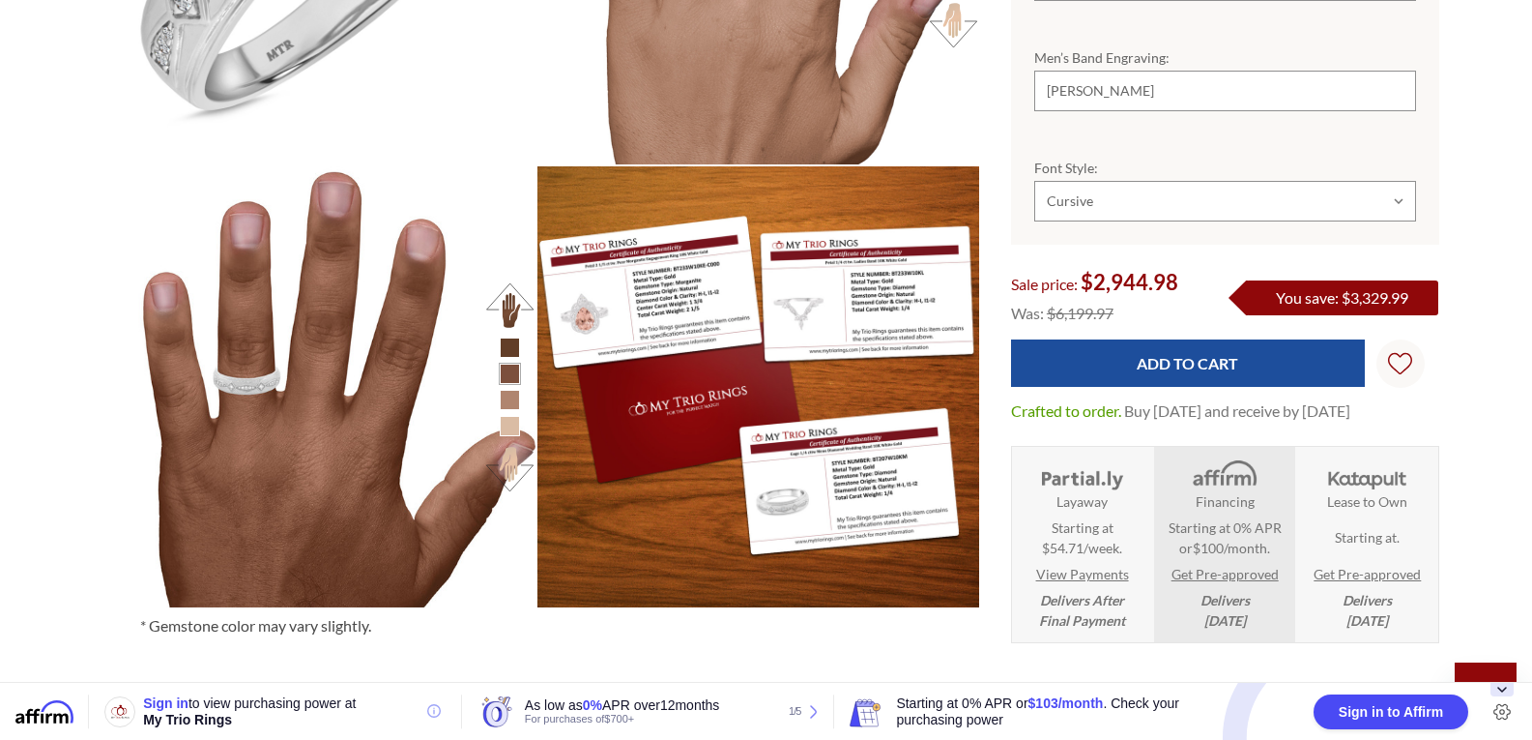
scroll to position [1802, 0]
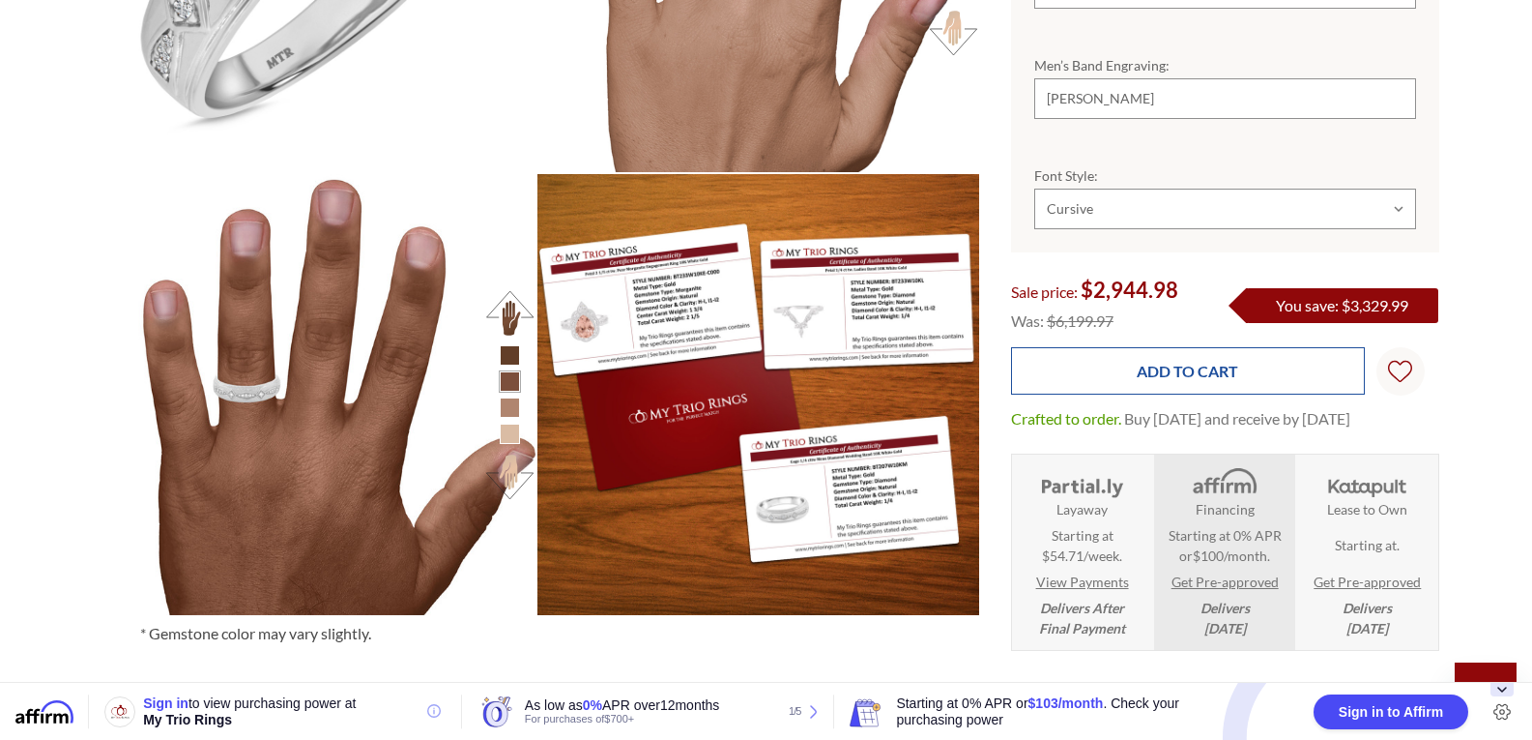
click at [1286, 356] on input "Add to Cart" at bounding box center [1188, 370] width 354 height 47
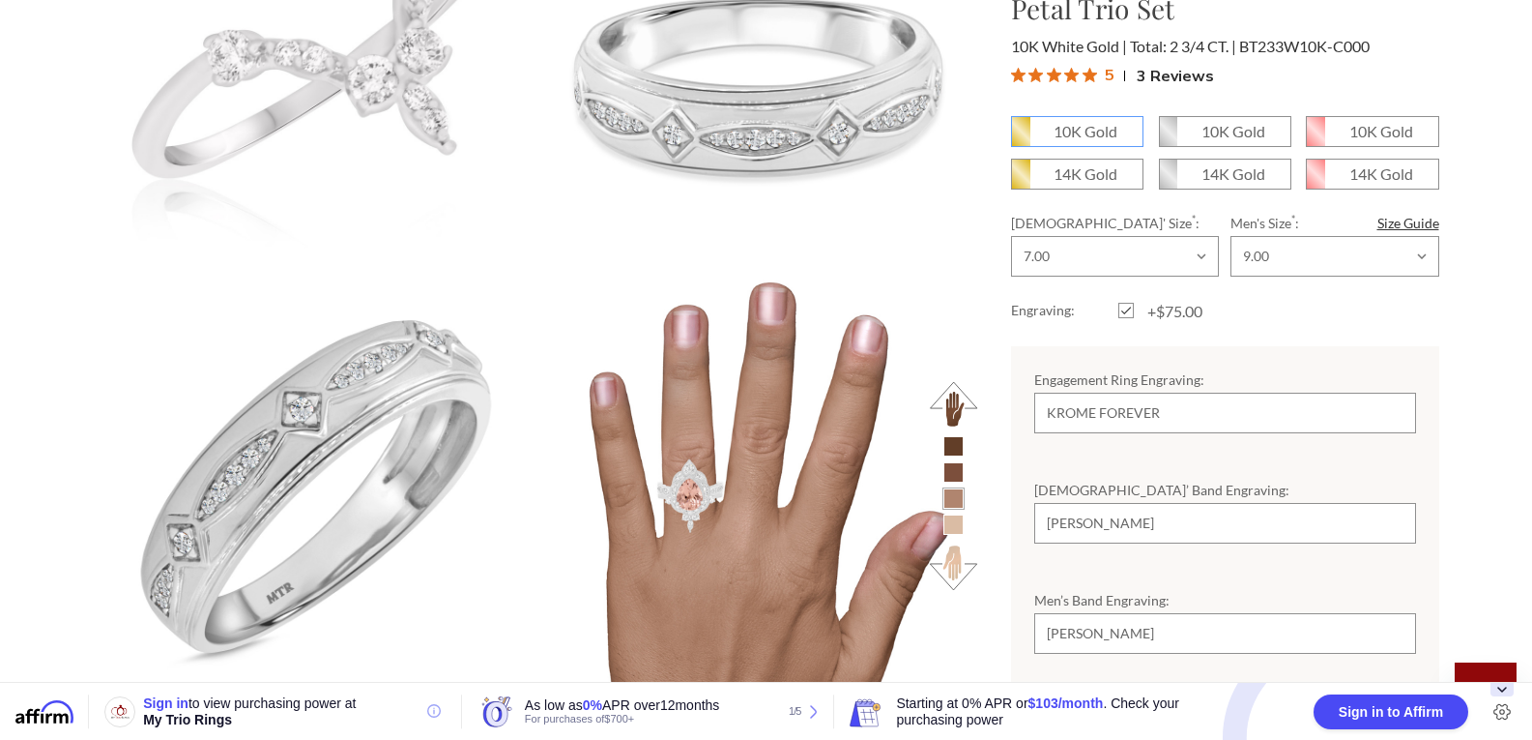
scroll to position [1220, 0]
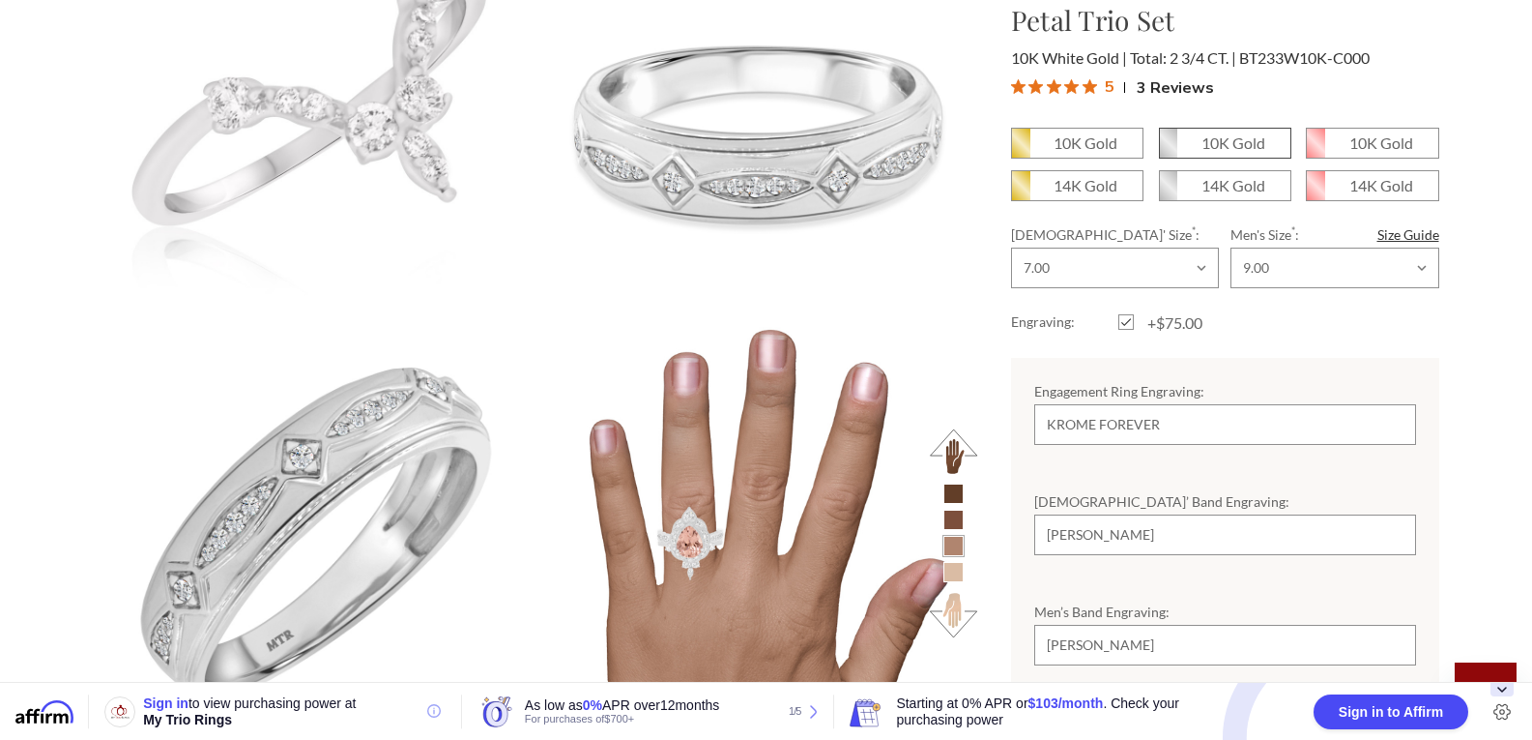
click at [1239, 142] on em "10K Gold" at bounding box center [1234, 142] width 64 height 18
click at [1168, 150] on input "10K Gold" at bounding box center [1167, 150] width 1 height 1
radio input "true"
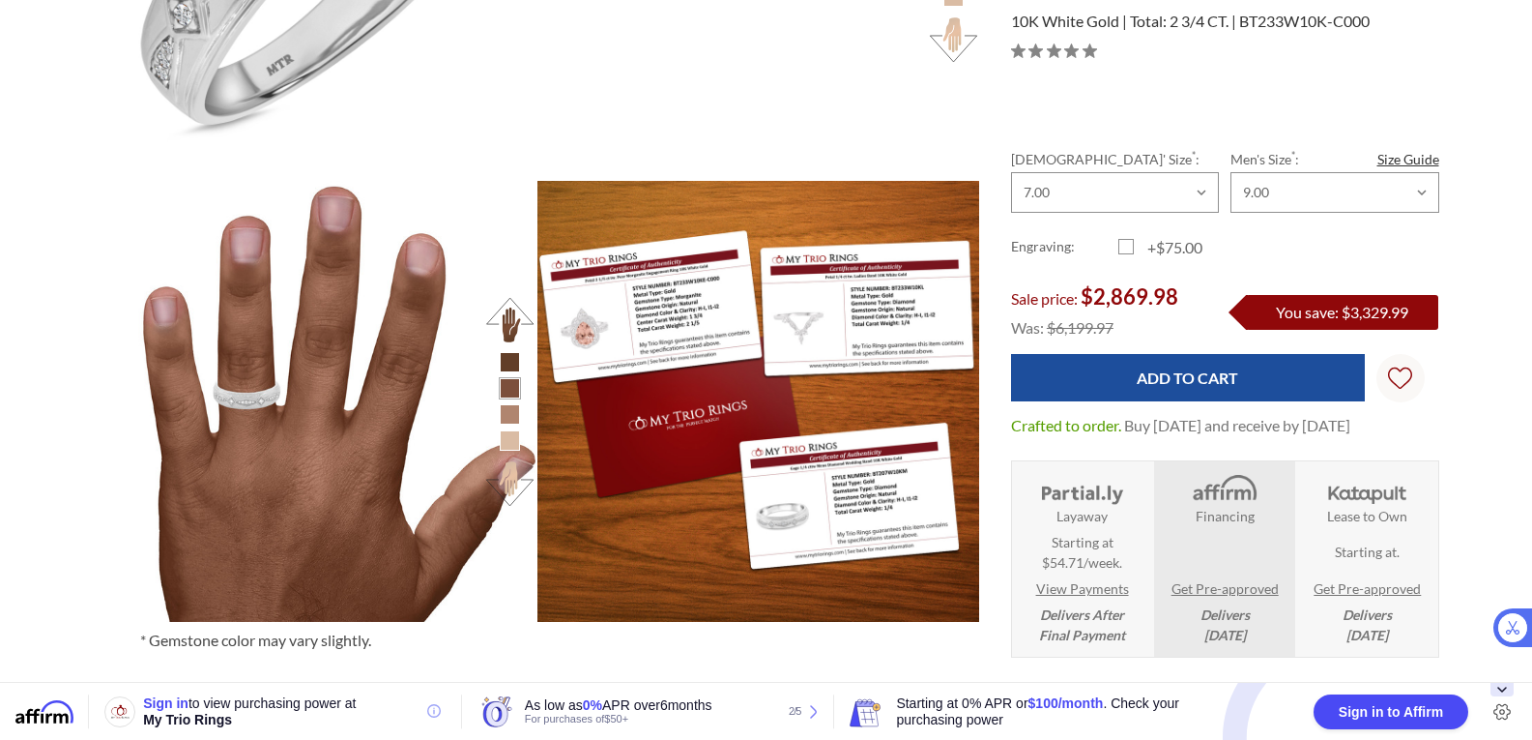
scroll to position [1743, 0]
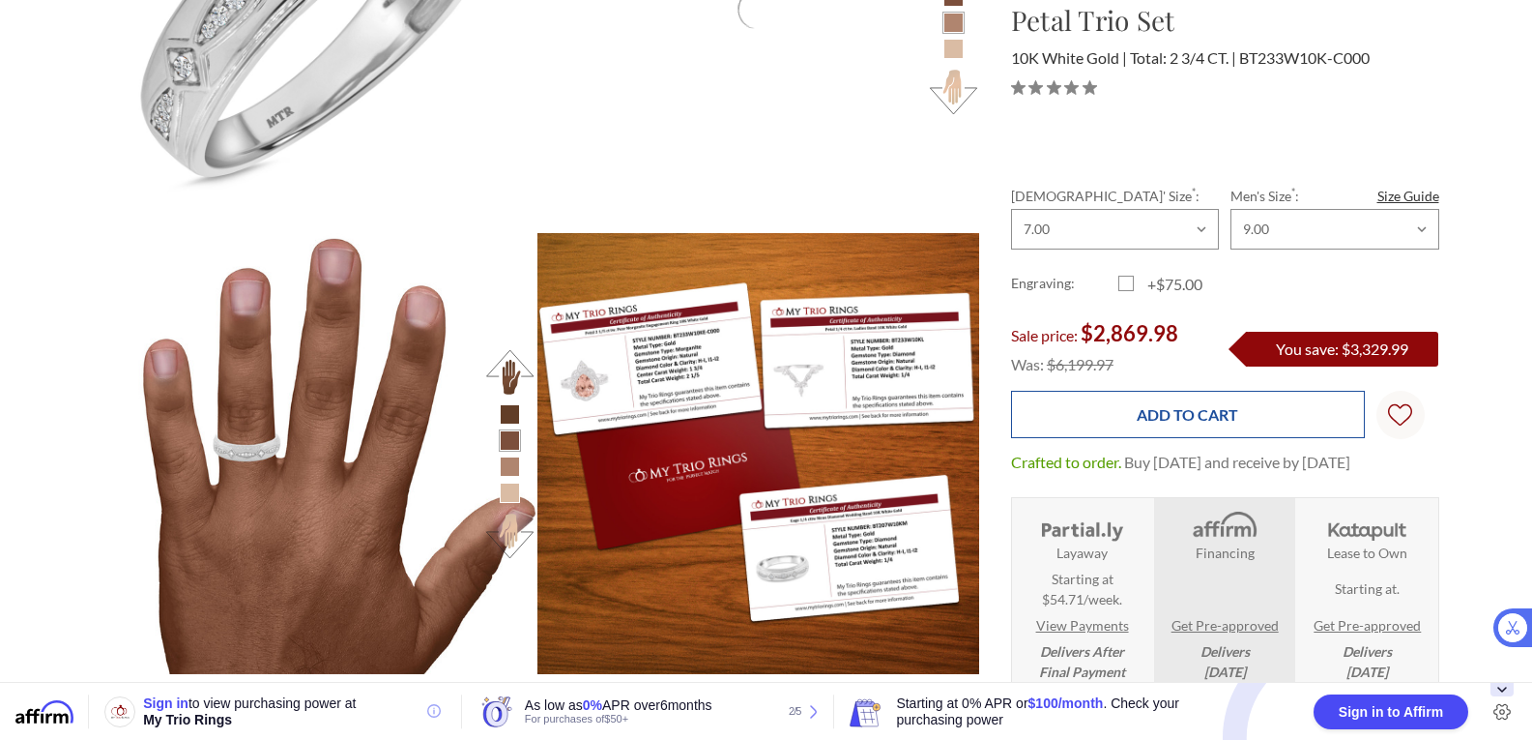
click at [1271, 412] on input "Add to Cart" at bounding box center [1188, 414] width 354 height 47
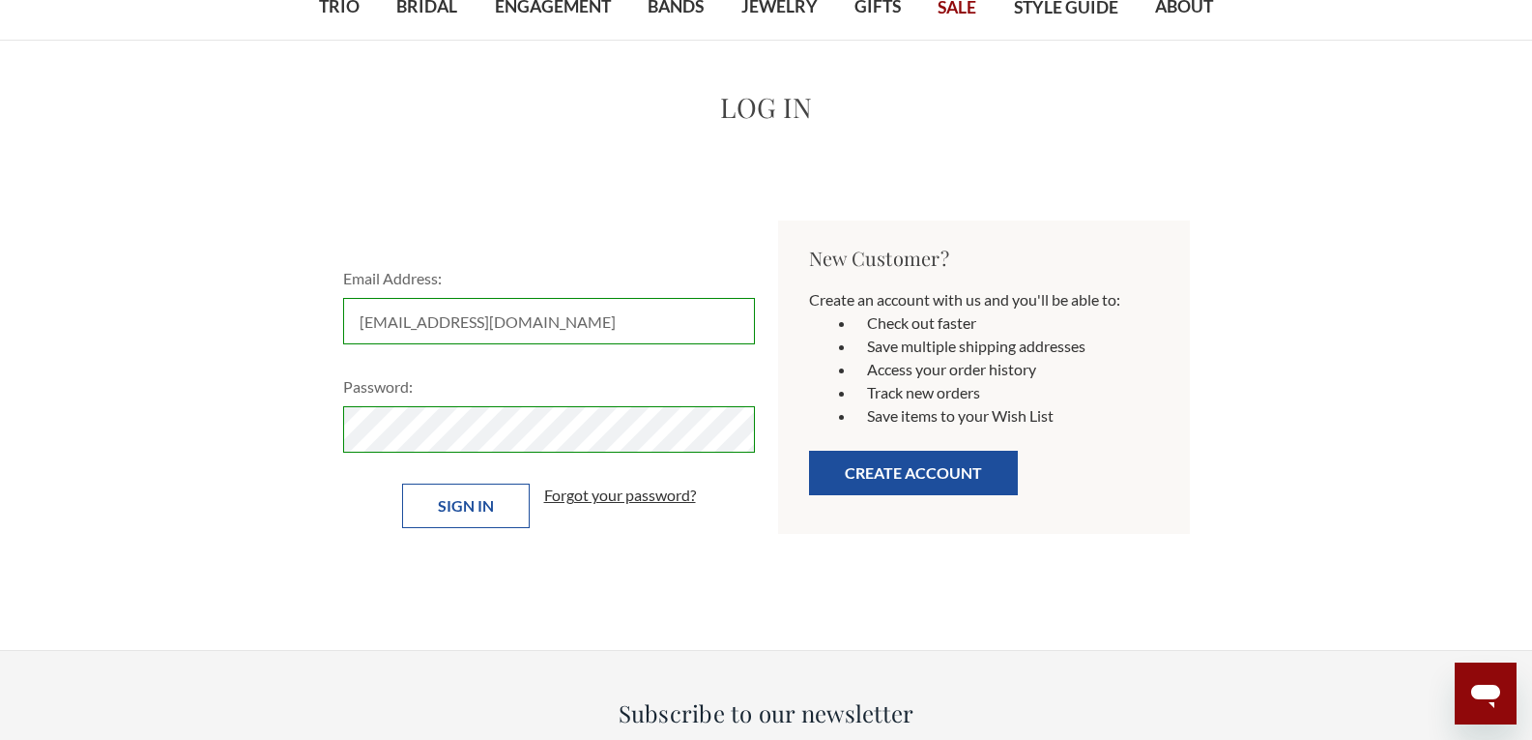
click at [443, 521] on input "Sign in" at bounding box center [466, 505] width 128 height 44
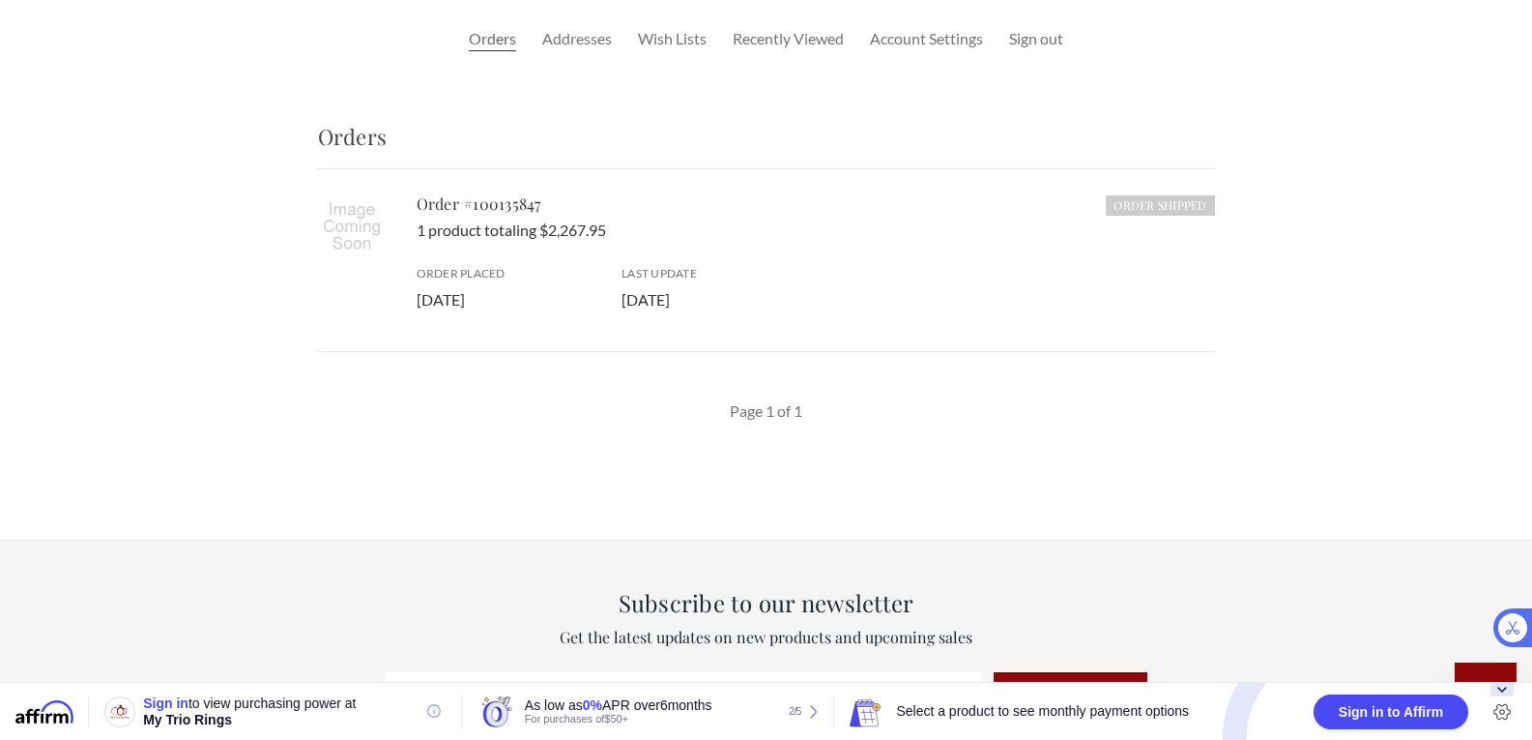
click at [1346, 425] on div "Home Your Account Your Orders Orders Orders Addresses Wish Lists Recently Viewe…" at bounding box center [766, 193] width 1439 height 507
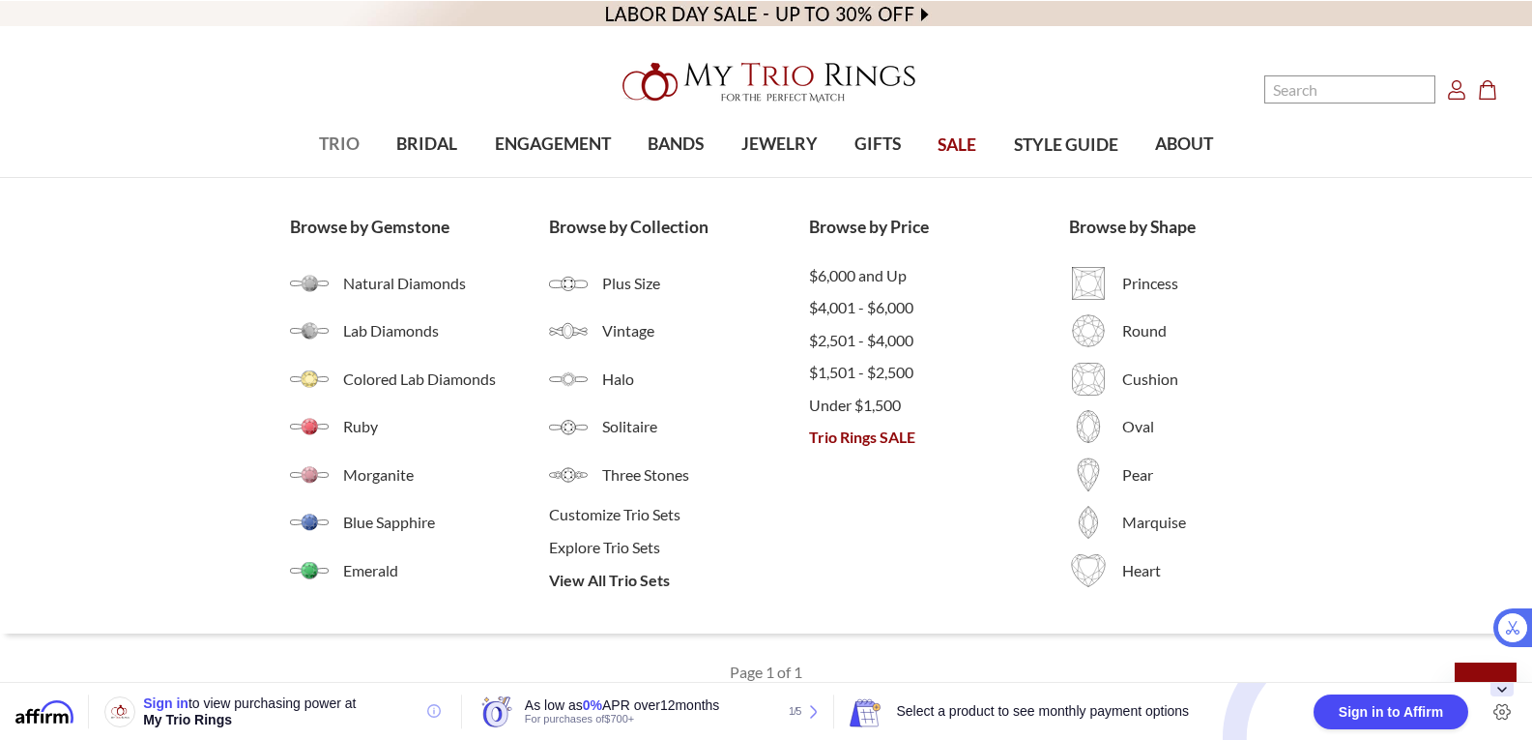
click at [341, 147] on span "TRIO" at bounding box center [339, 143] width 41 height 25
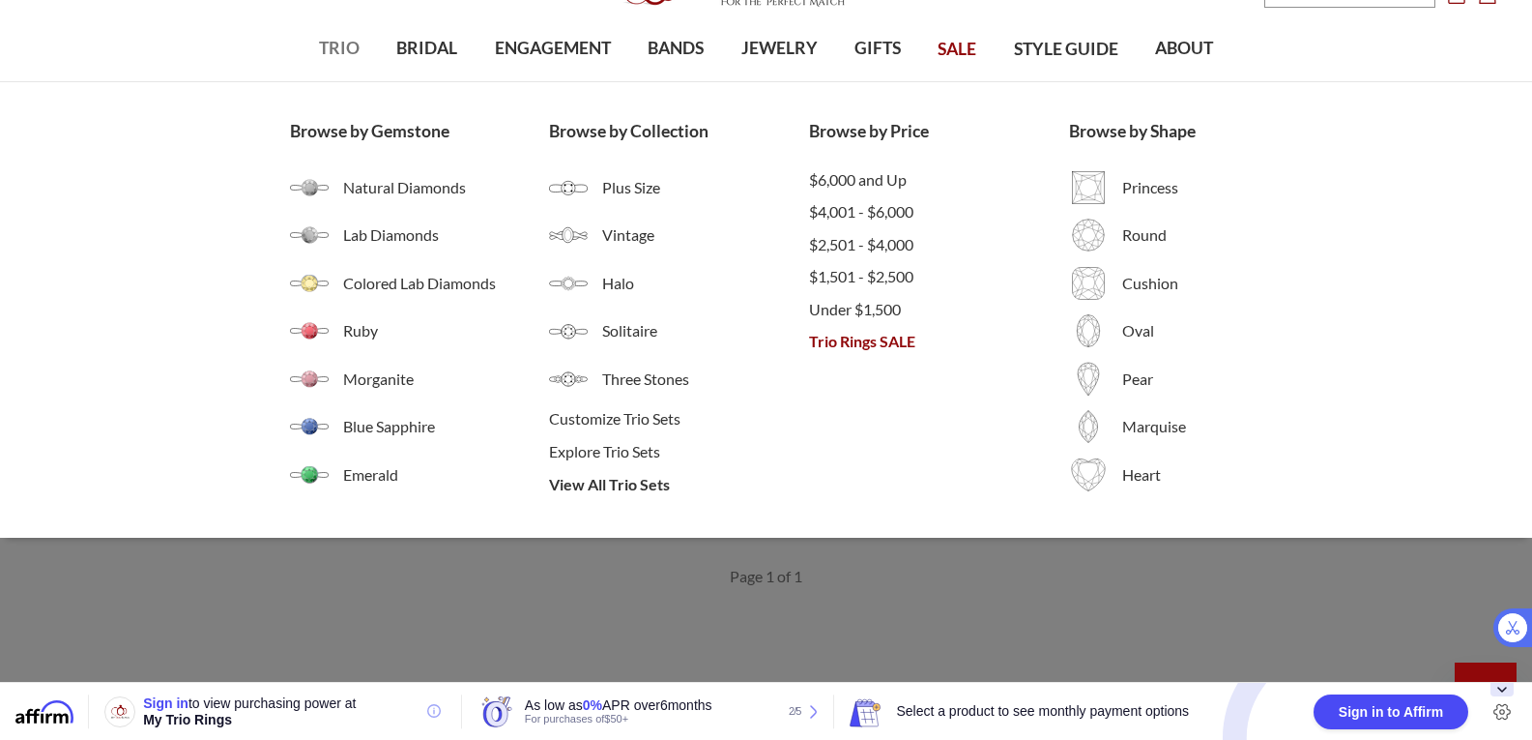
scroll to position [93, 0]
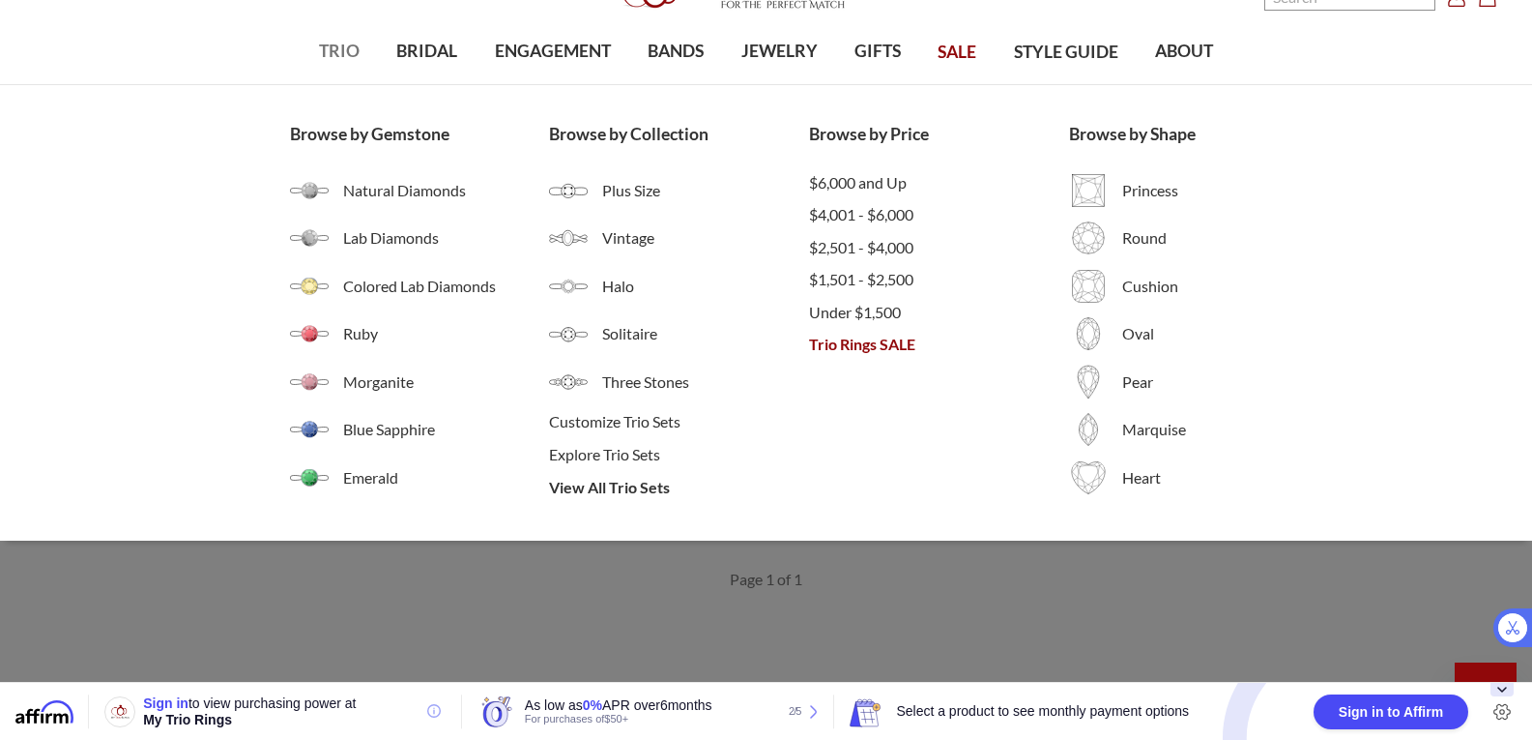
select select "US"
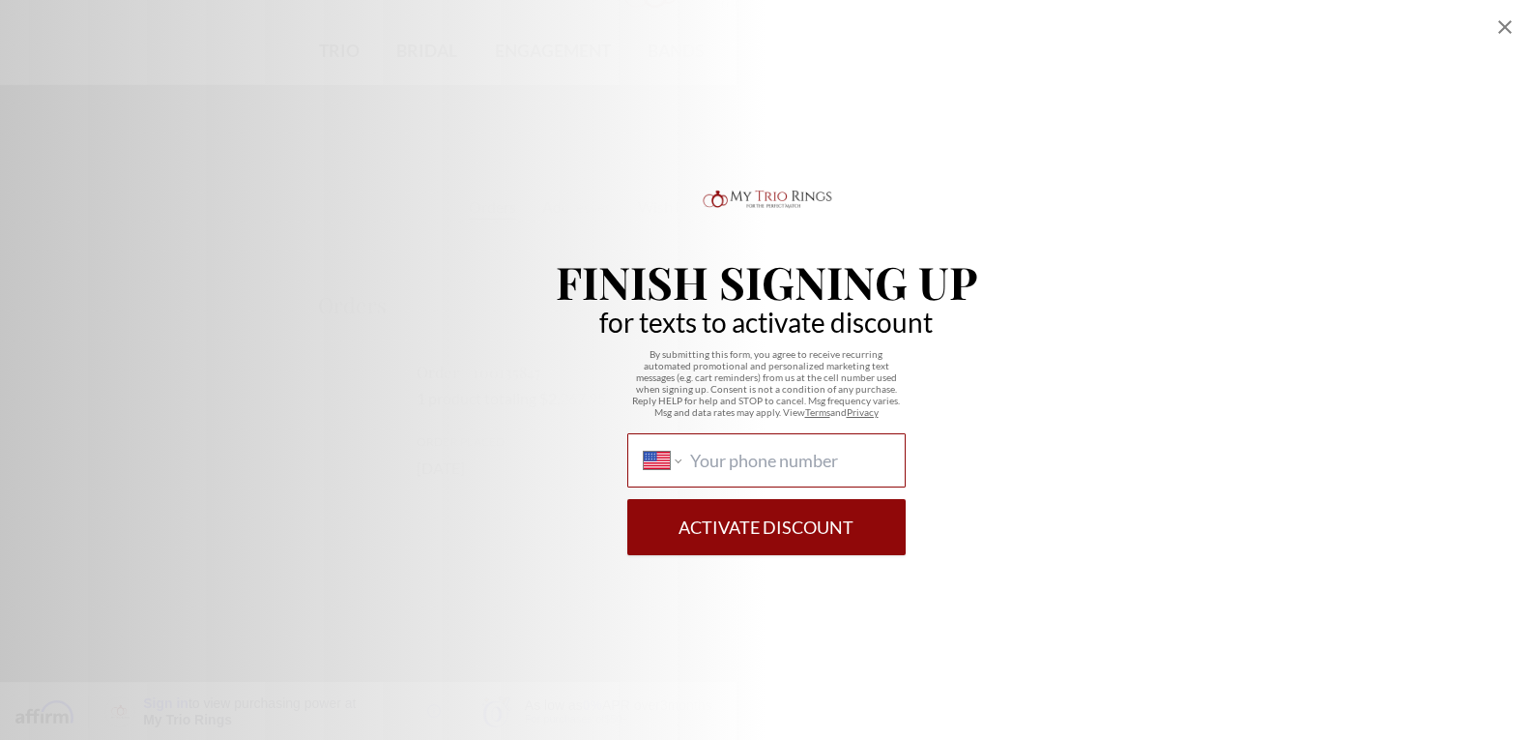
click at [842, 465] on input "International Afghanistan Åland Islands Albania Algeria American Samoa Andorra …" at bounding box center [789, 460] width 198 height 21
type input "(785)"
click at [1520, 26] on div "Finish Signing Up for texts to activate discount By submitting this form, you a…" at bounding box center [766, 370] width 1532 height 740
click at [1503, 21] on icon "Close popup" at bounding box center [1505, 26] width 23 height 23
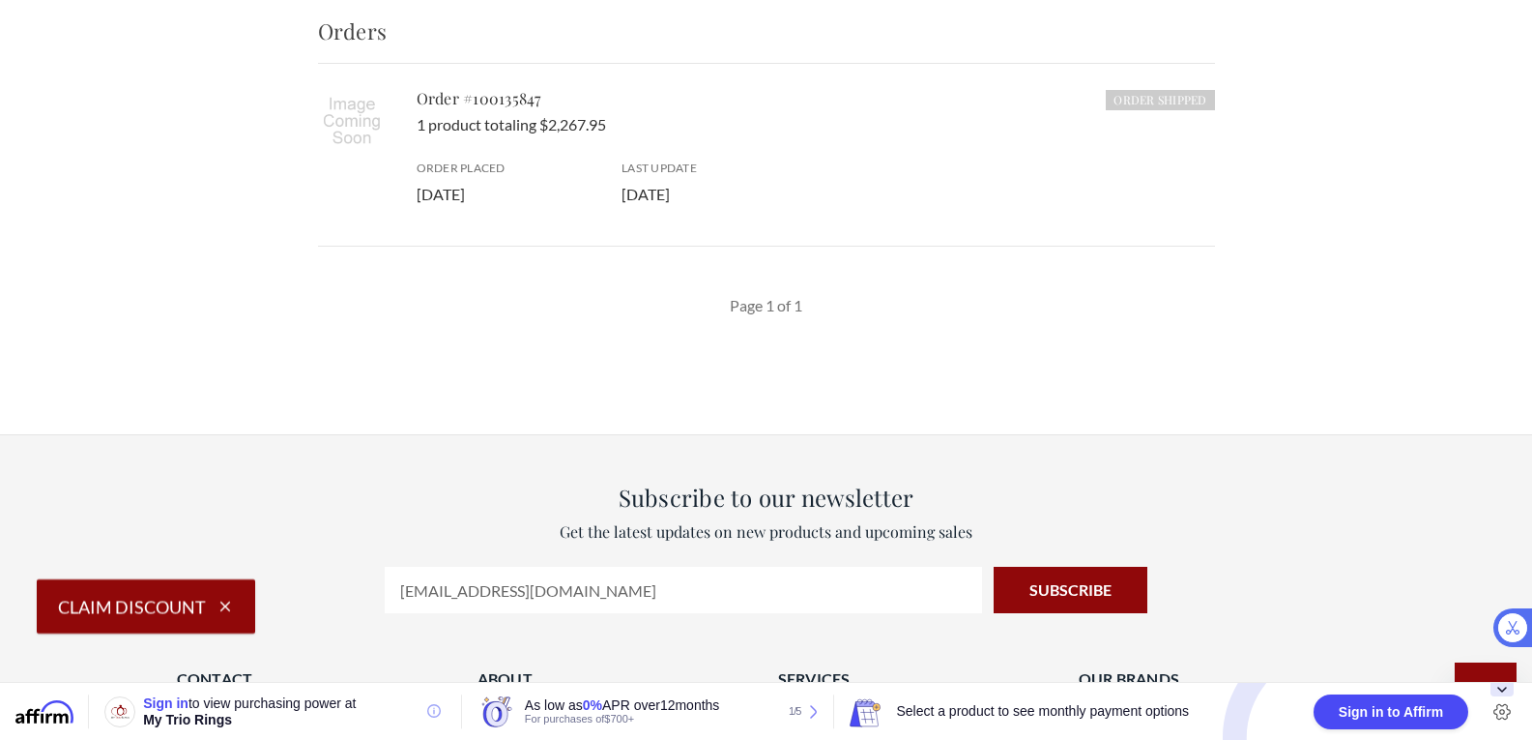
click at [1447, 150] on div "Home Your Account Your Orders Orders Orders Addresses Wish Lists Recently Viewe…" at bounding box center [766, 88] width 1439 height 507
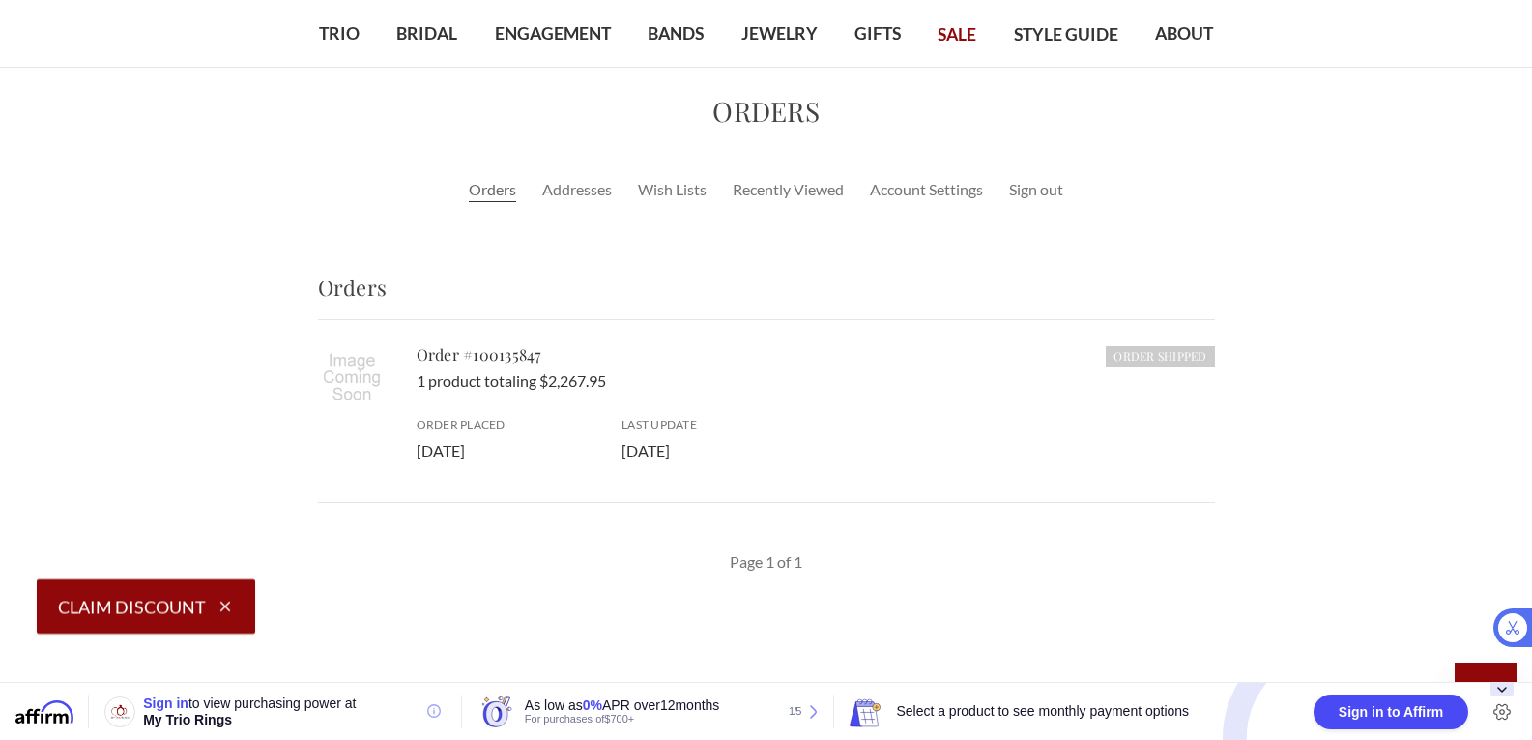
scroll to position [0, 0]
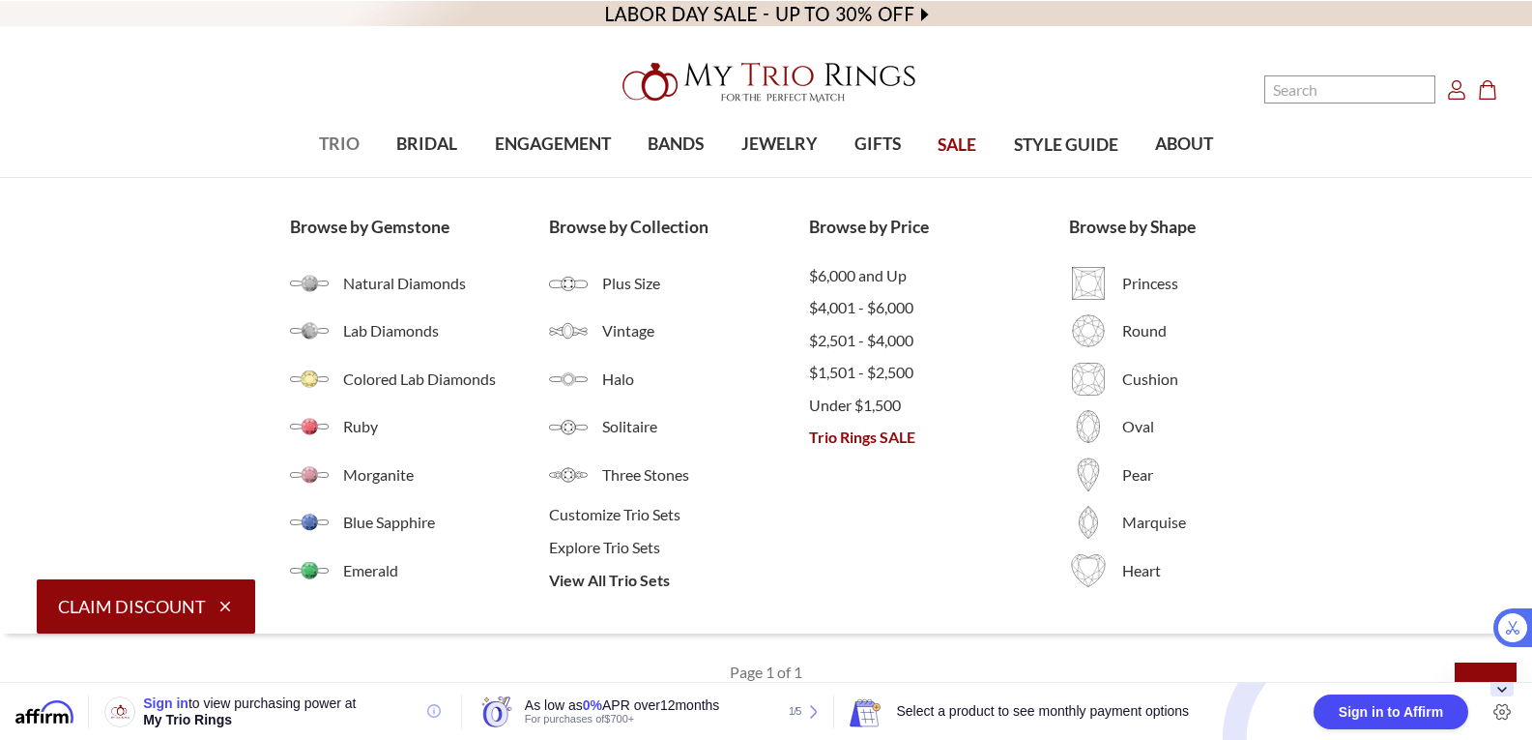
click at [336, 157] on span "TRIO" at bounding box center [339, 143] width 41 height 25
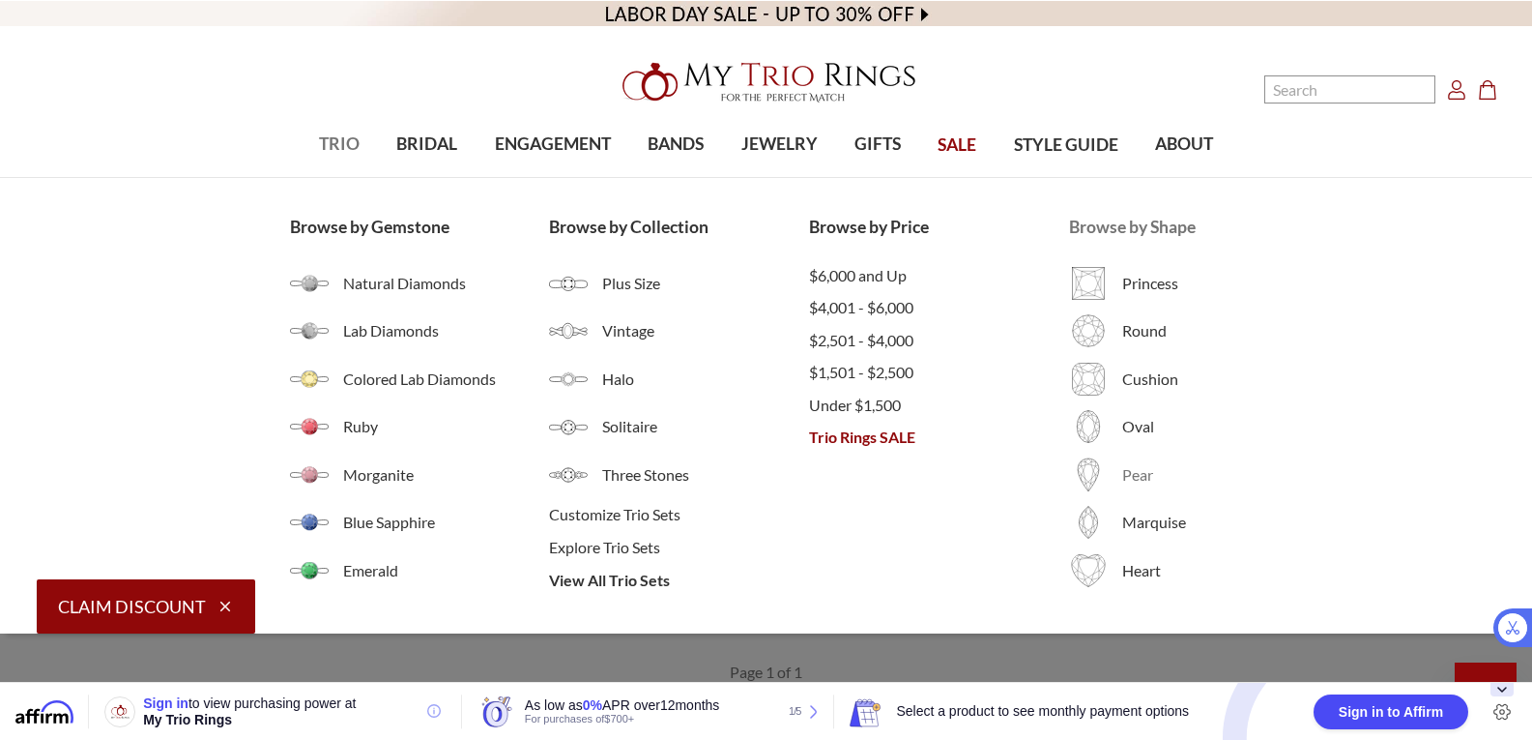
click at [1156, 482] on span "Pear" at bounding box center [1182, 474] width 120 height 23
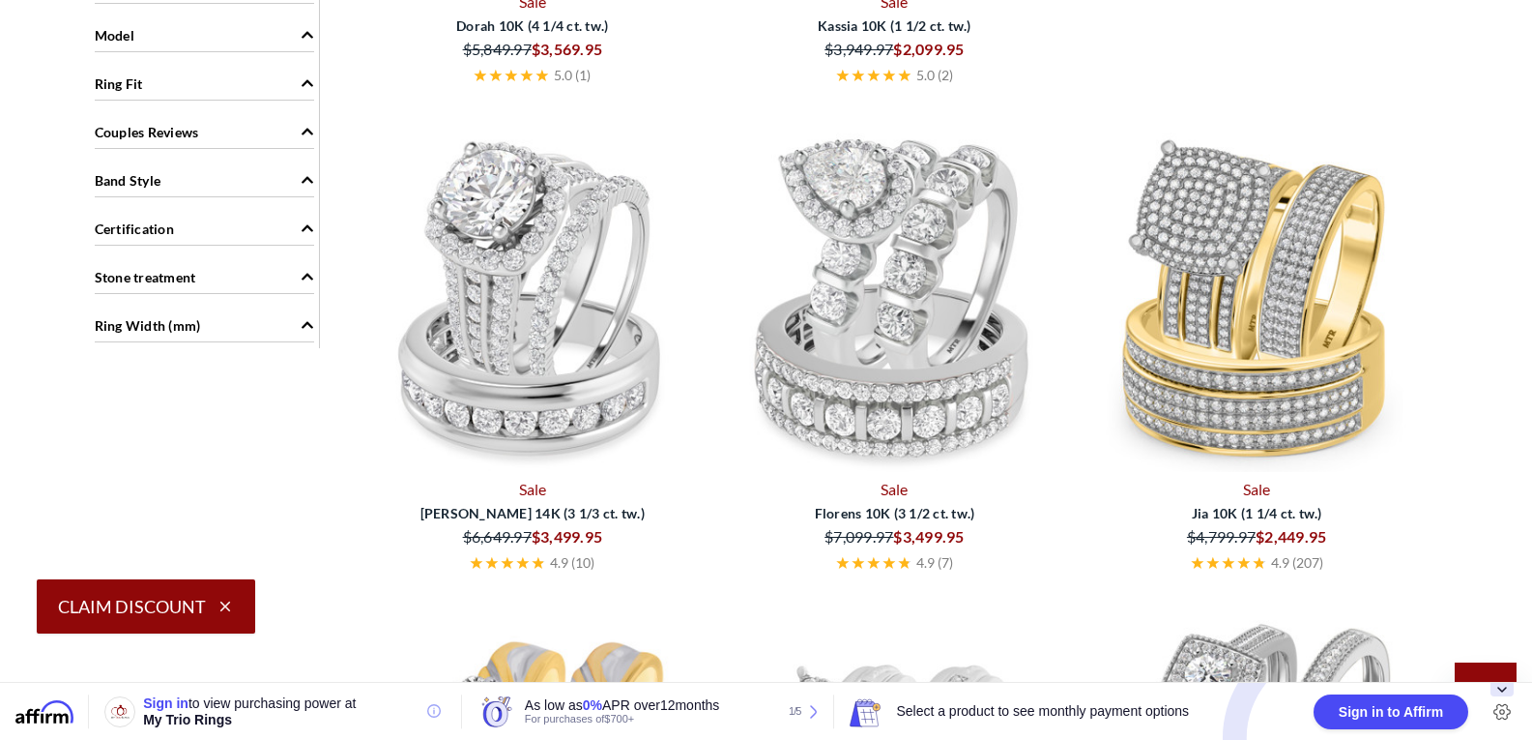
scroll to position [2351, 0]
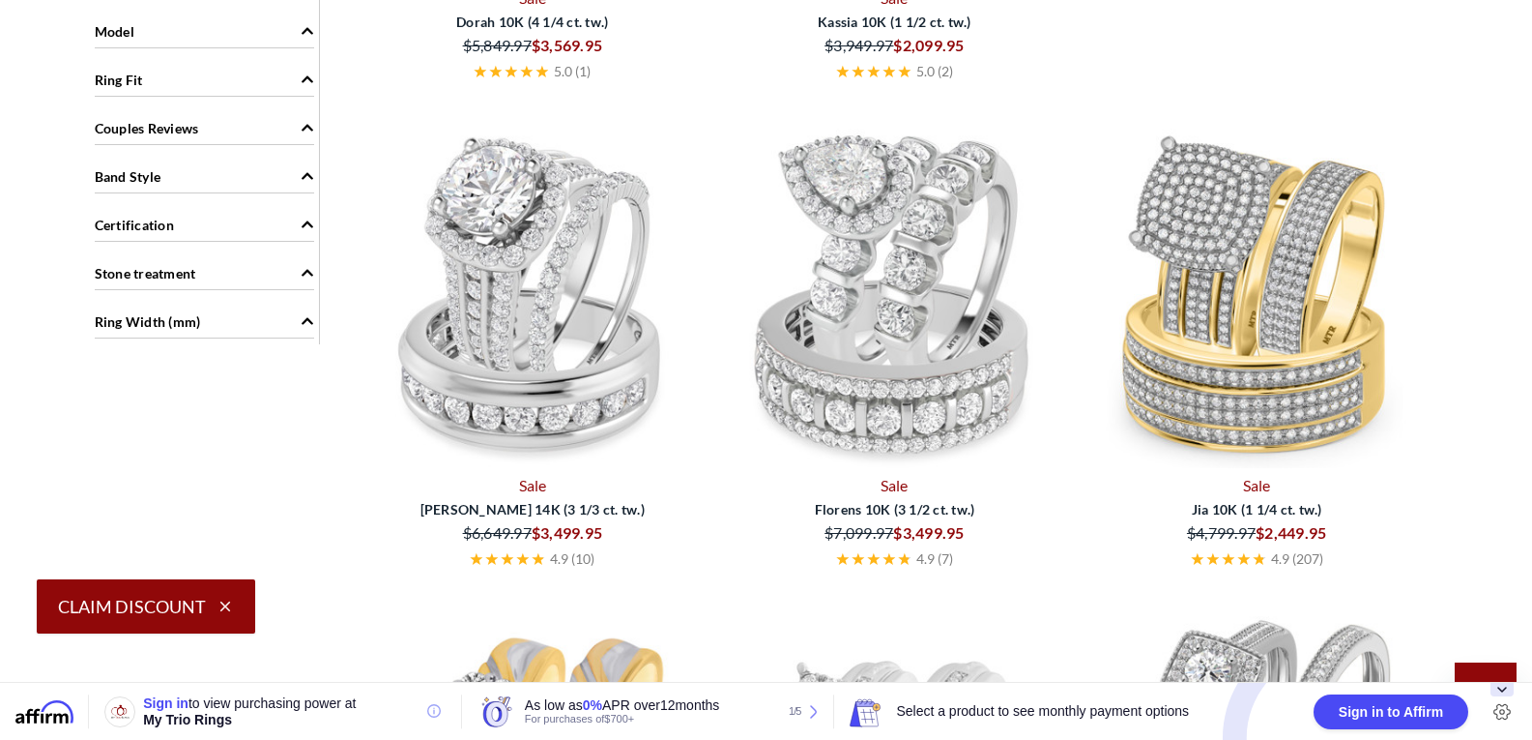
click at [944, 360] on img at bounding box center [894, 295] width 347 height 347
